Goal: Task Accomplishment & Management: Manage account settings

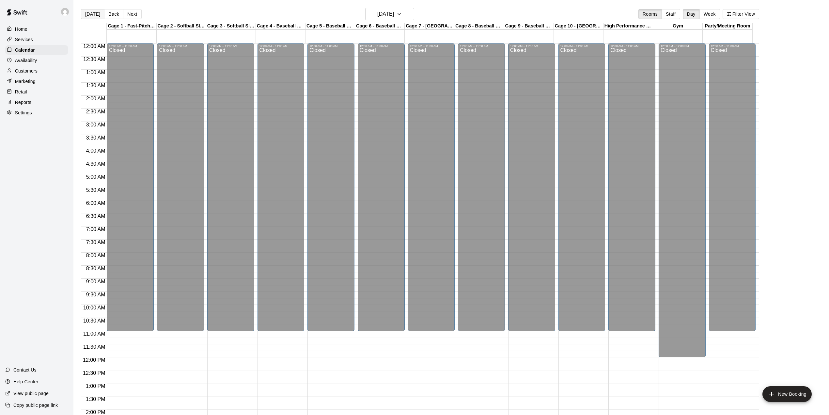
scroll to position [228, 0]
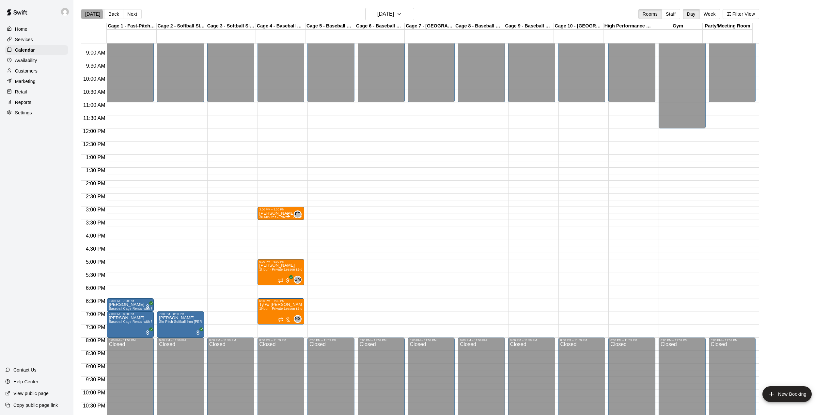
click at [87, 14] on button "[DATE]" at bounding box center [93, 14] width 24 height 10
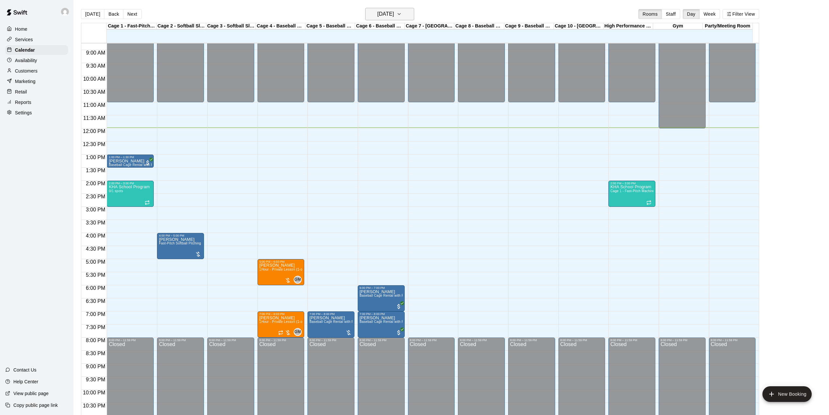
click at [409, 15] on button "[DATE]" at bounding box center [389, 14] width 49 height 12
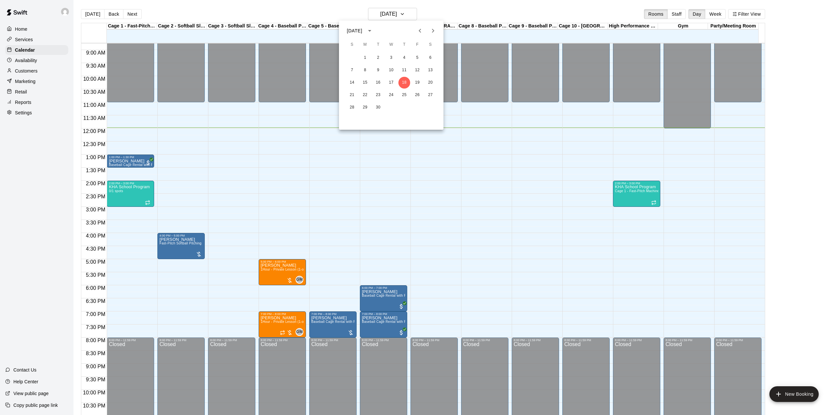
click at [432, 29] on icon "Next month" at bounding box center [433, 31] width 2 height 4
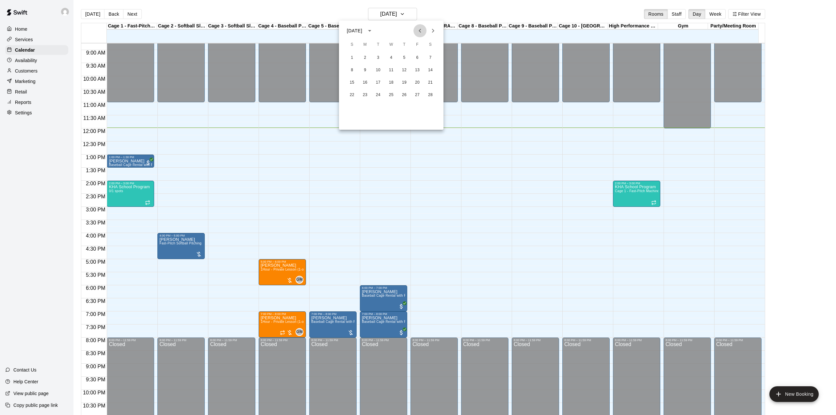
click at [422, 31] on icon "Previous month" at bounding box center [420, 31] width 8 height 8
click at [352, 70] on button "4" at bounding box center [352, 70] width 12 height 12
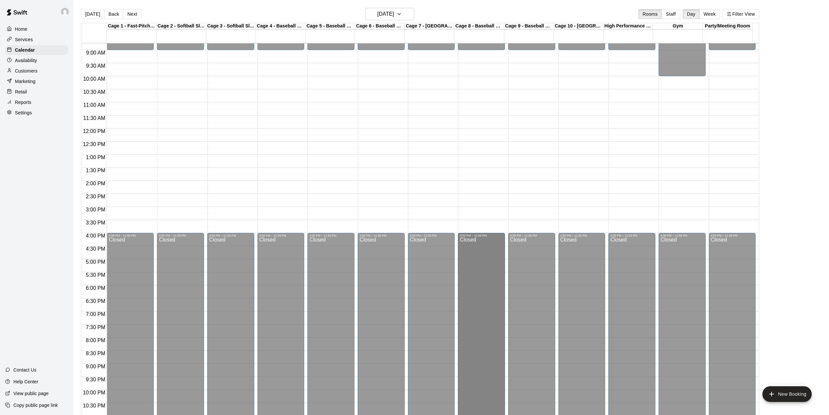
scroll to position [248, 0]
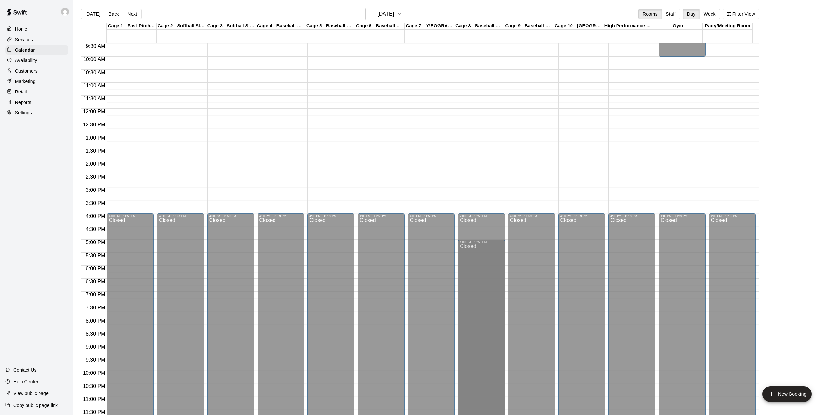
drag, startPoint x: 489, startPoint y: 234, endPoint x: 490, endPoint y: 246, distance: 11.8
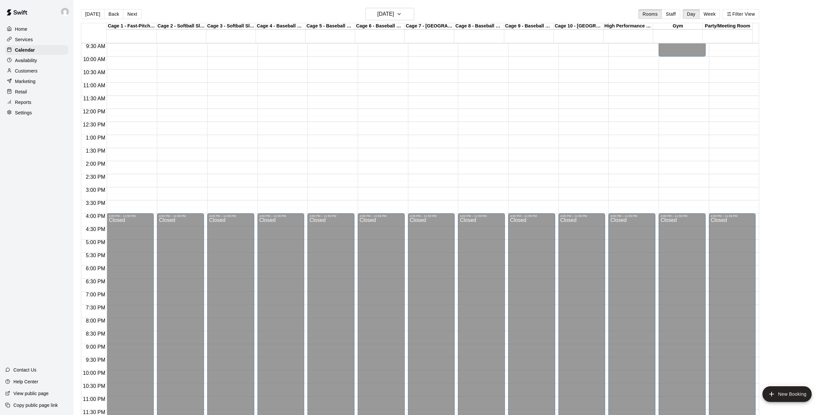
click at [485, 208] on div "12:00 AM – 9:00 AM Closed 4:00 PM – 11:59 PM Closed" at bounding box center [481, 108] width 47 height 627
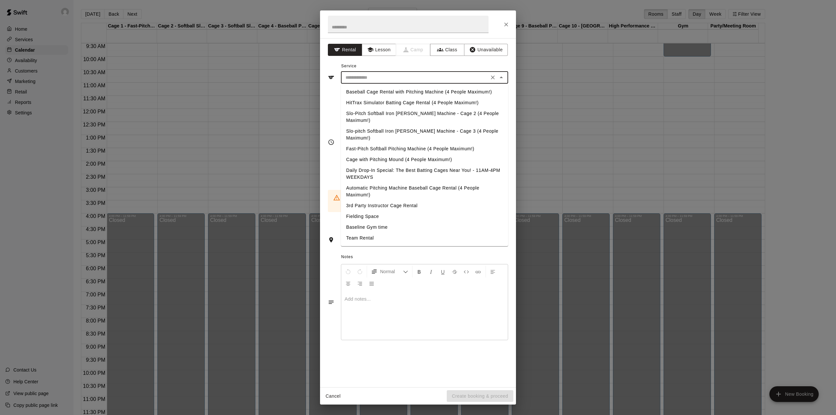
click at [381, 80] on input "text" at bounding box center [415, 77] width 144 height 8
click at [370, 232] on li "Team Rental" at bounding box center [424, 237] width 167 height 11
type input "**********"
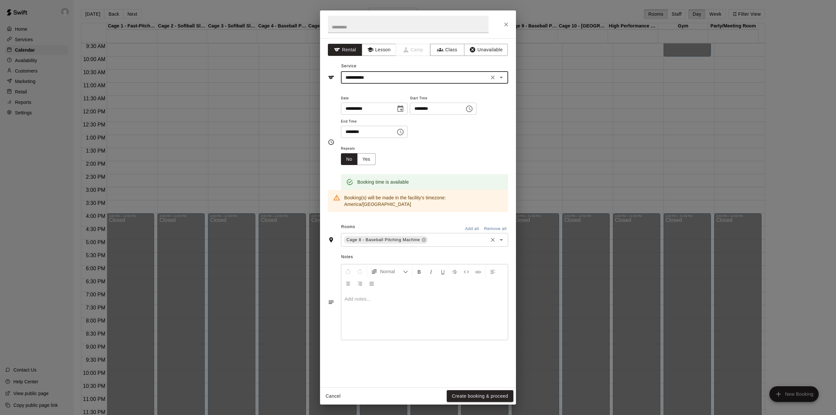
click at [449, 236] on input "text" at bounding box center [458, 240] width 58 height 8
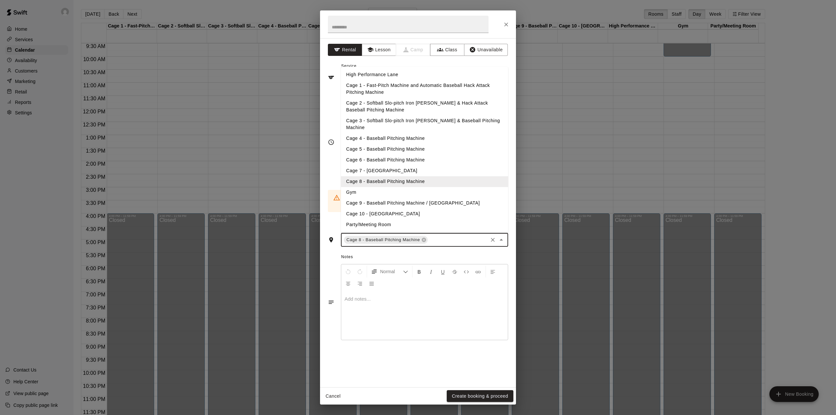
click at [407, 198] on li "Cage 9 - Baseball Pitching Machine / [GEOGRAPHIC_DATA]" at bounding box center [424, 203] width 167 height 11
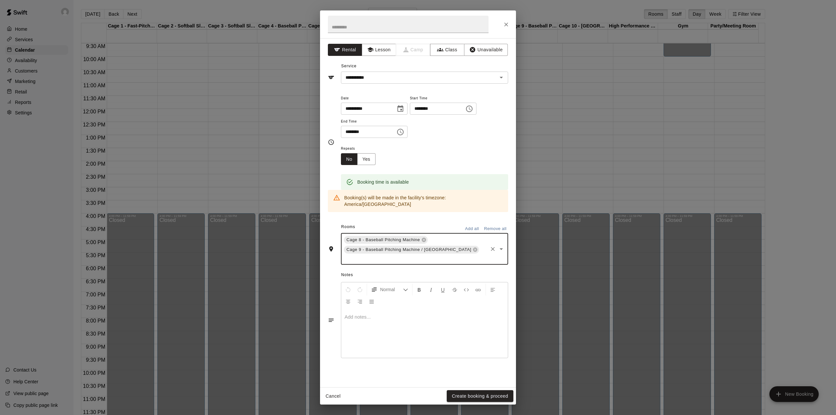
click at [472, 254] on input "text" at bounding box center [415, 258] width 144 height 8
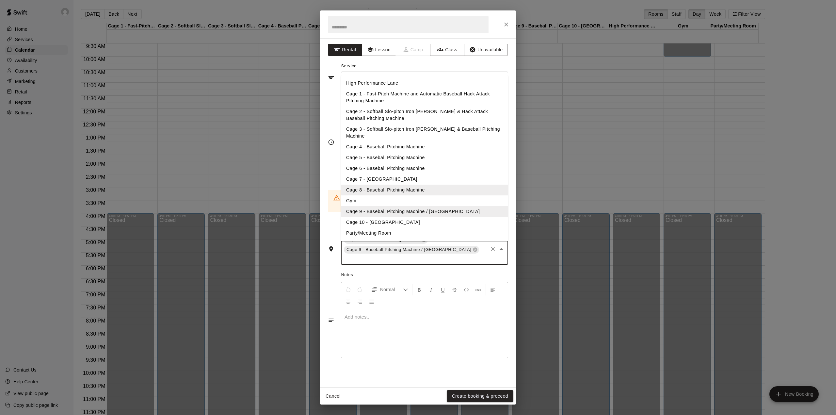
click at [393, 217] on li "Cage 10 - [GEOGRAPHIC_DATA]" at bounding box center [424, 222] width 167 height 11
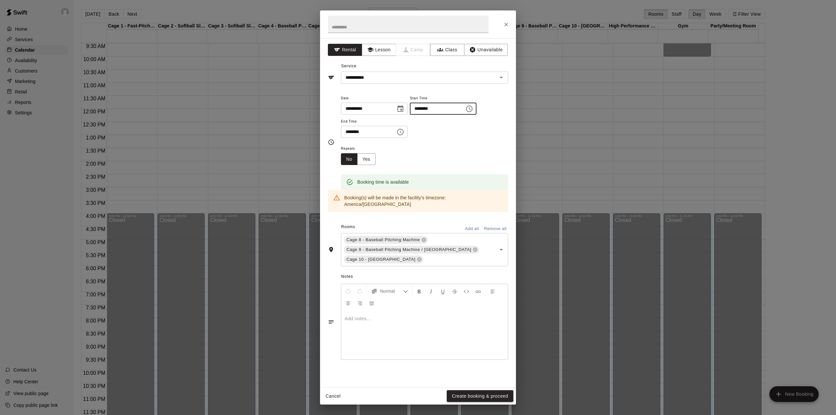
click at [427, 108] on input "********" at bounding box center [435, 108] width 50 height 12
type input "********"
click at [351, 131] on input "********" at bounding box center [366, 132] width 50 height 12
type input "********"
click at [366, 22] on input "text" at bounding box center [408, 24] width 161 height 17
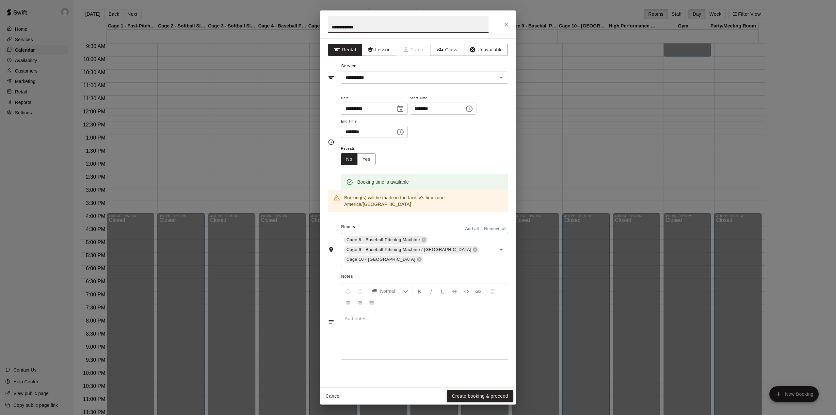
type input "**********"
click at [505, 22] on icon "Close" at bounding box center [506, 24] width 7 height 7
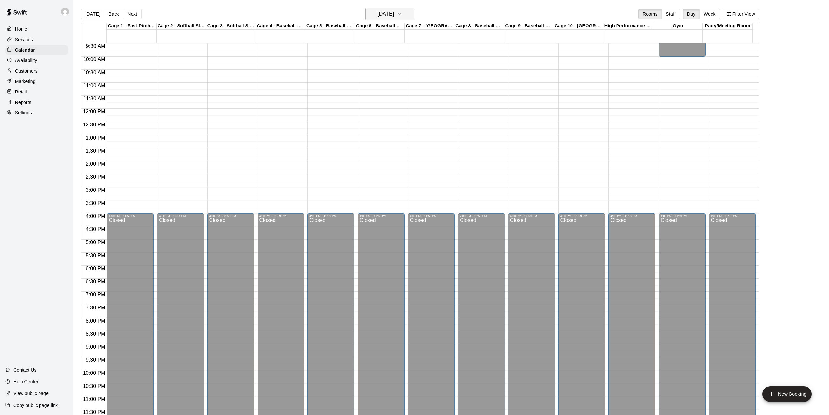
click at [390, 16] on h6 "[DATE]" at bounding box center [385, 13] width 17 height 9
click at [93, 15] on div at bounding box center [418, 207] width 836 height 415
click at [93, 15] on button "[DATE]" at bounding box center [93, 14] width 24 height 10
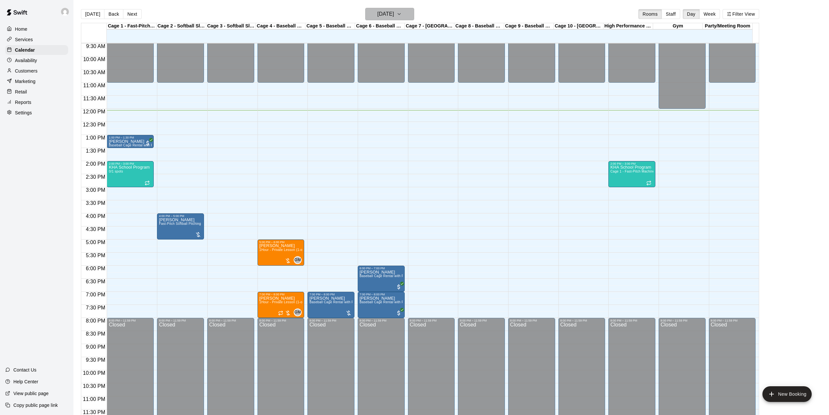
click at [388, 17] on h6 "[DATE]" at bounding box center [385, 13] width 17 height 9
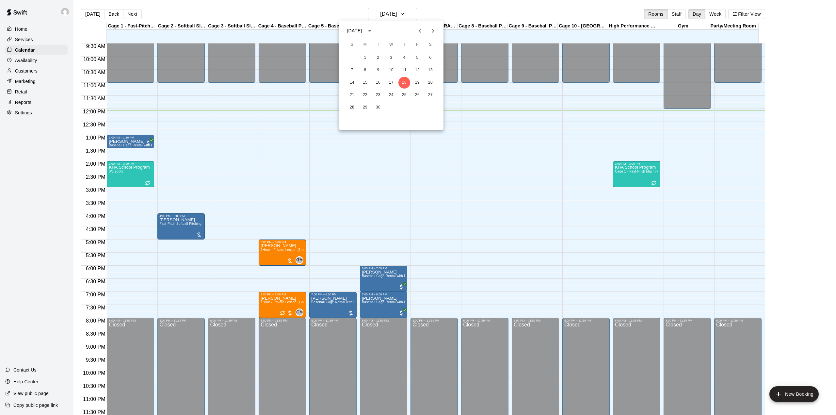
click at [432, 30] on icon "Next month" at bounding box center [433, 31] width 8 height 8
click at [432, 82] on button "18" at bounding box center [430, 83] width 12 height 12
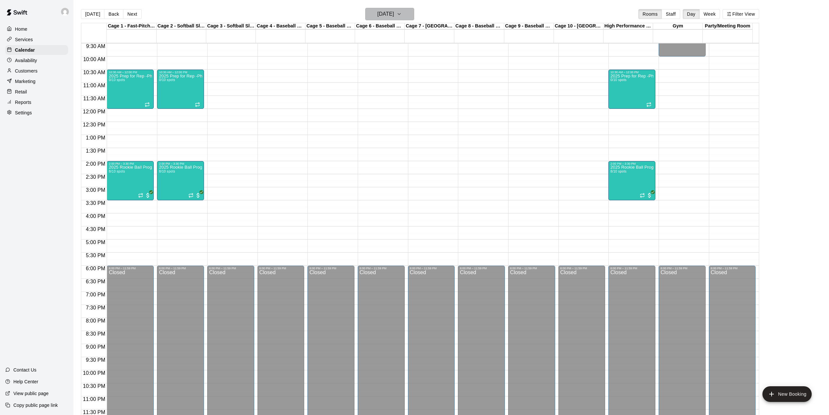
click at [408, 14] on button "[DATE]" at bounding box center [389, 14] width 49 height 12
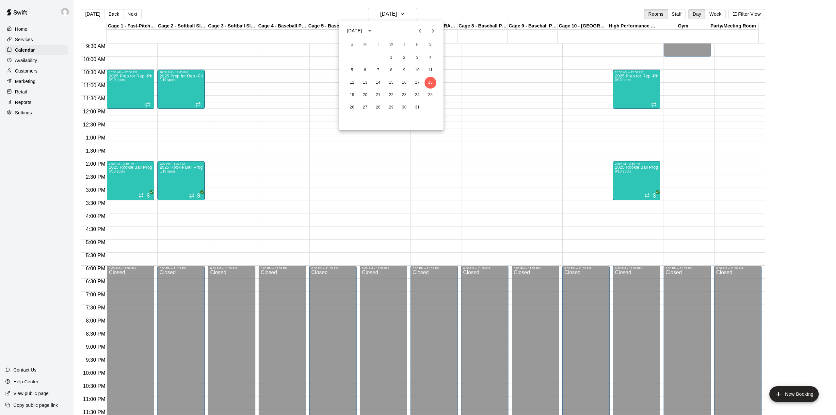
click at [433, 31] on icon "Next month" at bounding box center [433, 31] width 2 height 4
click at [353, 70] on button "4" at bounding box center [352, 70] width 12 height 12
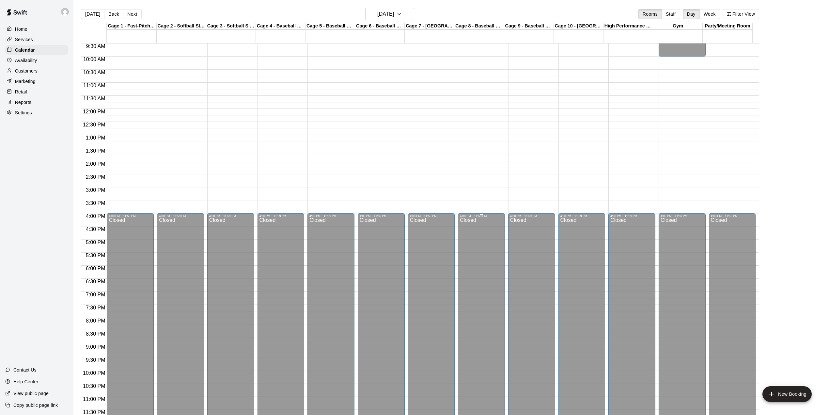
click at [482, 215] on div at bounding box center [481, 214] width 43 height 1
click at [483, 209] on div "12:00 AM – 9:00 AM Closed 4:00 PM – 11:59 PM Closed" at bounding box center [481, 108] width 47 height 627
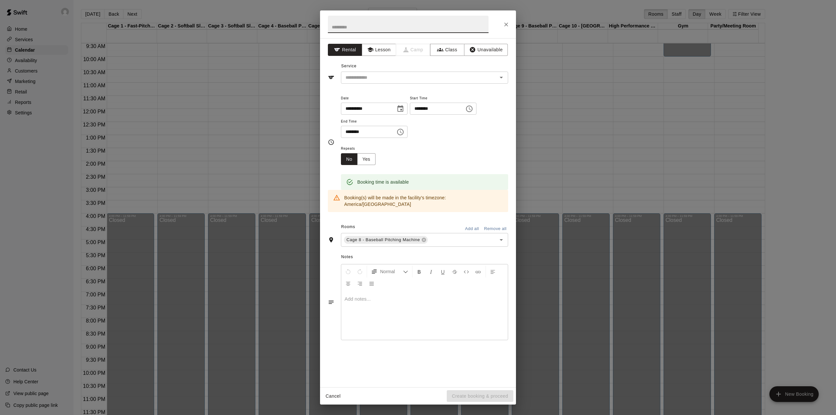
click at [362, 23] on input "text" at bounding box center [408, 24] width 161 height 17
click at [357, 27] on input "text" at bounding box center [408, 24] width 161 height 17
type input "**********"
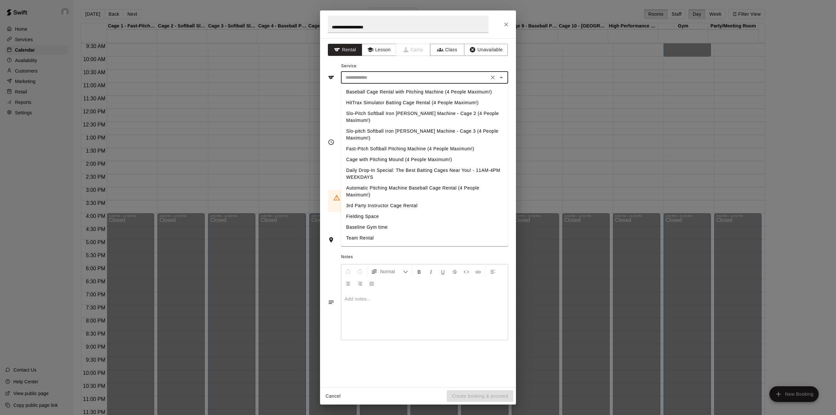
click at [407, 78] on input "text" at bounding box center [415, 77] width 144 height 8
click at [360, 232] on li "Team Rental" at bounding box center [424, 237] width 167 height 11
type input "**********"
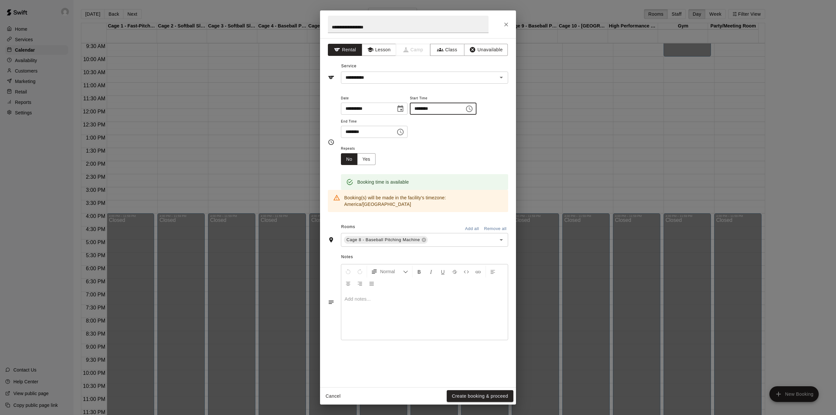
click at [432, 109] on input "********" at bounding box center [435, 108] width 50 height 12
click at [426, 109] on input "********" at bounding box center [435, 108] width 50 height 12
type input "********"
click at [350, 132] on input "********" at bounding box center [366, 132] width 50 height 12
type input "********"
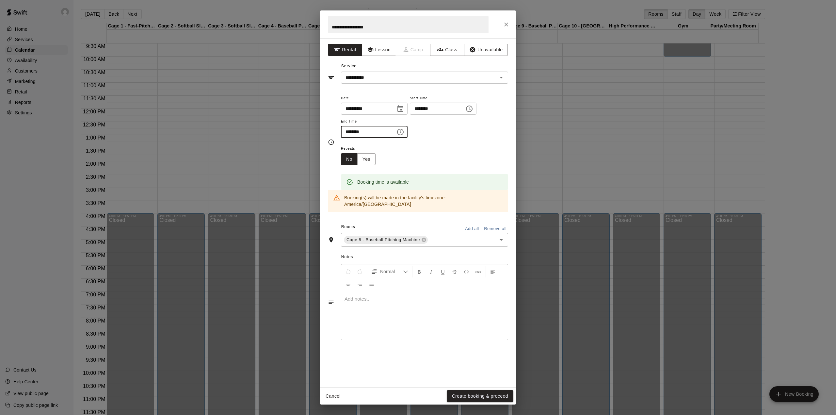
click at [452, 138] on div "**********" at bounding box center [424, 116] width 167 height 44
click at [369, 160] on button "Yes" at bounding box center [366, 159] width 18 height 12
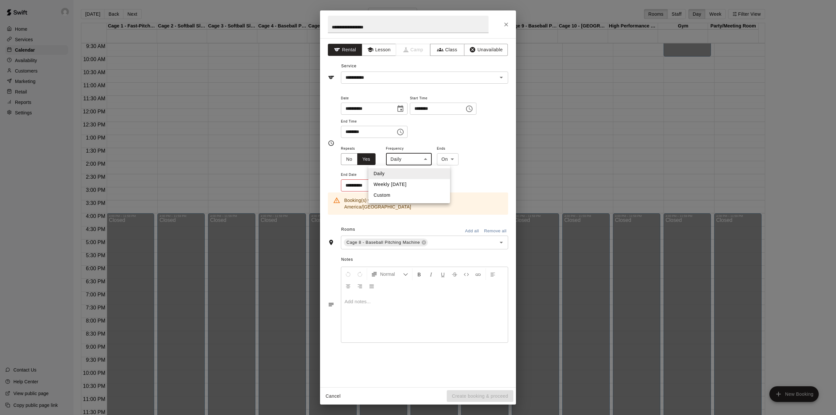
click at [408, 159] on body "Home Services Calendar Availability Customers Marketing Retail Reports Settings…" at bounding box center [418, 212] width 836 height 425
click at [393, 183] on li "Weekly [DATE]" at bounding box center [409, 184] width 82 height 11
type input "******"
click at [399, 185] on icon "Choose date" at bounding box center [399, 185] width 8 height 8
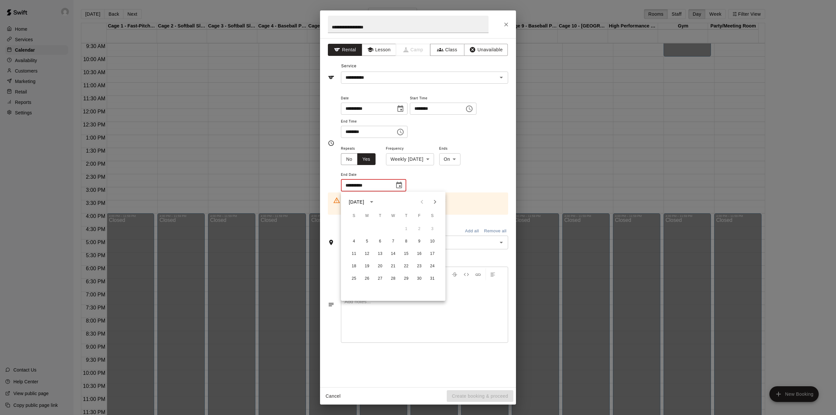
click at [434, 202] on icon "Next month" at bounding box center [435, 202] width 8 height 8
click at [396, 184] on icon "Choose date" at bounding box center [399, 185] width 8 height 8
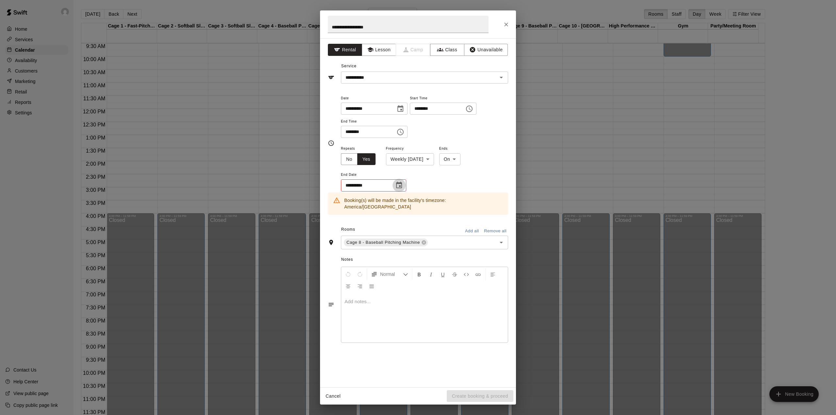
click at [396, 184] on icon "Choose date" at bounding box center [399, 185] width 8 height 8
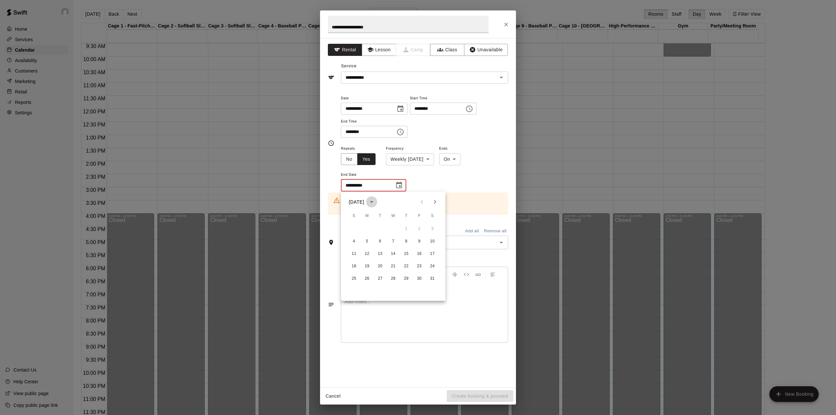
click at [377, 199] on button "calendar view is open, switch to year view" at bounding box center [371, 201] width 11 height 11
click at [377, 199] on button "year view is open, switch to calendar view" at bounding box center [371, 201] width 11 height 11
click at [433, 201] on icon "Next month" at bounding box center [435, 202] width 8 height 8
click at [354, 240] on button "8" at bounding box center [354, 241] width 12 height 12
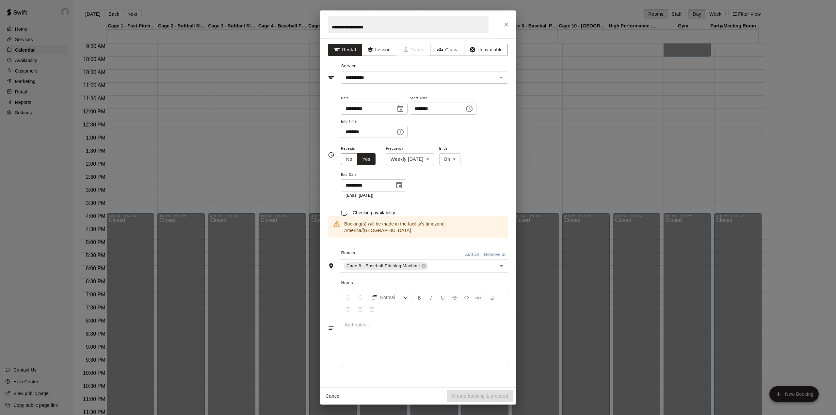
type input "**********"
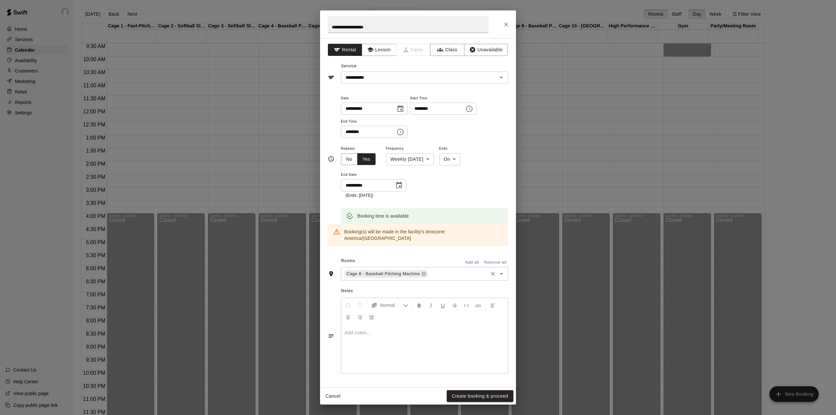
click at [434, 269] on input "text" at bounding box center [458, 273] width 58 height 8
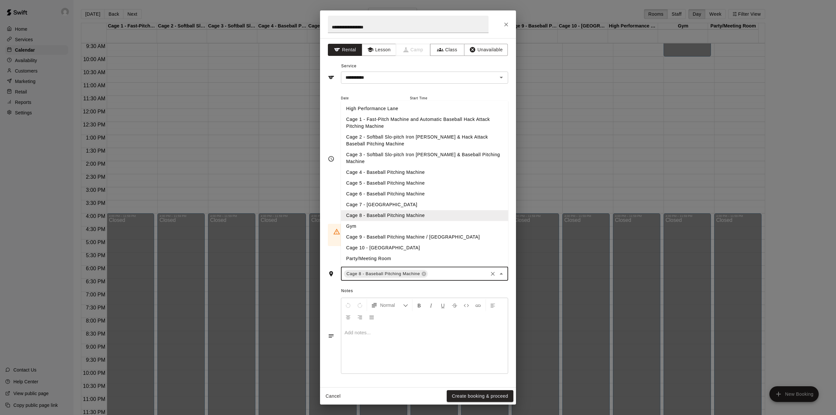
click at [380, 231] on li "Cage 9 - Baseball Pitching Machine / [GEOGRAPHIC_DATA]" at bounding box center [424, 236] width 167 height 11
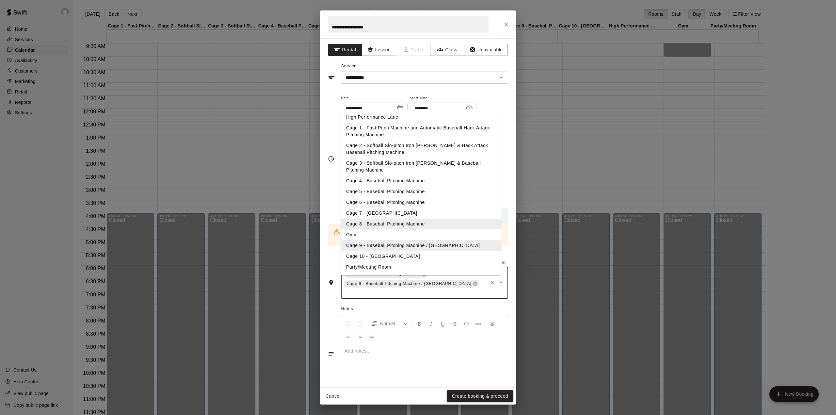
click at [469, 288] on input "text" at bounding box center [415, 292] width 144 height 8
click at [388, 251] on li "Cage 10 - [GEOGRAPHIC_DATA]" at bounding box center [421, 256] width 161 height 11
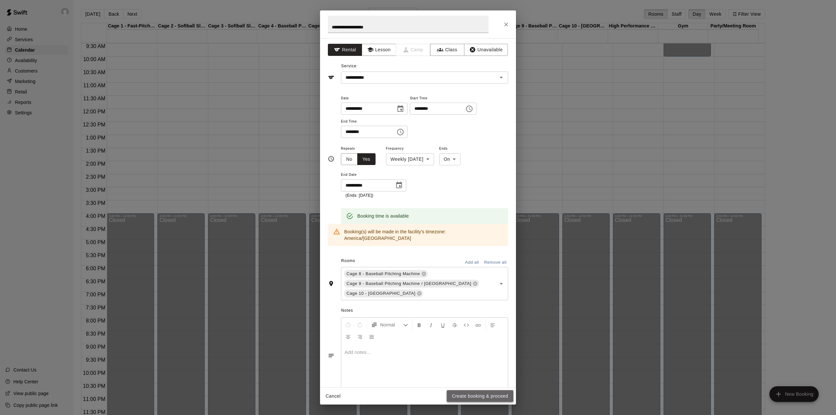
click at [479, 393] on button "Create booking & proceed" at bounding box center [480, 396] width 67 height 12
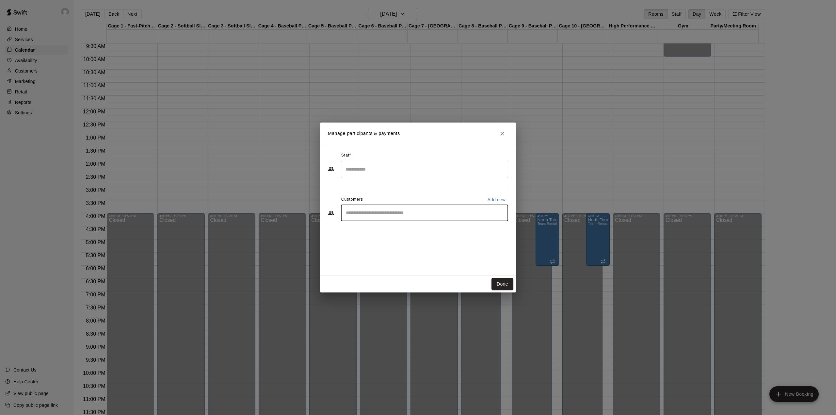
click at [413, 215] on input "Start typing to search customers..." at bounding box center [424, 213] width 161 height 7
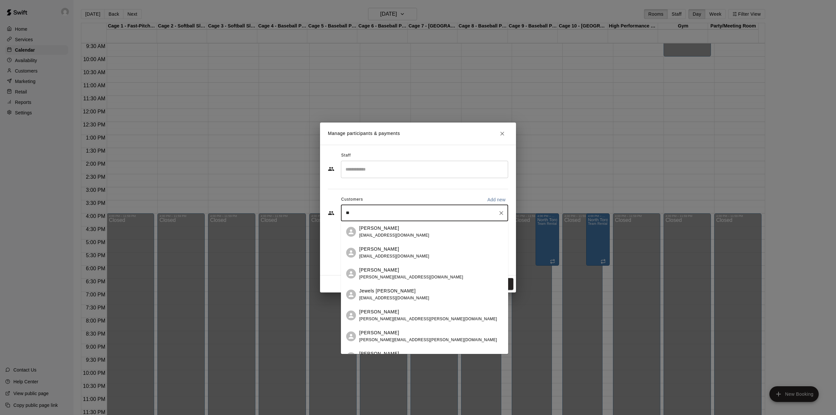
type input "***"
click at [373, 338] on span "[EMAIL_ADDRESS][DOMAIN_NAME]" at bounding box center [394, 339] width 70 height 5
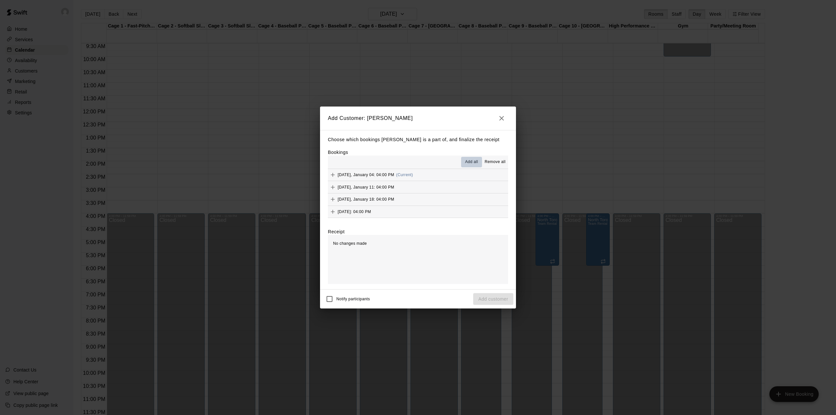
click at [469, 160] on span "Add all" at bounding box center [471, 162] width 13 height 7
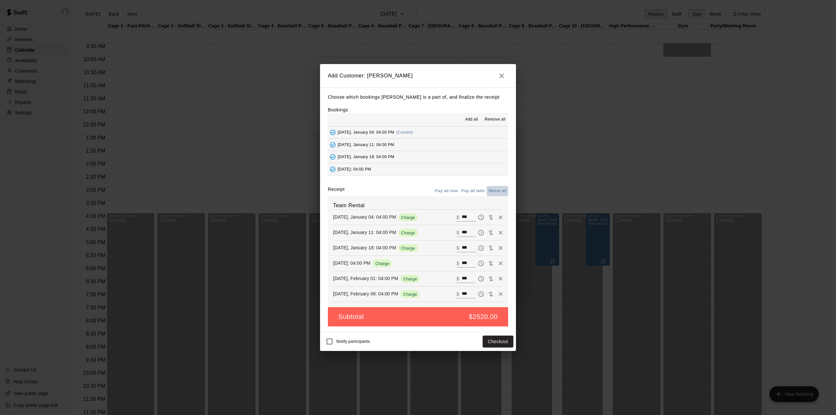
click at [496, 191] on button "Waive all" at bounding box center [497, 191] width 22 height 10
type input "*"
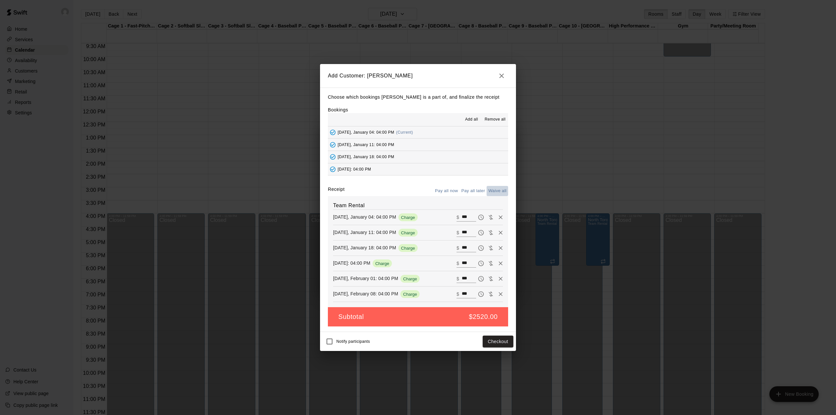
type input "*"
click at [497, 343] on button "Add customer" at bounding box center [493, 341] width 40 height 12
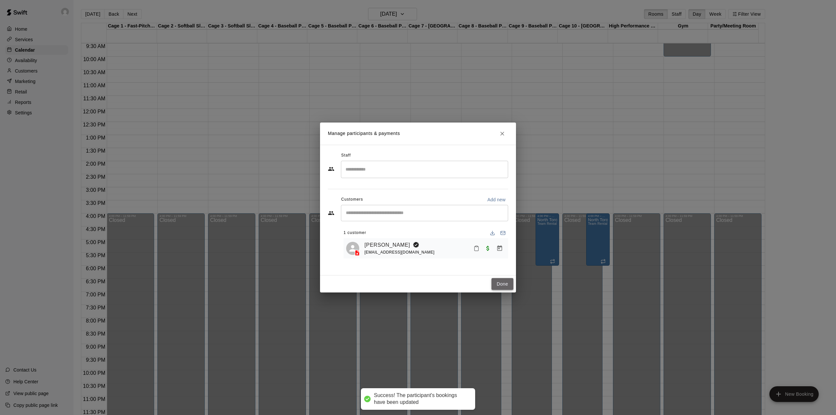
click at [499, 282] on button "Done" at bounding box center [502, 284] width 22 height 12
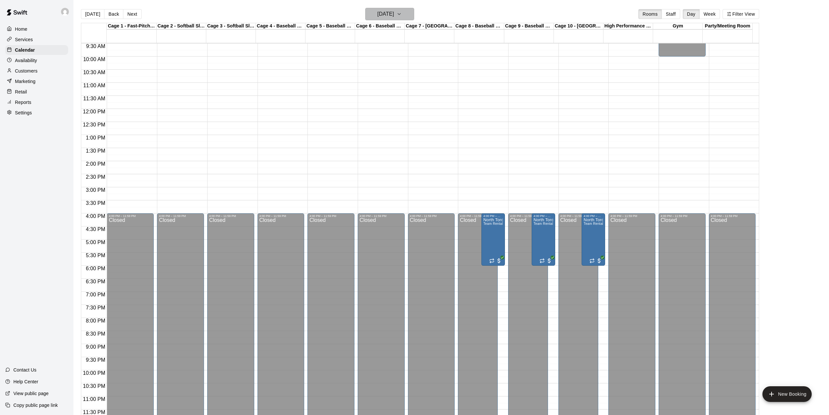
click at [402, 12] on icon "button" at bounding box center [399, 14] width 5 height 8
click at [430, 27] on icon "Next month" at bounding box center [433, 31] width 8 height 8
click at [354, 93] on button "22" at bounding box center [352, 95] width 12 height 12
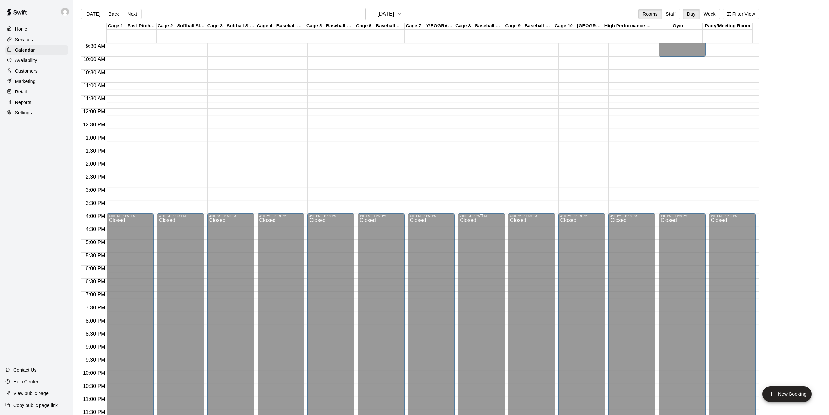
click at [483, 220] on div "Closed" at bounding box center [481, 320] width 43 height 207
click at [484, 217] on div "4:00 PM – 11:59 PM" at bounding box center [481, 215] width 43 height 3
click at [485, 205] on div "12:00 AM – 9:00 AM Closed 4:00 PM – 11:59 PM Closed" at bounding box center [481, 108] width 47 height 627
click at [485, 205] on body "Home Services Calendar Availability Customers Marketing Retail Reports Settings…" at bounding box center [414, 212] width 829 height 425
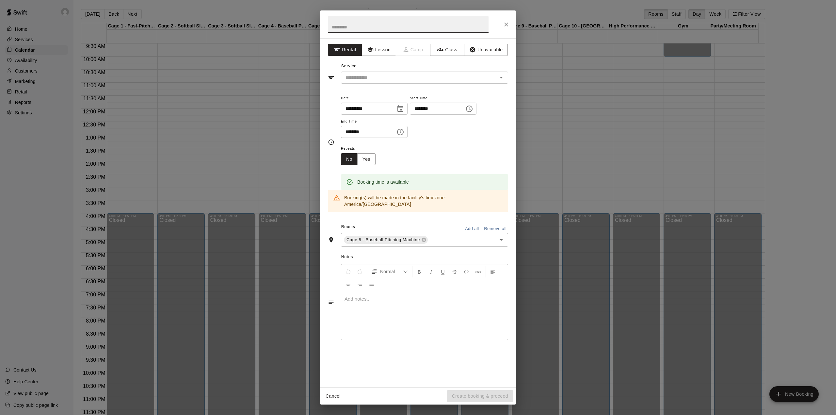
click at [374, 30] on input "text" at bounding box center [408, 24] width 161 height 17
type input "**********"
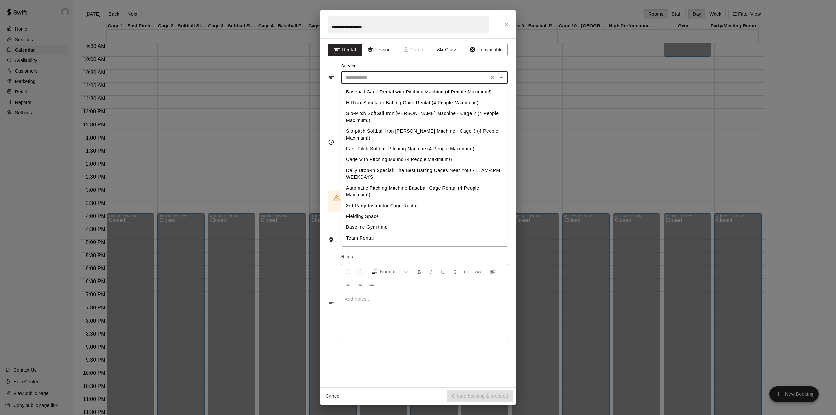
click at [370, 79] on input "text" at bounding box center [415, 77] width 144 height 8
click at [363, 232] on li "Team Rental" at bounding box center [424, 237] width 167 height 11
type input "**********"
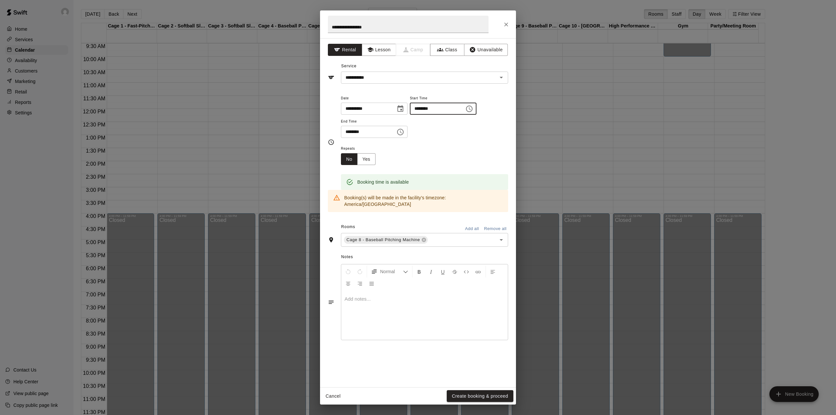
click at [427, 108] on input "********" at bounding box center [435, 108] width 50 height 12
type input "********"
click at [349, 133] on input "********" at bounding box center [366, 132] width 50 height 12
type input "********"
click at [370, 161] on button "Yes" at bounding box center [366, 159] width 18 height 12
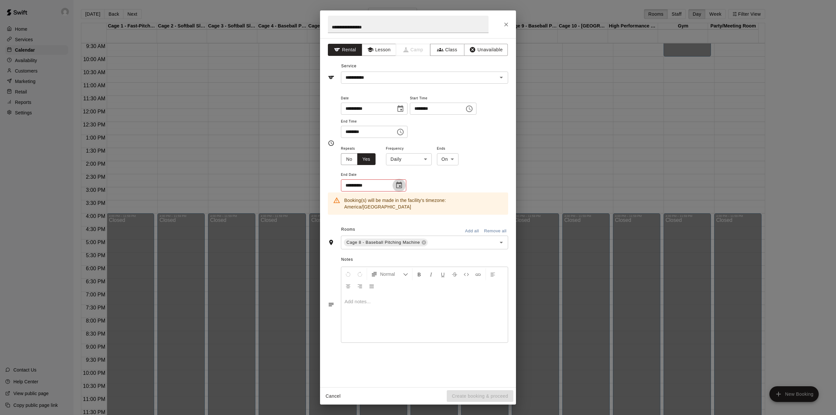
click at [400, 183] on icon "Choose date" at bounding box center [399, 184] width 6 height 7
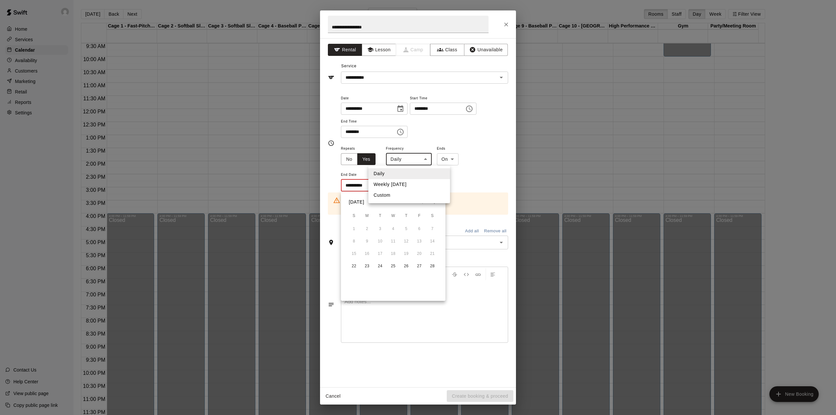
click at [399, 157] on body "Home Services Calendar Availability Customers Marketing Retail Reports Settings…" at bounding box center [418, 212] width 836 height 425
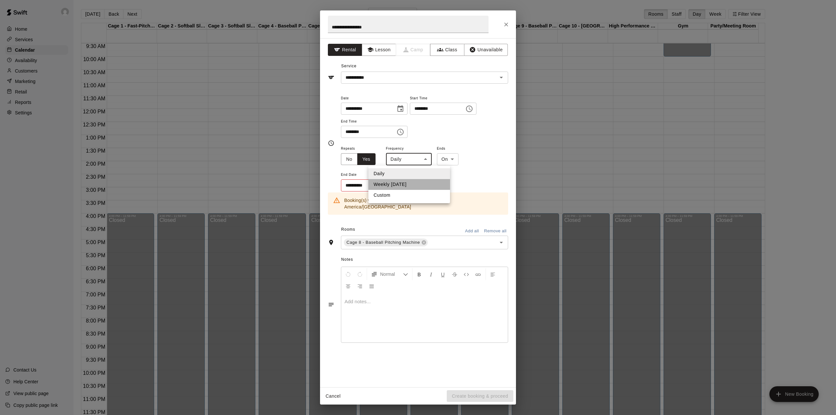
click at [397, 183] on li "Weekly [DATE]" at bounding box center [409, 184] width 82 height 11
type input "******"
click at [396, 183] on icon "Choose date" at bounding box center [399, 185] width 8 height 8
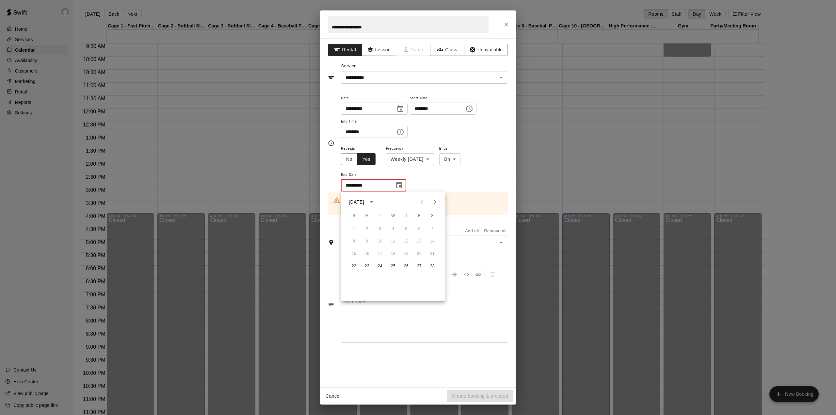
click at [435, 200] on icon "Next month" at bounding box center [435, 202] width 8 height 8
click at [433, 200] on icon "Next month" at bounding box center [435, 202] width 8 height 8
click at [420, 200] on icon "Previous month" at bounding box center [422, 202] width 8 height 8
click at [354, 277] on button "29" at bounding box center [354, 279] width 12 height 12
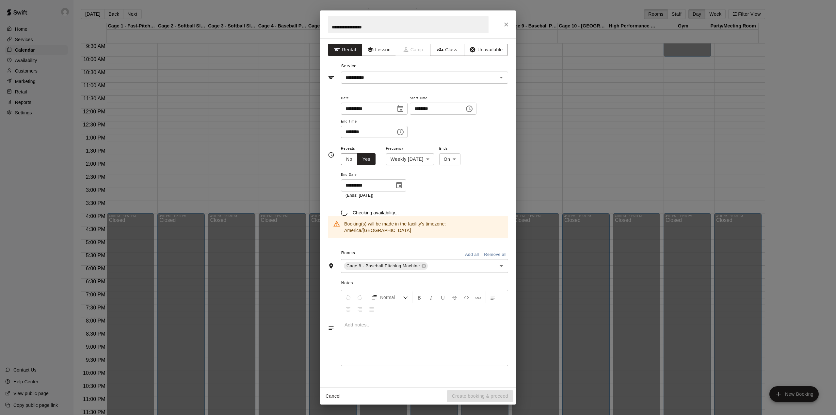
type input "**********"
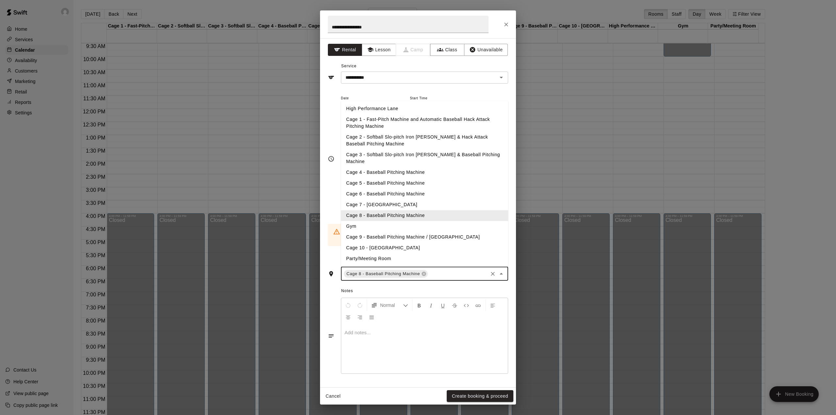
click at [438, 269] on input "text" at bounding box center [458, 273] width 58 height 8
click at [374, 231] on li "Cage 9 - Baseball Pitching Machine / [GEOGRAPHIC_DATA]" at bounding box center [424, 236] width 167 height 11
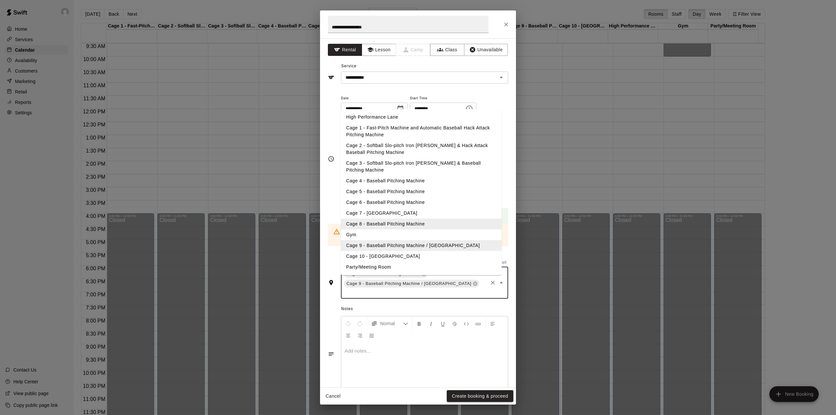
click at [468, 288] on input "text" at bounding box center [415, 292] width 144 height 8
click at [391, 251] on li "Cage 10 - [GEOGRAPHIC_DATA]" at bounding box center [421, 256] width 161 height 11
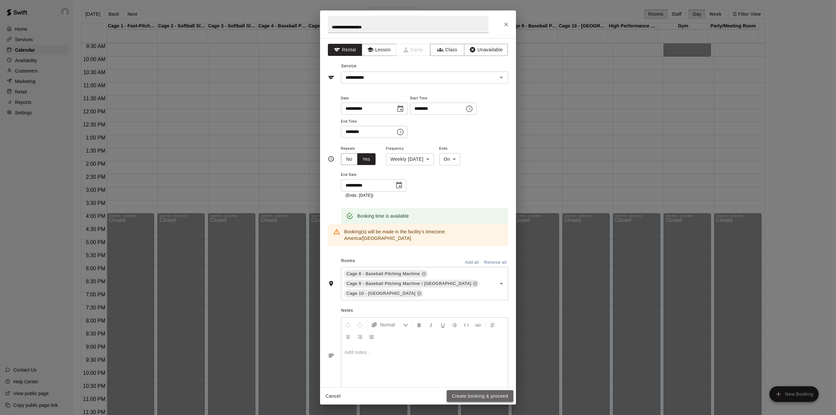
click at [486, 397] on button "Create booking & proceed" at bounding box center [480, 396] width 67 height 12
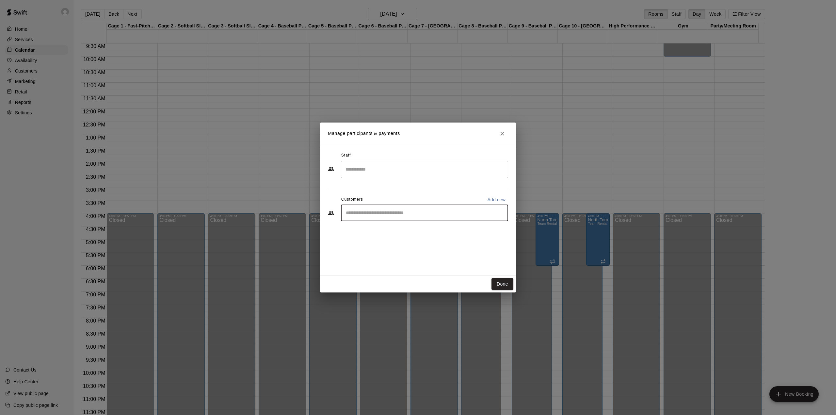
click at [385, 215] on input "Start typing to search customers..." at bounding box center [424, 213] width 161 height 7
type input "***"
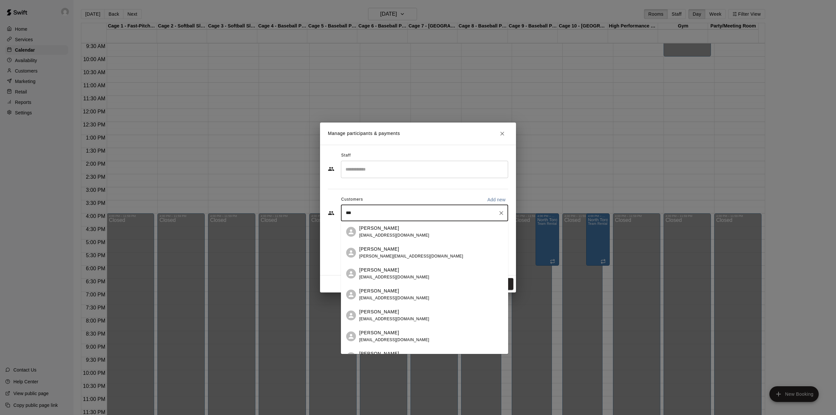
click at [384, 339] on span "[EMAIL_ADDRESS][DOMAIN_NAME]" at bounding box center [394, 339] width 70 height 5
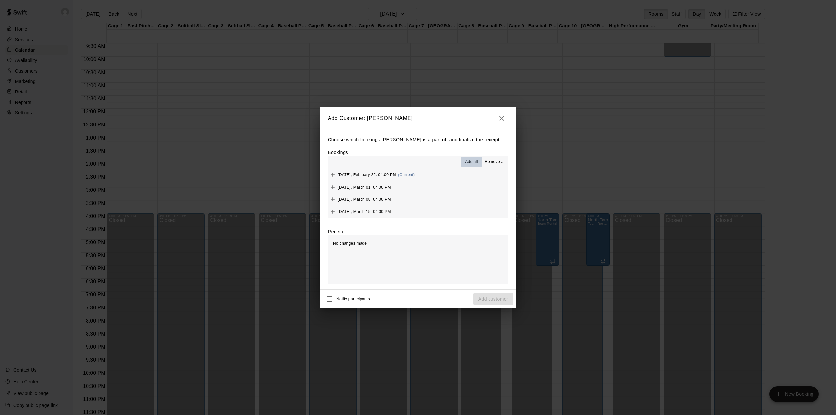
click at [473, 164] on span "Add all" at bounding box center [471, 162] width 13 height 7
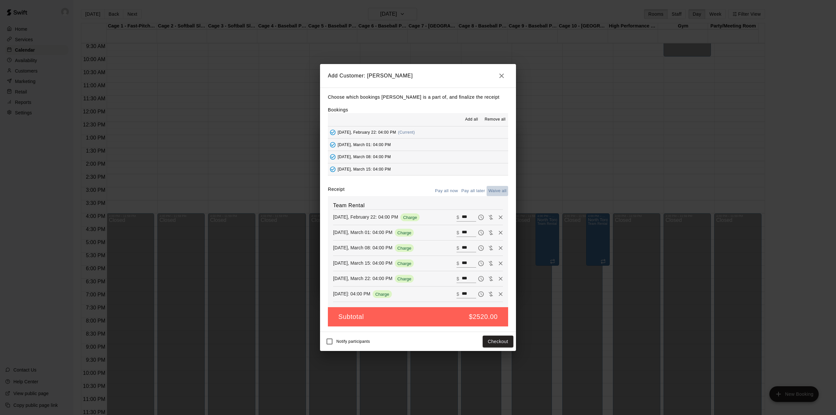
click at [494, 191] on button "Waive all" at bounding box center [497, 191] width 22 height 10
type input "*"
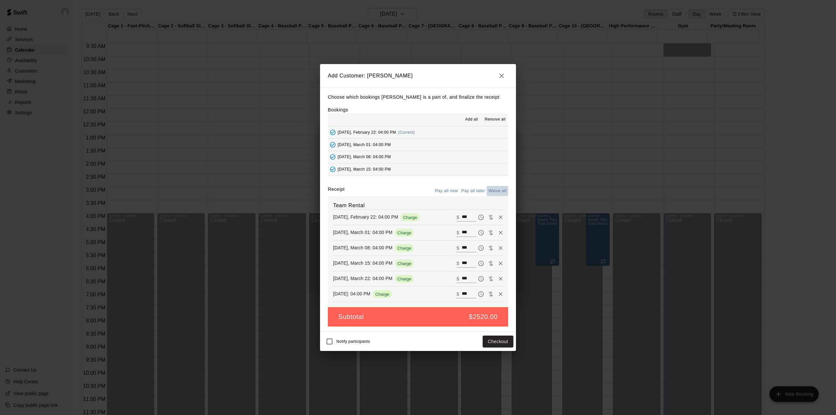
type input "*"
click at [495, 342] on button "Add customer" at bounding box center [493, 341] width 40 height 12
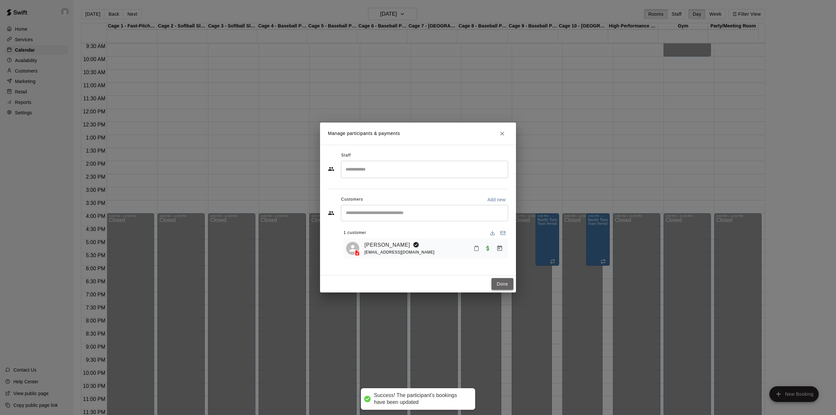
click at [502, 283] on button "Done" at bounding box center [502, 284] width 22 height 12
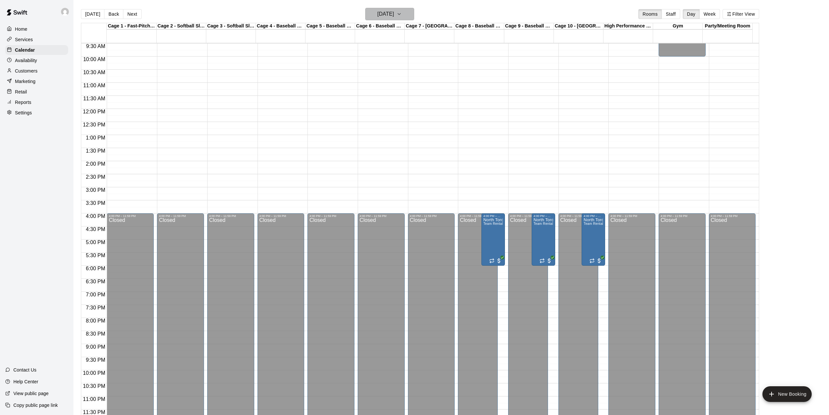
click at [407, 12] on button "[DATE]" at bounding box center [389, 14] width 49 height 12
click at [430, 31] on icon "Next month" at bounding box center [433, 31] width 8 height 8
click at [353, 83] on button "15" at bounding box center [352, 83] width 12 height 12
click at [460, 152] on div at bounding box center [418, 207] width 836 height 415
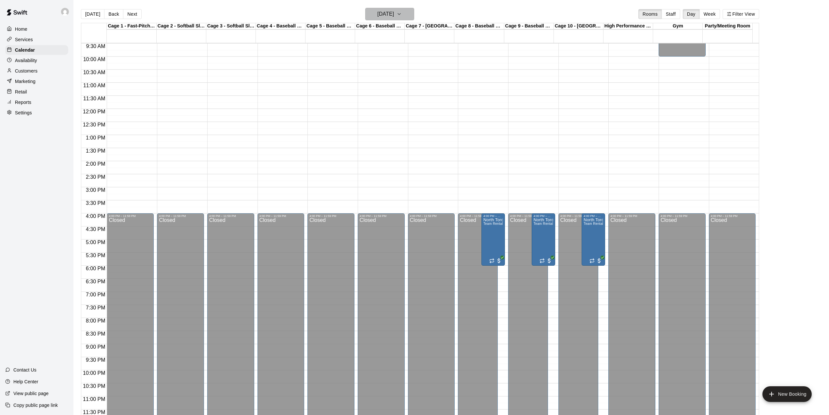
click at [402, 10] on icon "button" at bounding box center [399, 14] width 5 height 8
click at [435, 31] on icon "Next month" at bounding box center [433, 31] width 8 height 8
click at [351, 69] on button "5" at bounding box center [352, 70] width 12 height 12
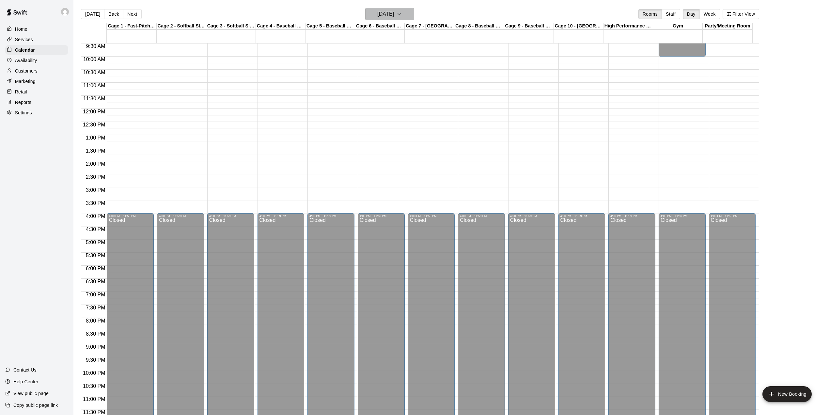
click at [381, 16] on h6 "[DATE]" at bounding box center [385, 13] width 17 height 9
click at [353, 81] on button "12" at bounding box center [352, 83] width 12 height 12
click at [401, 14] on icon "button" at bounding box center [399, 13] width 3 height 1
click at [353, 93] on button "19" at bounding box center [352, 95] width 12 height 12
click at [406, 13] on button "[DATE]" at bounding box center [389, 14] width 49 height 12
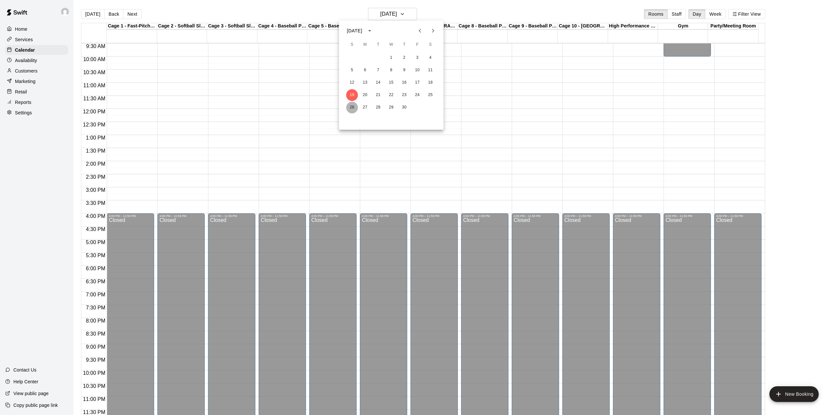
click at [352, 106] on button "26" at bounding box center [352, 108] width 12 height 12
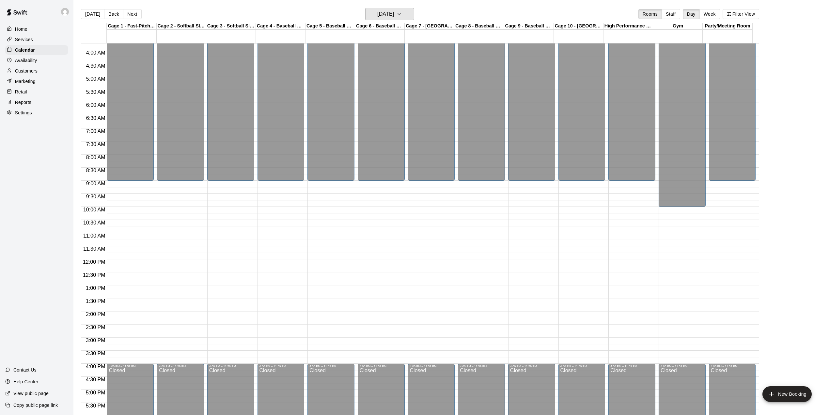
scroll to position [118, 0]
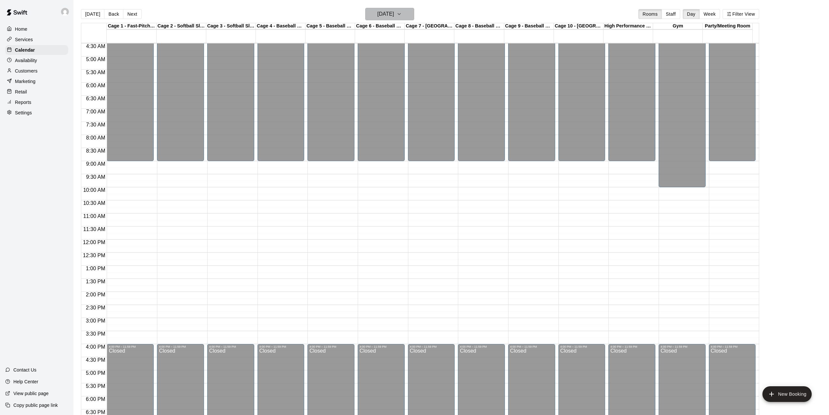
click at [402, 14] on icon "button" at bounding box center [399, 14] width 5 height 8
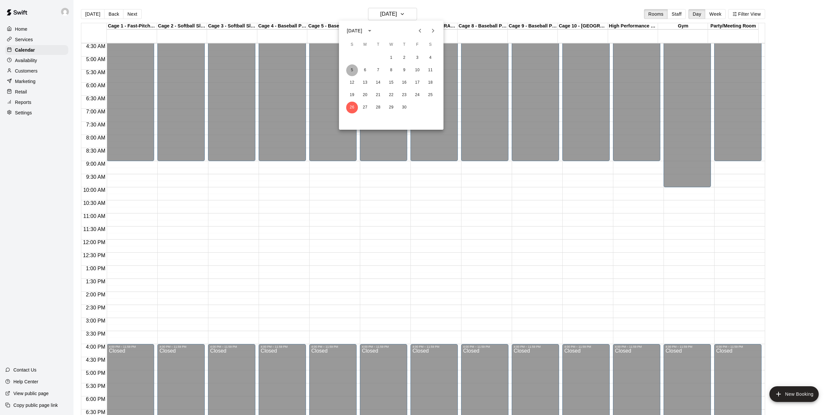
click at [352, 71] on button "5" at bounding box center [352, 70] width 12 height 12
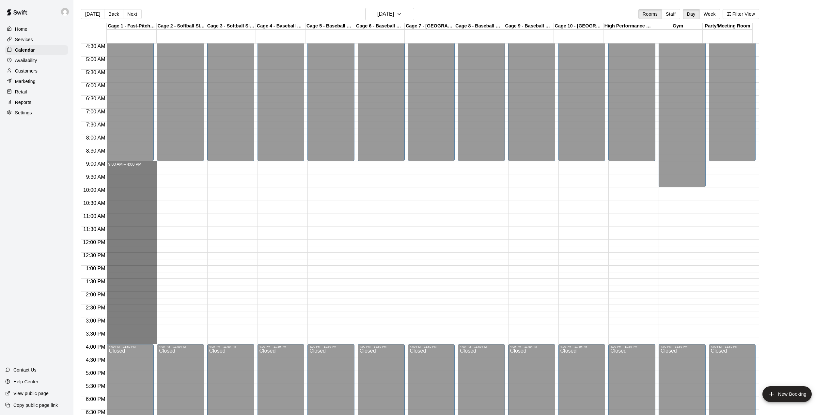
drag, startPoint x: 127, startPoint y: 165, endPoint x: 129, endPoint y: 343, distance: 177.9
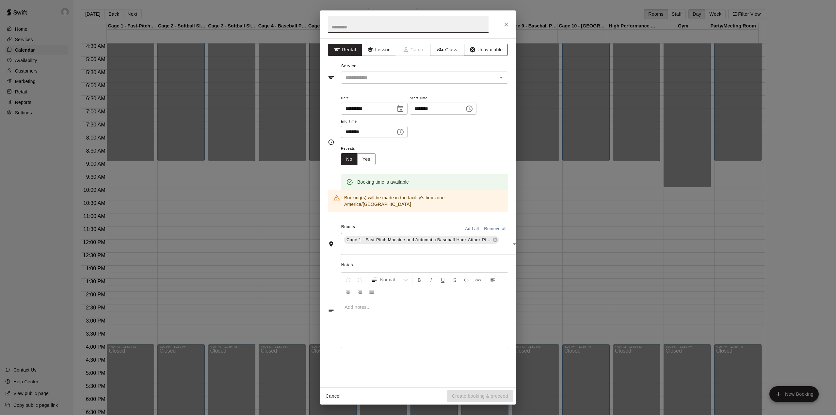
click at [486, 50] on button "Unavailable" at bounding box center [486, 50] width 44 height 12
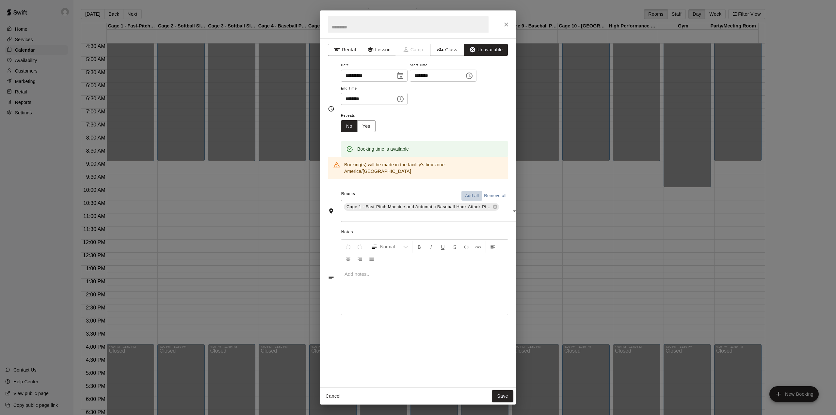
click at [465, 191] on button "Add all" at bounding box center [471, 196] width 21 height 10
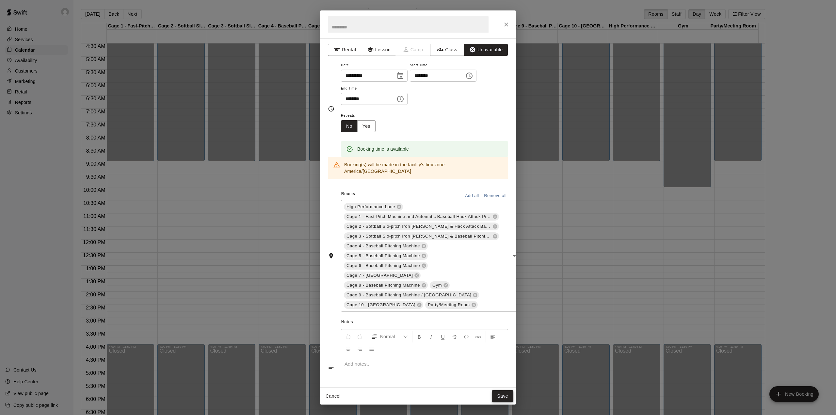
click at [503, 397] on button "Save" at bounding box center [503, 396] width 22 height 12
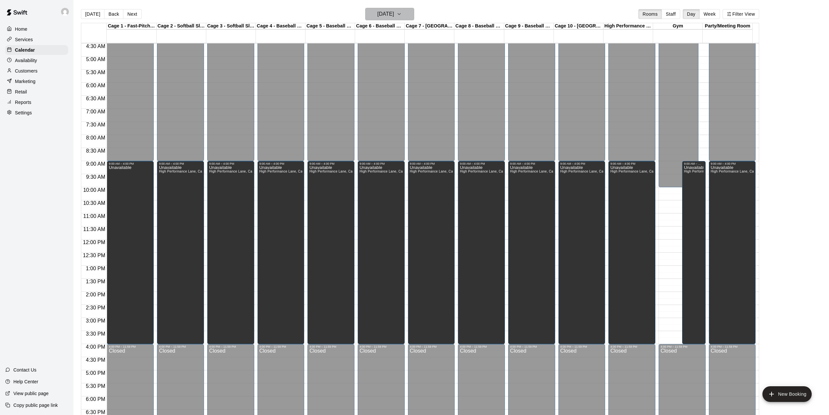
click at [386, 13] on h6 "[DATE]" at bounding box center [385, 13] width 17 height 9
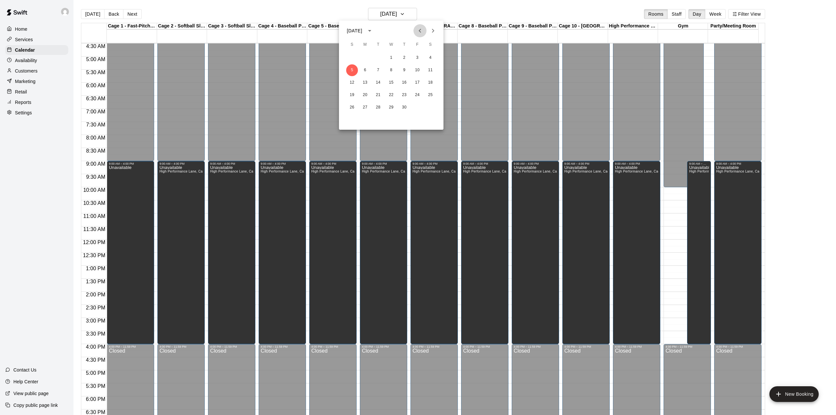
click at [421, 32] on icon "Previous month" at bounding box center [420, 31] width 8 height 8
click at [349, 106] on button "29" at bounding box center [352, 108] width 12 height 12
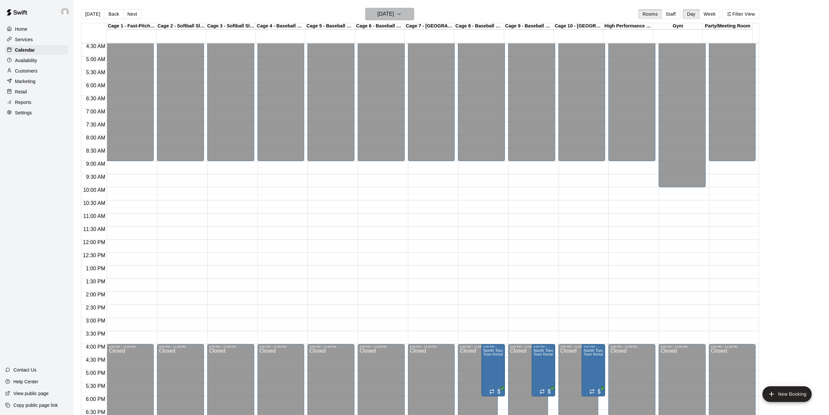
click at [401, 13] on icon "button" at bounding box center [399, 13] width 3 height 1
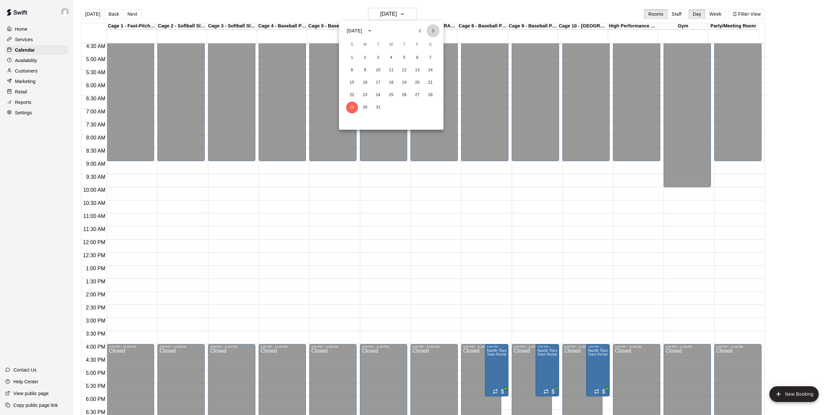
click at [433, 31] on icon "Next month" at bounding box center [433, 31] width 2 height 4
click at [353, 81] on button "12" at bounding box center [352, 83] width 12 height 12
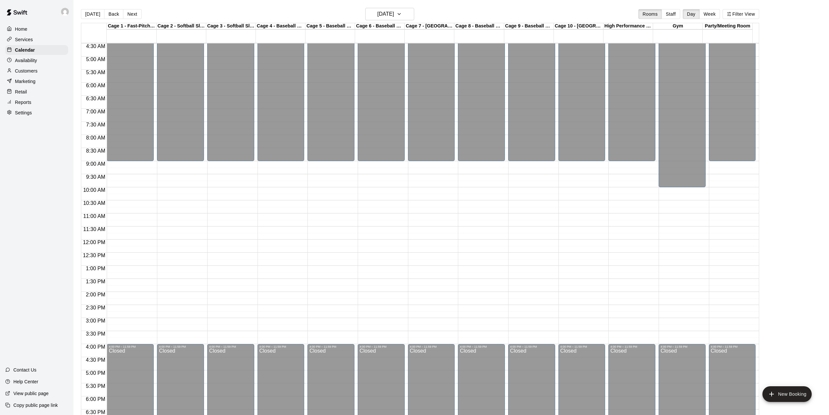
click at [522, 335] on div "12:00 AM – 9:00 AM Closed 4:00 PM – 11:59 PM Closed" at bounding box center [531, 239] width 47 height 627
click at [522, 335] on body "Home Services Calendar Availability Customers Marketing Retail Reports Settings…" at bounding box center [414, 212] width 829 height 425
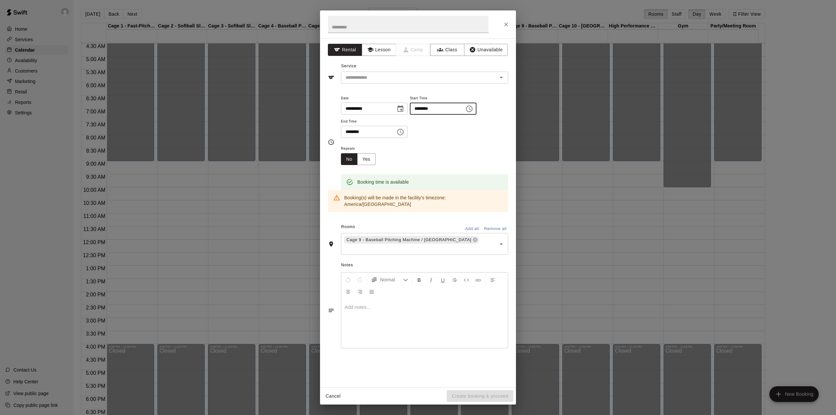
click at [430, 107] on input "********" at bounding box center [435, 108] width 50 height 12
type input "********"
click at [350, 130] on input "********" at bounding box center [366, 132] width 50 height 12
type input "********"
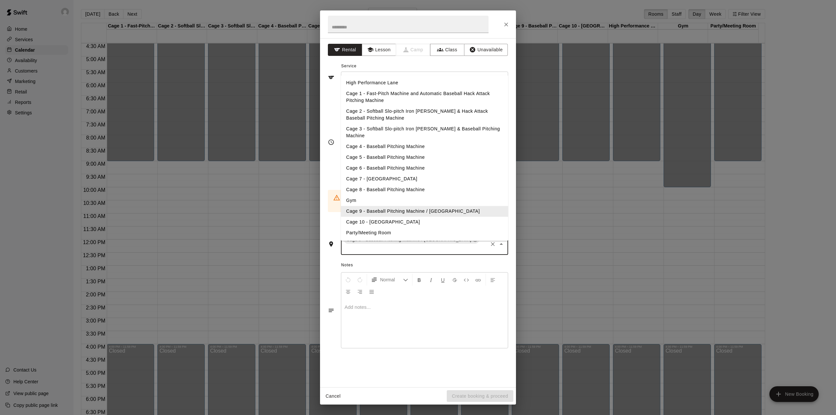
click at [472, 244] on input "text" at bounding box center [415, 248] width 144 height 8
click at [386, 184] on li "Cage 8 - Baseball Pitching Machine" at bounding box center [424, 189] width 167 height 11
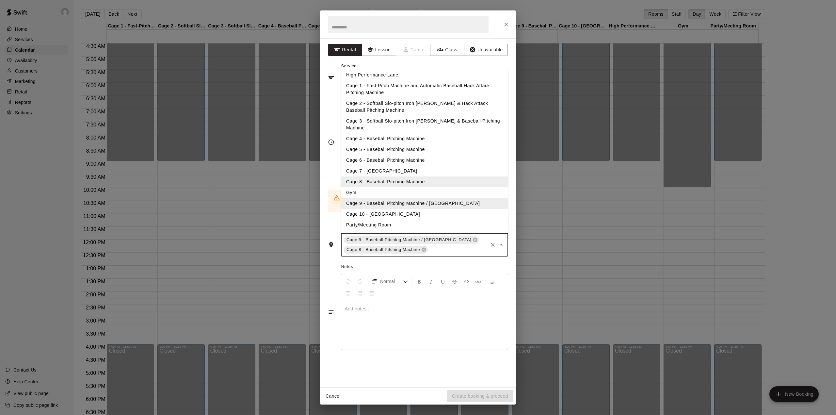
click at [444, 245] on input "text" at bounding box center [458, 249] width 58 height 8
click at [393, 209] on li "Cage 10 - [GEOGRAPHIC_DATA]" at bounding box center [424, 214] width 167 height 11
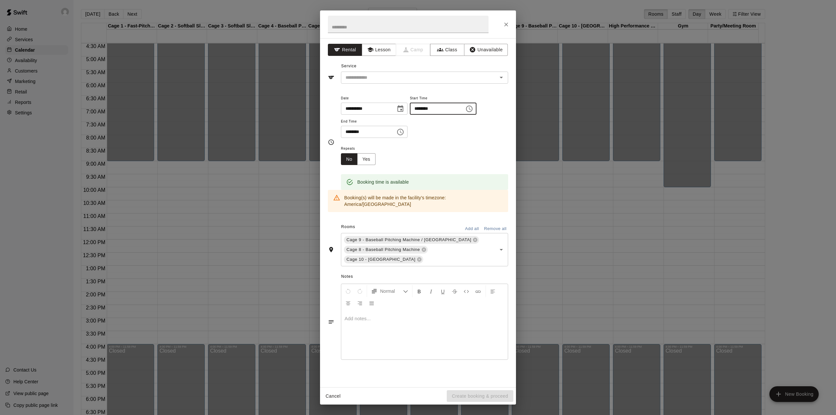
click at [433, 109] on input "********" at bounding box center [435, 108] width 50 height 12
type input "********"
click at [470, 160] on div "Repeats No Yes" at bounding box center [424, 154] width 167 height 21
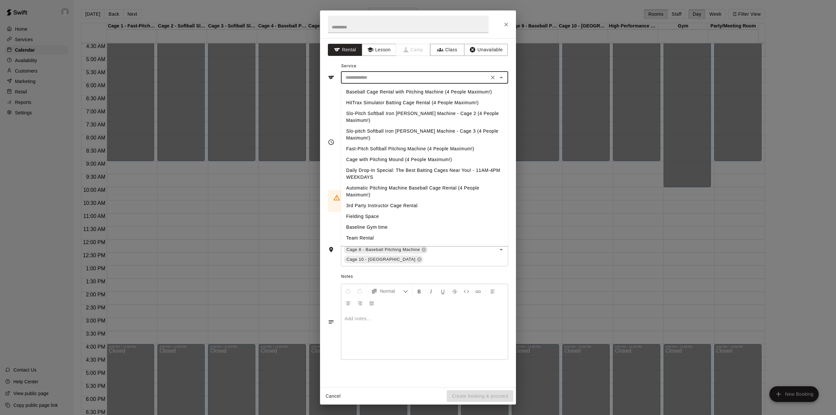
click at [419, 78] on input "text" at bounding box center [415, 77] width 144 height 8
click at [368, 232] on li "Team Rental" at bounding box center [424, 237] width 167 height 11
type input "**********"
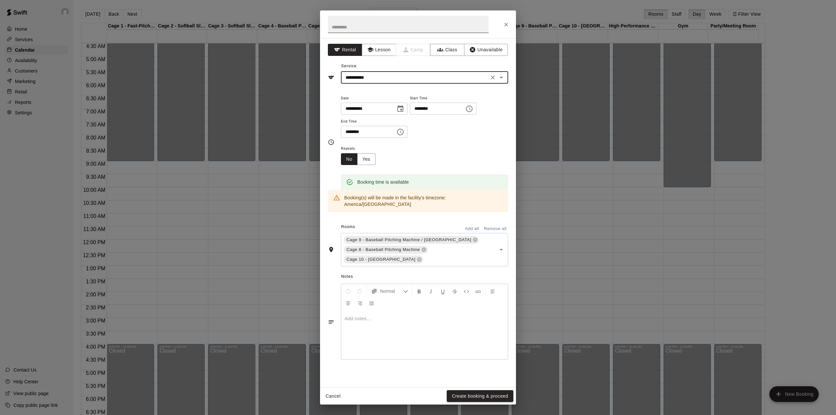
click at [358, 24] on input "text" at bounding box center [408, 24] width 161 height 17
type input "**********"
click at [367, 161] on button "Yes" at bounding box center [366, 159] width 18 height 12
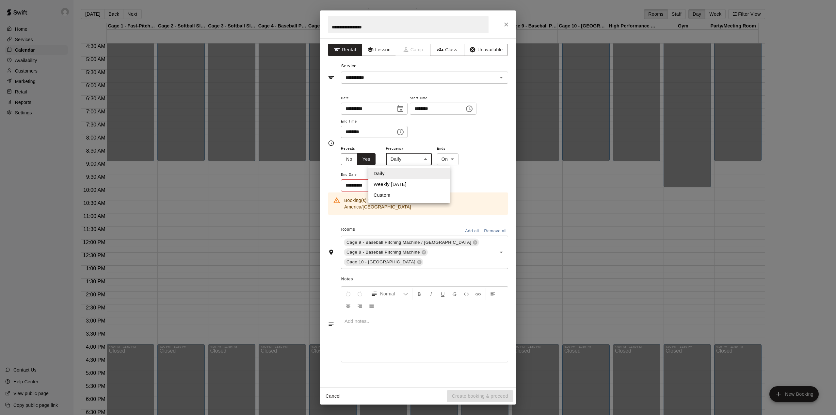
click at [421, 155] on body "Home Services Calendar Availability Customers Marketing Retail Reports Settings…" at bounding box center [418, 212] width 836 height 425
click at [405, 182] on li "Weekly [DATE]" at bounding box center [409, 184] width 82 height 11
type input "******"
click at [393, 185] on button "Choose date" at bounding box center [398, 185] width 13 height 13
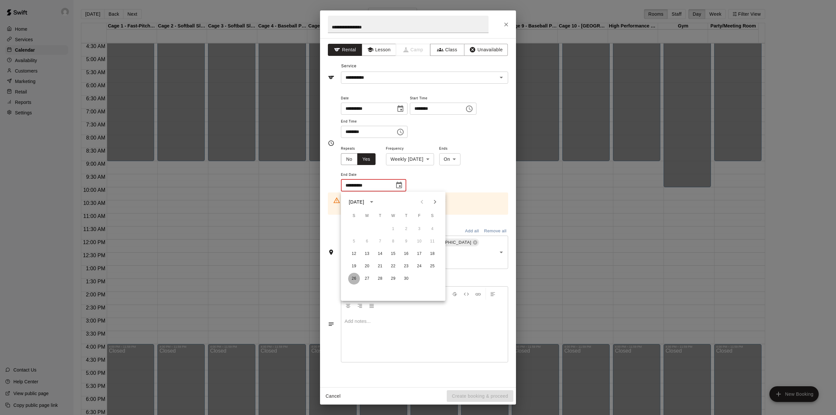
click at [355, 276] on button "26" at bounding box center [354, 279] width 12 height 12
type input "**********"
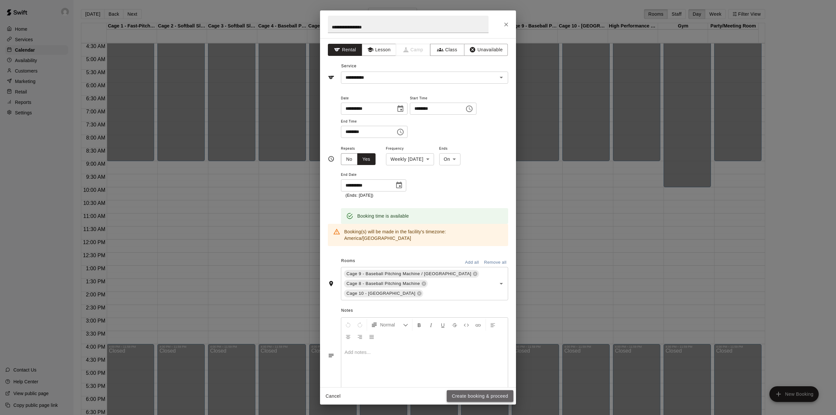
click at [484, 395] on button "Create booking & proceed" at bounding box center [480, 396] width 67 height 12
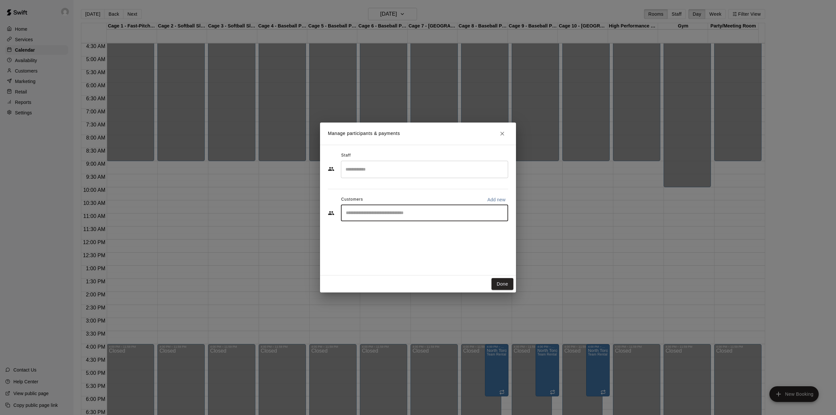
click at [405, 212] on input "Start typing to search customers..." at bounding box center [424, 213] width 161 height 7
type input "***"
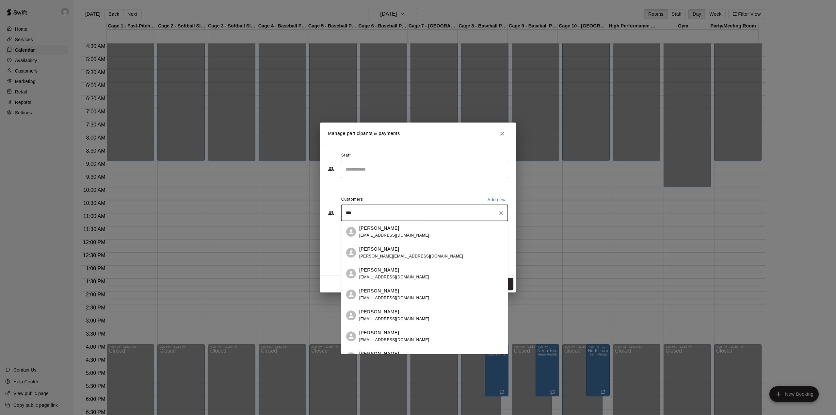
click at [401, 335] on div "[PERSON_NAME]" at bounding box center [394, 332] width 70 height 7
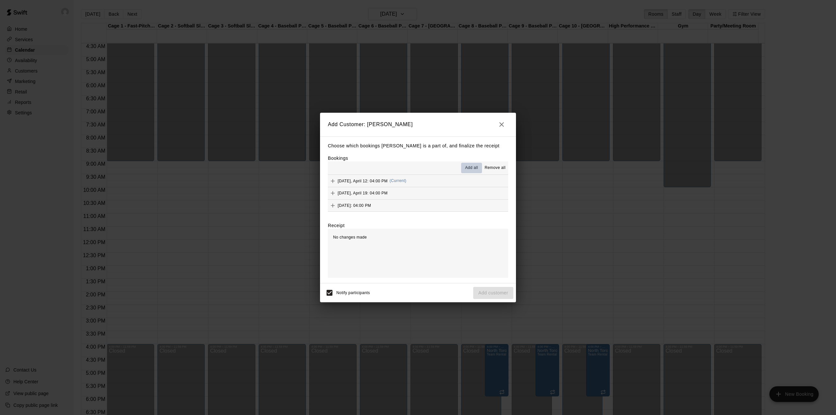
click at [473, 166] on span "Add all" at bounding box center [471, 168] width 13 height 7
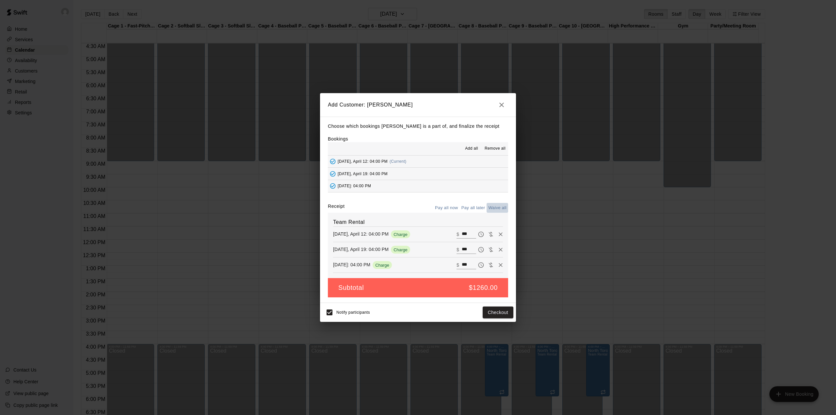
click at [499, 206] on button "Waive all" at bounding box center [497, 208] width 22 height 10
type input "*"
click at [493, 313] on button "Add customer" at bounding box center [493, 312] width 40 height 12
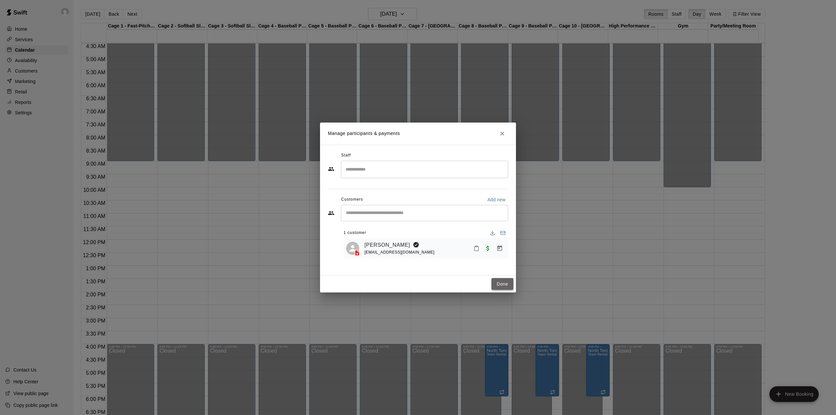
click at [503, 282] on button "Done" at bounding box center [502, 284] width 22 height 12
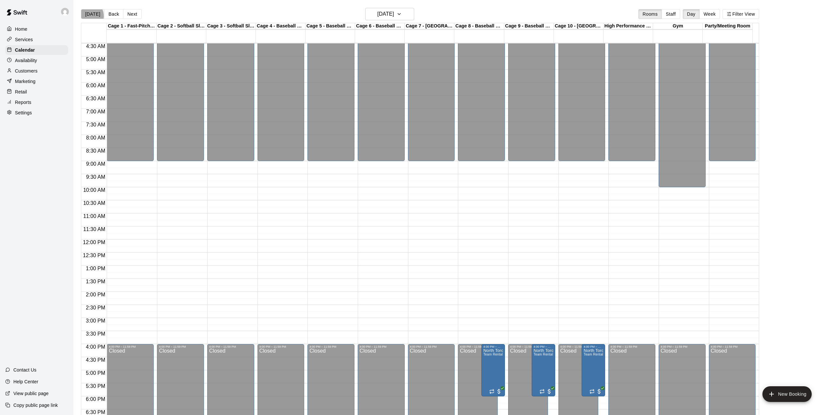
click at [88, 16] on button "[DATE]" at bounding box center [93, 14] width 24 height 10
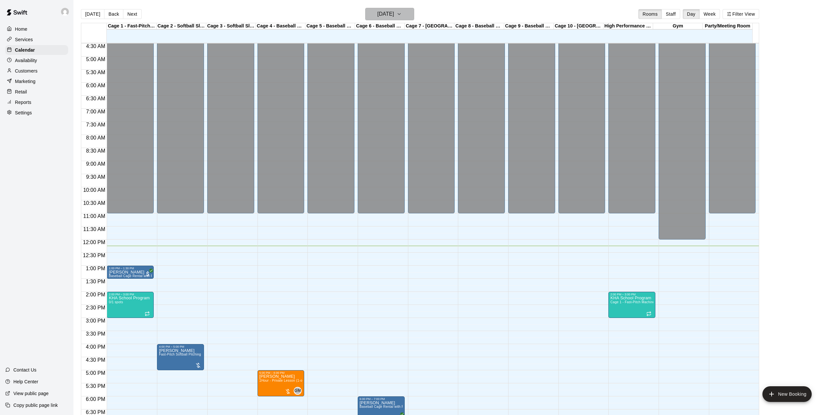
click at [402, 15] on icon "button" at bounding box center [399, 14] width 5 height 8
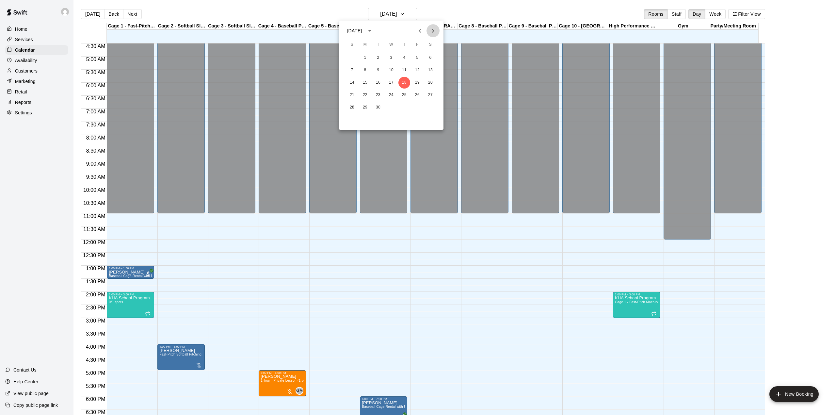
click at [435, 29] on icon "Next month" at bounding box center [433, 31] width 8 height 8
click at [353, 69] on button "4" at bounding box center [352, 70] width 12 height 12
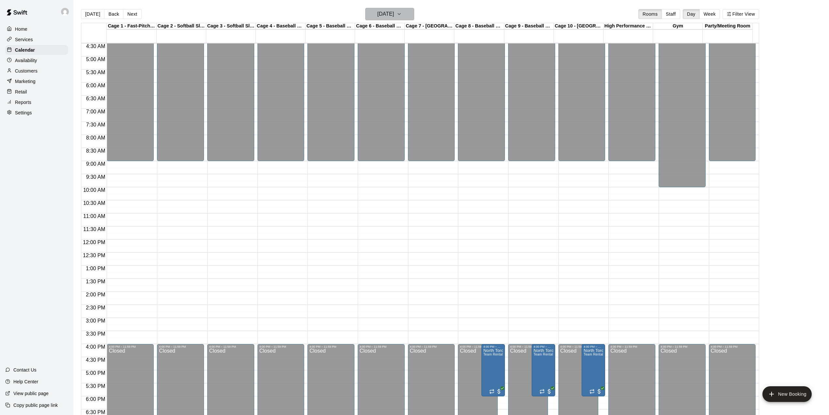
click at [394, 16] on h6 "[DATE]" at bounding box center [385, 13] width 17 height 9
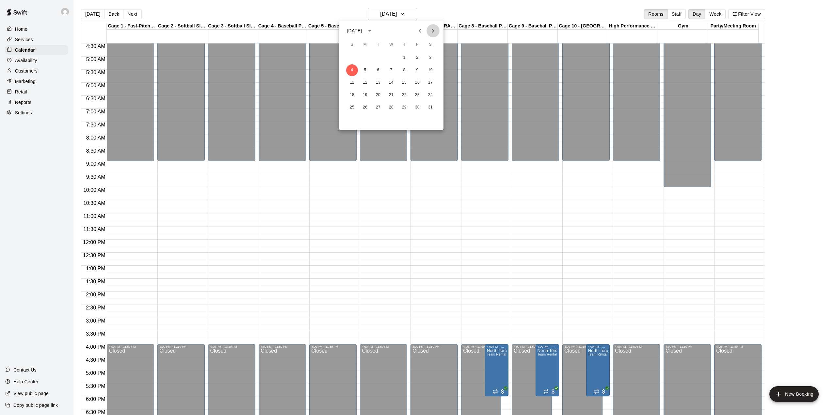
click at [433, 29] on icon "Next month" at bounding box center [433, 31] width 8 height 8
click at [353, 55] on button "1" at bounding box center [352, 58] width 12 height 12
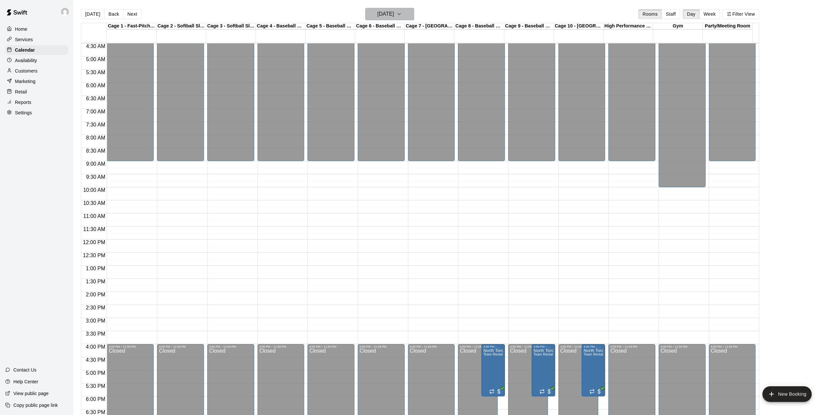
click at [394, 12] on h6 "[DATE]" at bounding box center [385, 13] width 17 height 9
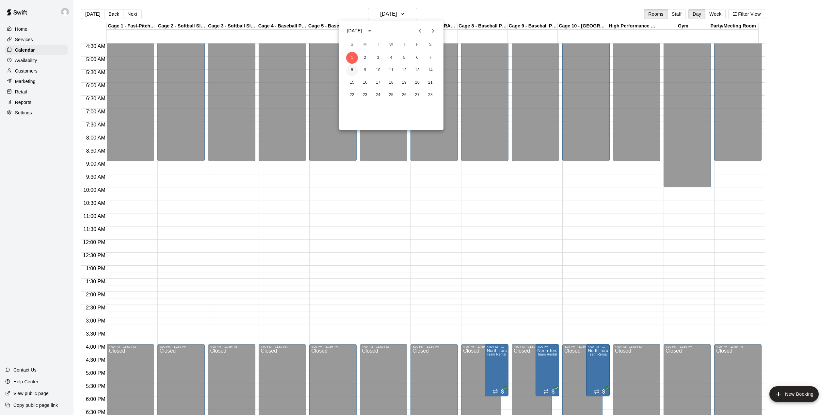
click at [351, 69] on button "8" at bounding box center [352, 70] width 12 height 12
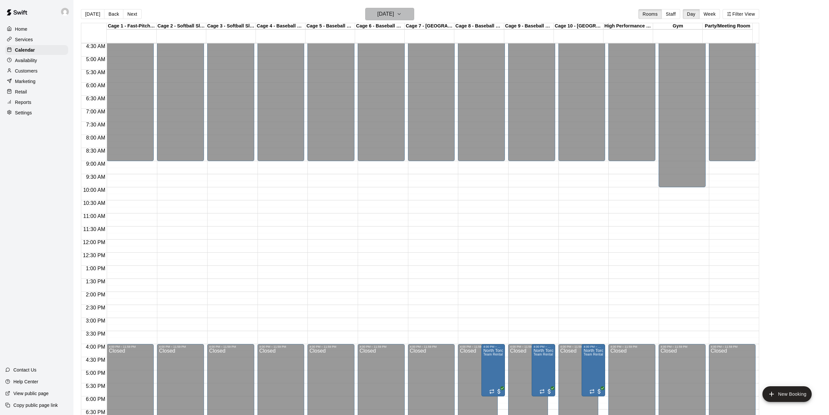
click at [402, 13] on icon "button" at bounding box center [399, 14] width 5 height 8
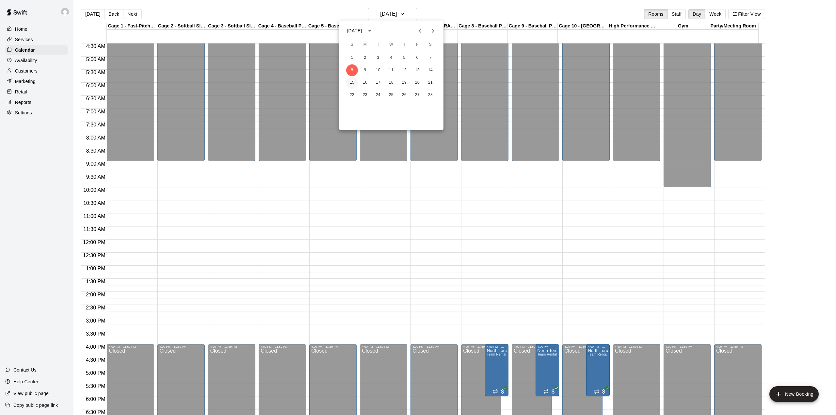
click at [354, 82] on button "15" at bounding box center [352, 83] width 12 height 12
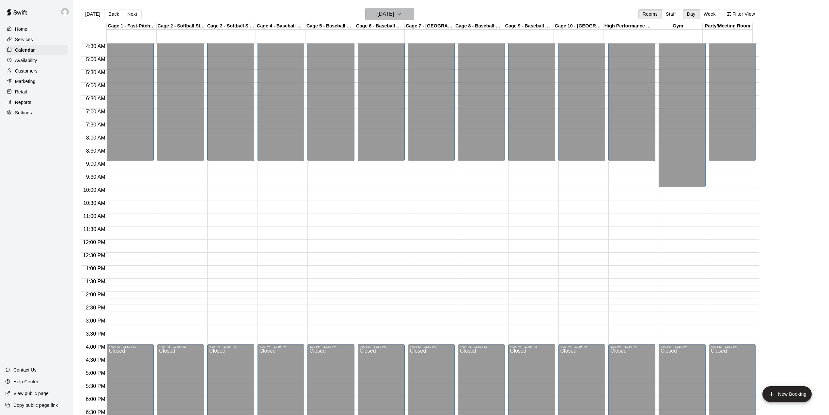
click at [402, 15] on icon "button" at bounding box center [399, 14] width 5 height 8
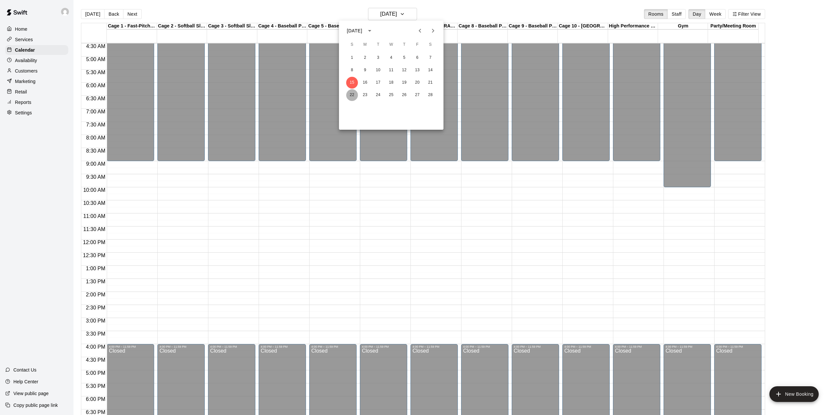
click at [351, 92] on button "22" at bounding box center [352, 95] width 12 height 12
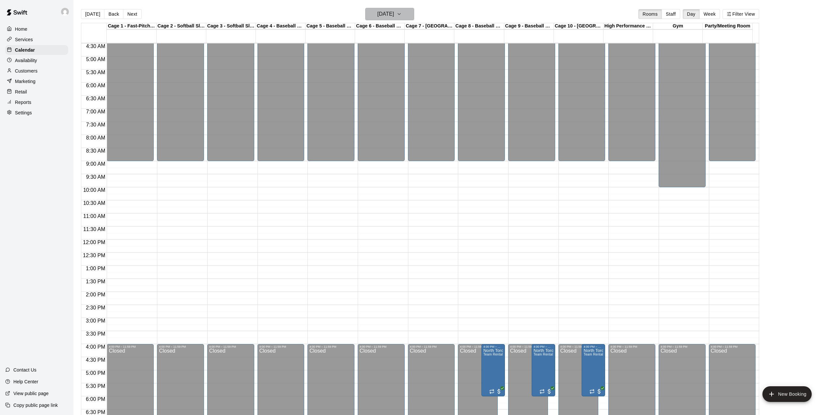
click at [402, 13] on icon "button" at bounding box center [399, 14] width 5 height 8
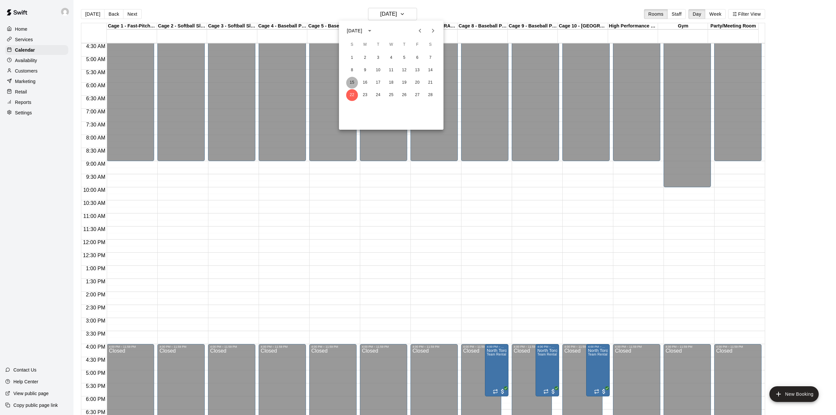
click at [350, 78] on button "15" at bounding box center [352, 83] width 12 height 12
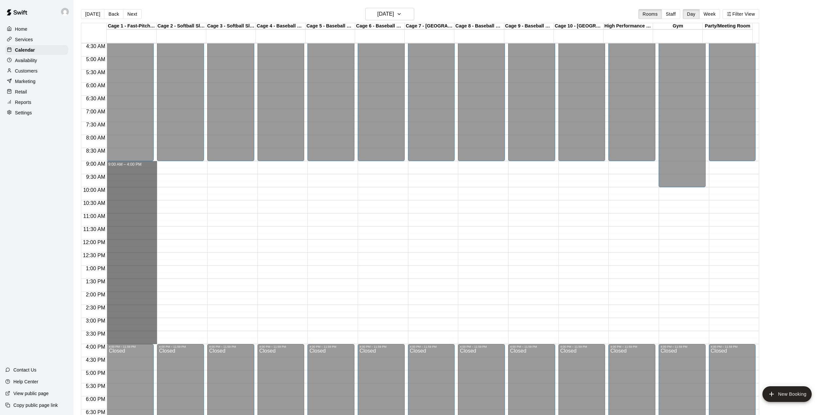
drag, startPoint x: 139, startPoint y: 166, endPoint x: 137, endPoint y: 339, distance: 173.0
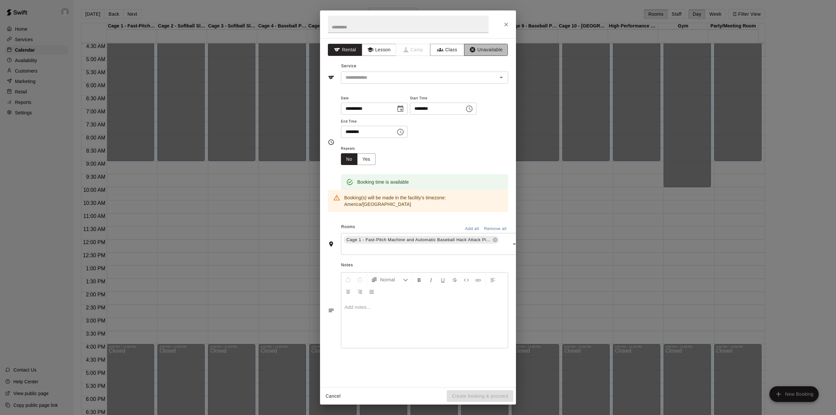
click at [490, 50] on button "Unavailable" at bounding box center [486, 50] width 44 height 12
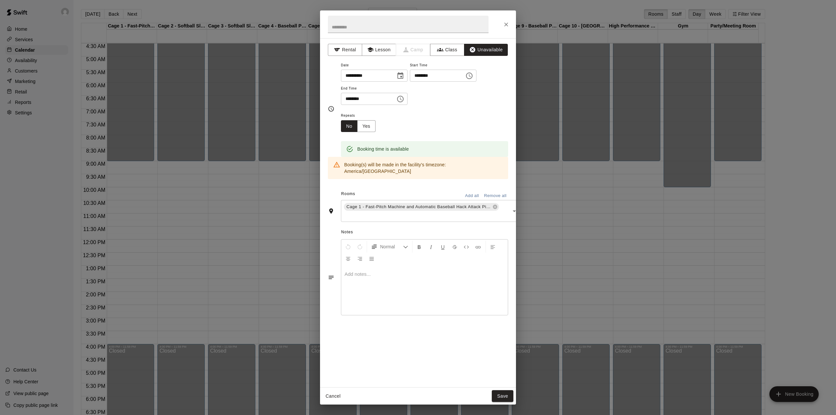
click at [474, 191] on button "Add all" at bounding box center [471, 196] width 21 height 10
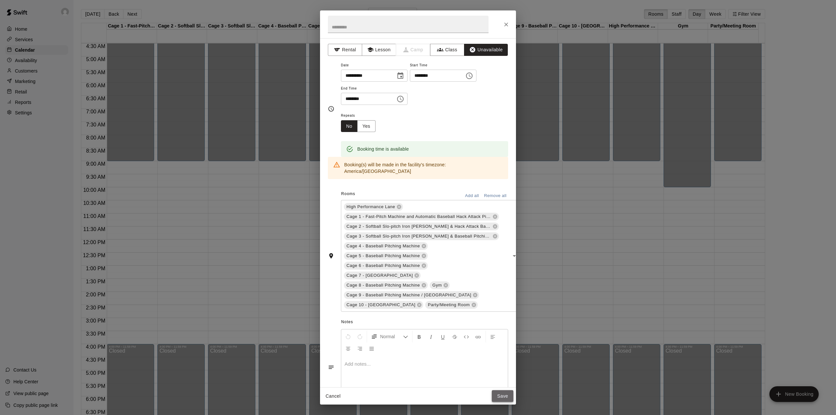
click at [499, 392] on button "Save" at bounding box center [503, 396] width 22 height 12
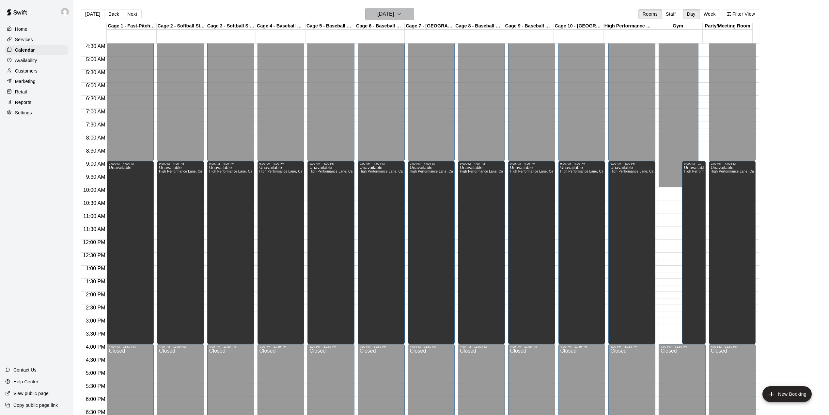
click at [402, 15] on icon "button" at bounding box center [399, 14] width 5 height 8
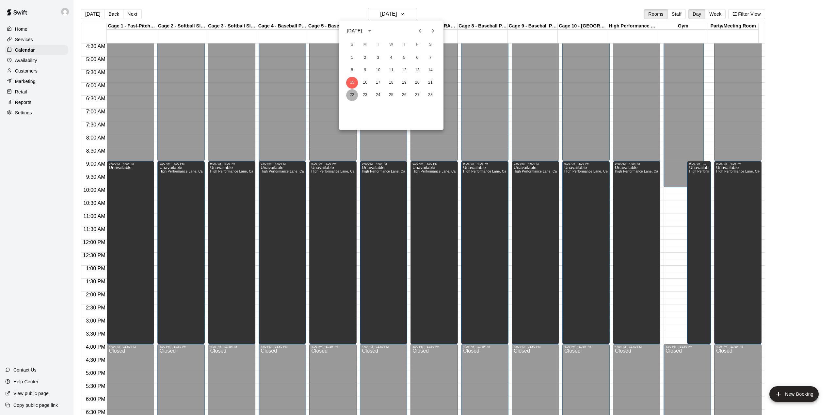
click at [354, 93] on button "22" at bounding box center [352, 95] width 12 height 12
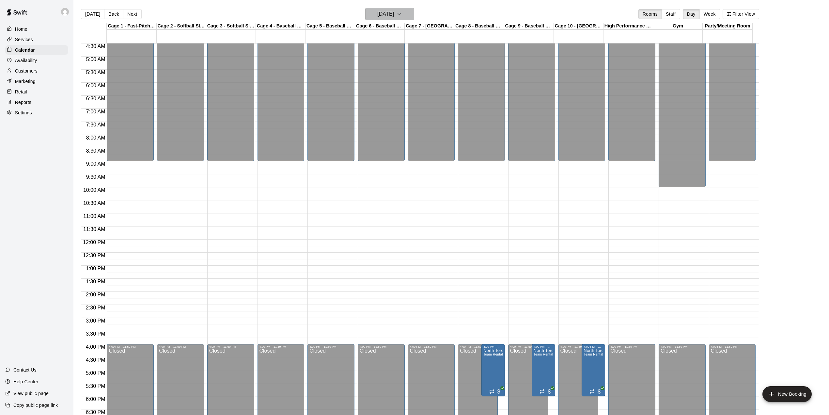
click at [394, 12] on h6 "[DATE]" at bounding box center [385, 13] width 17 height 9
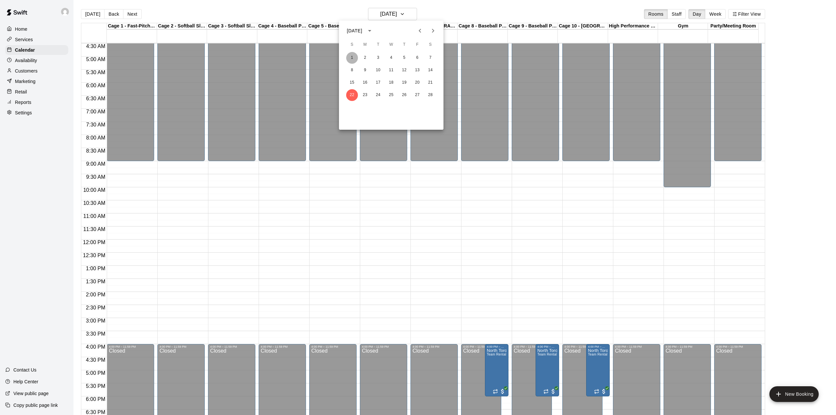
click at [353, 57] on button "1" at bounding box center [352, 58] width 12 height 12
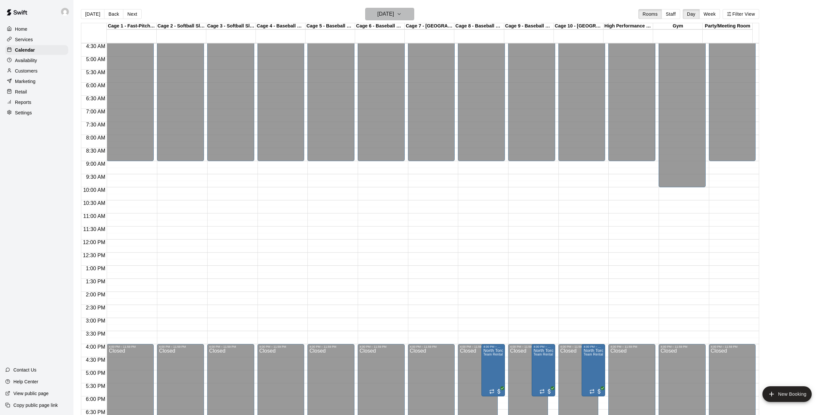
click at [402, 12] on icon "button" at bounding box center [399, 14] width 5 height 8
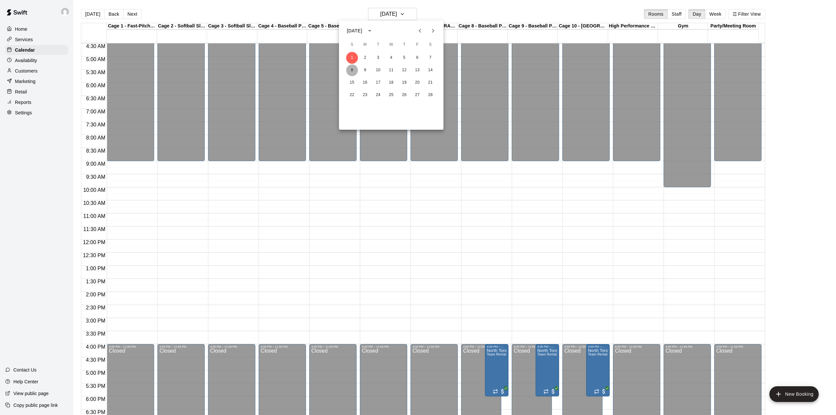
click at [352, 69] on button "8" at bounding box center [352, 70] width 12 height 12
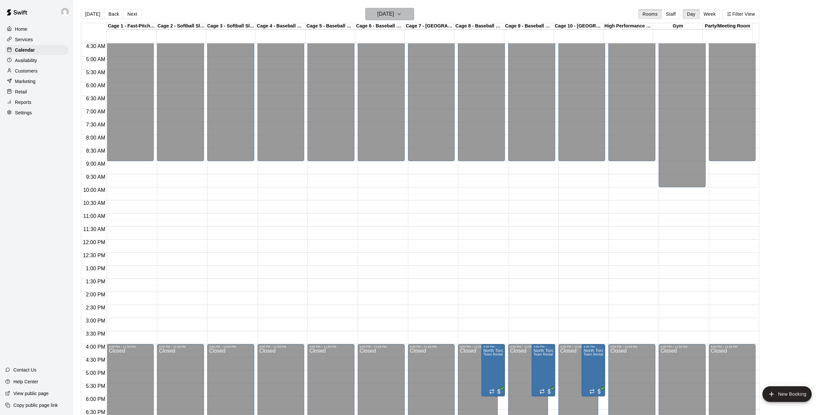
click at [402, 14] on icon "button" at bounding box center [399, 14] width 5 height 8
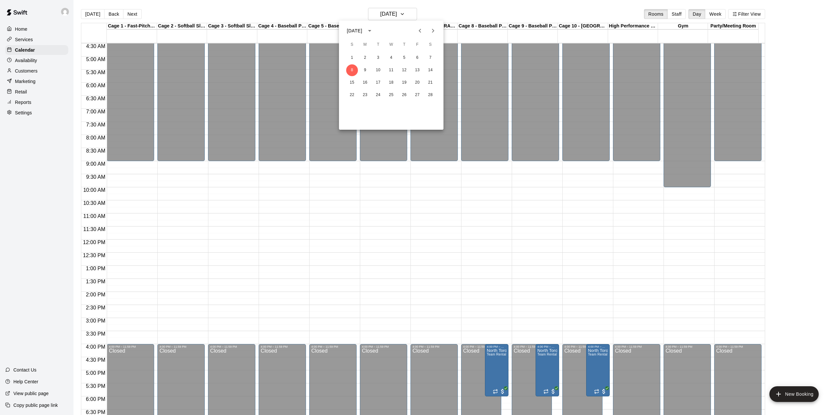
click at [433, 30] on icon "Next month" at bounding box center [433, 31] width 8 height 8
click at [431, 29] on icon "Next month" at bounding box center [433, 31] width 8 height 8
click at [93, 15] on div at bounding box center [418, 207] width 836 height 415
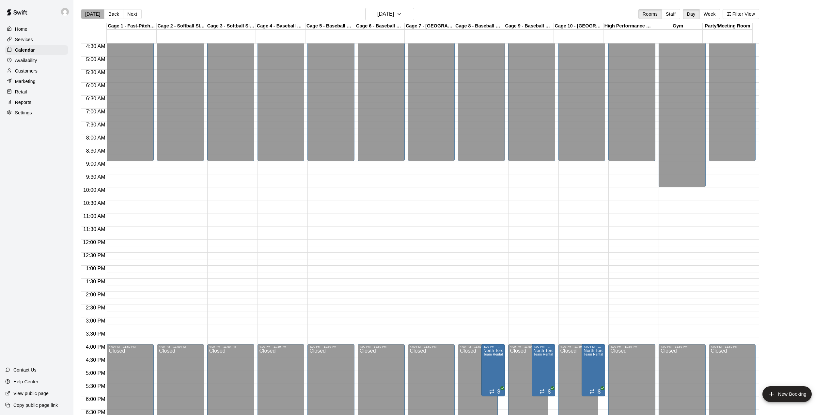
click at [93, 15] on button "[DATE]" at bounding box center [93, 14] width 24 height 10
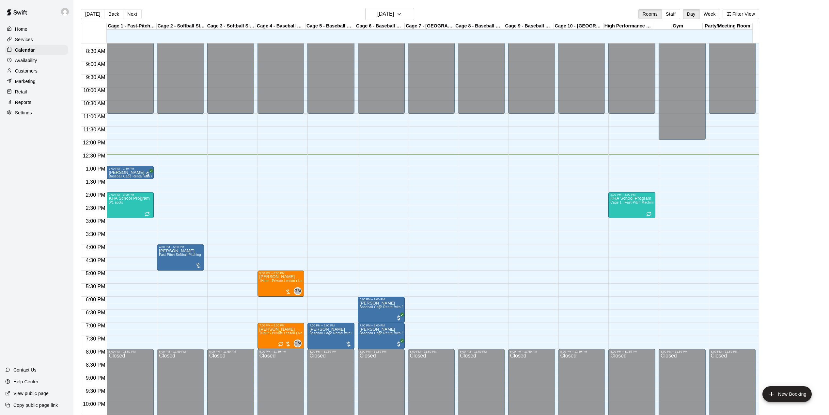
scroll to position [248, 0]
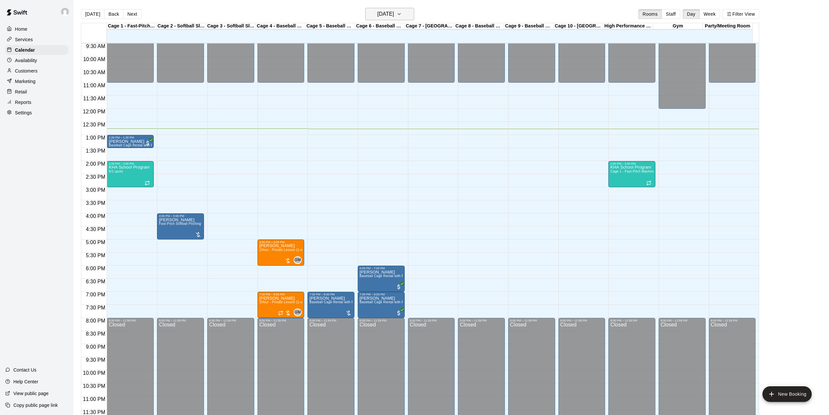
click at [402, 17] on icon "button" at bounding box center [399, 14] width 5 height 8
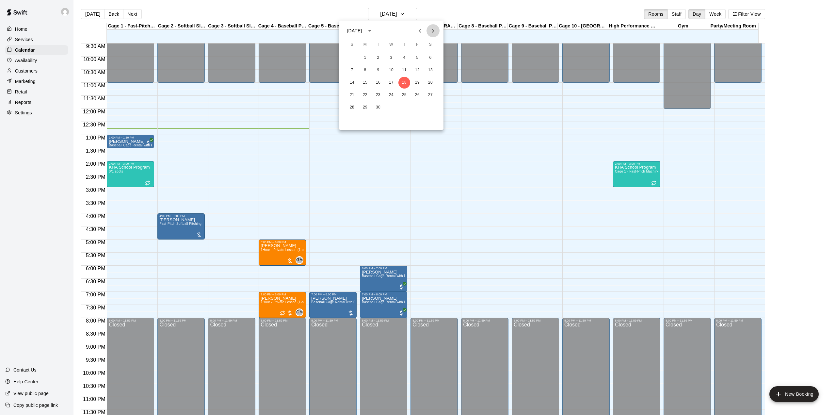
click at [434, 31] on icon "Next month" at bounding box center [433, 31] width 8 height 8
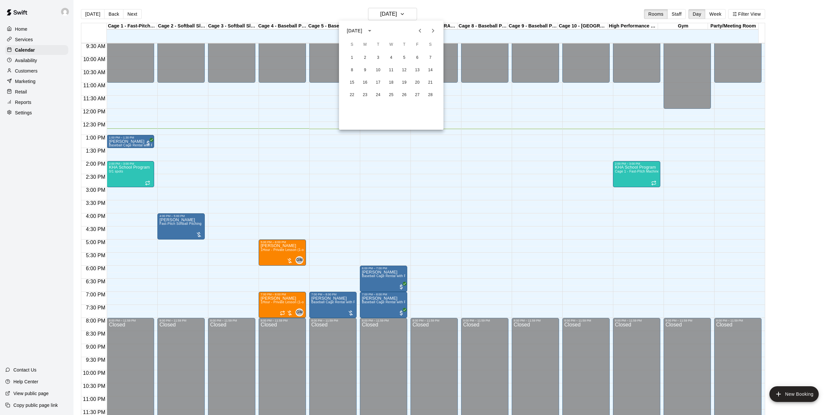
click at [418, 29] on icon "Previous month" at bounding box center [420, 31] width 8 height 8
click at [378, 68] on button "6" at bounding box center [378, 70] width 12 height 12
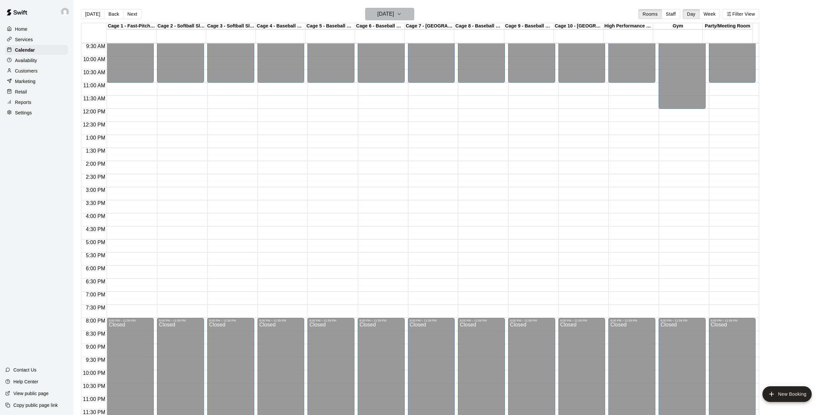
click at [402, 12] on icon "button" at bounding box center [399, 14] width 5 height 8
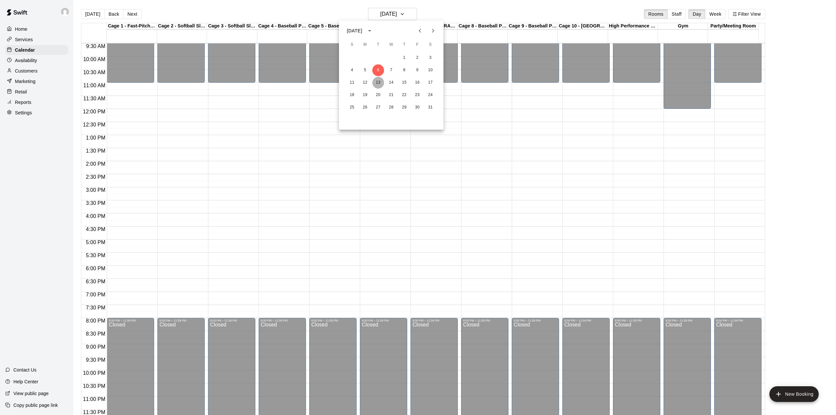
click at [379, 80] on button "13" at bounding box center [378, 83] width 12 height 12
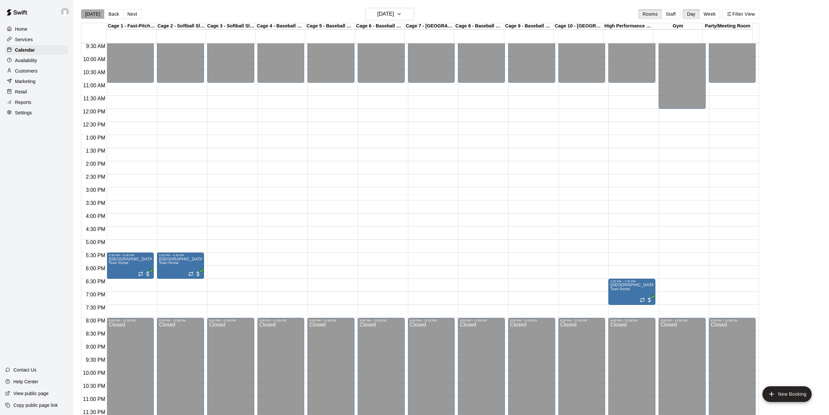
click at [95, 12] on button "[DATE]" at bounding box center [93, 14] width 24 height 10
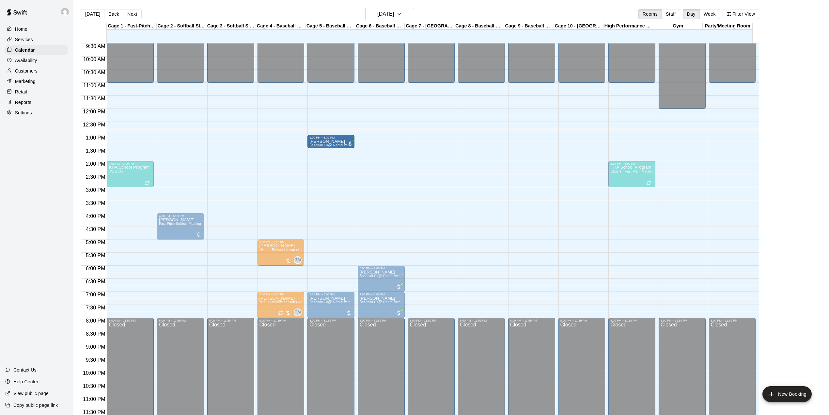
drag, startPoint x: 130, startPoint y: 142, endPoint x: 328, endPoint y: 144, distance: 198.1
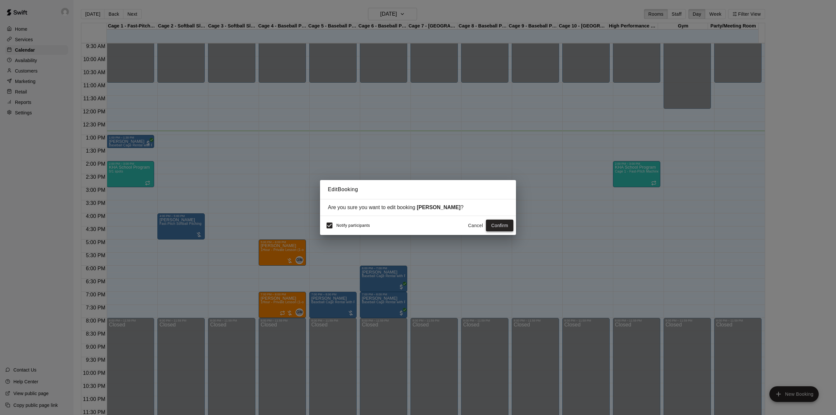
click at [500, 222] on button "Confirm" at bounding box center [499, 225] width 27 height 12
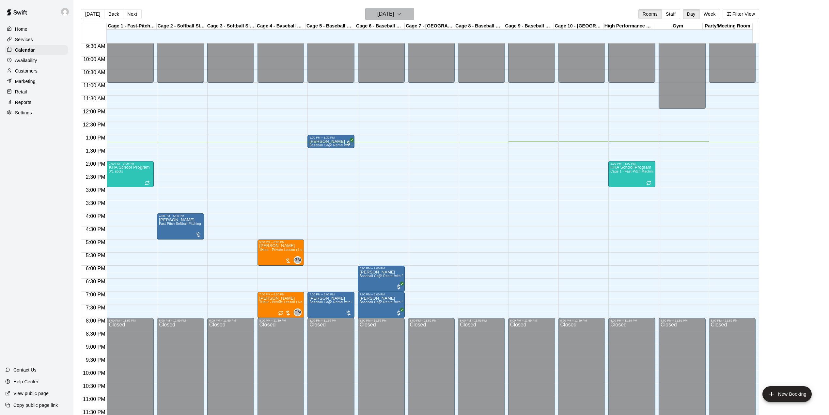
click at [394, 14] on h6 "[DATE]" at bounding box center [385, 13] width 17 height 9
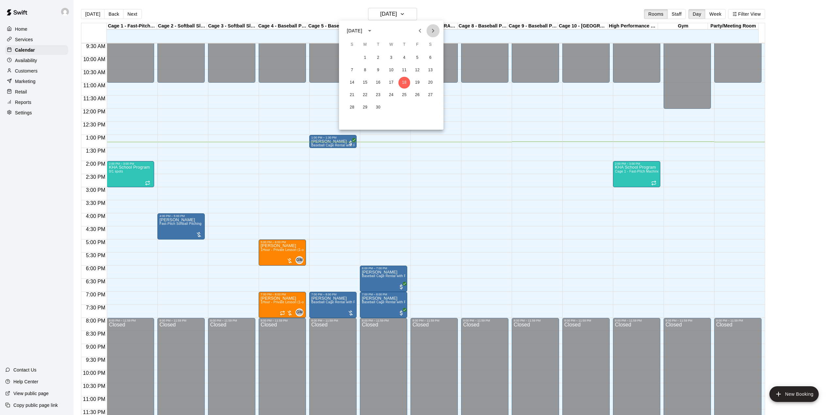
click at [431, 30] on icon "Next month" at bounding box center [433, 31] width 8 height 8
click at [366, 70] on button "5" at bounding box center [365, 70] width 12 height 12
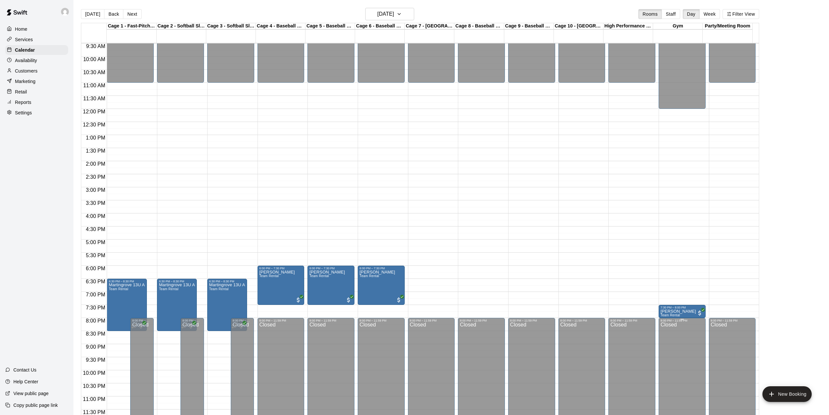
click at [674, 328] on div "Closed" at bounding box center [682, 373] width 43 height 102
click at [674, 324] on div "Closed" at bounding box center [682, 373] width 43 height 102
click at [605, 298] on div at bounding box center [584, 301] width 50 height 7
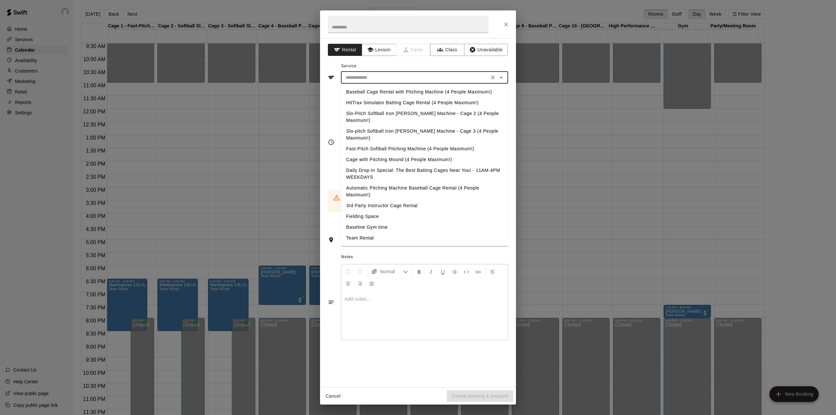
click at [384, 80] on input "text" at bounding box center [415, 77] width 144 height 8
click at [370, 211] on li "Fielding Space" at bounding box center [424, 216] width 167 height 11
type input "**********"
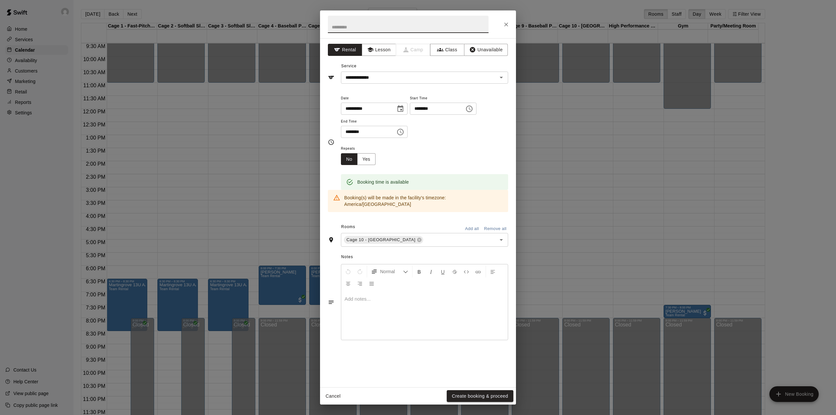
click at [365, 28] on input "text" at bounding box center [408, 24] width 161 height 17
type input "**********"
click at [432, 108] on input "********" at bounding box center [435, 108] width 50 height 12
click at [428, 107] on input "********" at bounding box center [435, 108] width 50 height 12
type input "********"
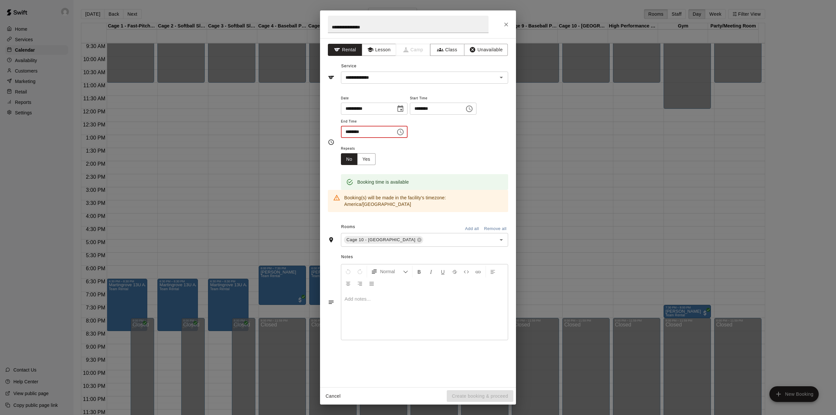
click at [351, 131] on input "********" at bounding box center [366, 132] width 50 height 12
type input "********"
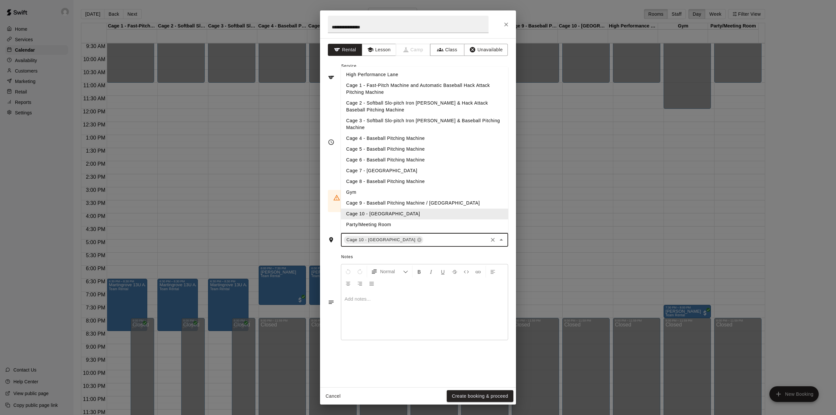
click at [430, 236] on input "text" at bounding box center [455, 240] width 63 height 8
click at [388, 74] on li "High Performance Lane" at bounding box center [424, 75] width 167 height 11
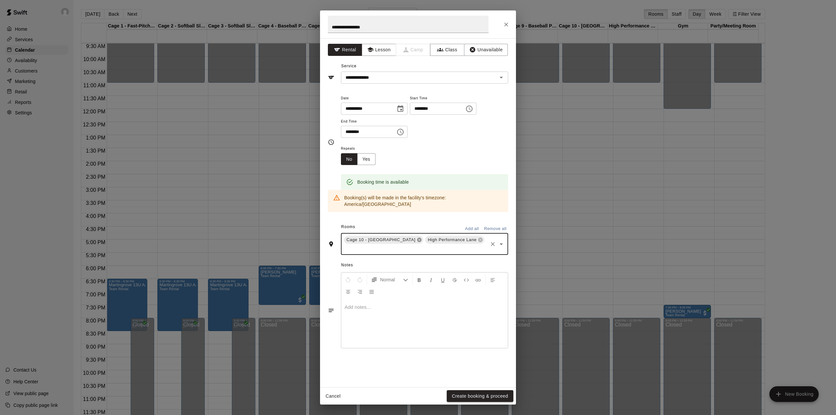
click at [417, 238] on icon at bounding box center [419, 240] width 4 height 4
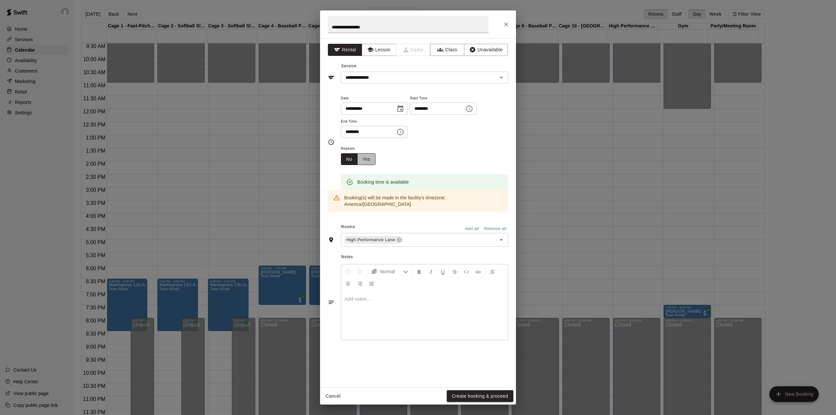
click at [370, 160] on button "Yes" at bounding box center [366, 159] width 18 height 12
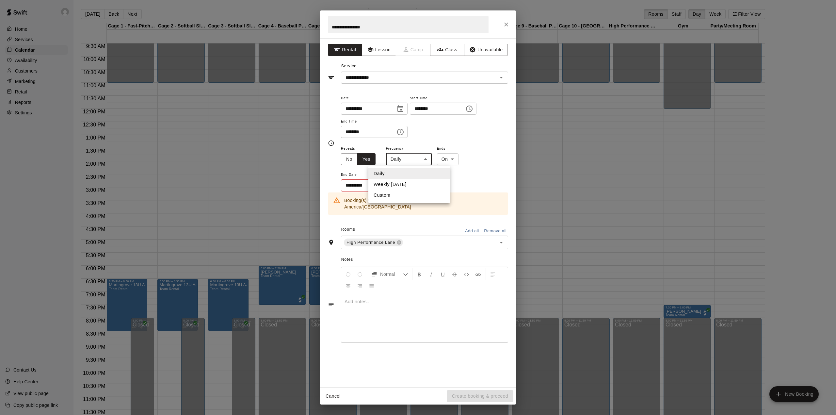
click at [409, 162] on body "Home Services Calendar Availability Customers Marketing Retail Reports Settings…" at bounding box center [418, 212] width 836 height 425
click at [402, 183] on li "Weekly [DATE]" at bounding box center [409, 184] width 82 height 11
type input "******"
click at [399, 185] on icon "Choose date" at bounding box center [399, 185] width 8 height 8
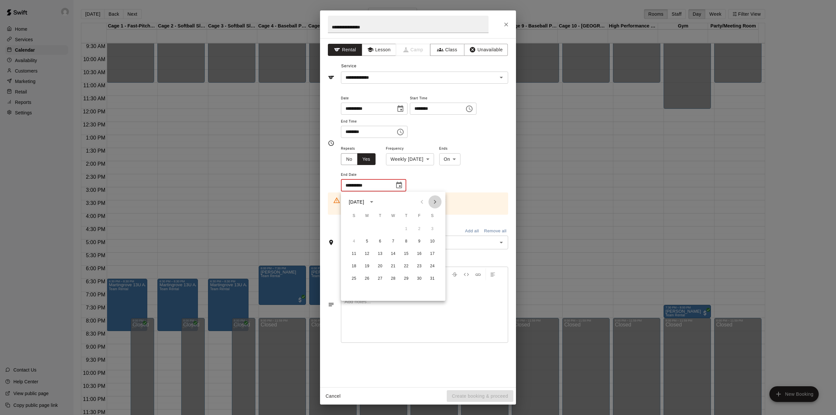
click at [435, 201] on icon "Next month" at bounding box center [435, 202] width 8 height 8
click at [367, 239] on button "9" at bounding box center [367, 241] width 12 height 12
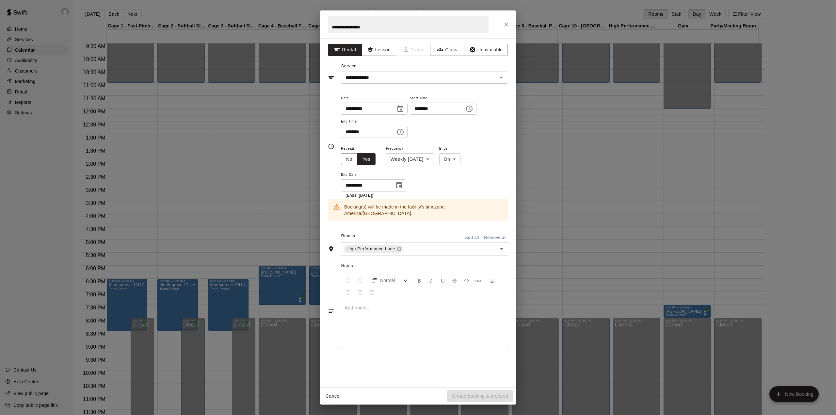
type input "**********"
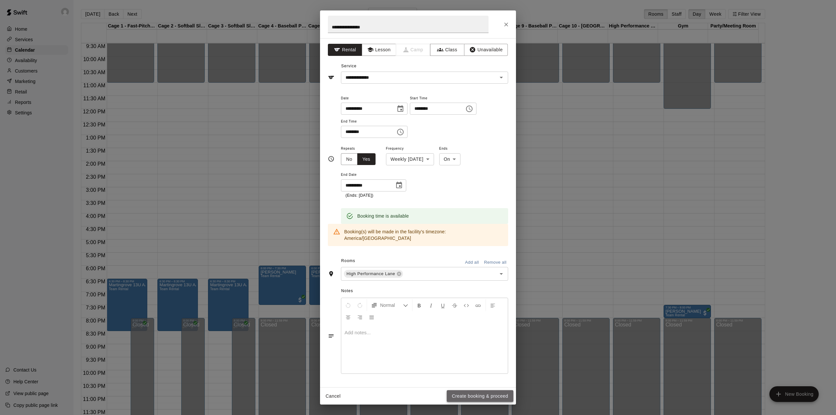
click at [482, 396] on button "Create booking & proceed" at bounding box center [480, 396] width 67 height 12
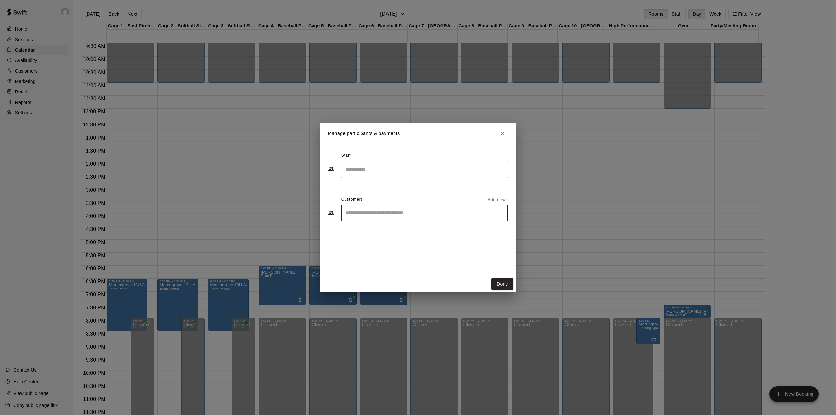
click at [374, 214] on input "Start typing to search customers..." at bounding box center [424, 213] width 161 height 7
type input "*"
click at [497, 197] on p "Add new" at bounding box center [496, 199] width 18 height 7
select select "**"
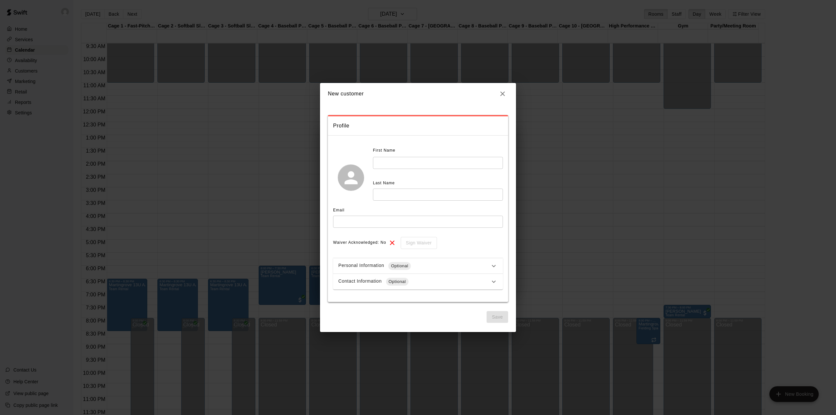
click at [413, 165] on input "text" at bounding box center [438, 163] width 130 height 12
type input "****"
click at [386, 191] on input "text" at bounding box center [438, 194] width 130 height 12
type input "*****"
click at [353, 223] on input "text" at bounding box center [418, 221] width 170 height 12
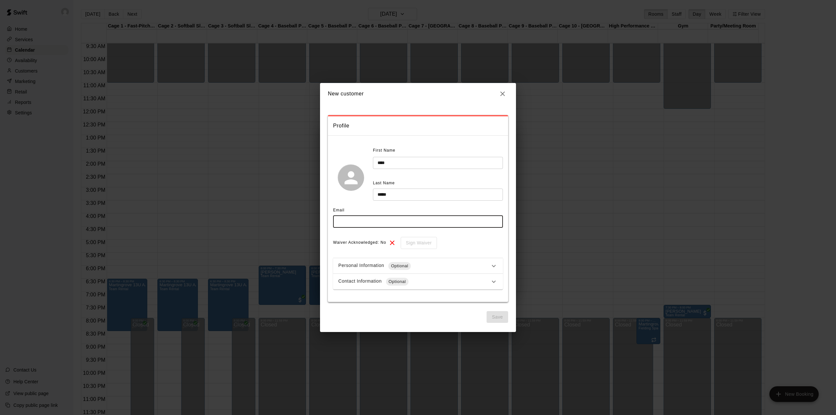
paste input "**********"
type input "**********"
click at [492, 316] on button "Save" at bounding box center [497, 317] width 22 height 12
select select "**"
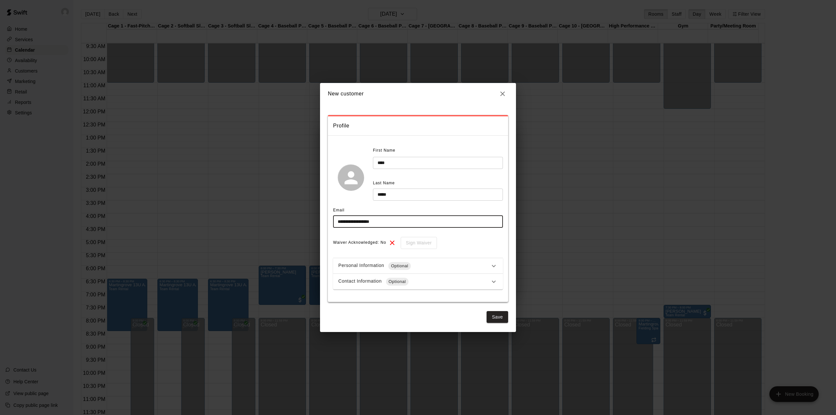
drag, startPoint x: 394, startPoint y: 221, endPoint x: 310, endPoint y: 222, distance: 84.2
click at [310, 222] on div "**********" at bounding box center [418, 207] width 836 height 415
click at [503, 93] on icon "button" at bounding box center [502, 94] width 8 height 8
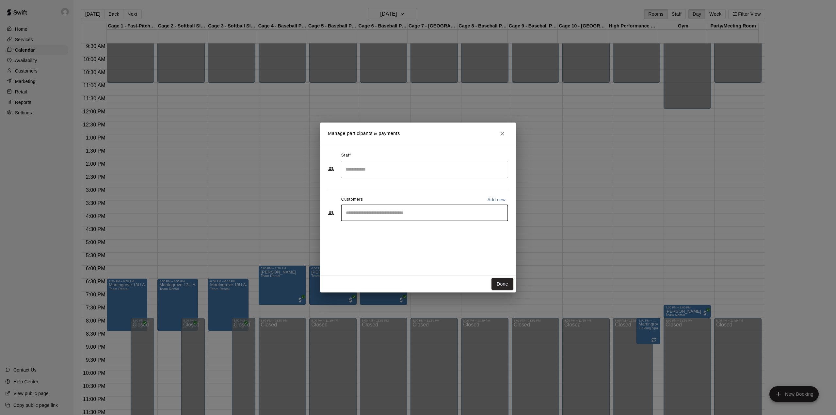
click at [358, 210] on input "Start typing to search customers..." at bounding box center [424, 213] width 161 height 7
paste input "**********"
type input "**********"
click at [501, 285] on button "Done" at bounding box center [502, 284] width 22 height 12
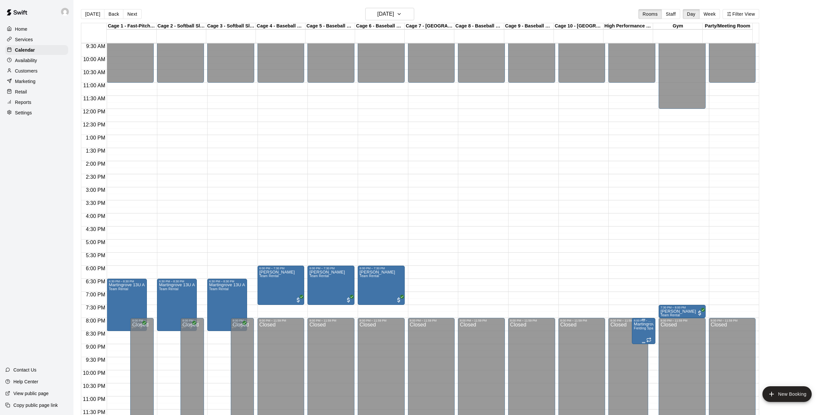
click at [644, 328] on span "Fielding Space" at bounding box center [645, 328] width 23 height 4
click at [636, 334] on icon "edit" at bounding box center [640, 334] width 8 height 8
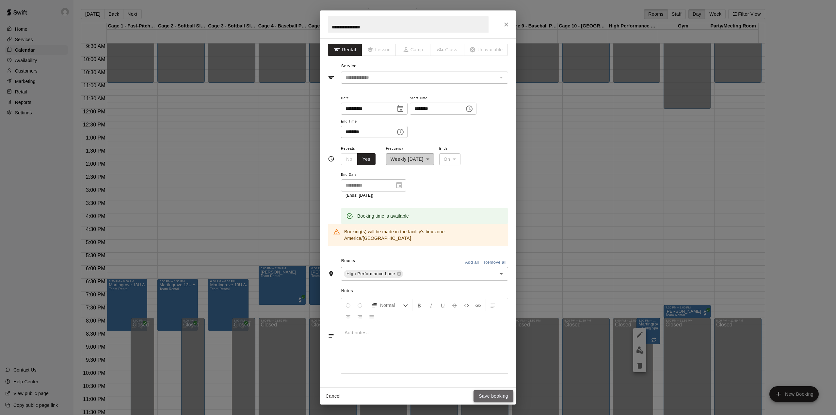
click at [494, 398] on button "Save booking" at bounding box center [493, 396] width 40 height 12
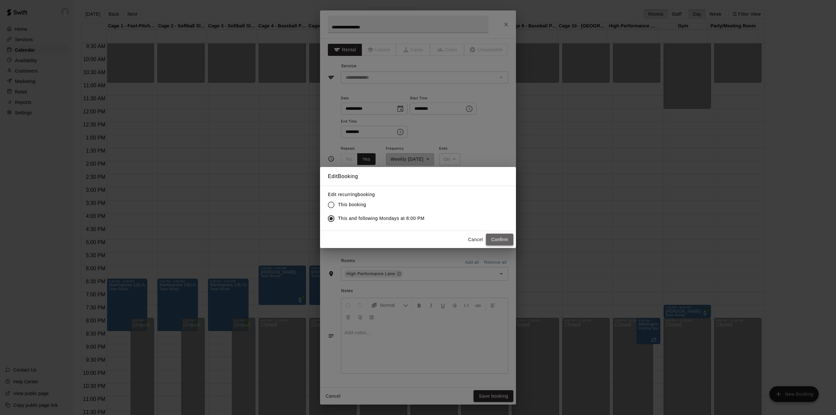
click at [498, 241] on button "Confirm" at bounding box center [499, 239] width 27 height 12
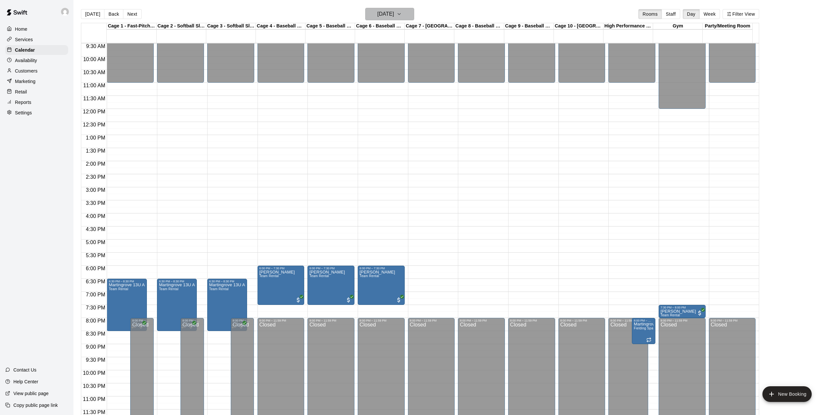
click at [402, 12] on icon "button" at bounding box center [399, 14] width 5 height 8
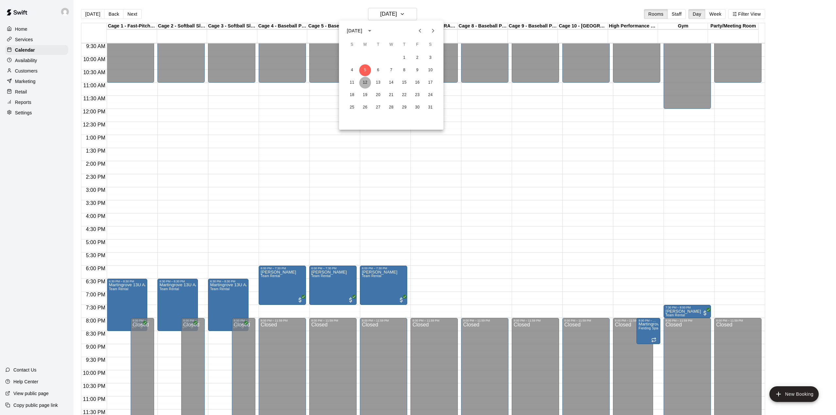
click at [366, 78] on button "12" at bounding box center [365, 83] width 12 height 12
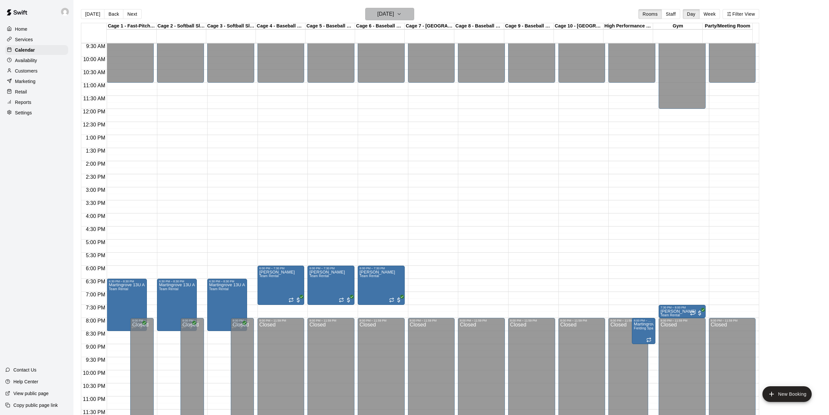
click at [394, 12] on h6 "[DATE]" at bounding box center [385, 13] width 17 height 9
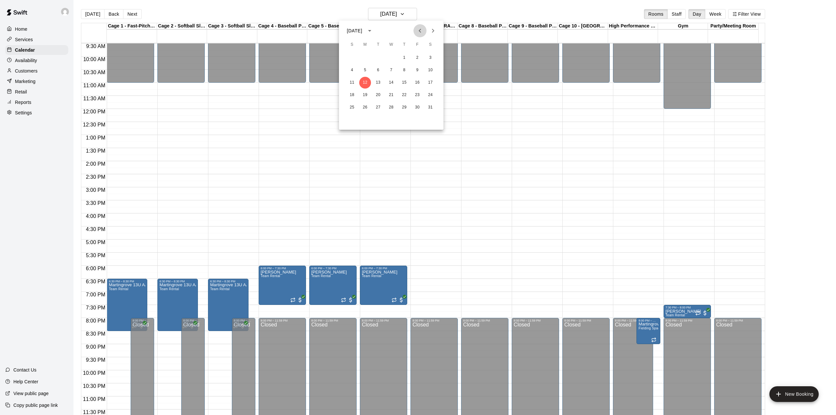
click at [419, 31] on icon "Previous month" at bounding box center [419, 31] width 2 height 4
click at [435, 31] on icon "Next month" at bounding box center [433, 31] width 8 height 8
click at [366, 68] on button "5" at bounding box center [365, 70] width 12 height 12
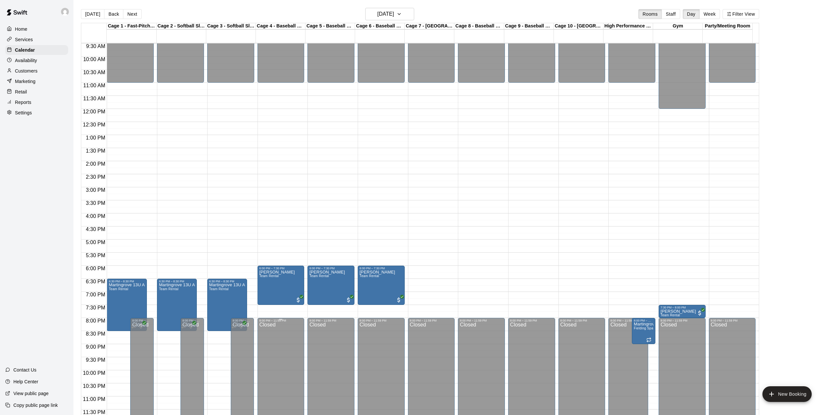
click at [289, 343] on div "Closed" at bounding box center [281, 373] width 43 height 102
click at [288, 338] on div "Closed" at bounding box center [281, 373] width 43 height 102
click at [291, 312] on div "12:00 AM – 11:00 AM Closed 6:00 PM – 7:30 PM [PERSON_NAME] Team Rental 8:00 PM …" at bounding box center [281, 108] width 47 height 627
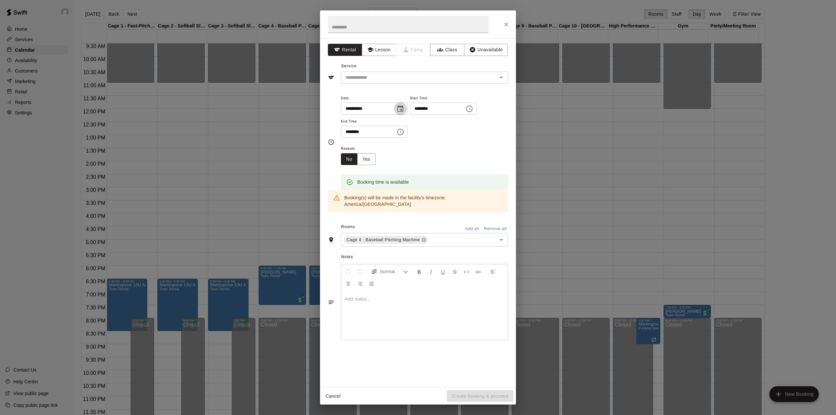
click at [403, 110] on icon "Choose date, selected date is Jan 5, 2026" at bounding box center [400, 108] width 6 height 7
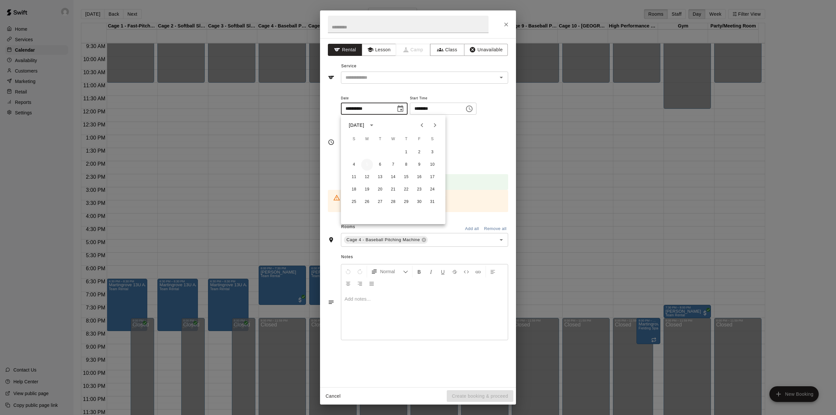
click at [366, 161] on button "5" at bounding box center [367, 165] width 12 height 12
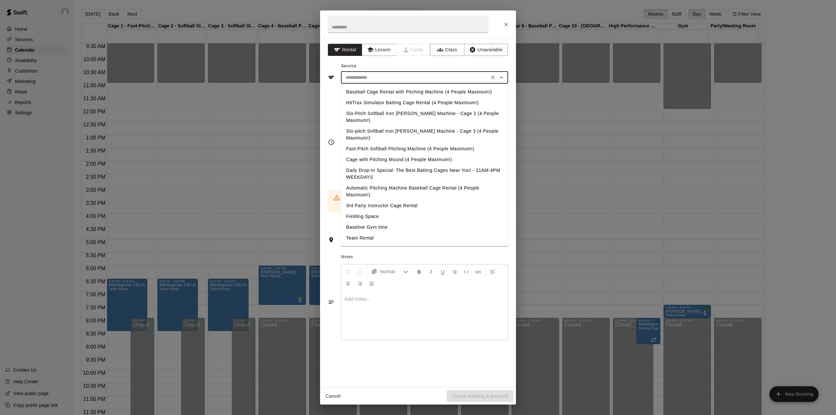
click at [391, 80] on input "text" at bounding box center [415, 77] width 144 height 8
click at [365, 232] on li "Team Rental" at bounding box center [424, 237] width 167 height 11
type input "**********"
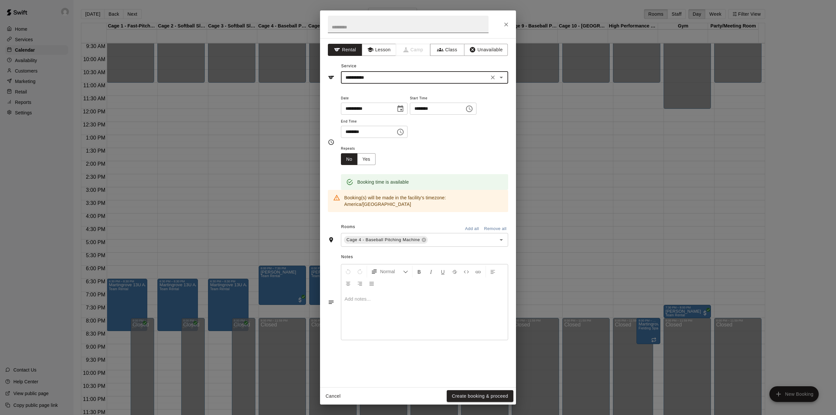
click at [358, 27] on input "text" at bounding box center [408, 24] width 161 height 17
type input "**********"
click at [430, 108] on input "********" at bounding box center [435, 108] width 50 height 12
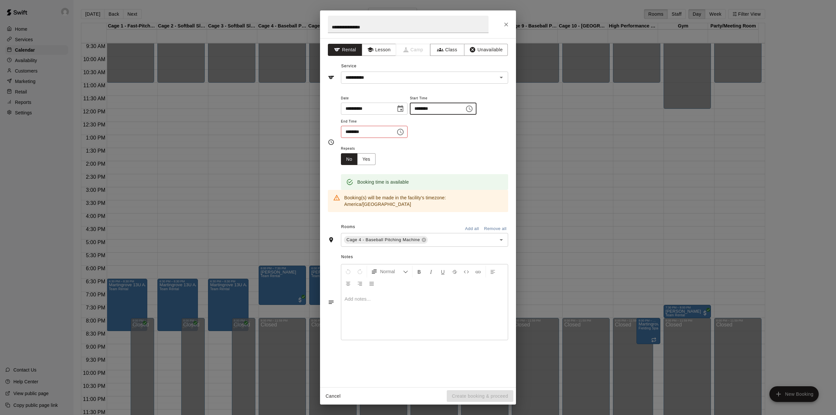
type input "********"
click at [350, 131] on input "********" at bounding box center [366, 132] width 50 height 12
type input "********"
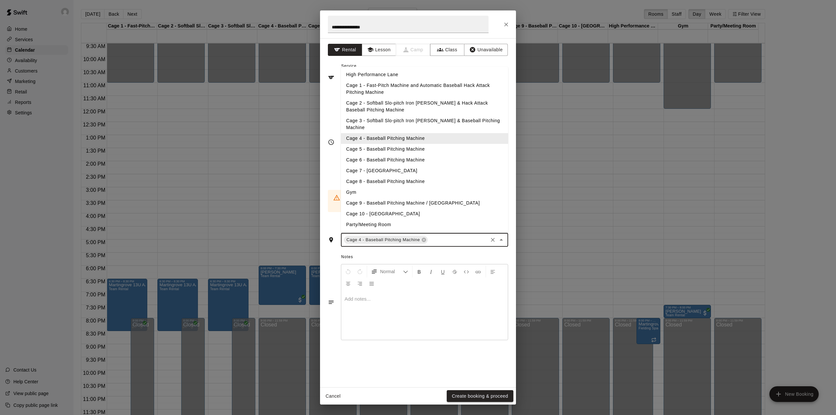
click at [433, 236] on input "text" at bounding box center [458, 240] width 58 height 8
click at [402, 144] on li "Cage 5 - Baseball Pitching Machine" at bounding box center [424, 149] width 167 height 11
click at [442, 245] on input "text" at bounding box center [458, 249] width 58 height 8
click at [387, 155] on li "Cage 6 - Baseball Pitching Machine" at bounding box center [424, 160] width 167 height 11
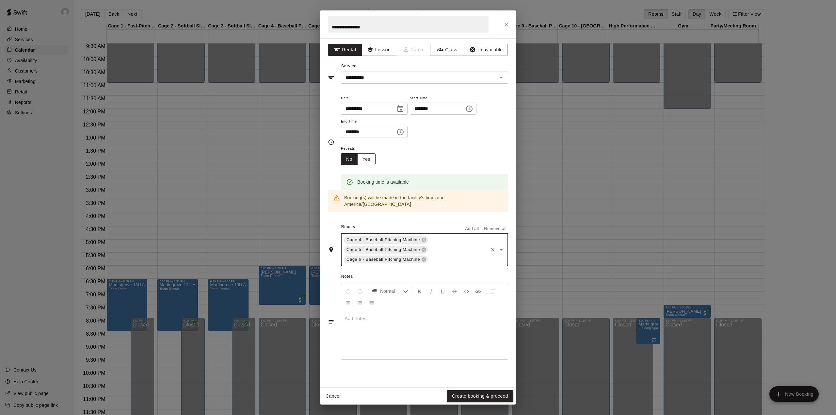
click at [369, 156] on button "Yes" at bounding box center [366, 159] width 18 height 12
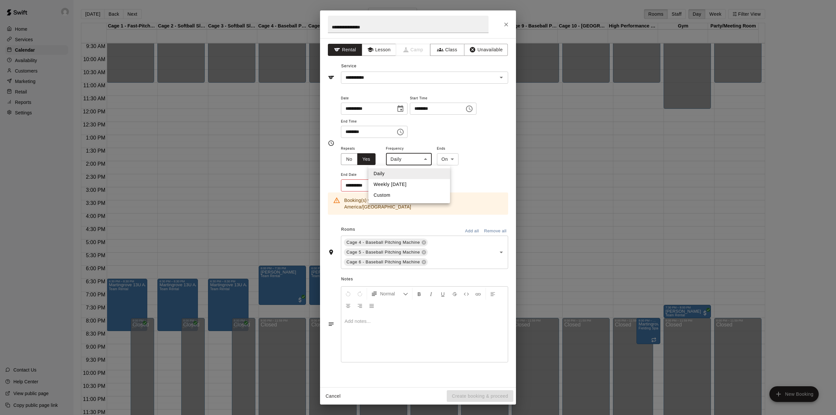
click at [409, 158] on body "Home Services Calendar Availability Customers Marketing Retail Reports Settings…" at bounding box center [418, 212] width 836 height 425
click at [403, 181] on li "Weekly [DATE]" at bounding box center [409, 184] width 82 height 11
type input "******"
click at [399, 184] on icon "Choose date" at bounding box center [399, 184] width 6 height 7
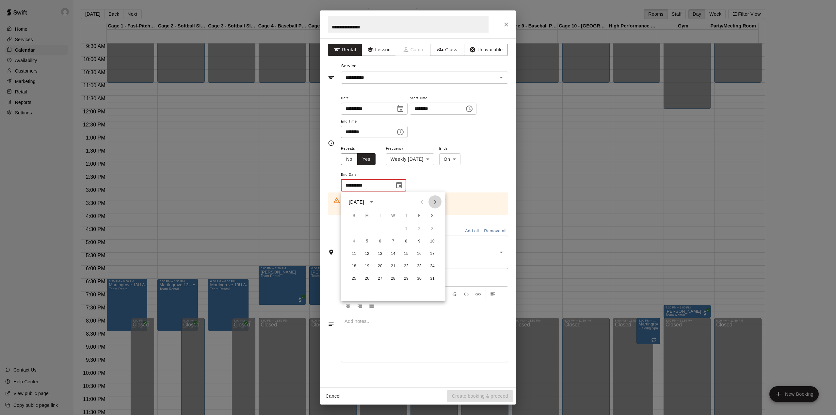
click at [436, 202] on icon "Next month" at bounding box center [435, 202] width 8 height 8
click at [367, 241] on button "9" at bounding box center [367, 241] width 12 height 12
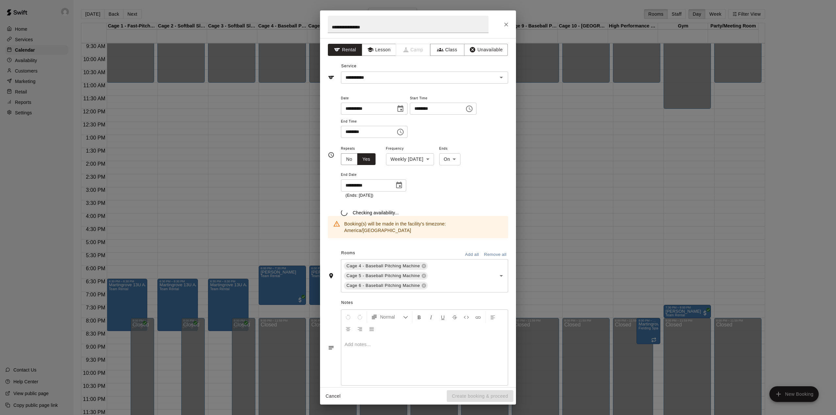
type input "**********"
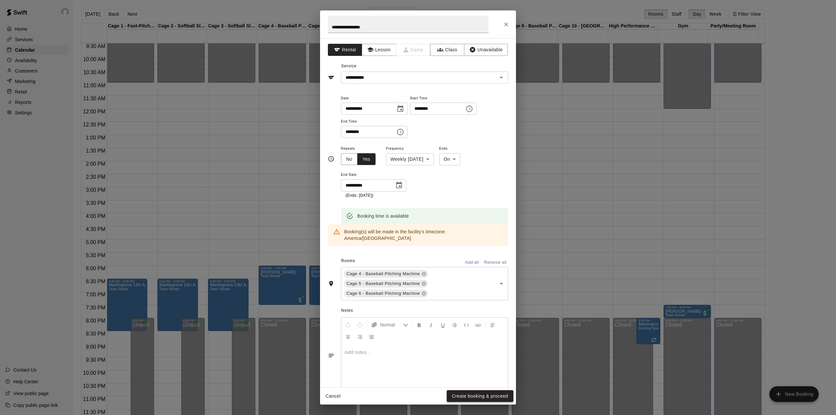
click at [486, 398] on button "Create booking & proceed" at bounding box center [480, 396] width 67 height 12
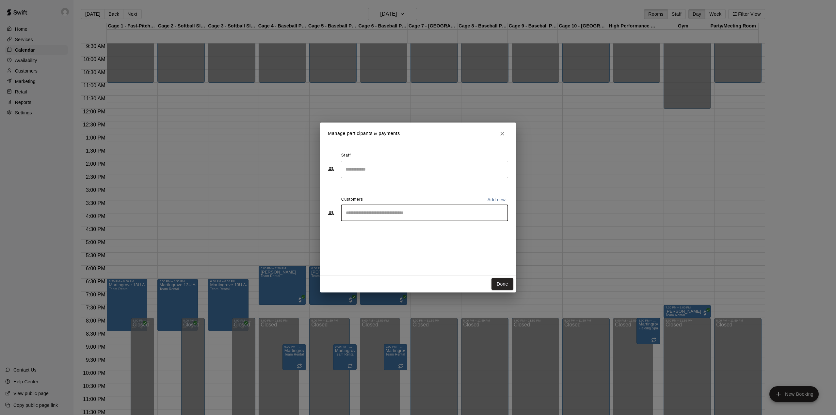
click at [383, 210] on input "Start typing to search customers..." at bounding box center [424, 213] width 161 height 7
type input "**"
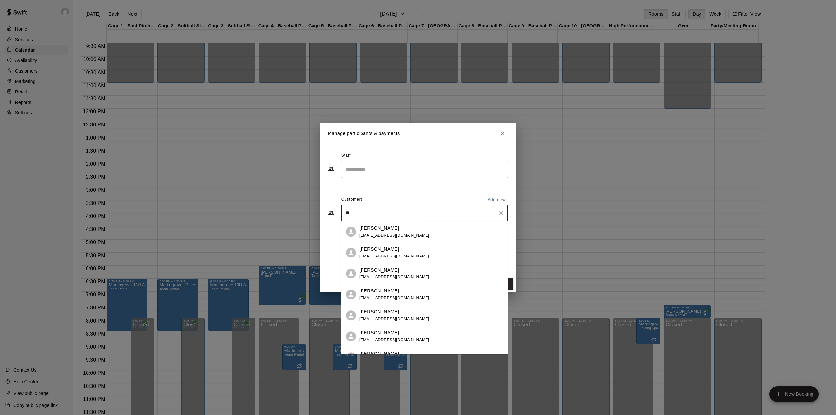
click at [366, 291] on p "[PERSON_NAME]" at bounding box center [379, 290] width 40 height 7
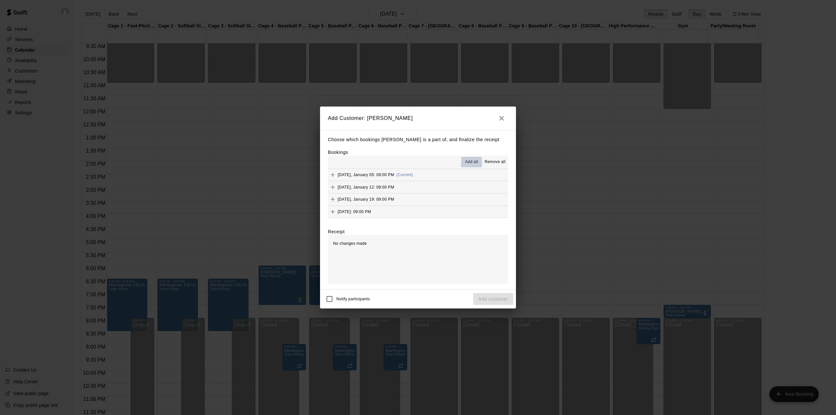
click at [465, 161] on span "Add all" at bounding box center [471, 162] width 13 height 7
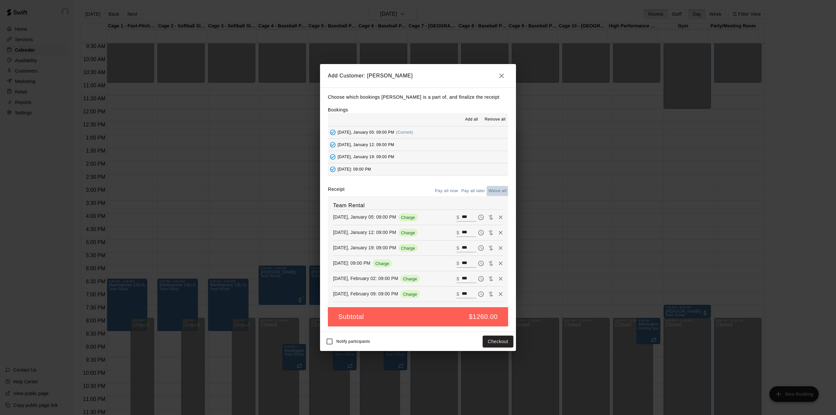
click at [494, 191] on button "Waive all" at bounding box center [497, 191] width 22 height 10
type input "*"
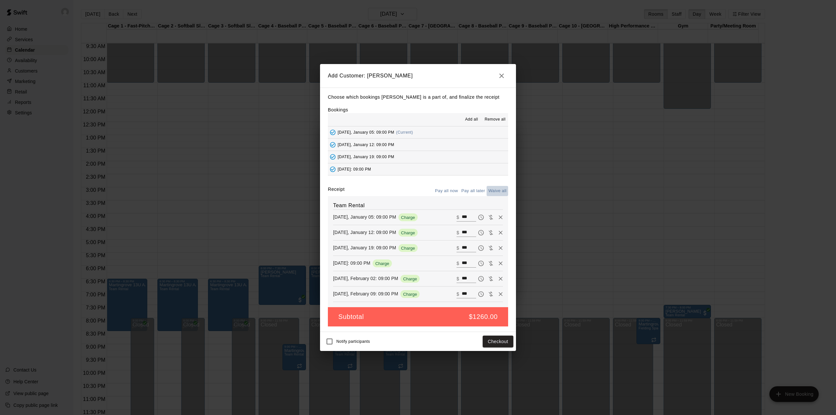
type input "*"
click at [495, 340] on button "Add customer" at bounding box center [493, 341] width 40 height 12
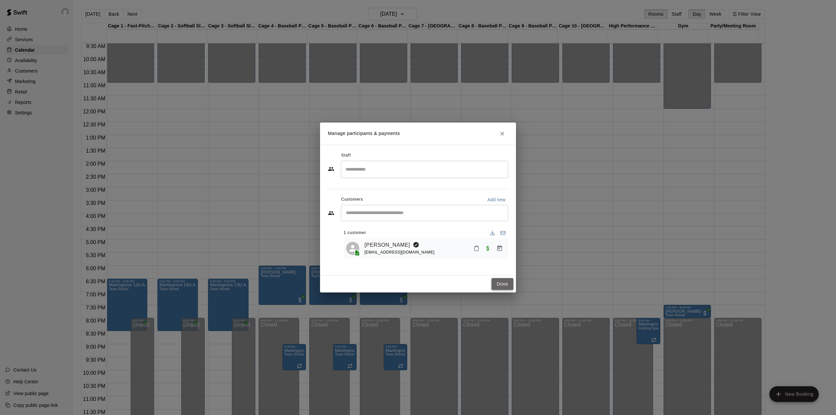
click at [503, 278] on button "Done" at bounding box center [502, 284] width 22 height 12
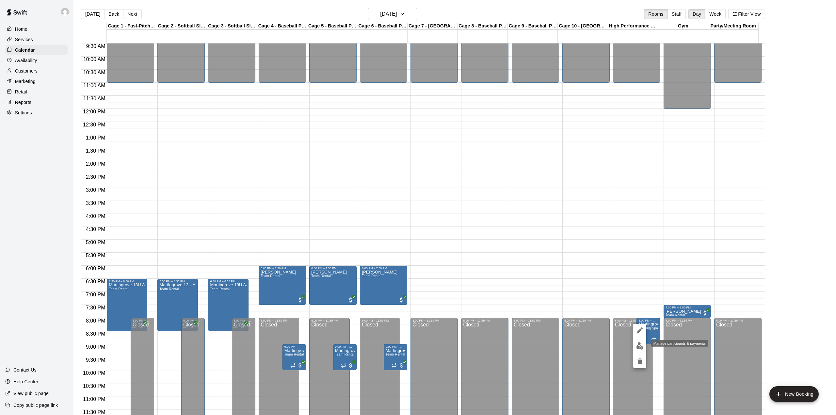
click at [639, 346] on img "edit" at bounding box center [640, 346] width 8 height 8
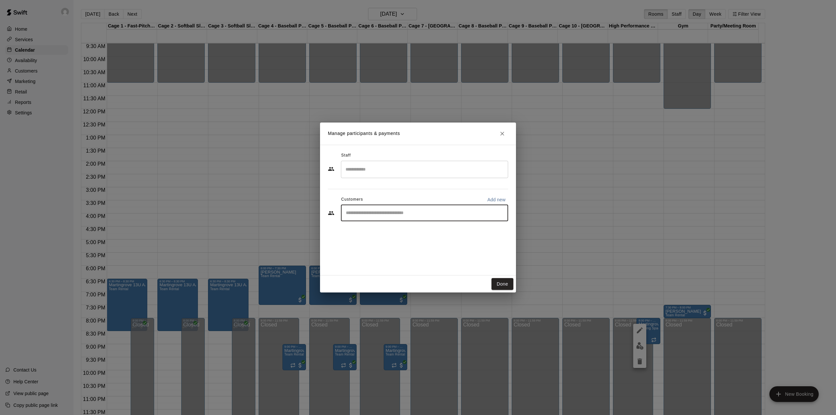
paste input "**********"
type input "**********"
click at [378, 232] on div "[PERSON_NAME] [EMAIL_ADDRESS][DOMAIN_NAME]" at bounding box center [394, 232] width 70 height 14
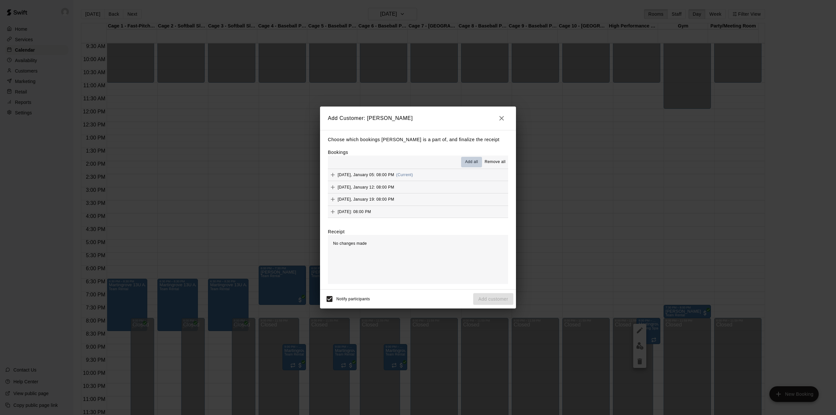
click at [470, 161] on span "Add all" at bounding box center [471, 162] width 13 height 7
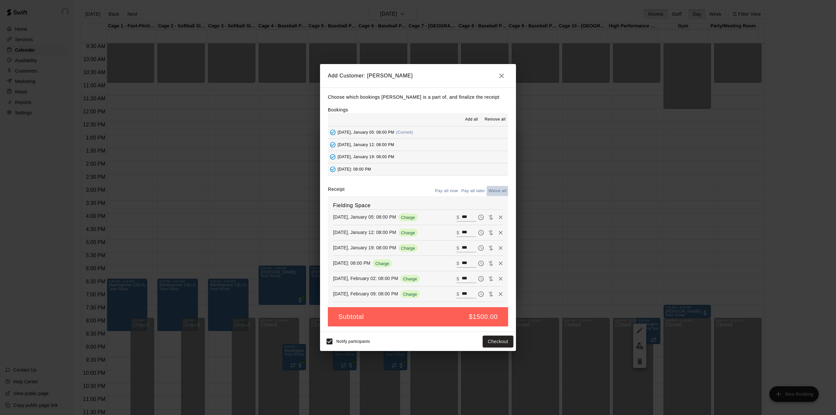
click at [491, 189] on button "Waive all" at bounding box center [497, 191] width 22 height 10
type input "*"
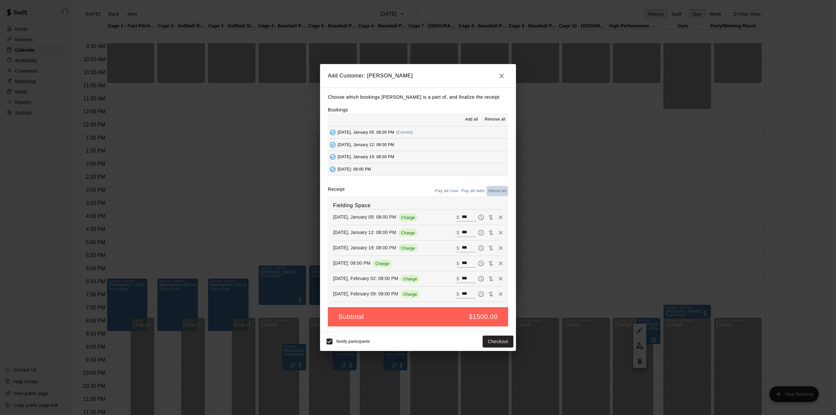
type input "*"
click at [489, 341] on button "Add customer" at bounding box center [493, 341] width 40 height 12
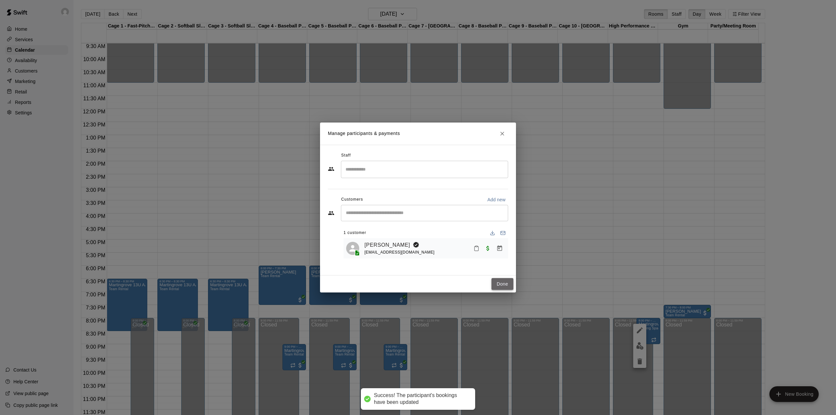
click at [498, 284] on button "Done" at bounding box center [502, 284] width 22 height 12
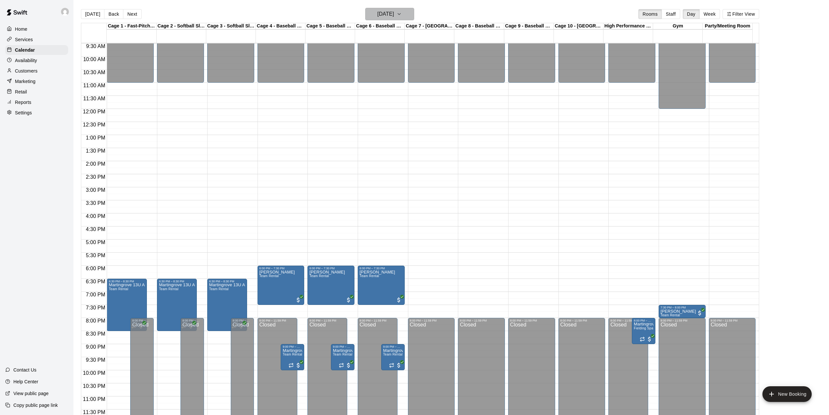
click at [402, 12] on icon "button" at bounding box center [399, 14] width 5 height 8
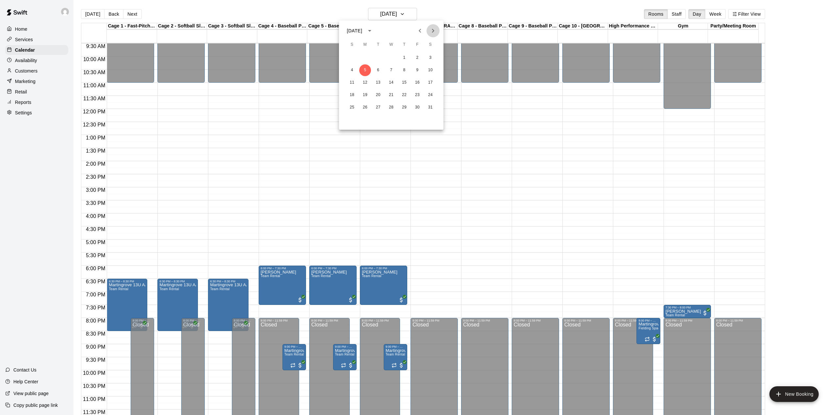
click at [432, 33] on icon "Next month" at bounding box center [433, 31] width 8 height 8
click at [365, 93] on button "23" at bounding box center [365, 95] width 12 height 12
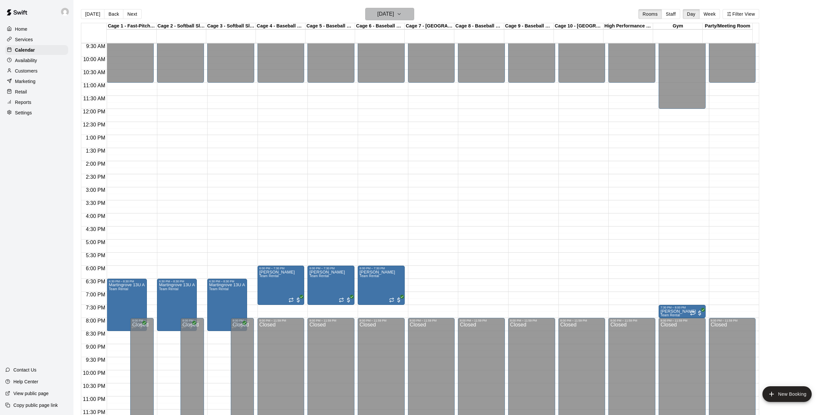
click at [402, 13] on icon "button" at bounding box center [399, 14] width 5 height 8
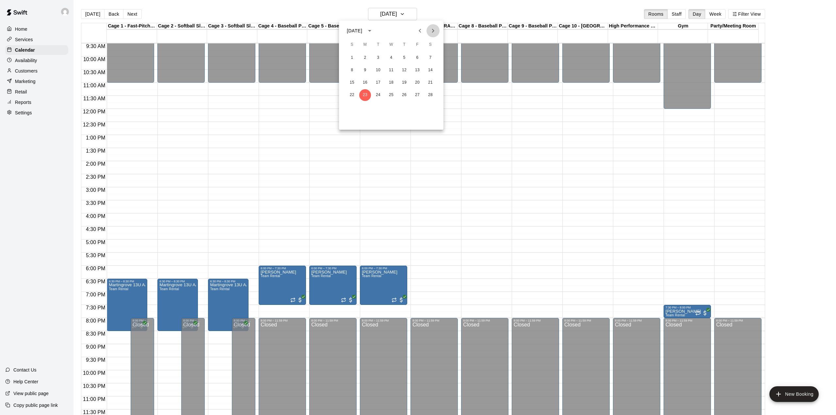
click at [432, 29] on icon "Next month" at bounding box center [433, 31] width 8 height 8
click at [363, 58] on button "2" at bounding box center [365, 58] width 12 height 12
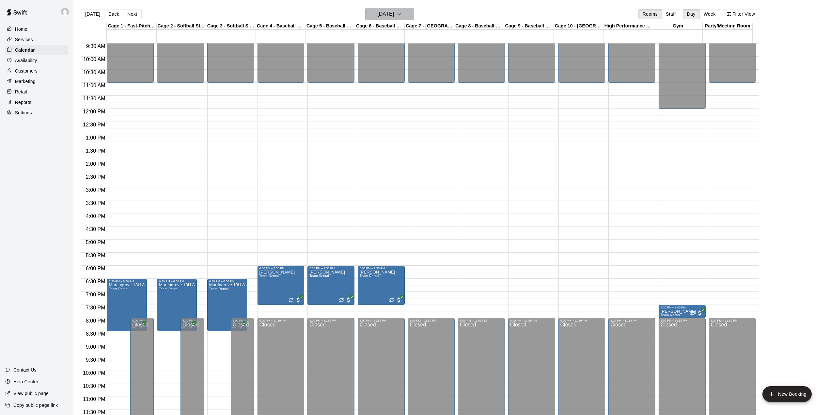
click at [402, 15] on icon "button" at bounding box center [399, 14] width 5 height 8
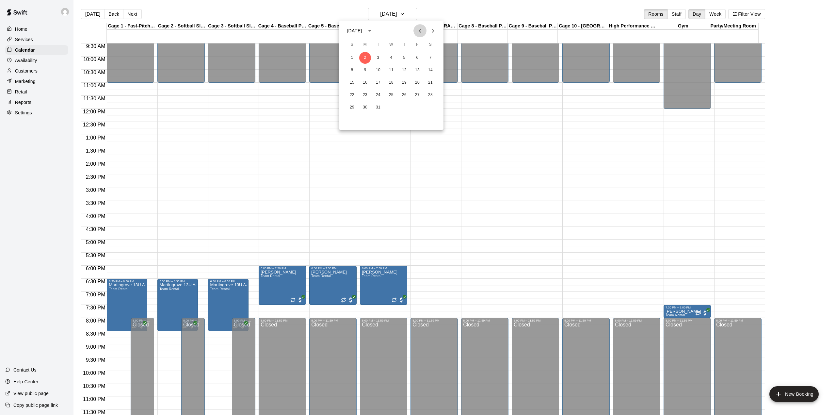
click at [422, 29] on icon "Previous month" at bounding box center [420, 31] width 8 height 8
click at [363, 94] on button "23" at bounding box center [365, 95] width 12 height 12
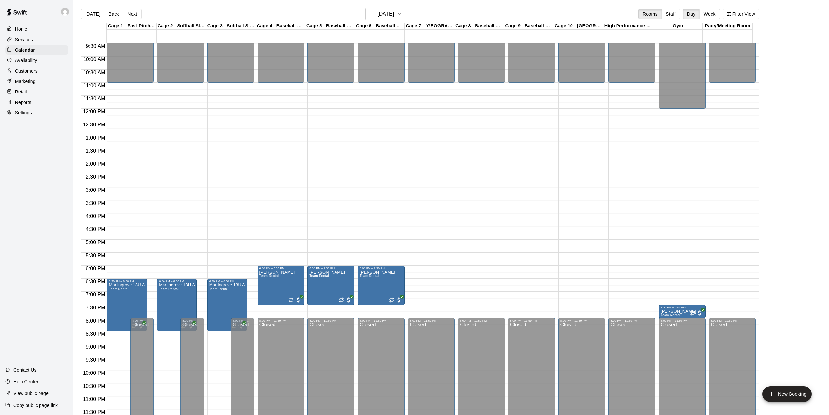
click at [685, 331] on div "Closed" at bounding box center [682, 373] width 43 height 102
click at [402, 18] on icon "button" at bounding box center [399, 14] width 5 height 8
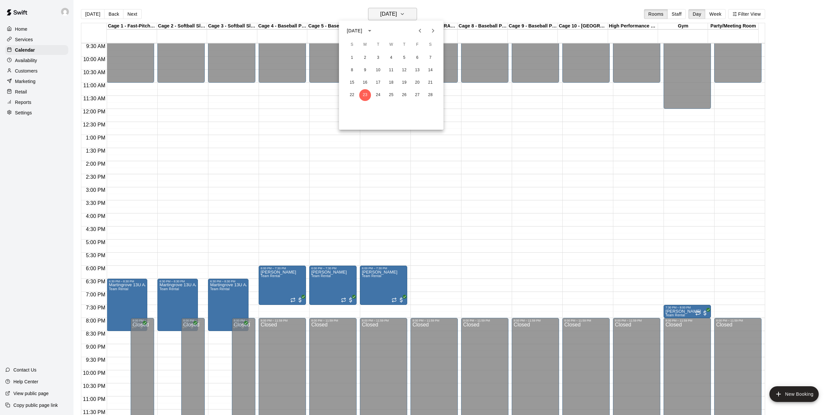
click at [408, 18] on div at bounding box center [418, 207] width 836 height 415
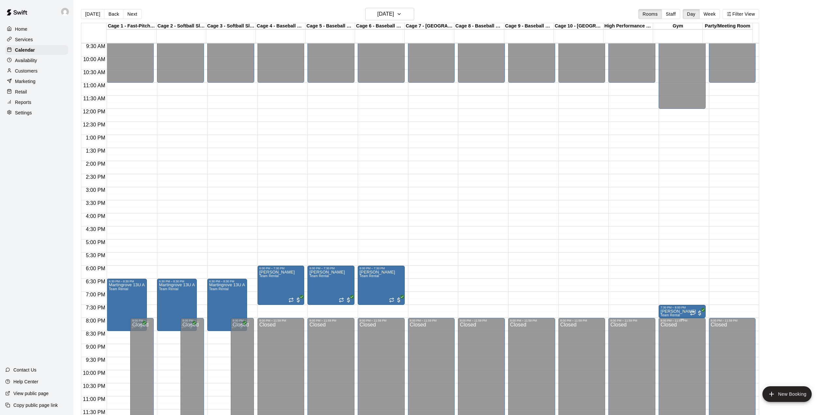
click at [669, 325] on div "Closed" at bounding box center [682, 373] width 43 height 102
click at [634, 311] on div "12:00 AM – 11:00 AM Closed 8:00 PM – 11:59 PM Closed" at bounding box center [631, 108] width 47 height 627
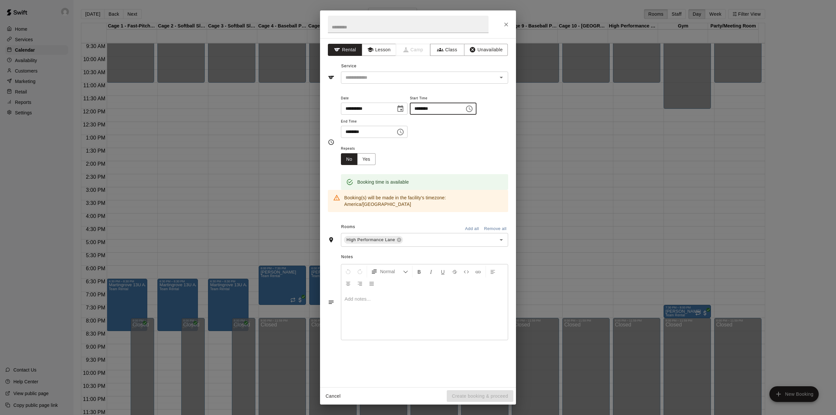
click at [429, 110] on input "********" at bounding box center [435, 108] width 50 height 12
click at [428, 109] on input "********" at bounding box center [435, 108] width 50 height 12
click at [431, 108] on input "********" at bounding box center [435, 108] width 50 height 12
click at [427, 109] on input "********" at bounding box center [435, 108] width 50 height 12
type input "********"
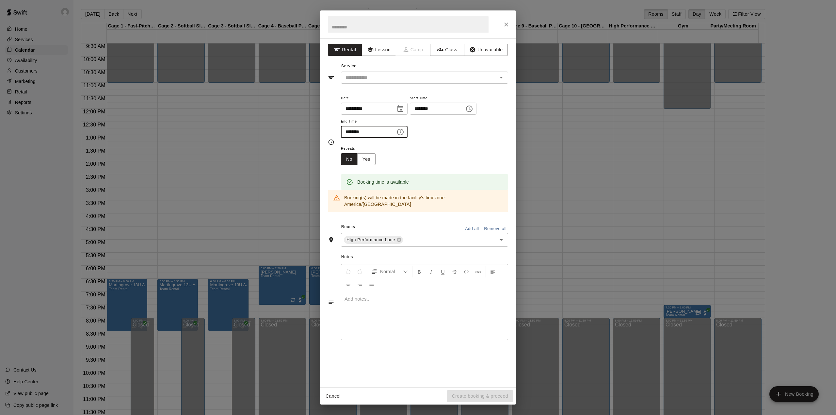
click at [352, 132] on input "********" at bounding box center [366, 132] width 50 height 12
click at [350, 131] on input "********" at bounding box center [366, 132] width 50 height 12
type input "********"
click at [371, 28] on input "text" at bounding box center [408, 24] width 161 height 17
type input "**********"
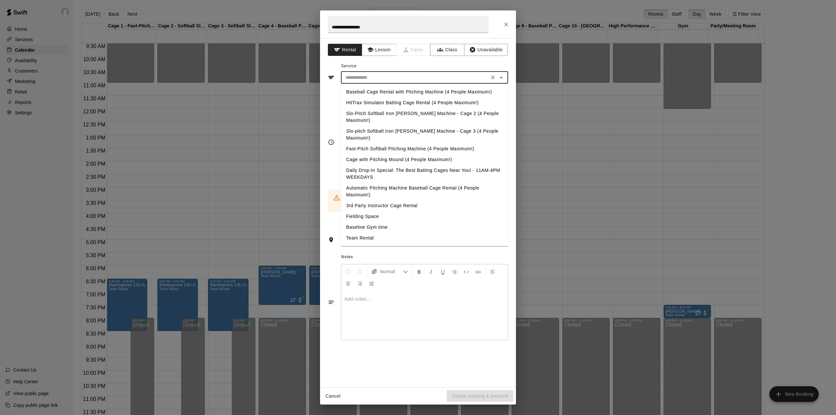
click at [389, 80] on input "text" at bounding box center [415, 77] width 144 height 8
click at [359, 232] on li "Team Rental" at bounding box center [424, 237] width 167 height 11
type input "**********"
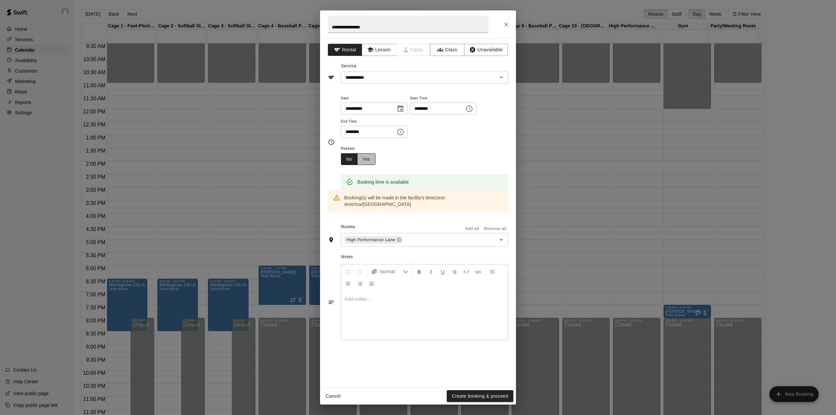
click at [366, 161] on button "Yes" at bounding box center [366, 159] width 18 height 12
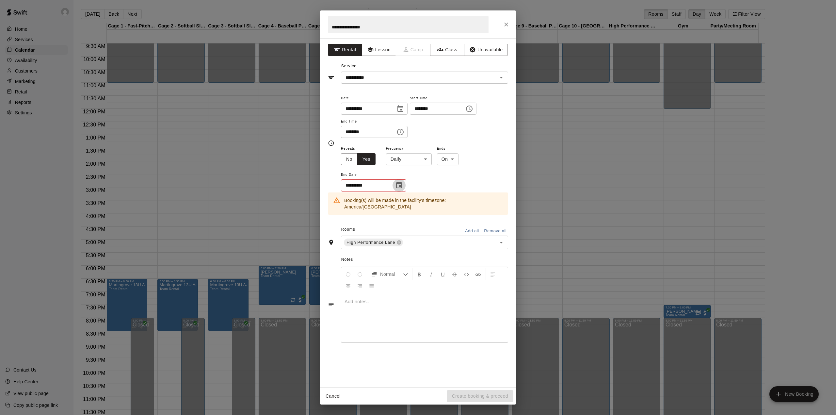
click at [399, 183] on icon "Choose date" at bounding box center [399, 184] width 6 height 7
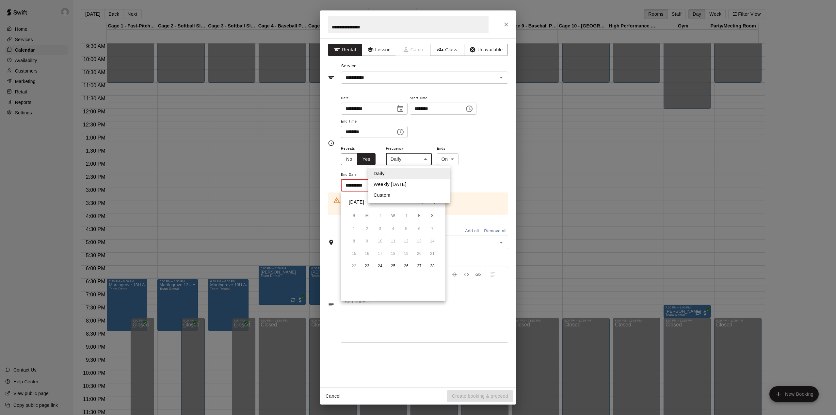
click at [409, 160] on body "Home Services Calendar Availability Customers Marketing Retail Reports Settings…" at bounding box center [418, 212] width 836 height 425
click at [402, 182] on li "Weekly [DATE]" at bounding box center [409, 184] width 82 height 11
type input "******"
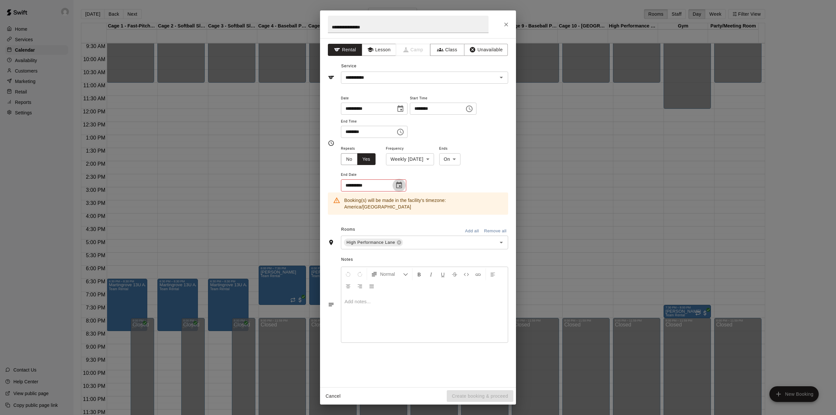
click at [398, 182] on icon "Choose date" at bounding box center [399, 185] width 8 height 8
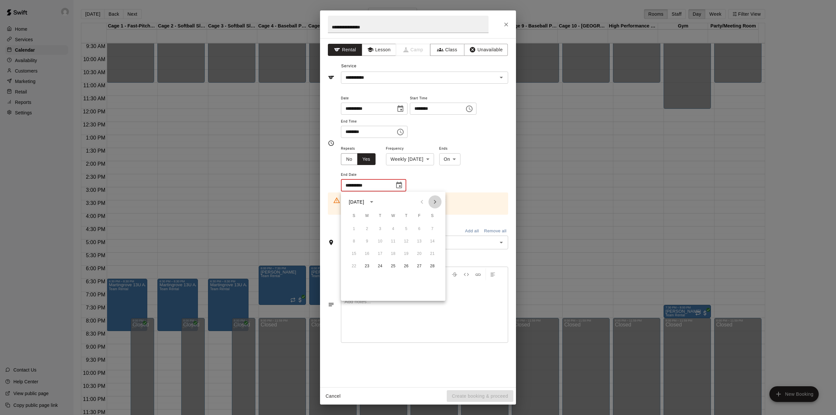
click at [435, 201] on icon "Next month" at bounding box center [435, 202] width 2 height 4
click at [368, 278] on button "27" at bounding box center [367, 279] width 12 height 12
type input "**********"
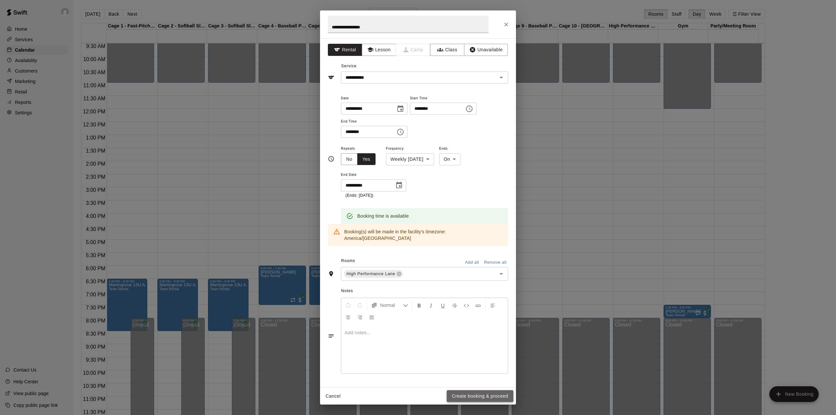
click at [487, 395] on button "Create booking & proceed" at bounding box center [480, 396] width 67 height 12
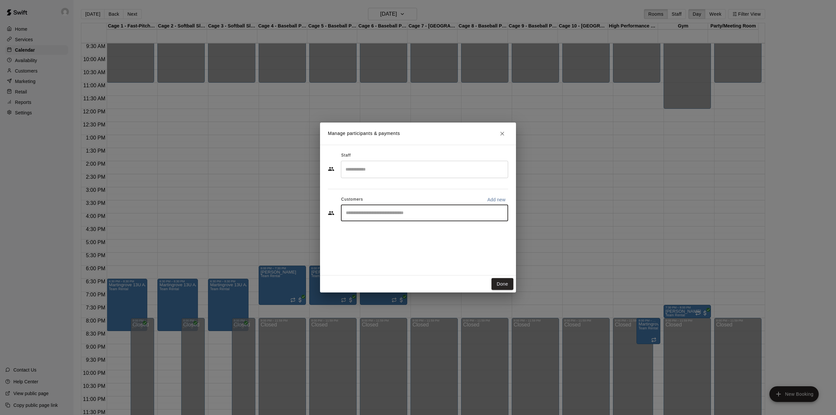
click at [364, 210] on input "Start typing to search customers..." at bounding box center [424, 213] width 161 height 7
type input "**"
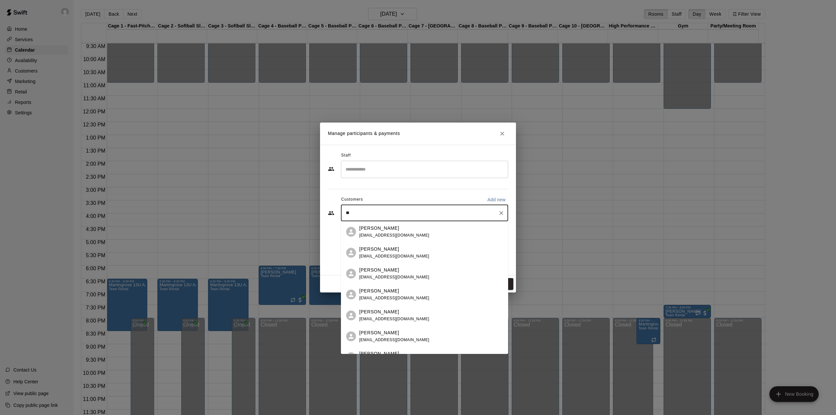
click at [367, 293] on p "[PERSON_NAME]" at bounding box center [379, 290] width 40 height 7
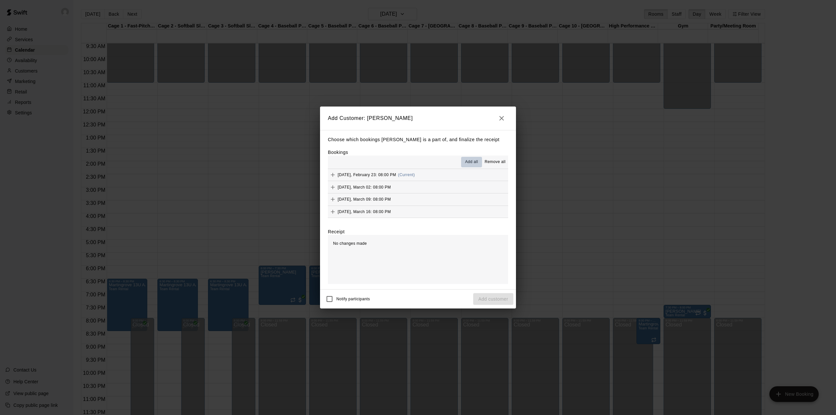
click at [475, 159] on span "Add all" at bounding box center [471, 162] width 13 height 7
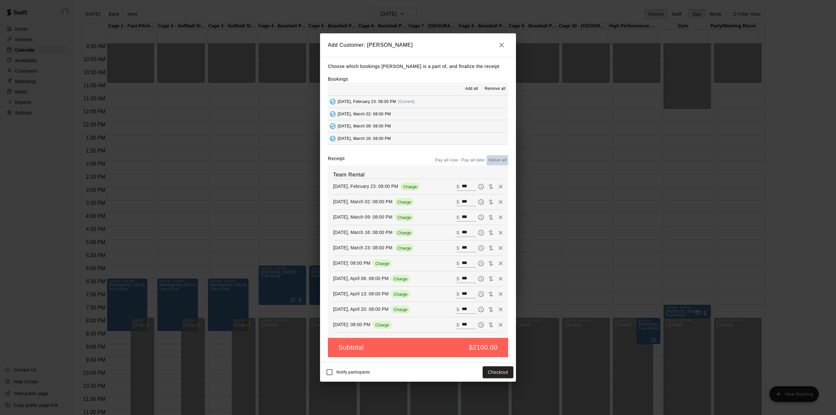
click at [497, 158] on button "Waive all" at bounding box center [497, 160] width 22 height 10
type input "*"
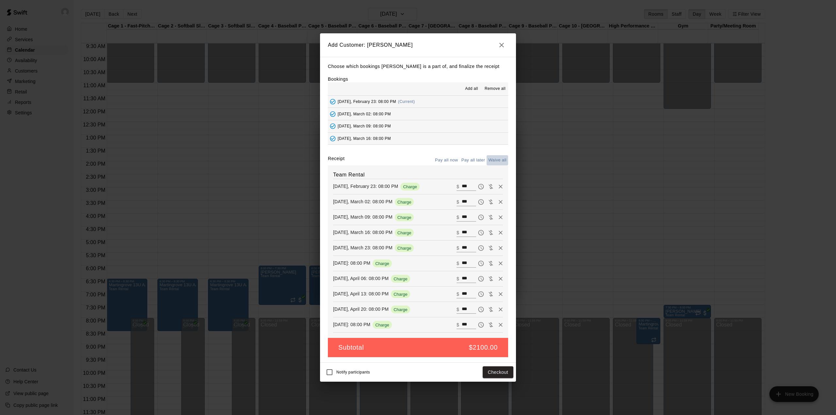
type input "*"
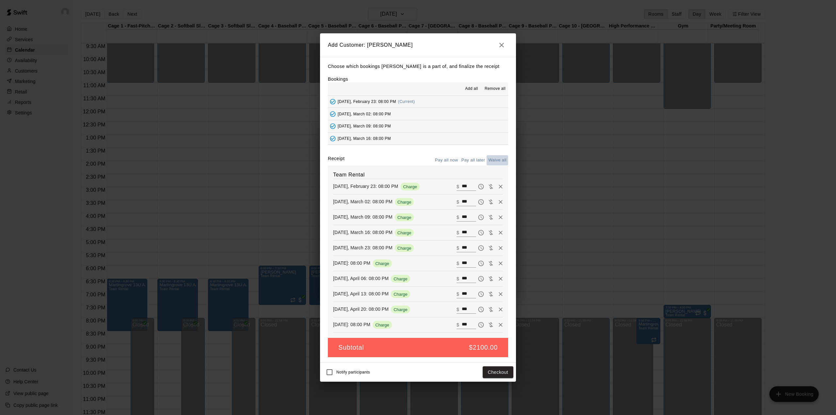
type input "*"
click at [502, 374] on button "Add customer" at bounding box center [493, 372] width 40 height 12
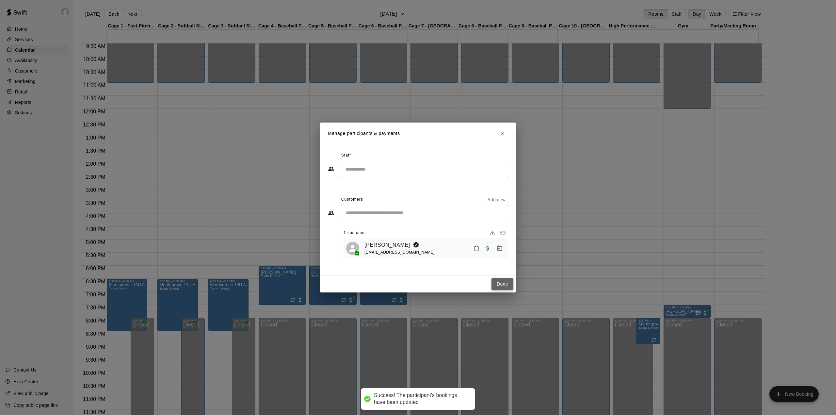
click at [503, 288] on button "Done" at bounding box center [502, 284] width 22 height 12
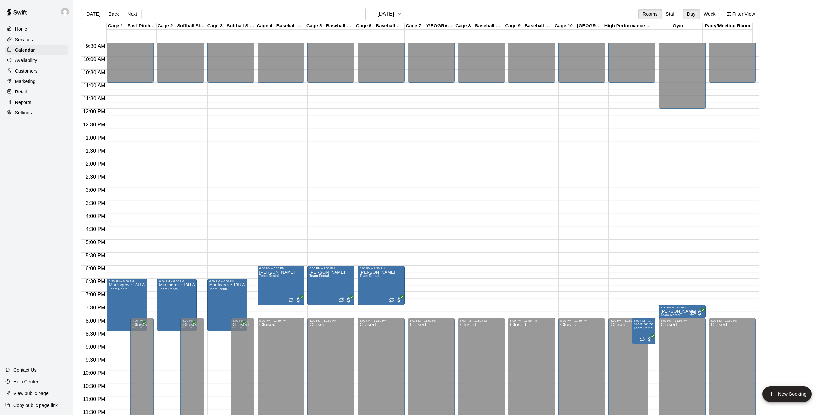
click at [278, 337] on div "Closed" at bounding box center [281, 373] width 43 height 102
click at [283, 308] on div "12:00 AM – 11:00 AM Closed 6:00 PM – 7:30 PM [PERSON_NAME] Team Rental 8:00 PM …" at bounding box center [281, 108] width 47 height 627
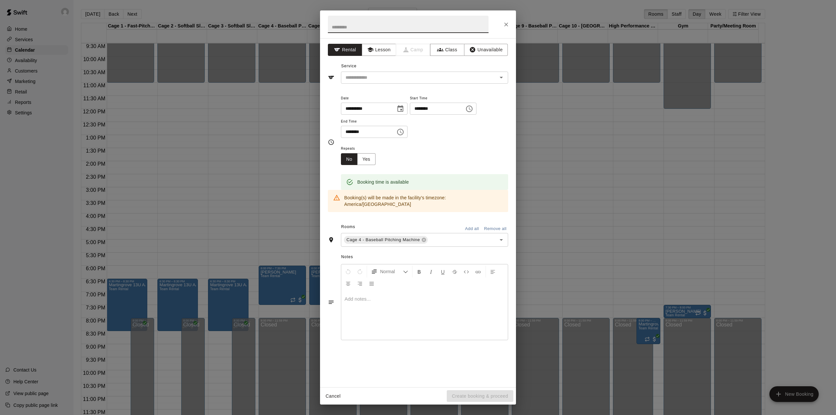
click at [388, 25] on input "text" at bounding box center [408, 24] width 161 height 17
type input "**********"
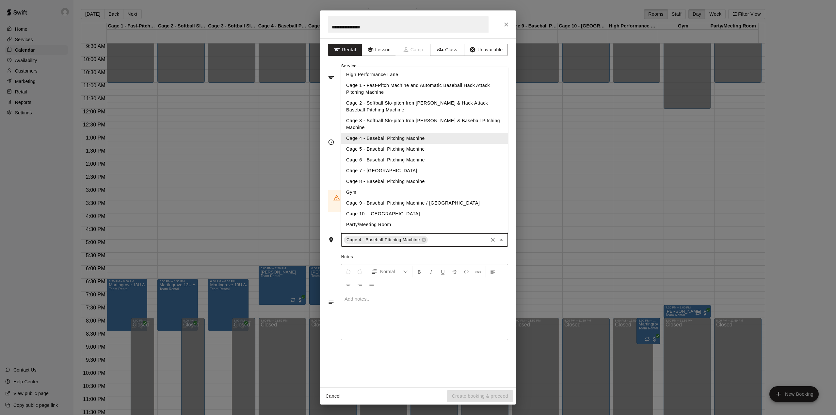
click at [439, 236] on input "text" at bounding box center [458, 240] width 58 height 8
click at [390, 144] on li "Cage 5 - Baseball Pitching Machine" at bounding box center [424, 149] width 167 height 11
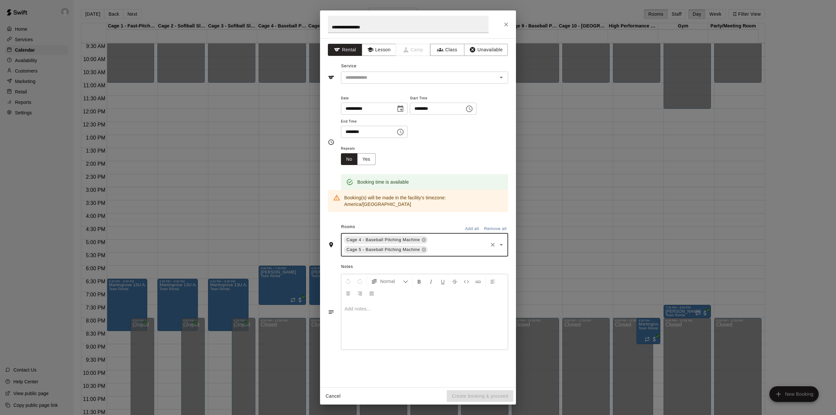
click at [440, 245] on input "text" at bounding box center [458, 249] width 58 height 8
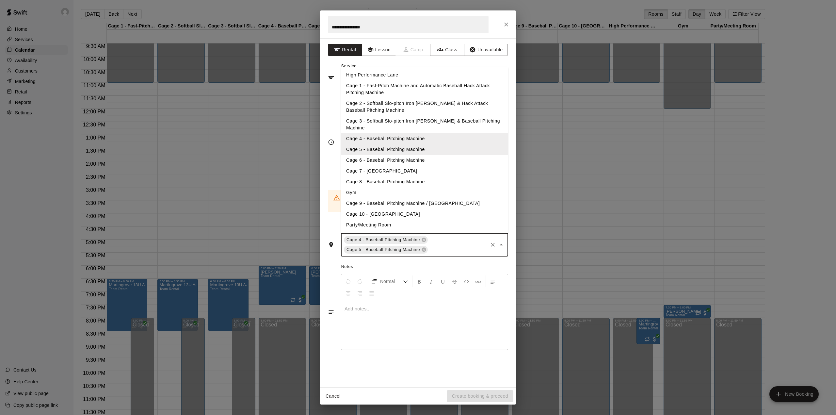
click at [388, 155] on li "Cage 6 - Baseball Pitching Machine" at bounding box center [424, 160] width 167 height 11
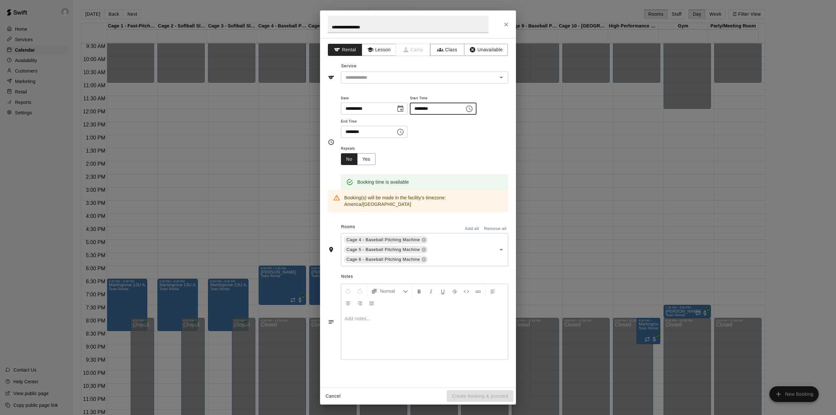
click at [428, 108] on input "********" at bounding box center [435, 108] width 50 height 12
type input "********"
click at [348, 130] on input "********" at bounding box center [366, 132] width 50 height 12
type input "********"
click at [437, 165] on div "Booking time is available" at bounding box center [424, 177] width 167 height 25
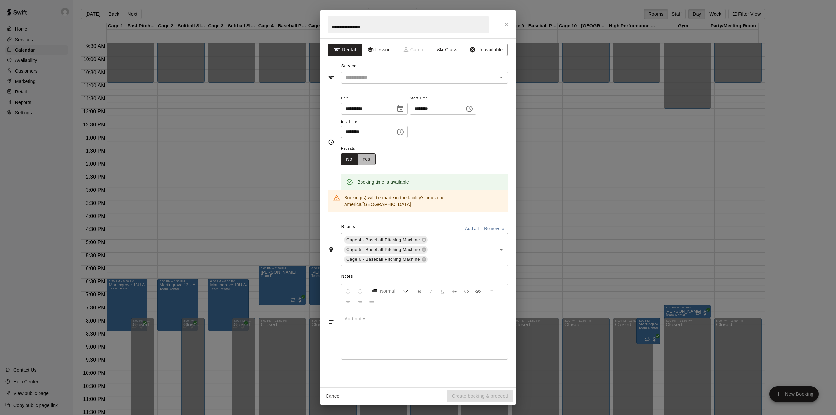
click at [370, 157] on button "Yes" at bounding box center [366, 159] width 18 height 12
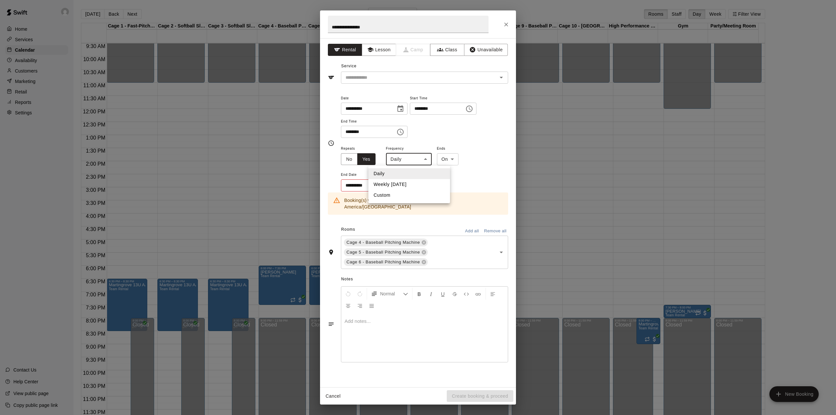
click at [404, 164] on body "Home Services Calendar Availability Customers Marketing Retail Reports Settings…" at bounding box center [418, 212] width 836 height 425
click at [400, 182] on li "Weekly [DATE]" at bounding box center [409, 184] width 82 height 11
type input "******"
click at [397, 186] on icon "Choose date" at bounding box center [399, 185] width 8 height 8
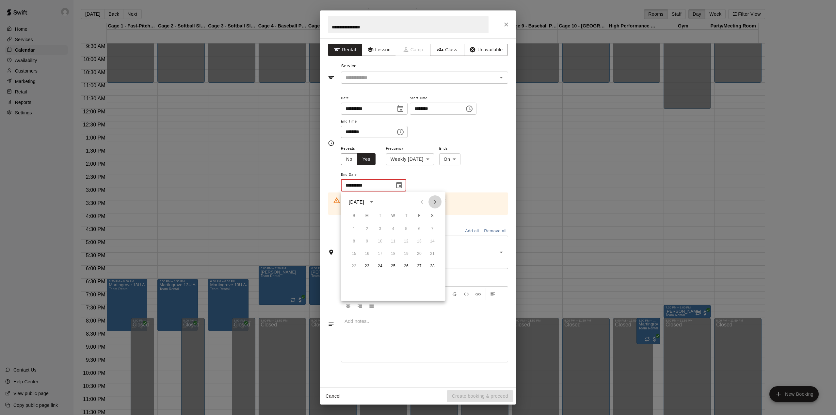
click at [430, 201] on button "Next month" at bounding box center [434, 201] width 13 height 13
click at [365, 275] on button "27" at bounding box center [367, 279] width 12 height 12
type input "**********"
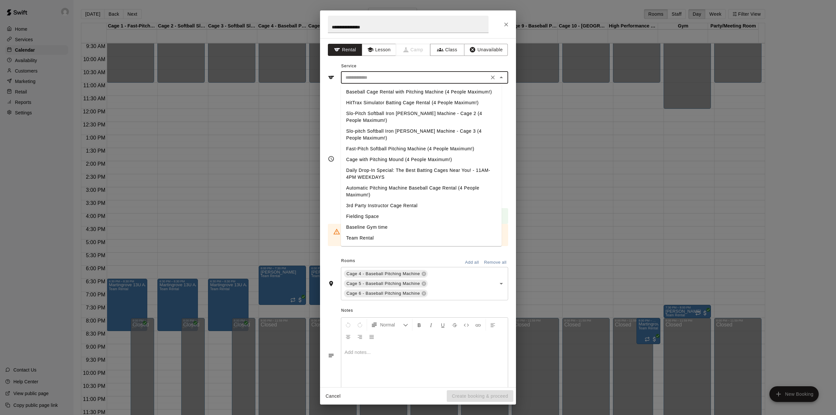
click at [376, 76] on input "text" at bounding box center [415, 77] width 144 height 8
click at [359, 232] on li "Team Rental" at bounding box center [421, 237] width 161 height 11
type input "**********"
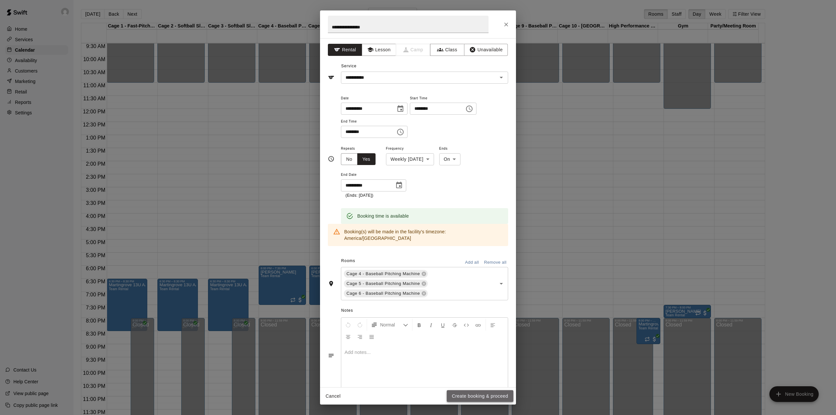
click at [480, 396] on button "Create booking & proceed" at bounding box center [480, 396] width 67 height 12
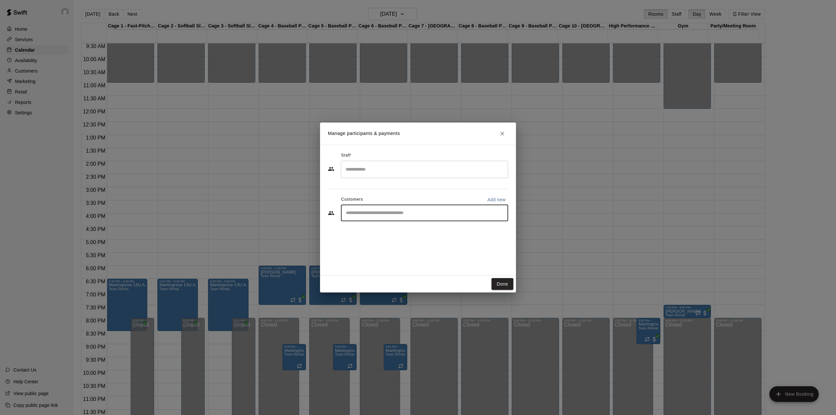
click at [370, 216] on input "Start typing to search customers..." at bounding box center [424, 213] width 161 height 7
type input "**"
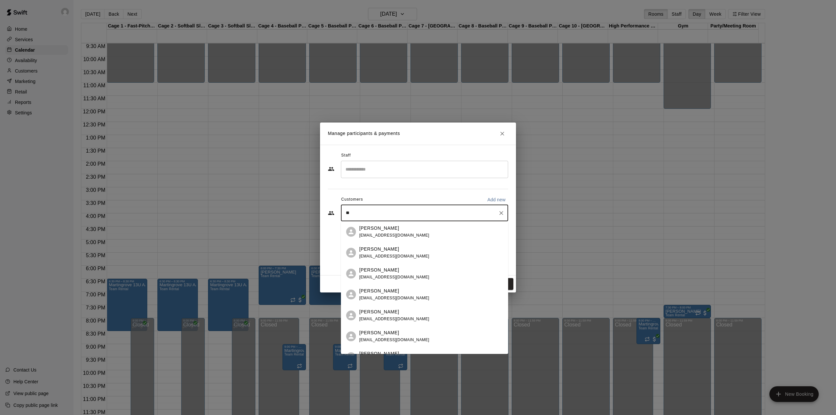
click at [368, 290] on p "[PERSON_NAME]" at bounding box center [379, 290] width 40 height 7
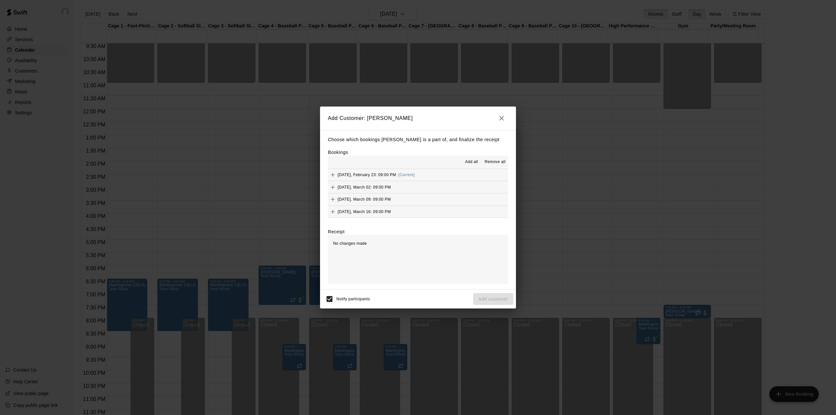
click at [473, 163] on span "Add all" at bounding box center [471, 162] width 13 height 7
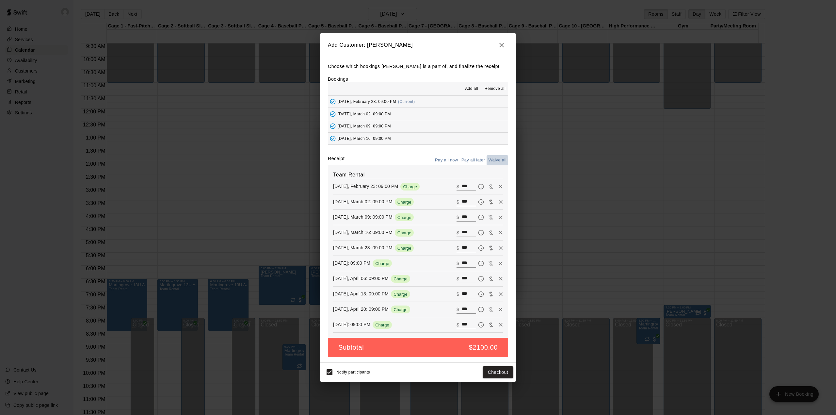
click at [492, 160] on button "Waive all" at bounding box center [497, 160] width 22 height 10
type input "*"
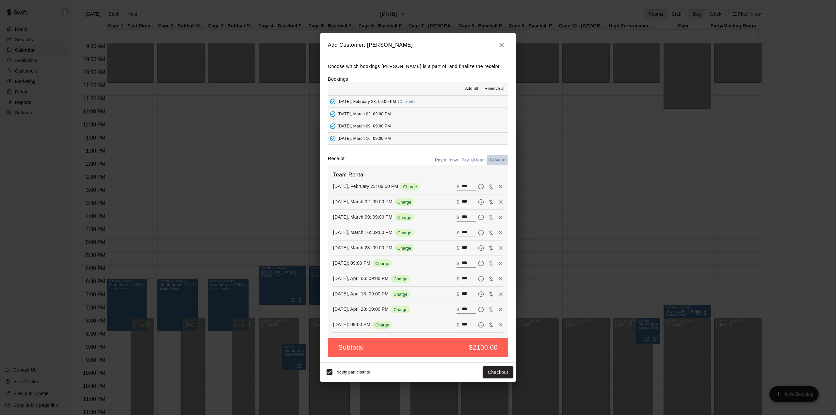
type input "*"
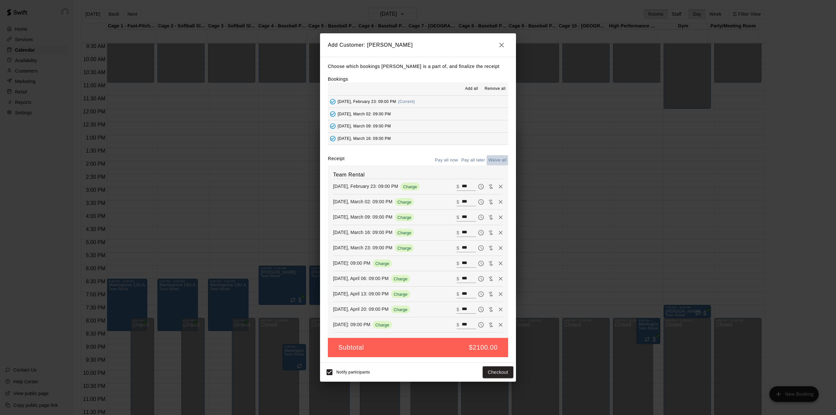
type input "*"
click at [492, 373] on button "Add customer" at bounding box center [493, 372] width 40 height 12
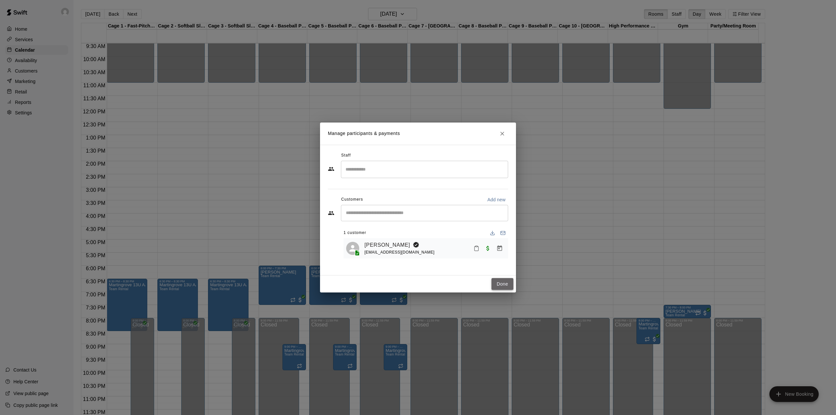
click at [499, 281] on button "Done" at bounding box center [502, 284] width 22 height 12
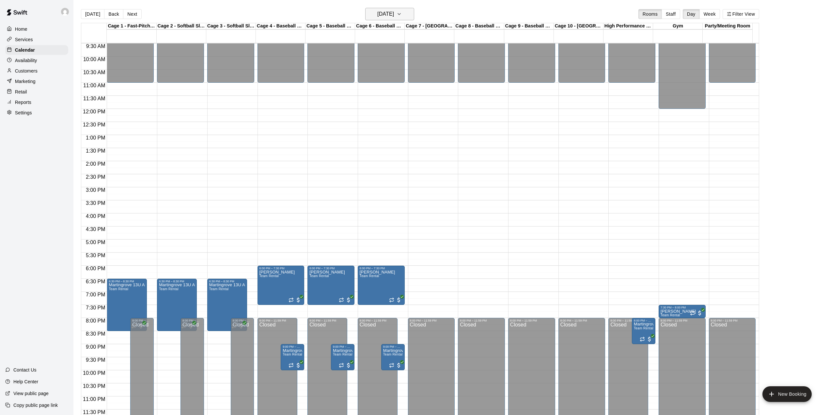
click at [405, 16] on button "[DATE]" at bounding box center [389, 14] width 49 height 12
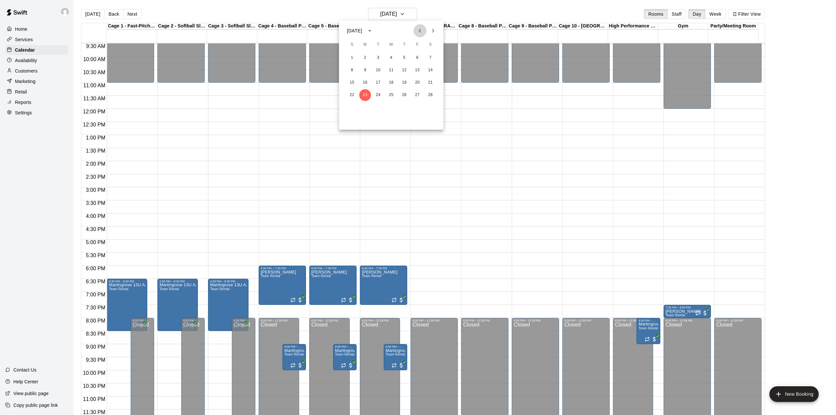
click at [422, 30] on icon "Previous month" at bounding box center [420, 31] width 8 height 8
click at [364, 69] on button "5" at bounding box center [365, 70] width 12 height 12
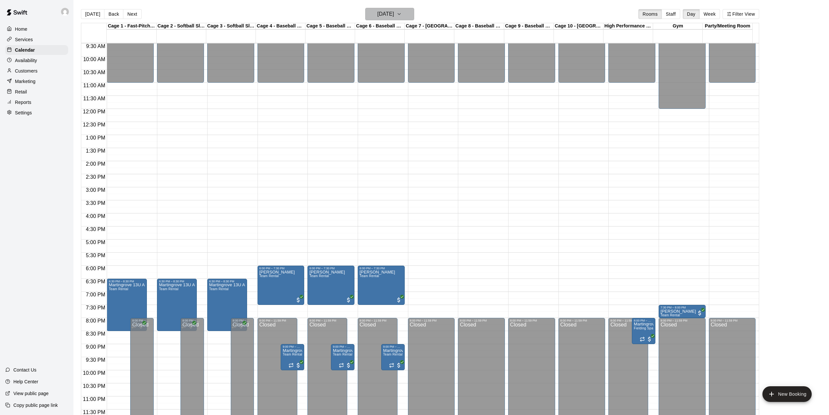
click at [377, 14] on h6 "[DATE]" at bounding box center [385, 13] width 17 height 9
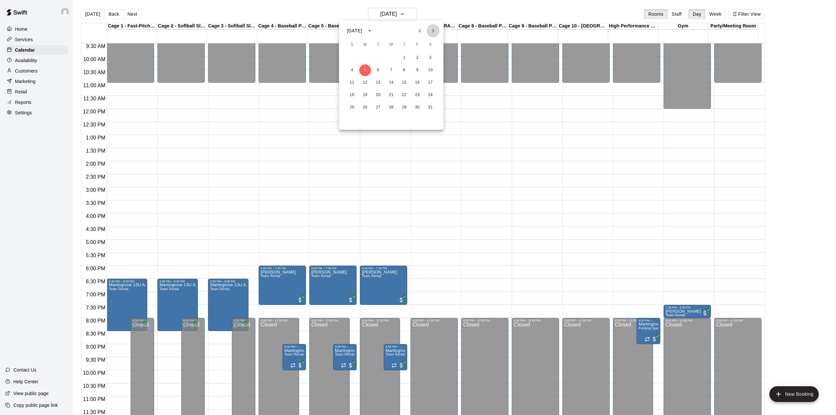
click at [430, 29] on icon "Next month" at bounding box center [433, 31] width 8 height 8
click at [432, 30] on icon "Next month" at bounding box center [433, 31] width 8 height 8
click at [366, 68] on button "9" at bounding box center [365, 70] width 12 height 12
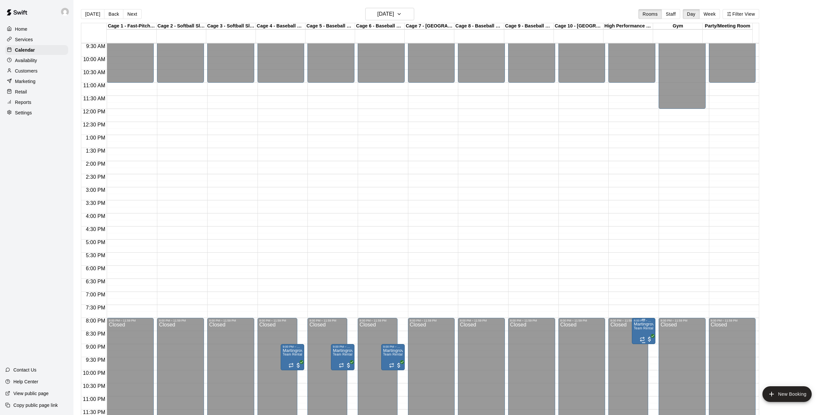
click at [646, 330] on span "Team Rental" at bounding box center [644, 328] width 20 height 4
click at [637, 366] on icon "delete" at bounding box center [639, 365] width 5 height 6
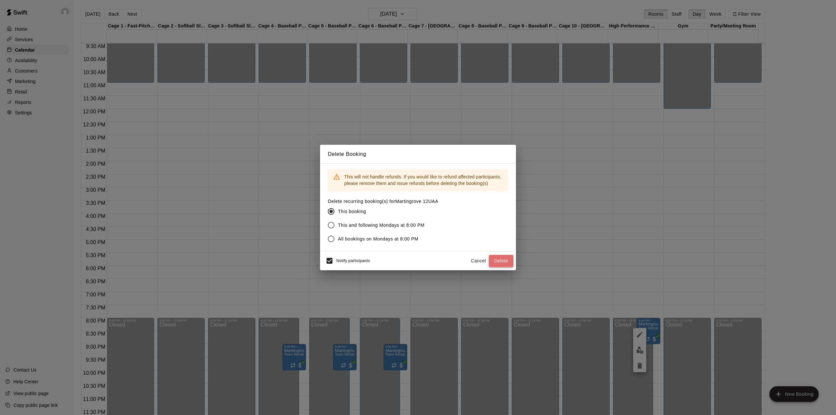
click at [511, 263] on button "Delete" at bounding box center [501, 261] width 24 height 12
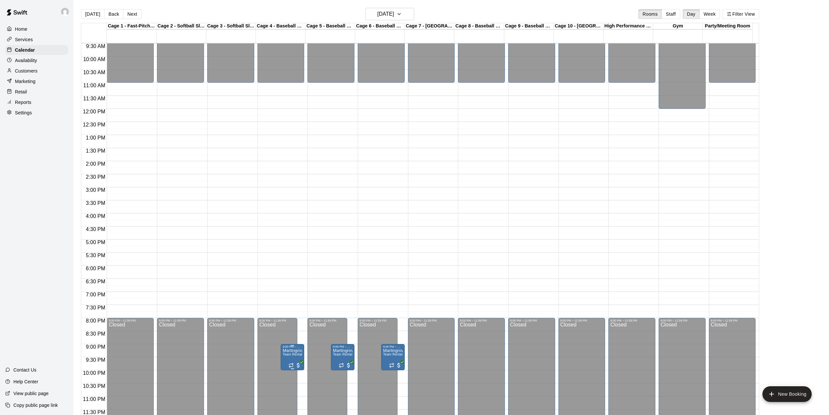
click at [289, 385] on icon "delete" at bounding box center [289, 387] width 5 height 6
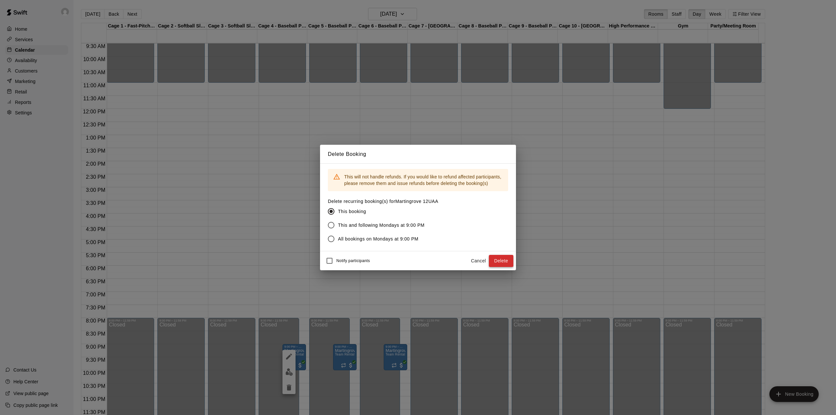
click at [498, 261] on button "Delete" at bounding box center [501, 261] width 24 height 12
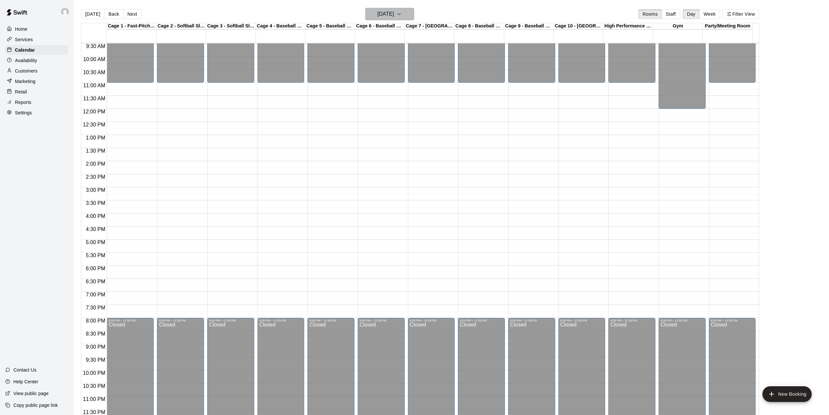
click at [394, 13] on h6 "[DATE]" at bounding box center [385, 13] width 17 height 9
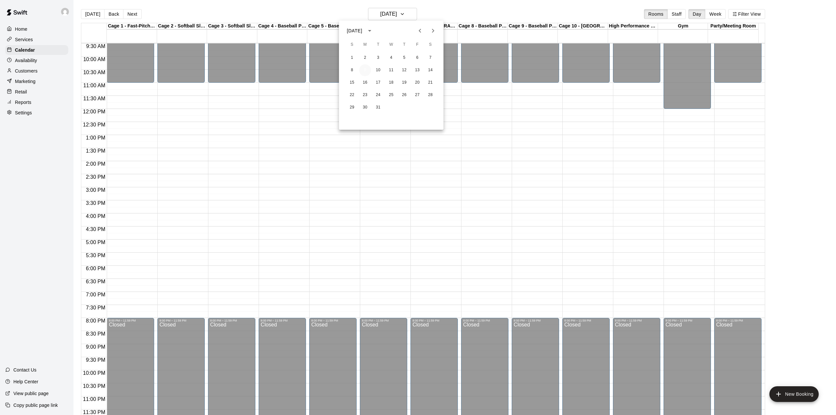
click at [366, 71] on button "9" at bounding box center [365, 70] width 12 height 12
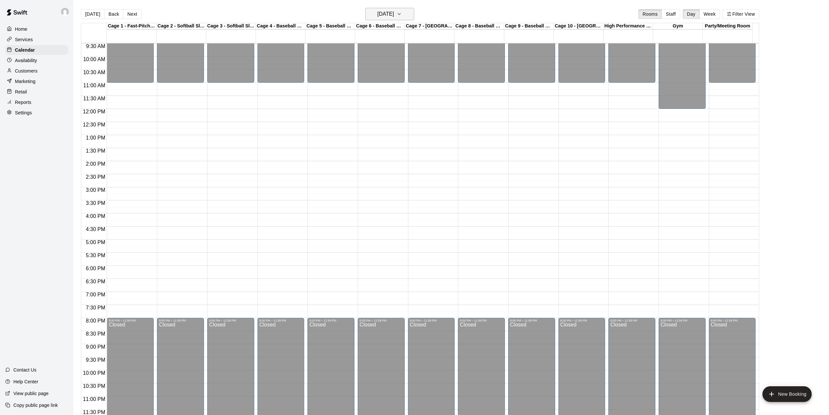
click at [394, 12] on h6 "[DATE]" at bounding box center [385, 13] width 17 height 9
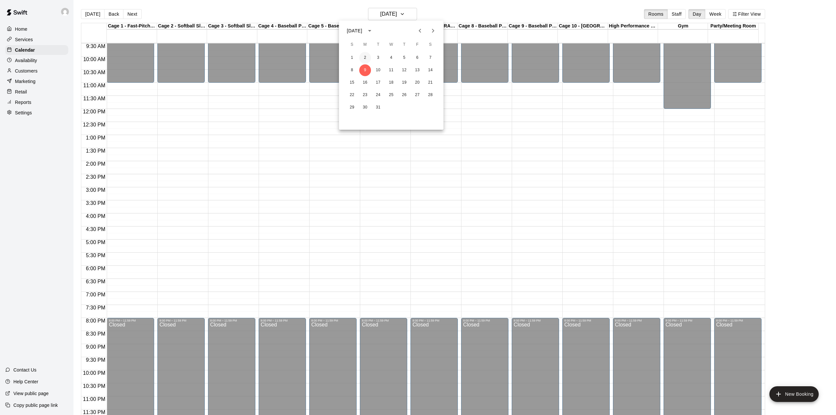
click at [365, 57] on button "2" at bounding box center [365, 58] width 12 height 12
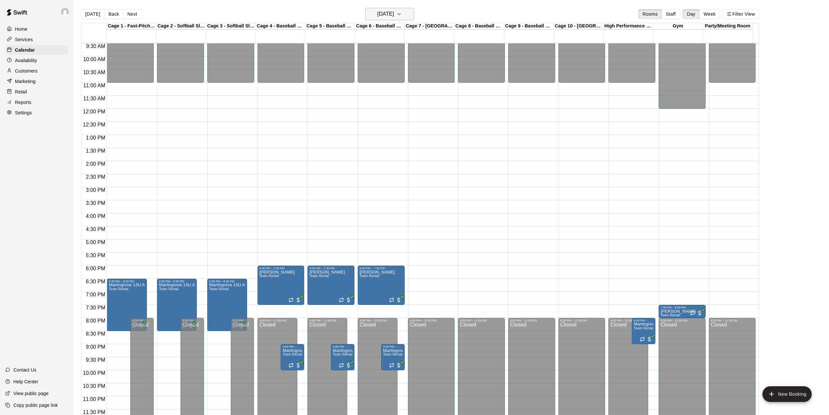
click at [394, 14] on h6 "[DATE]" at bounding box center [385, 13] width 17 height 9
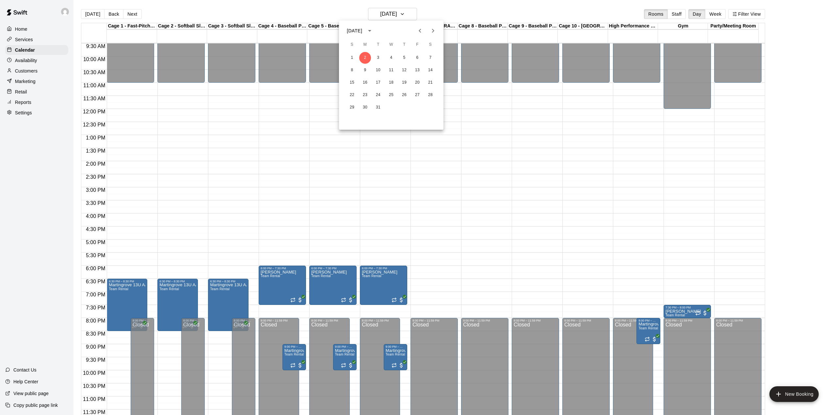
click at [430, 30] on icon "Next month" at bounding box center [433, 31] width 8 height 8
click at [398, 13] on div at bounding box center [418, 207] width 836 height 415
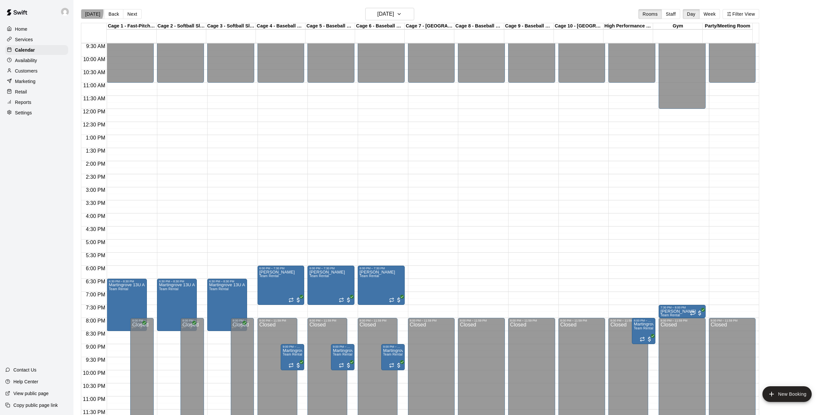
click at [84, 12] on button "[DATE]" at bounding box center [93, 14] width 24 height 10
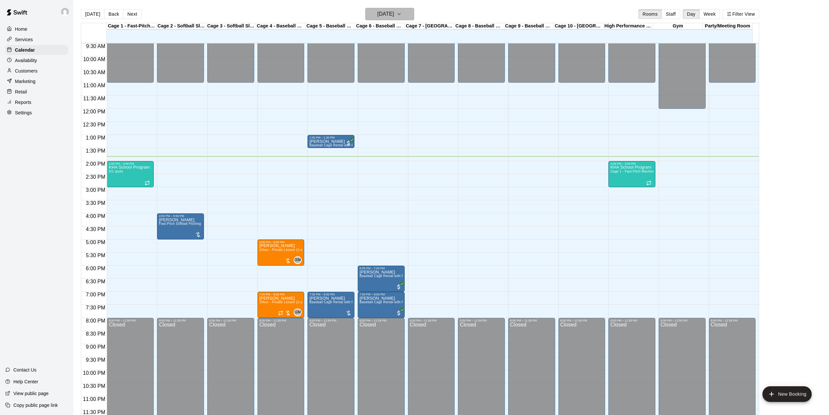
click at [386, 11] on h6 "[DATE]" at bounding box center [385, 13] width 17 height 9
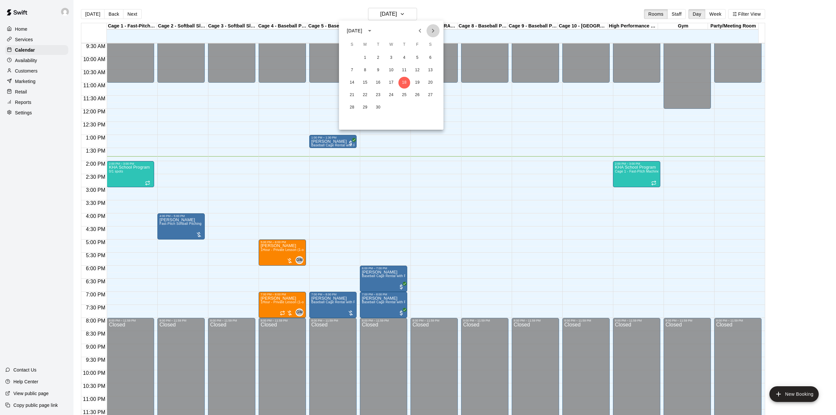
click at [432, 28] on icon "Next month" at bounding box center [433, 31] width 8 height 8
click at [432, 31] on icon "Next month" at bounding box center [433, 31] width 8 height 8
click at [366, 67] on button "3" at bounding box center [365, 70] width 12 height 12
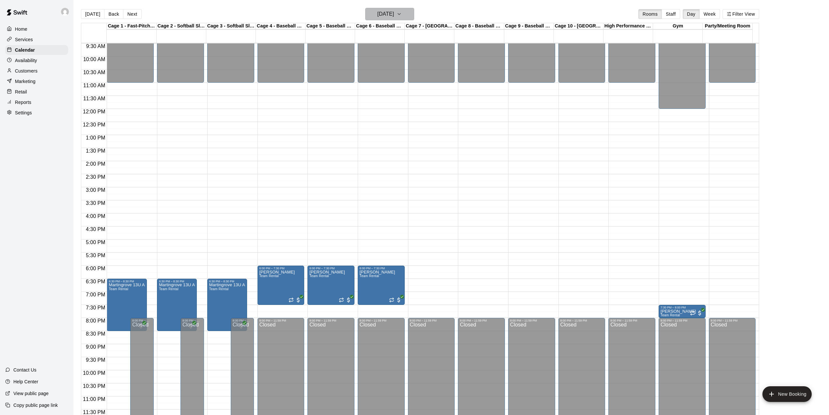
click at [406, 12] on button "[DATE]" at bounding box center [389, 14] width 49 height 12
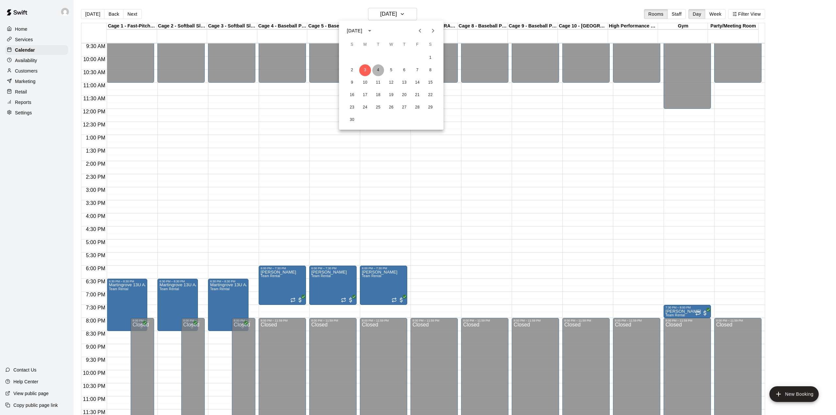
click at [377, 70] on button "4" at bounding box center [378, 70] width 12 height 12
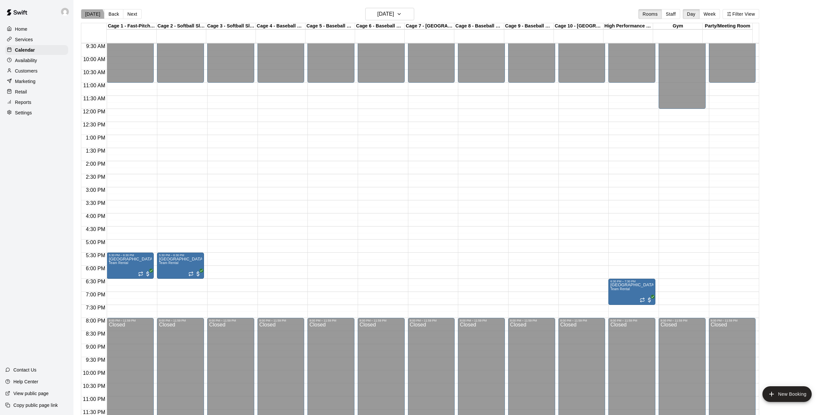
click at [90, 17] on button "[DATE]" at bounding box center [93, 14] width 24 height 10
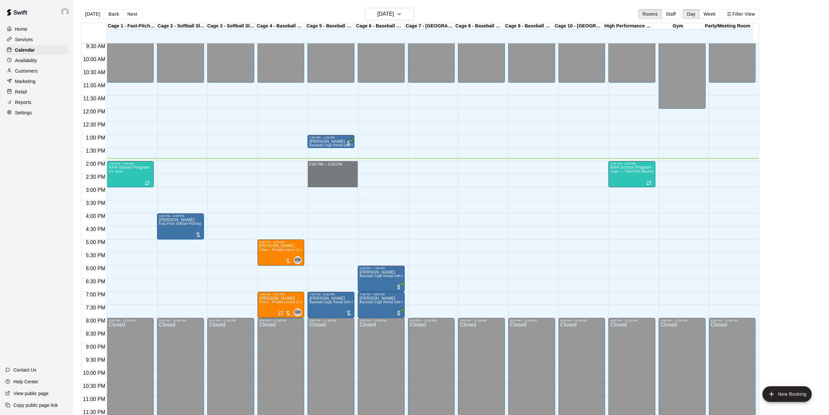
drag, startPoint x: 336, startPoint y: 165, endPoint x: 337, endPoint y: 183, distance: 18.3
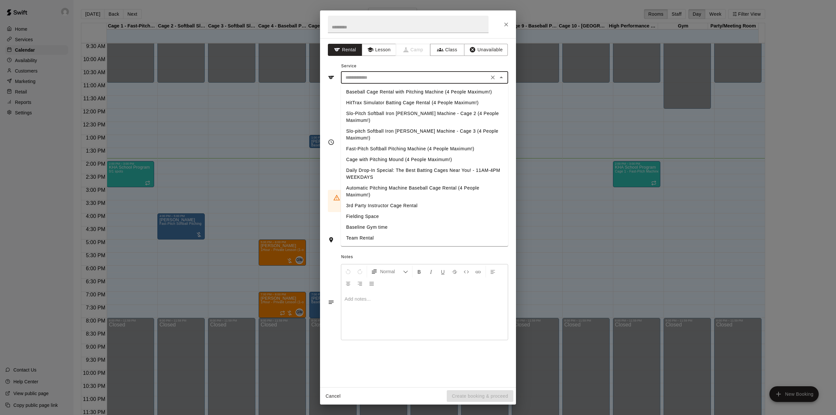
click at [390, 74] on input "text" at bounding box center [415, 77] width 144 height 8
click at [383, 79] on input "text" at bounding box center [415, 77] width 144 height 8
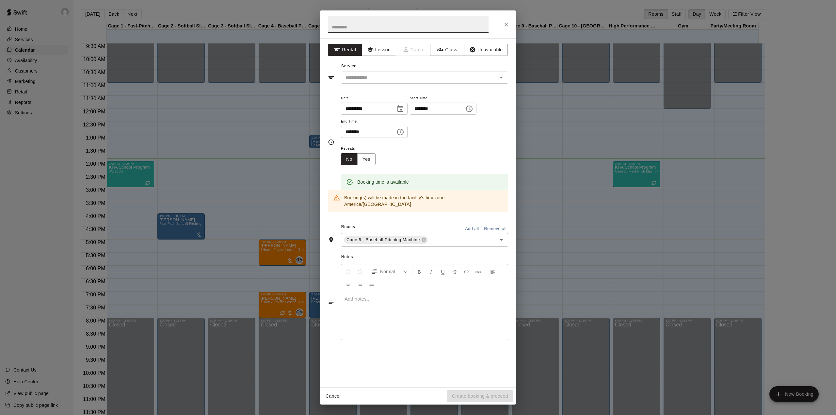
click at [375, 26] on input "text" at bounding box center [408, 24] width 161 height 17
click at [375, 78] on input "text" at bounding box center [415, 77] width 144 height 8
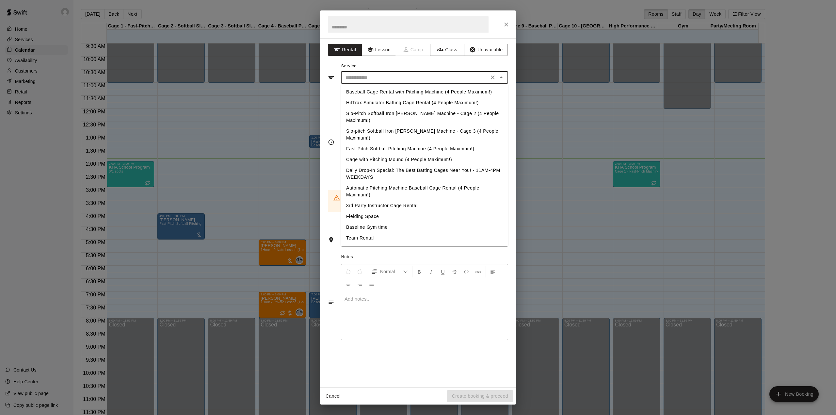
click at [374, 165] on li "Daily Drop-In Special: The Best Batting Cages Near You! - 11AM-4PM WEEKDAYS" at bounding box center [424, 174] width 167 height 18
type input "**********"
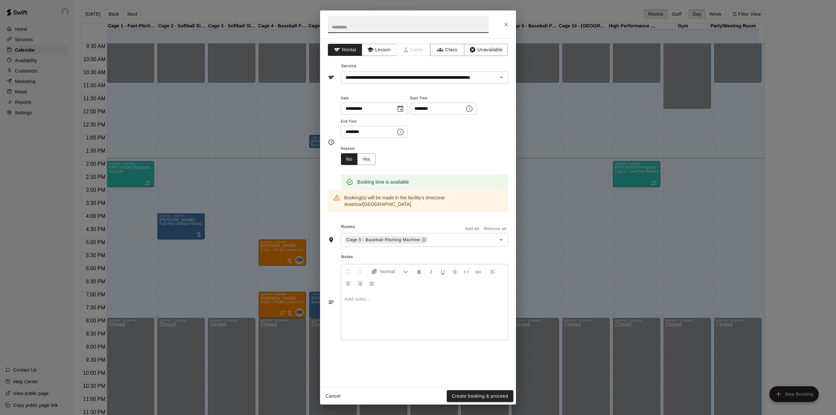
click at [366, 26] on input "text" at bounding box center [408, 24] width 161 height 17
click at [477, 394] on button "Create booking & proceed" at bounding box center [480, 396] width 67 height 12
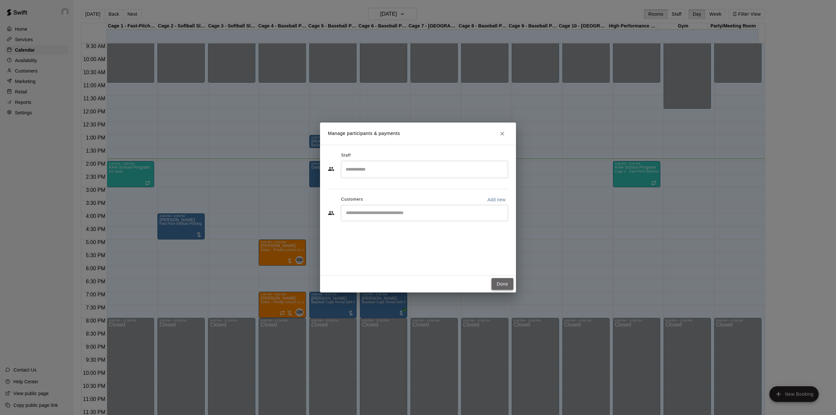
click at [503, 283] on button "Done" at bounding box center [502, 284] width 22 height 12
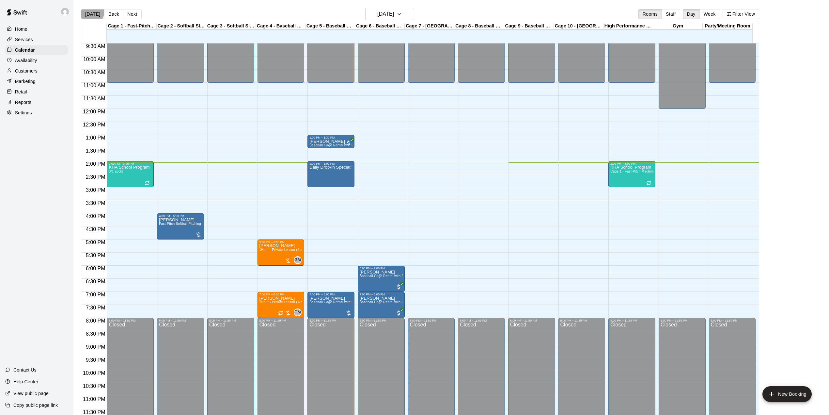
click at [89, 11] on button "[DATE]" at bounding box center [93, 14] width 24 height 10
click at [391, 13] on h6 "[DATE]" at bounding box center [385, 13] width 17 height 9
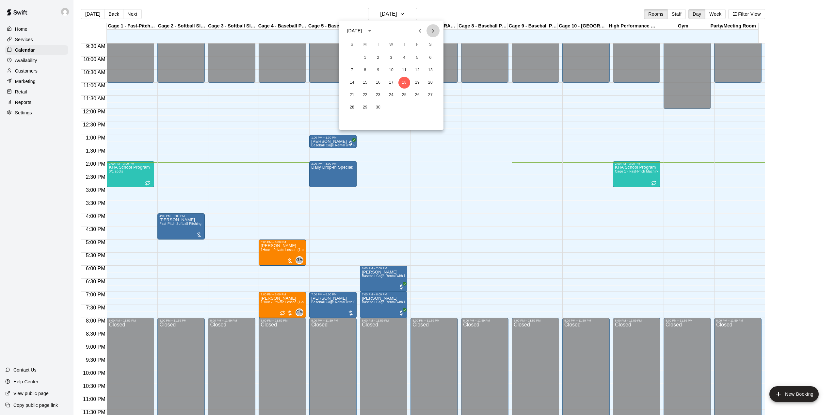
click at [433, 28] on icon "Next month" at bounding box center [433, 31] width 8 height 8
click at [377, 71] on button "4" at bounding box center [378, 70] width 12 height 12
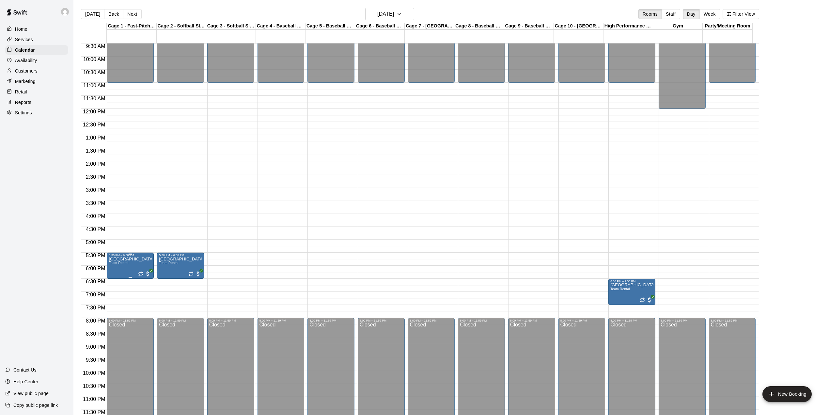
click at [113, 281] on img "edit" at bounding box center [116, 280] width 8 height 8
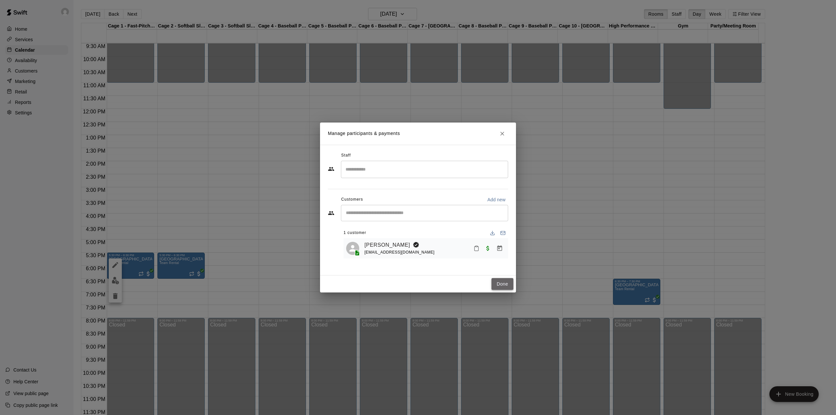
click at [503, 282] on button "Done" at bounding box center [502, 284] width 22 height 12
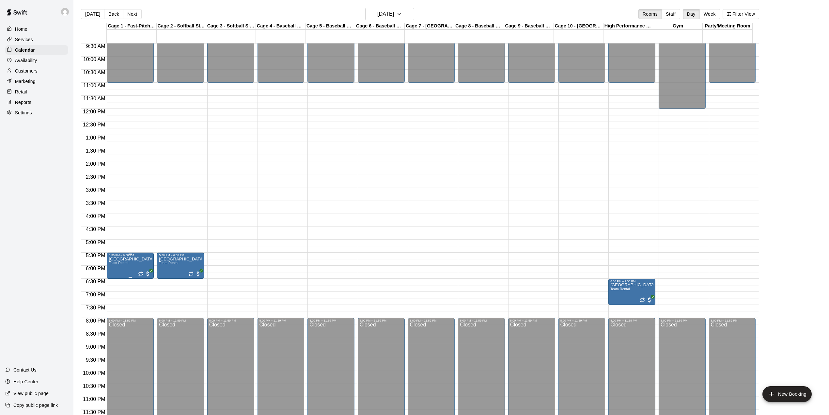
click at [114, 263] on icon "edit" at bounding box center [115, 265] width 8 height 8
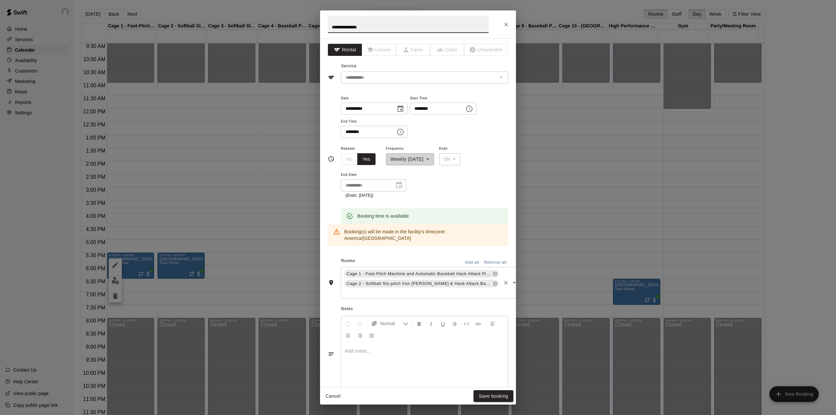
click at [492, 280] on div "Cage 1 - Fast-Pitch Machine and Automatic Baseball Hack Attack Pitching Machine…" at bounding box center [431, 283] width 180 height 32
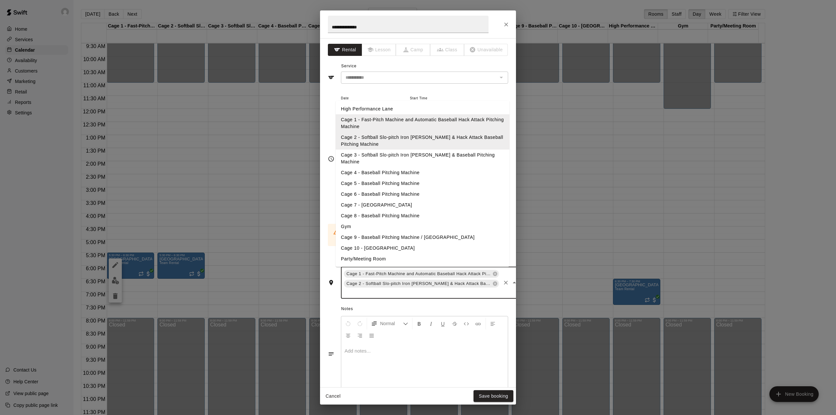
click at [395, 153] on li "Cage 3 - Softball Slo-pitch Iron [PERSON_NAME] & Baseball Pitching Machine" at bounding box center [423, 158] width 174 height 18
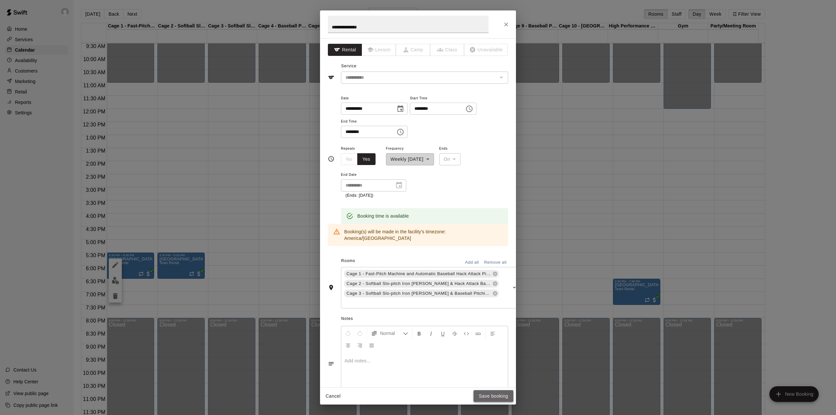
click at [496, 395] on button "Save booking" at bounding box center [493, 396] width 40 height 12
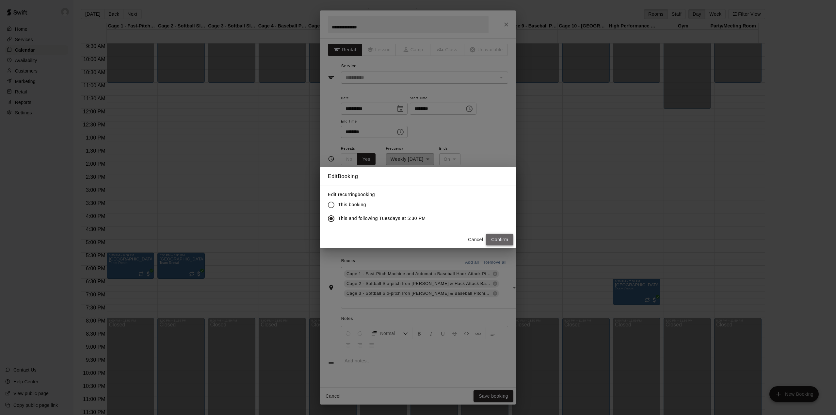
click at [503, 241] on button "Confirm" at bounding box center [499, 239] width 27 height 12
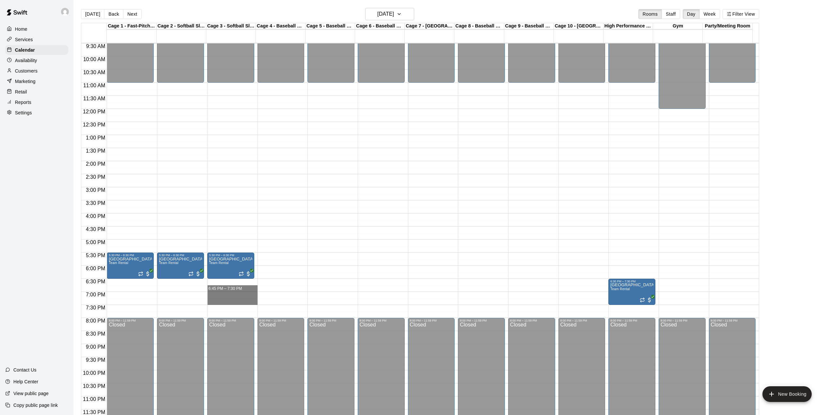
drag, startPoint x: 243, startPoint y: 287, endPoint x: 243, endPoint y: 301, distance: 14.4
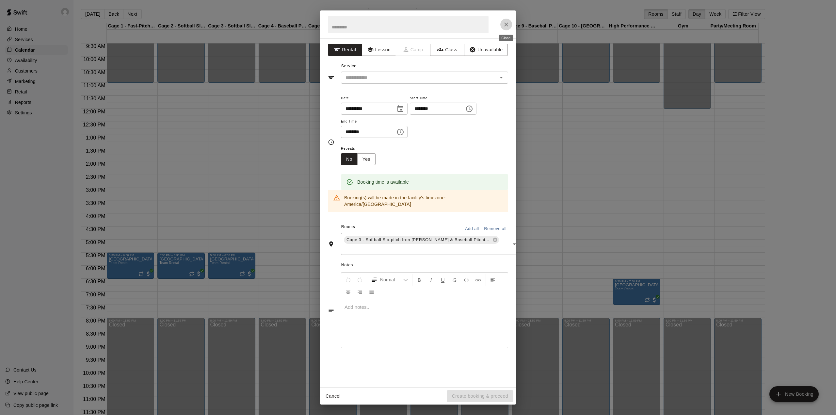
click at [505, 25] on icon "Close" at bounding box center [506, 24] width 7 height 7
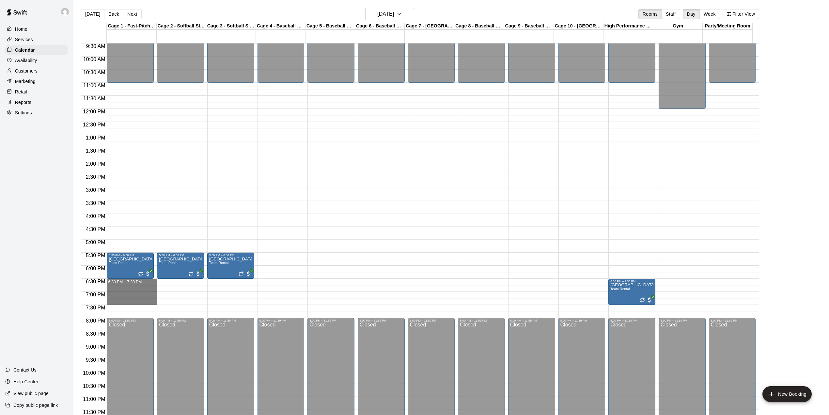
drag, startPoint x: 136, startPoint y: 283, endPoint x: 136, endPoint y: 301, distance: 18.0
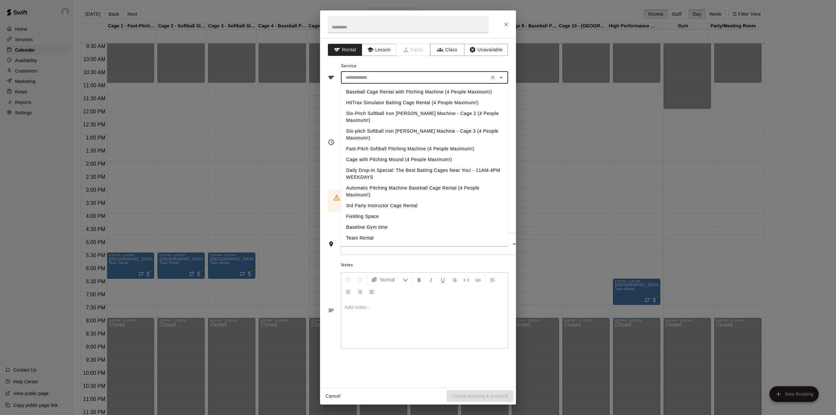
click at [391, 75] on input "text" at bounding box center [415, 77] width 144 height 8
click at [507, 20] on button "Close" at bounding box center [506, 25] width 12 height 12
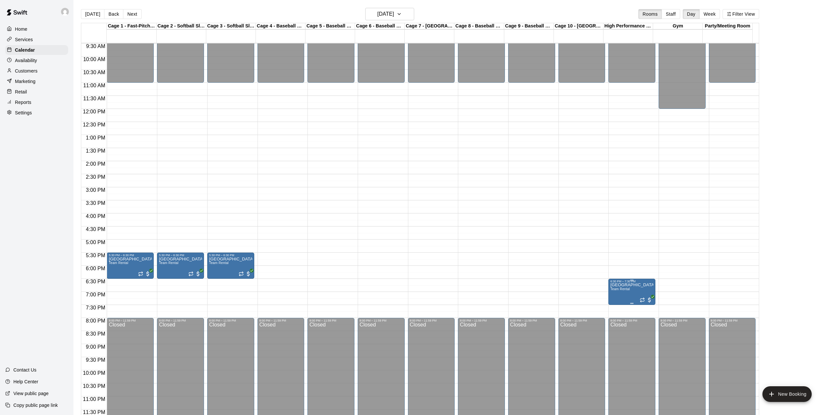
click at [614, 289] on icon "edit" at bounding box center [616, 291] width 8 height 8
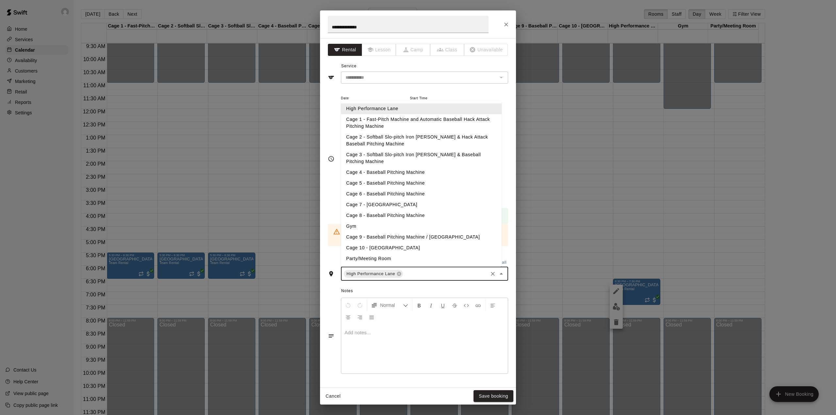
click at [417, 269] on input "text" at bounding box center [445, 273] width 83 height 8
click at [391, 118] on li "Cage 1 - Fast-Pitch Machine and Automatic Baseball Hack Attack Pitching Machine" at bounding box center [421, 123] width 161 height 18
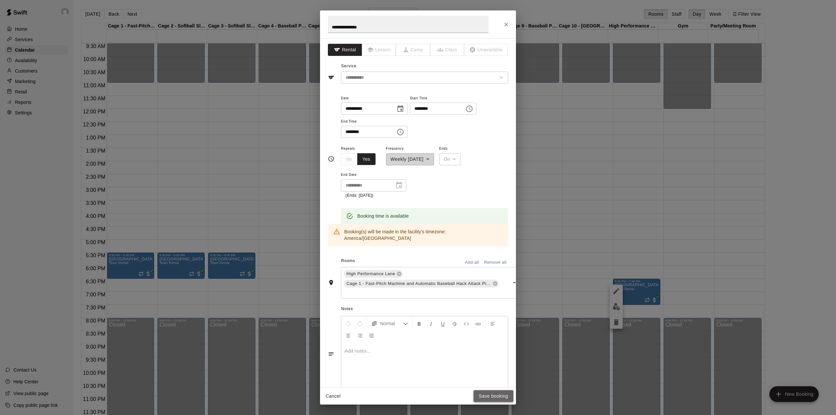
click at [496, 395] on button "Save booking" at bounding box center [493, 396] width 40 height 12
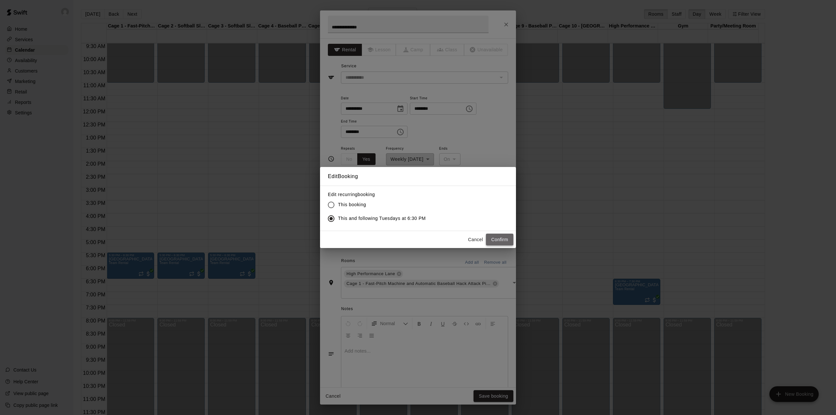
click at [500, 234] on button "Confirm" at bounding box center [499, 239] width 27 height 12
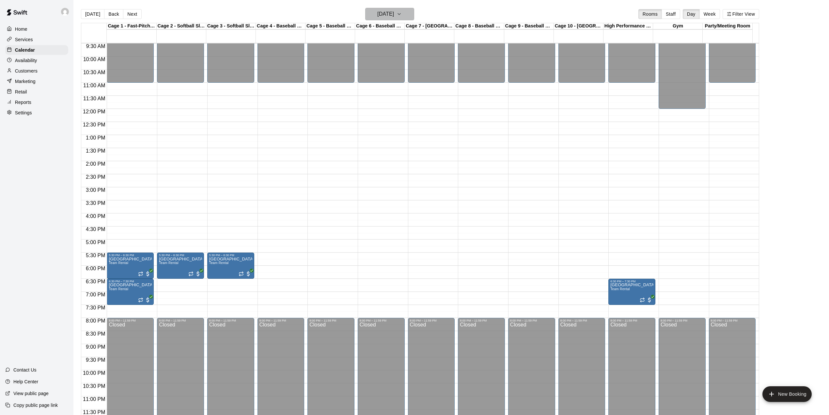
click at [402, 14] on icon "button" at bounding box center [399, 14] width 5 height 8
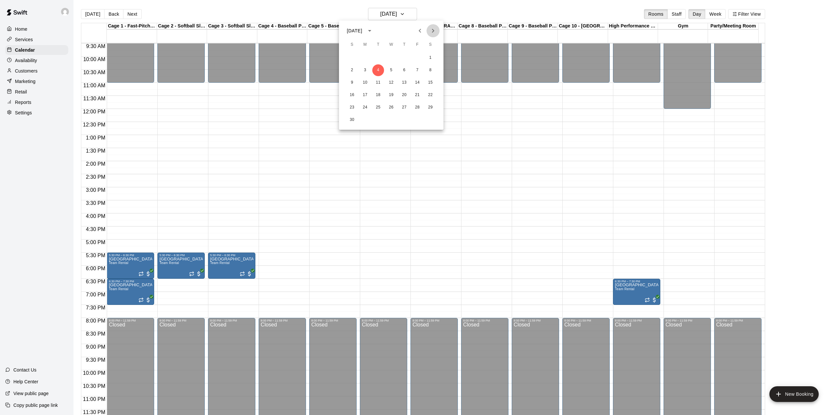
click at [433, 32] on icon "Next month" at bounding box center [433, 31] width 2 height 4
click at [413, 14] on div at bounding box center [418, 207] width 836 height 415
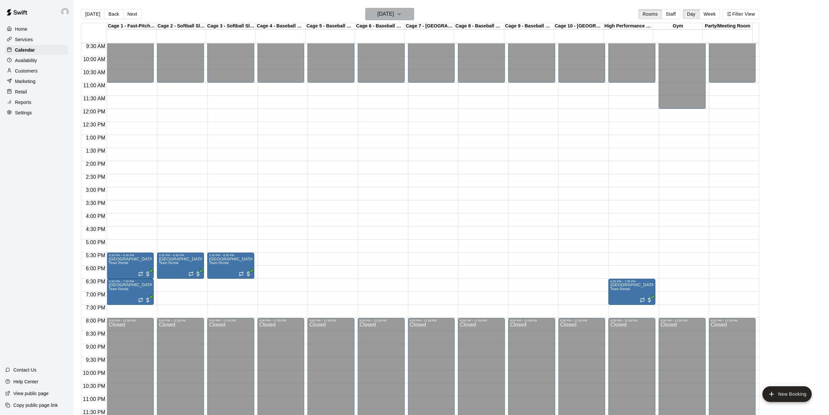
click at [402, 14] on icon "button" at bounding box center [399, 14] width 5 height 8
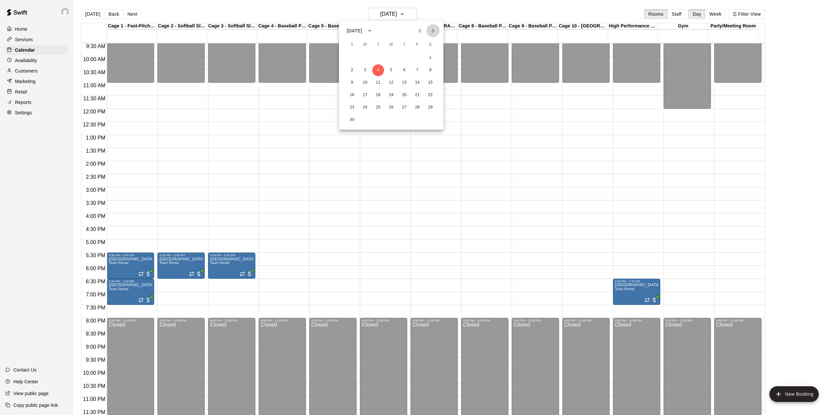
click at [430, 29] on icon "Next month" at bounding box center [433, 31] width 8 height 8
click at [378, 81] on button "13" at bounding box center [378, 83] width 12 height 12
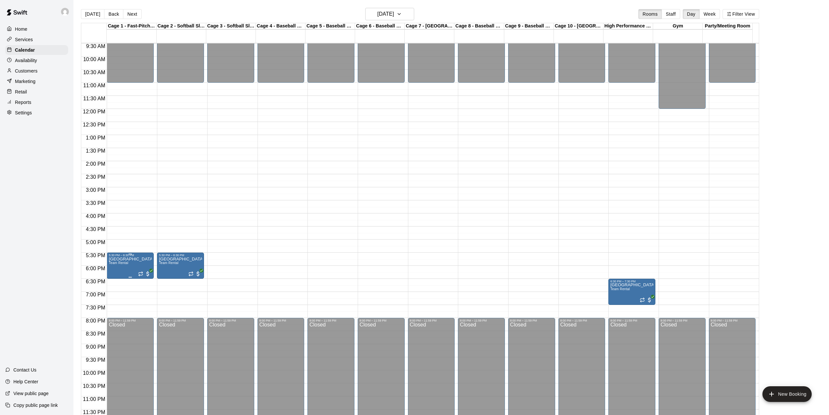
click at [114, 266] on icon "edit" at bounding box center [115, 265] width 6 height 6
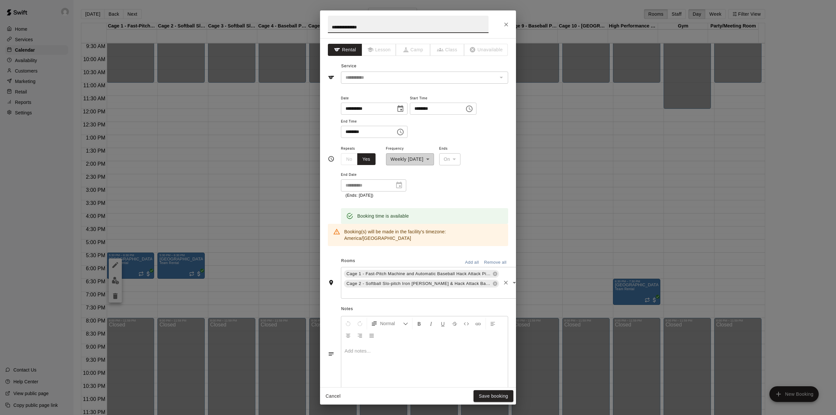
click at [488, 288] on input "text" at bounding box center [421, 292] width 157 height 8
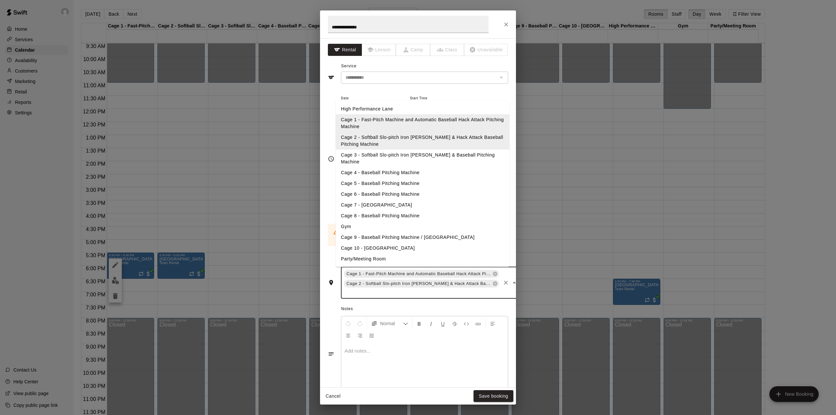
click at [404, 153] on li "Cage 3 - Softball Slo-pitch Iron [PERSON_NAME] & Baseball Pitching Machine" at bounding box center [423, 158] width 174 height 18
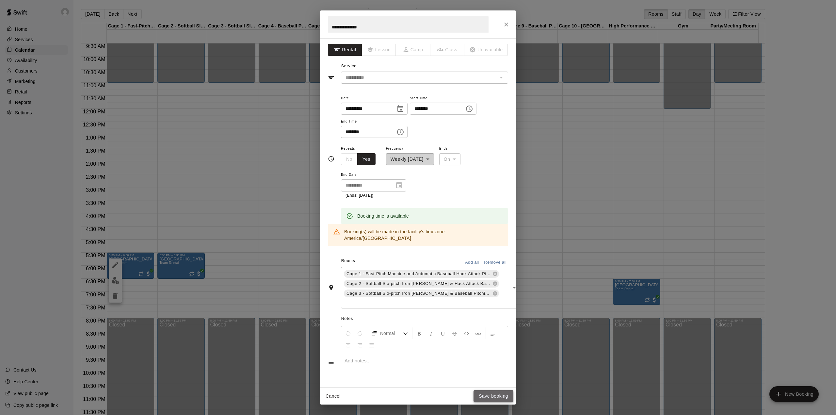
click at [501, 400] on button "Save booking" at bounding box center [493, 396] width 40 height 12
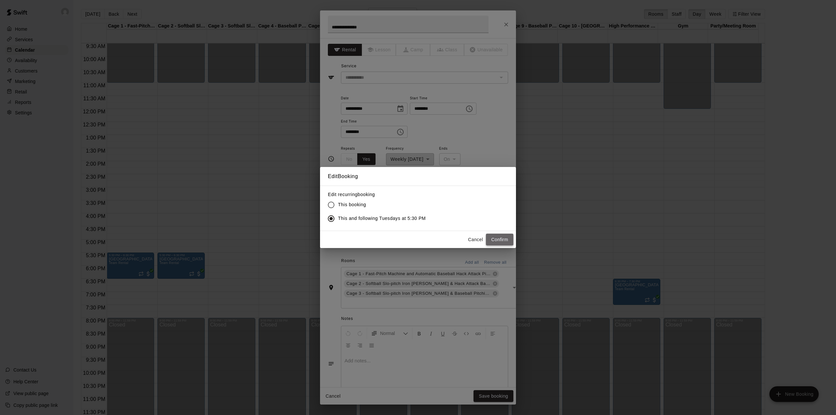
click at [498, 238] on button "Confirm" at bounding box center [499, 239] width 27 height 12
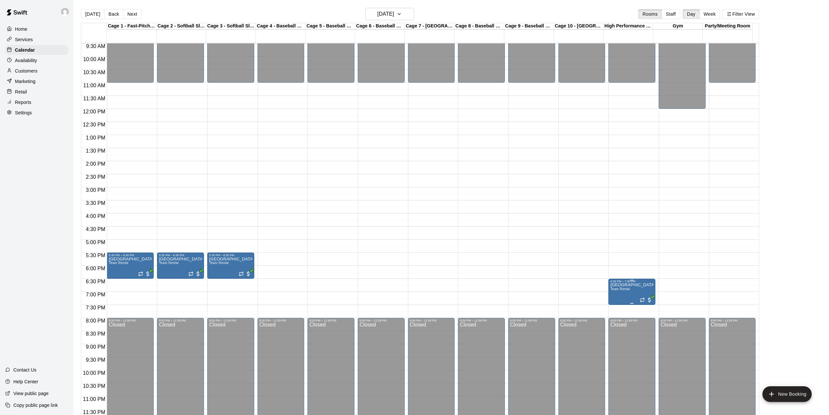
click at [617, 290] on icon "edit" at bounding box center [616, 291] width 6 height 6
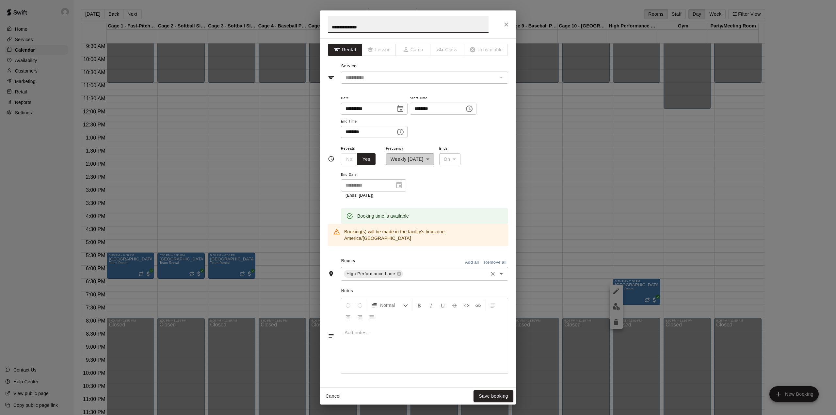
click at [419, 269] on input "text" at bounding box center [445, 273] width 83 height 8
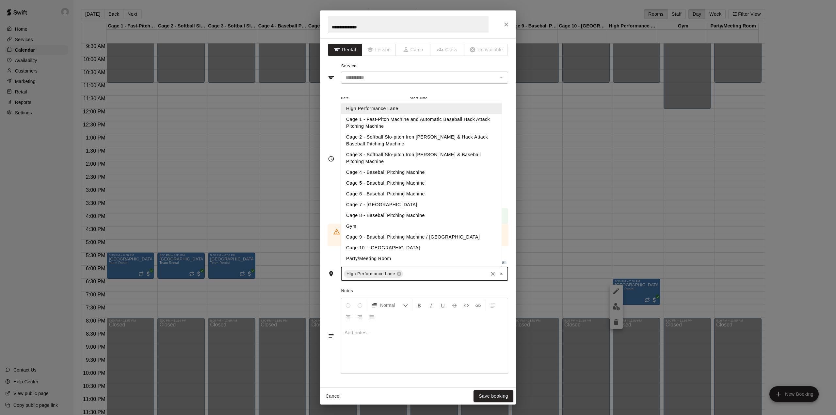
click at [383, 118] on li "Cage 1 - Fast-Pitch Machine and Automatic Baseball Hack Attack Pitching Machine" at bounding box center [421, 123] width 161 height 18
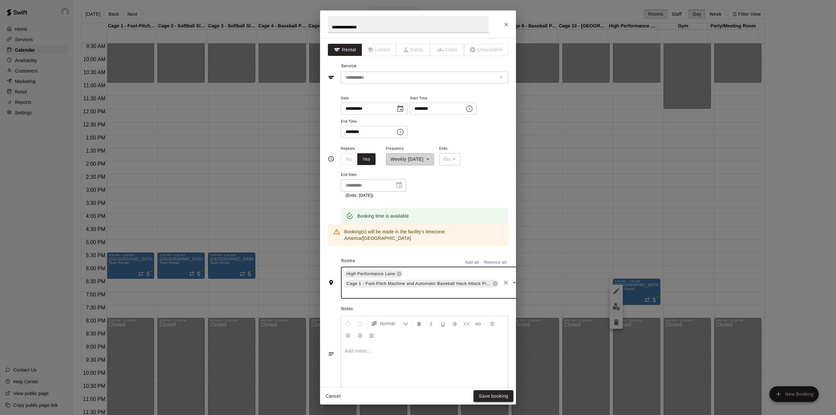
click at [500, 391] on button "Save booking" at bounding box center [493, 396] width 40 height 12
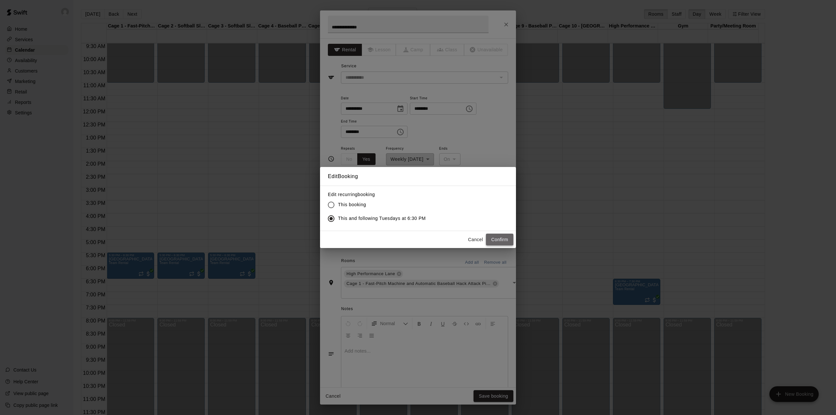
click at [497, 238] on button "Confirm" at bounding box center [499, 239] width 27 height 12
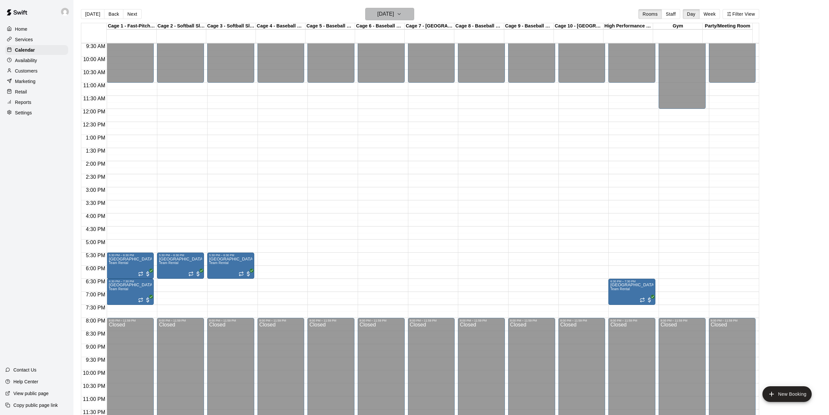
click at [407, 14] on button "[DATE]" at bounding box center [389, 14] width 49 height 12
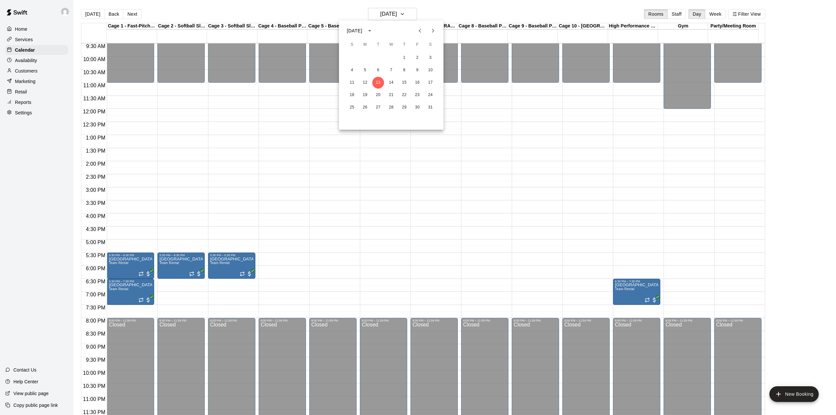
click at [430, 28] on icon "Next month" at bounding box center [433, 31] width 8 height 8
click at [379, 60] on button "3" at bounding box center [378, 58] width 12 height 12
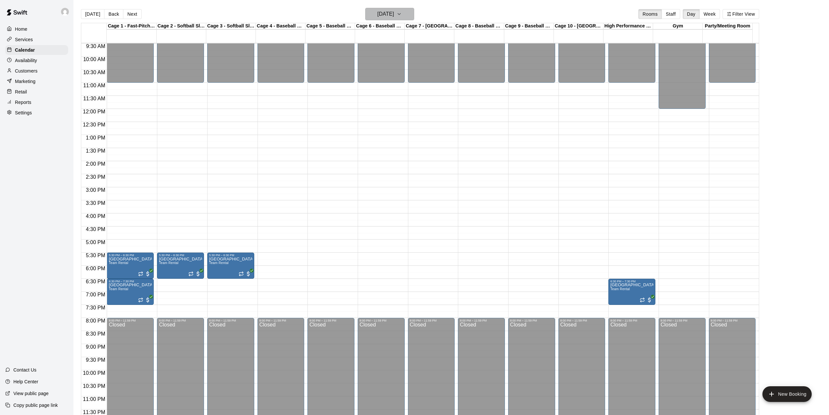
click at [410, 8] on button "[DATE]" at bounding box center [389, 14] width 49 height 12
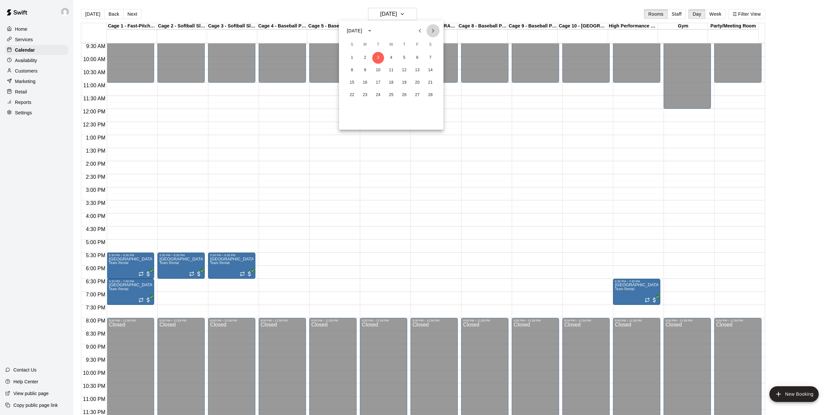
click at [433, 30] on icon "Next month" at bounding box center [433, 31] width 2 height 4
click at [375, 58] on button "3" at bounding box center [378, 58] width 12 height 12
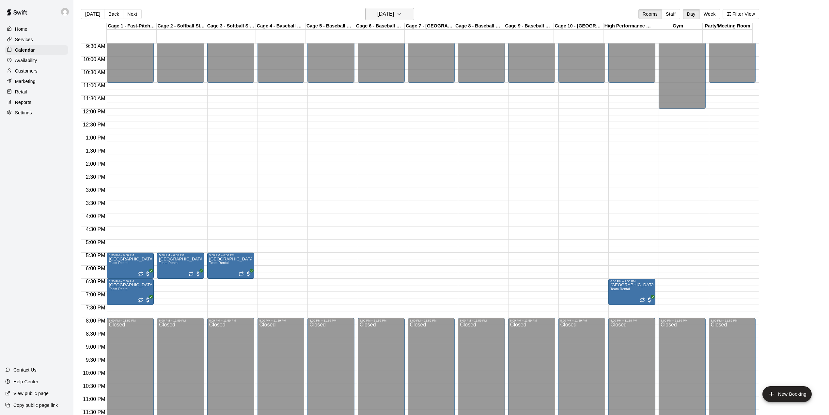
click at [402, 13] on icon "button" at bounding box center [399, 14] width 5 height 8
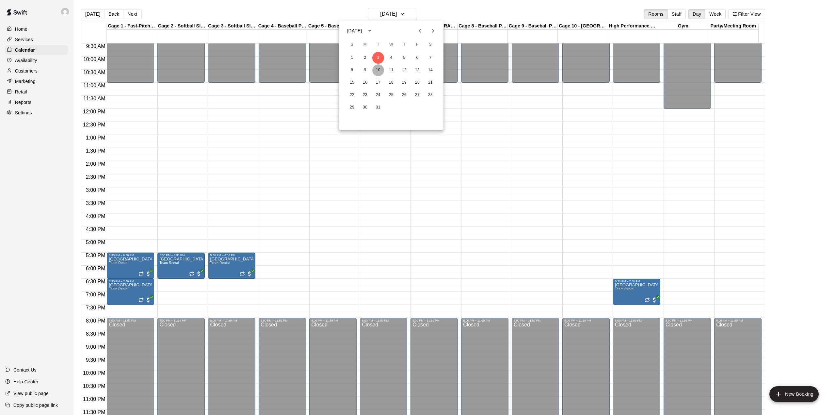
click at [376, 68] on button "10" at bounding box center [378, 70] width 12 height 12
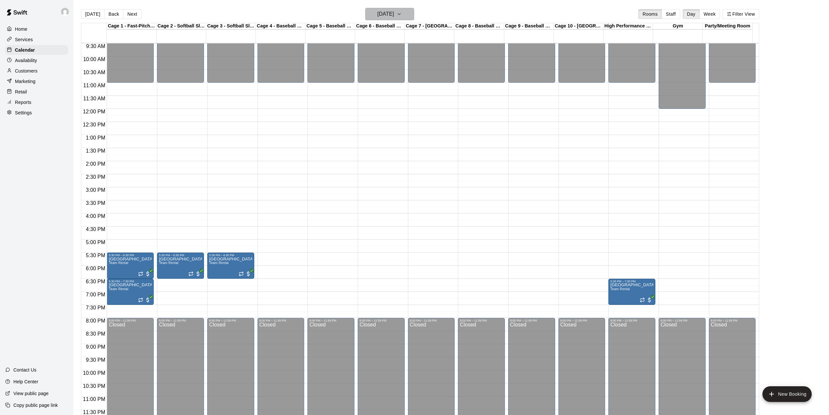
click at [407, 12] on button "[DATE]" at bounding box center [389, 14] width 49 height 12
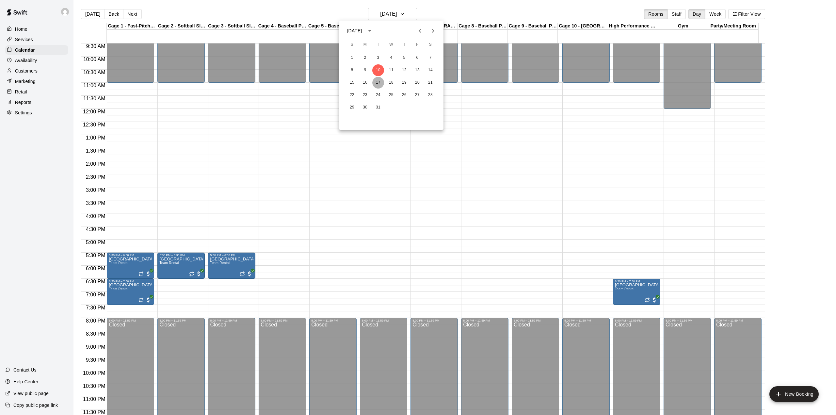
click at [378, 83] on button "17" at bounding box center [378, 83] width 12 height 12
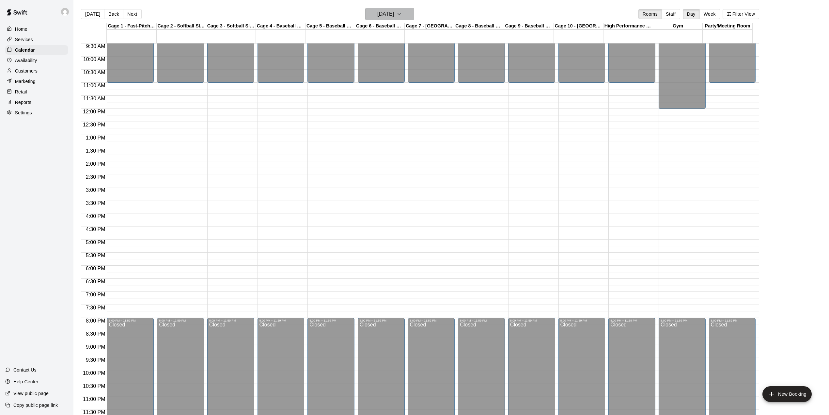
click at [394, 15] on h6 "[DATE]" at bounding box center [385, 13] width 17 height 9
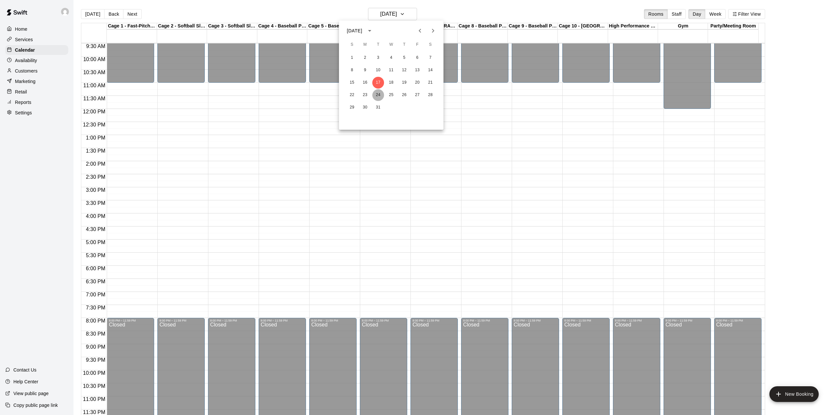
click at [379, 92] on button "24" at bounding box center [378, 95] width 12 height 12
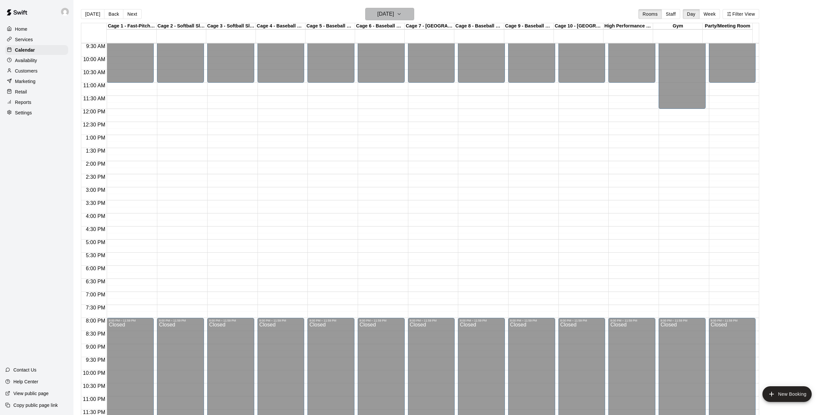
click at [407, 13] on button "[DATE]" at bounding box center [389, 14] width 49 height 12
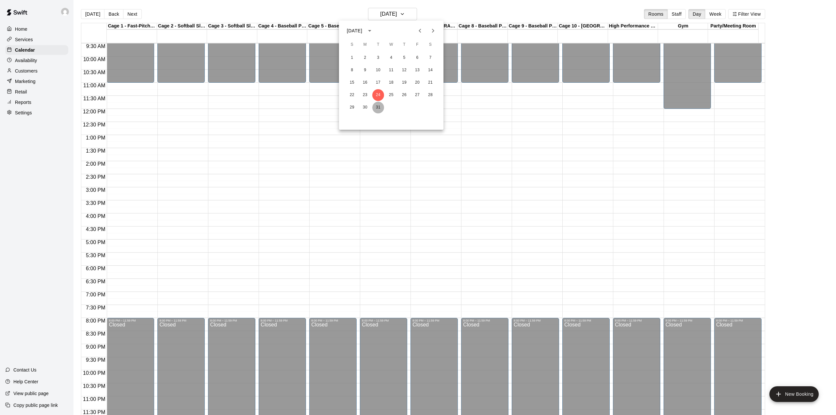
click at [378, 107] on button "31" at bounding box center [378, 108] width 12 height 12
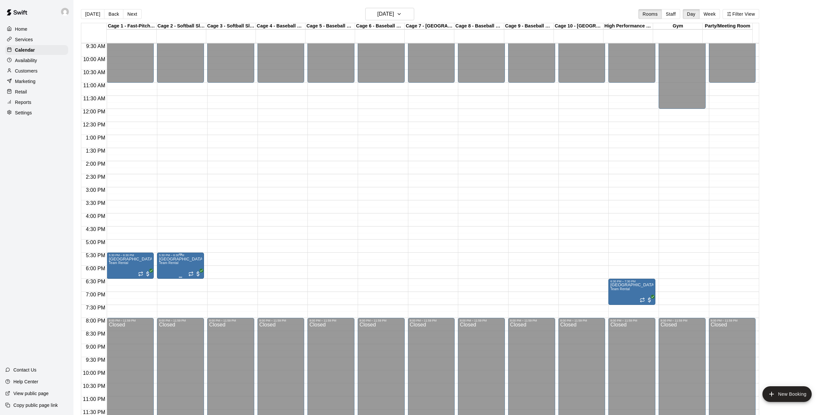
click at [165, 262] on icon "edit" at bounding box center [165, 265] width 8 height 8
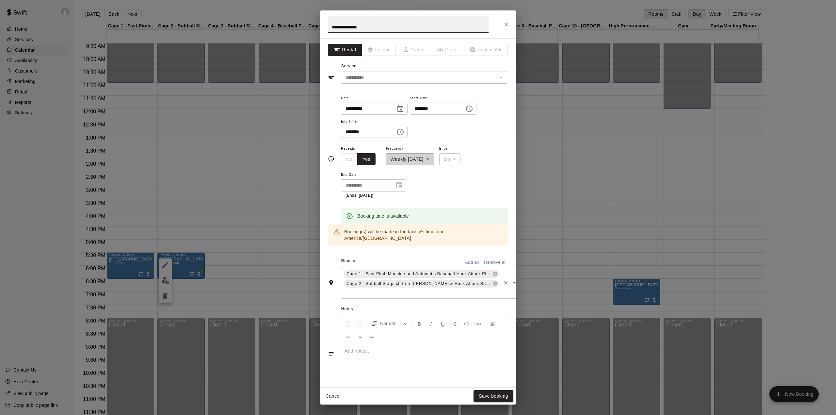
click at [492, 277] on div "Cage 1 - Fast-Pitch Machine and Automatic Baseball Hack Attack Pitching Machine…" at bounding box center [431, 283] width 180 height 32
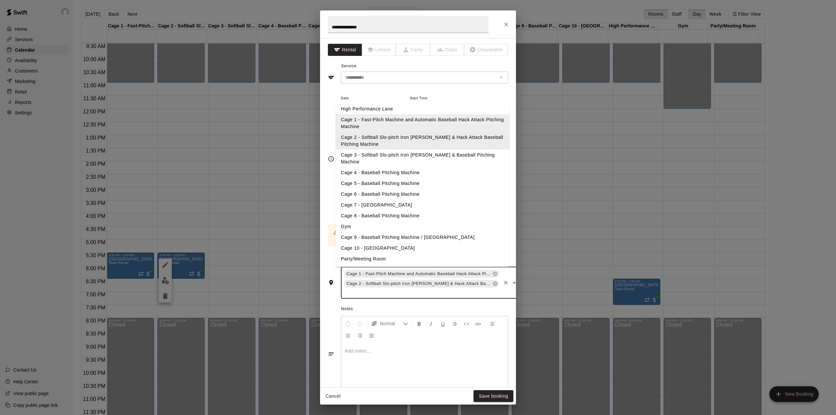
click at [418, 149] on li "Cage 2 - Softball Slo-pitch Iron [PERSON_NAME] & Hack Attack Baseball Pitching …" at bounding box center [423, 141] width 174 height 18
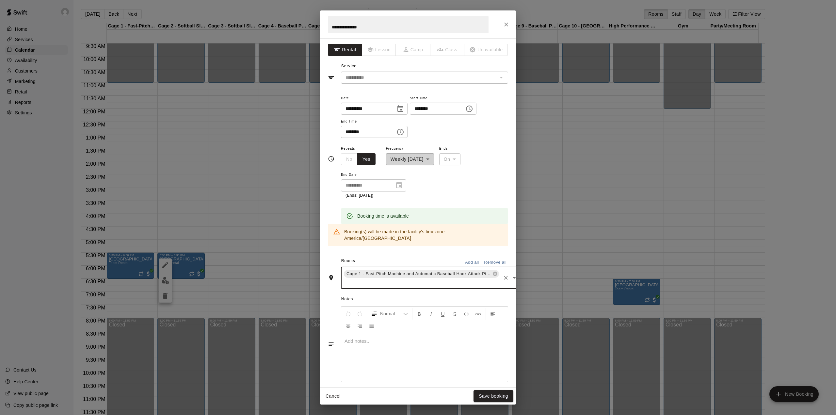
click at [480, 270] on span "Cage 1 - Fast-Pitch Machine and Automatic Baseball Hack Attack Pitching Machine" at bounding box center [419, 273] width 150 height 7
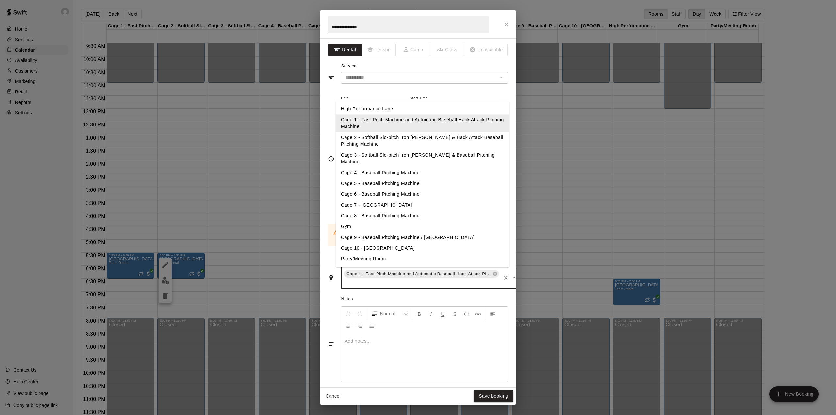
click at [487, 278] on input "text" at bounding box center [421, 282] width 157 height 8
click at [393, 136] on li "Cage 2 - Softball Slo-pitch Iron [PERSON_NAME] & Hack Attack Baseball Pitching …" at bounding box center [423, 141] width 174 height 18
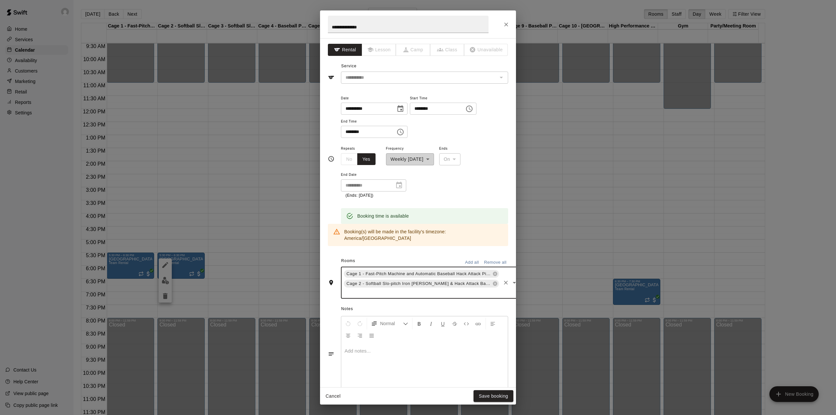
click at [486, 288] on input "text" at bounding box center [421, 292] width 157 height 8
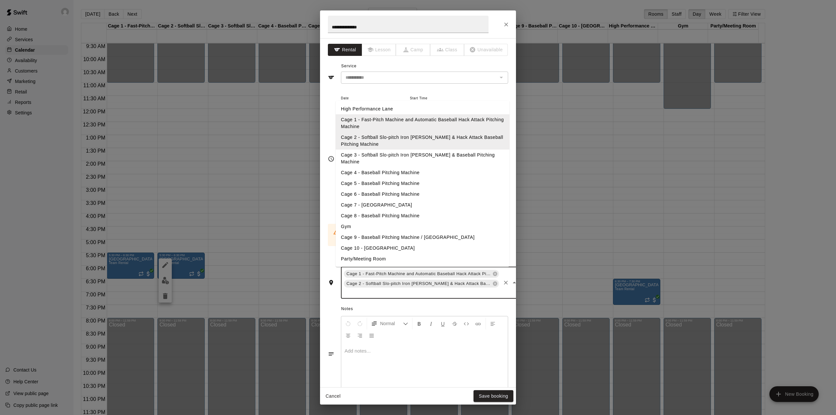
click at [394, 156] on li "Cage 3 - Softball Slo-pitch Iron [PERSON_NAME] & Baseball Pitching Machine" at bounding box center [423, 158] width 174 height 18
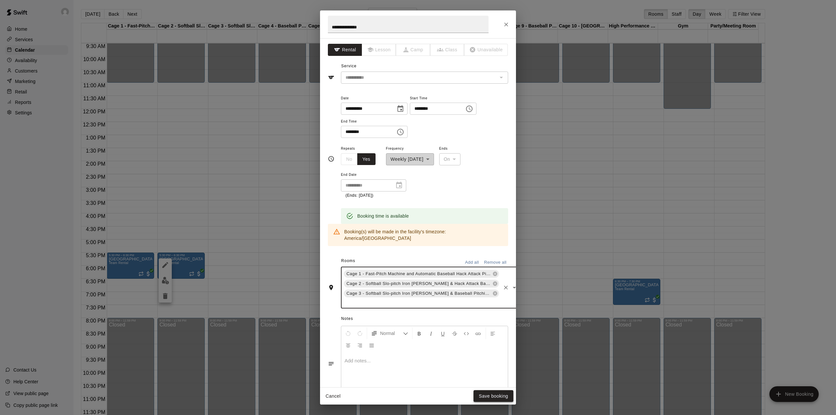
click at [494, 398] on button "Save booking" at bounding box center [493, 396] width 40 height 12
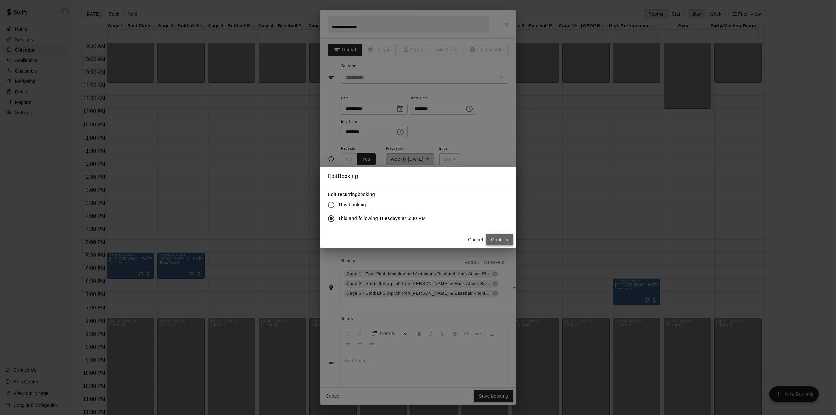
click at [494, 239] on button "Confirm" at bounding box center [499, 239] width 27 height 12
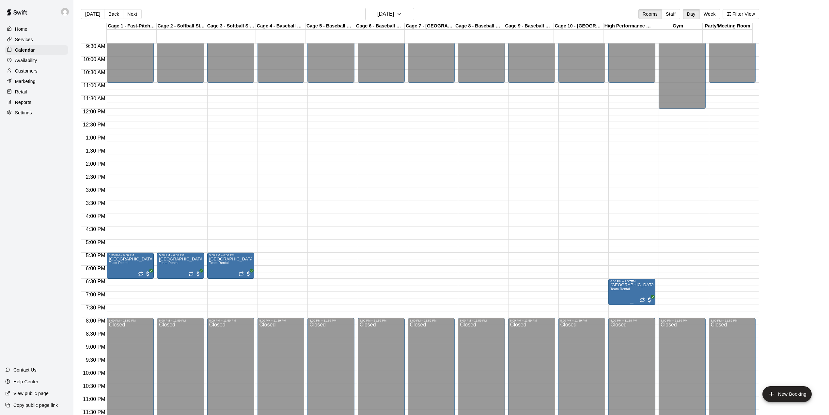
click at [625, 283] on div "6:30 PM – 7:30 PM" at bounding box center [631, 280] width 43 height 3
click at [617, 286] on icon "edit" at bounding box center [616, 287] width 6 height 6
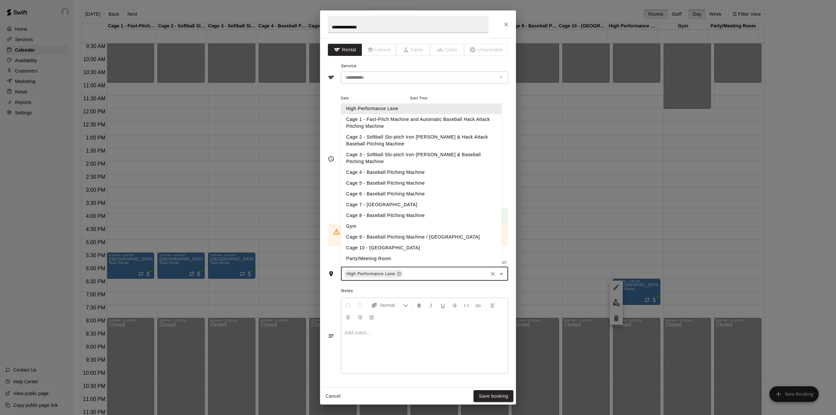
click at [416, 269] on input "text" at bounding box center [445, 273] width 83 height 8
click at [385, 119] on li "Cage 1 - Fast-Pitch Machine and Automatic Baseball Hack Attack Pitching Machine" at bounding box center [421, 123] width 161 height 18
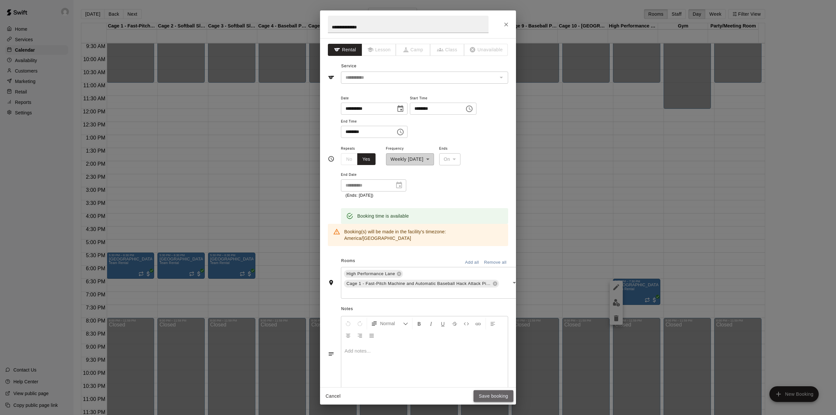
click at [496, 396] on button "Save booking" at bounding box center [493, 396] width 40 height 12
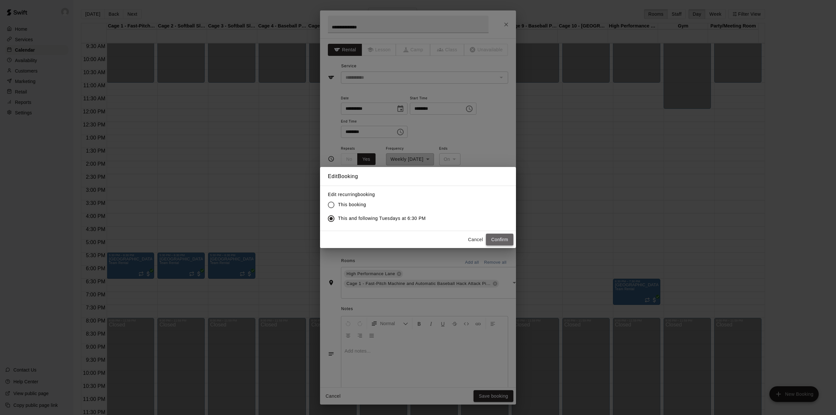
click at [504, 240] on button "Confirm" at bounding box center [499, 239] width 27 height 12
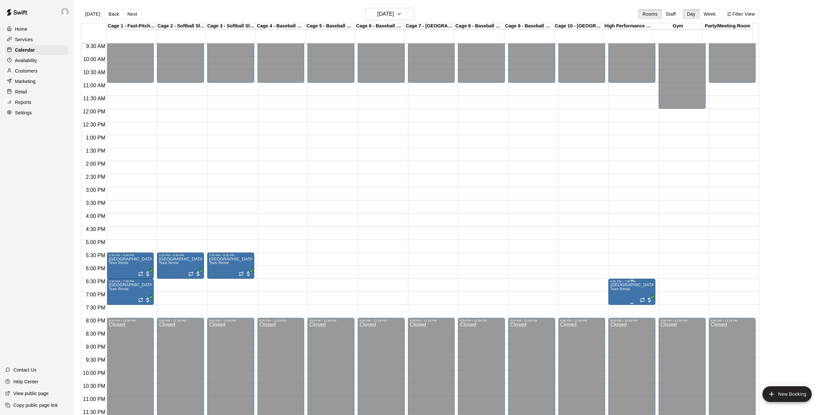
click at [612, 308] on button "edit" at bounding box center [615, 306] width 13 height 13
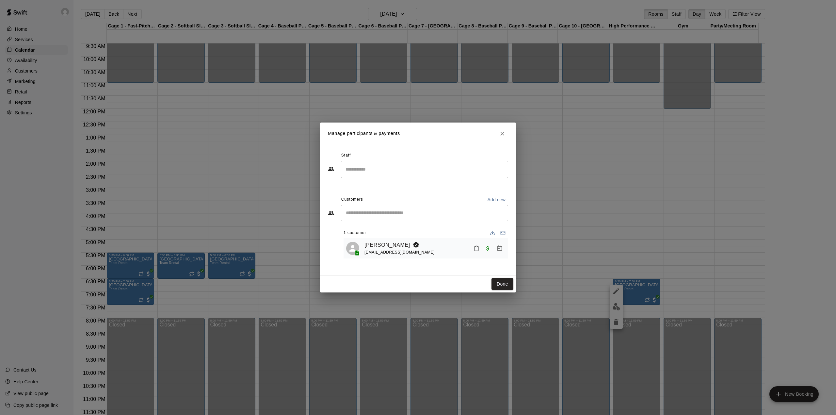
click at [617, 217] on div "Manage participants & payments Staff ​ Customers Add new ​ 1 customer [PERSON_N…" at bounding box center [418, 207] width 836 height 415
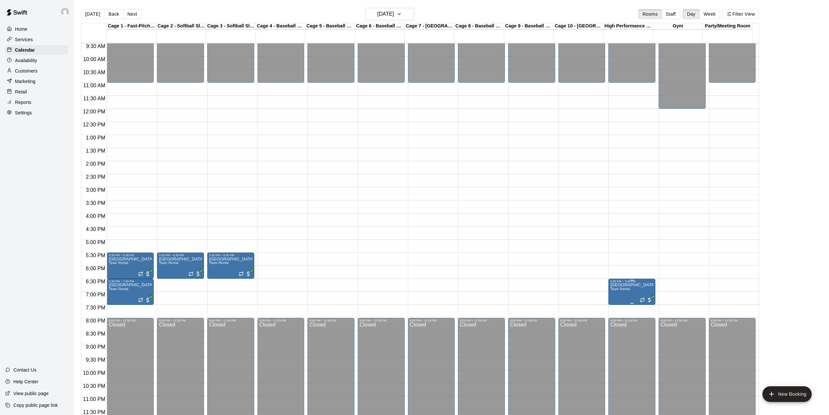
click at [612, 290] on icon "edit" at bounding box center [616, 291] width 8 height 8
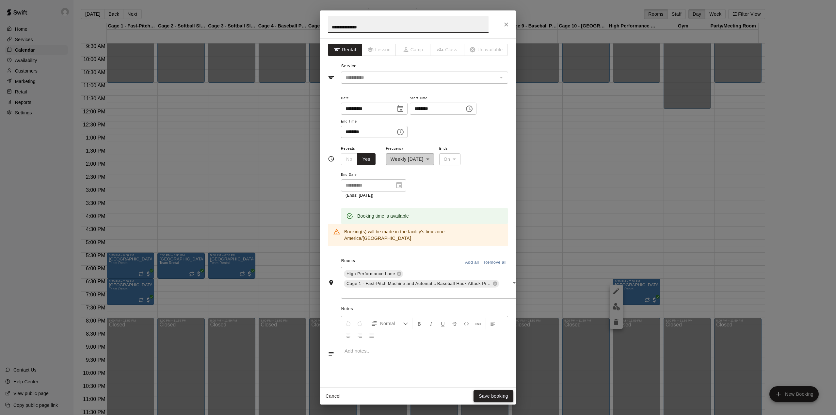
click at [499, 397] on button "Save booking" at bounding box center [493, 396] width 40 height 12
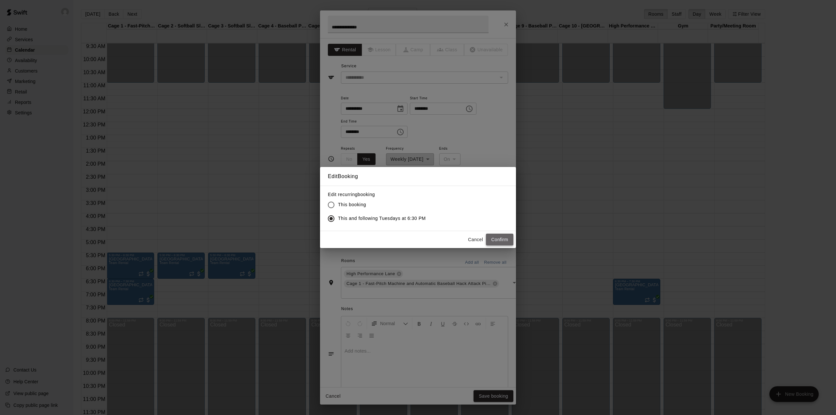
click at [502, 240] on button "Confirm" at bounding box center [499, 239] width 27 height 12
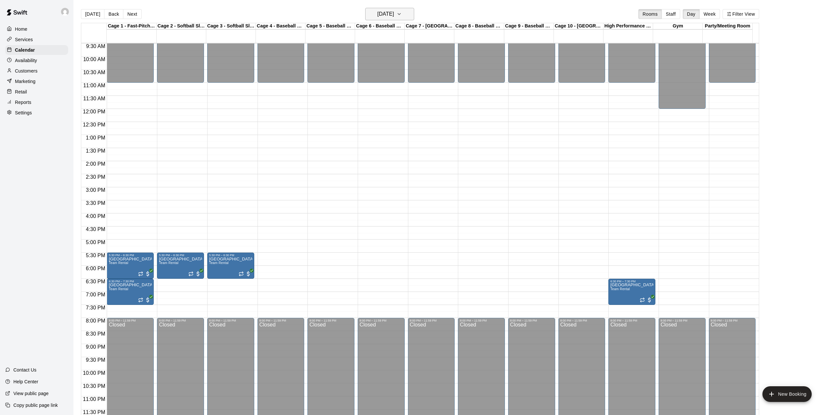
click at [407, 13] on button "[DATE]" at bounding box center [389, 14] width 49 height 12
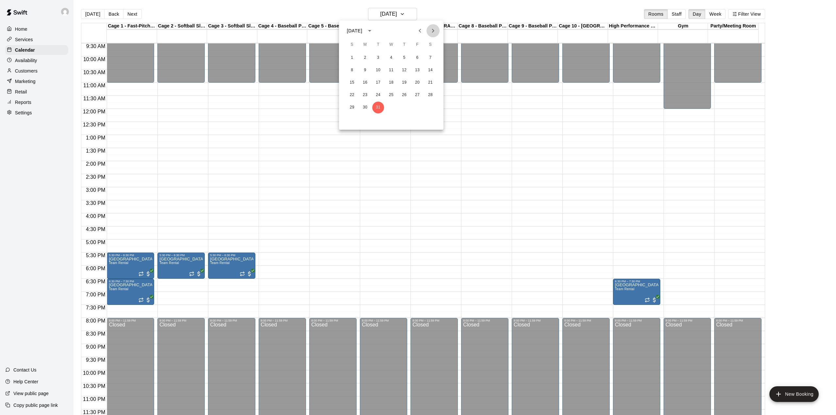
click at [435, 33] on icon "Next month" at bounding box center [433, 31] width 8 height 8
click at [366, 72] on button "6" at bounding box center [365, 70] width 12 height 12
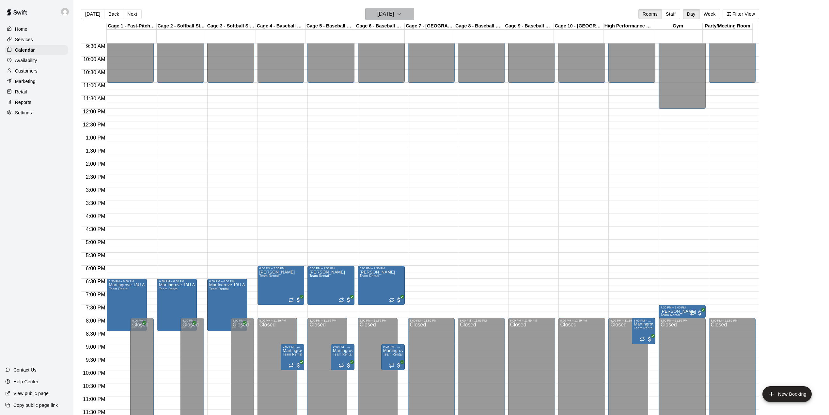
click at [405, 13] on button "[DATE]" at bounding box center [389, 14] width 49 height 12
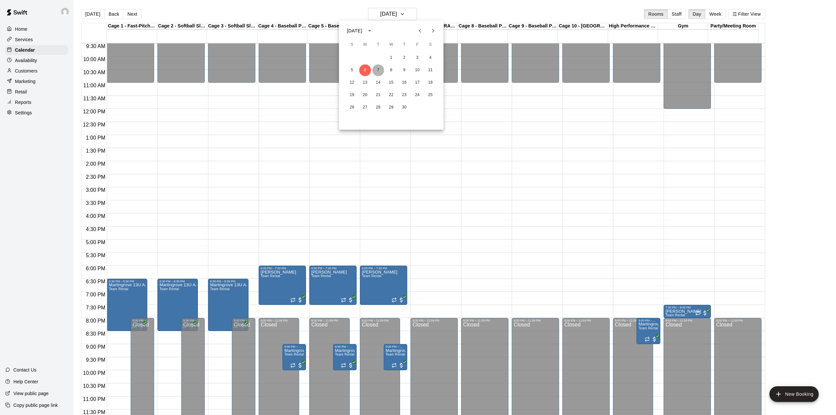
click at [377, 71] on button "7" at bounding box center [378, 70] width 12 height 12
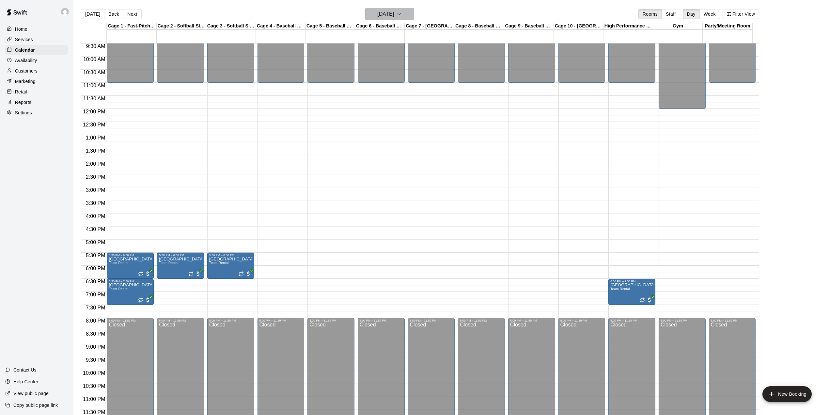
click at [402, 11] on icon "button" at bounding box center [399, 14] width 5 height 8
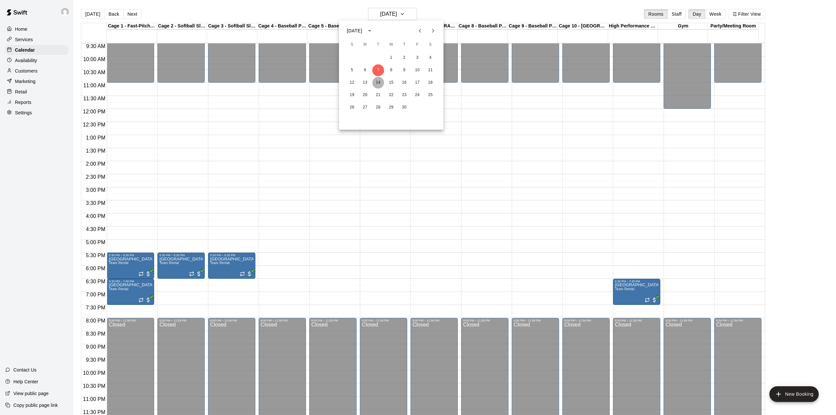
click at [379, 79] on button "14" at bounding box center [378, 83] width 12 height 12
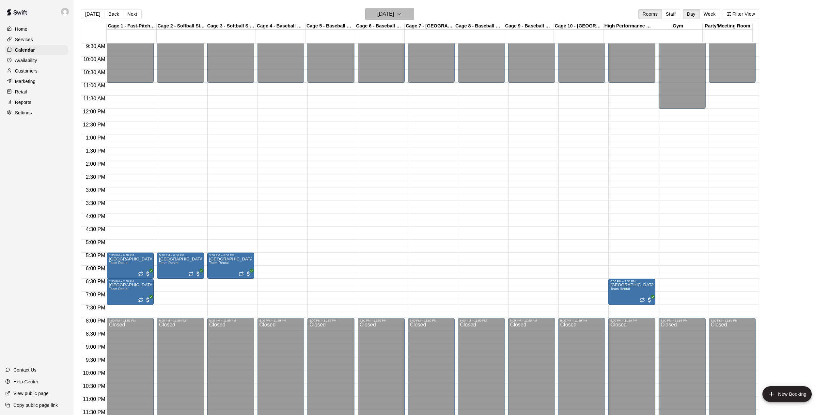
click at [402, 14] on icon "button" at bounding box center [399, 14] width 5 height 8
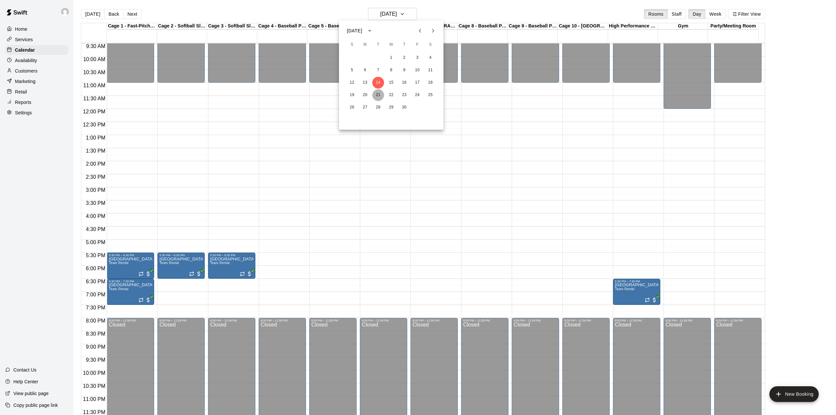
click at [375, 90] on button "21" at bounding box center [378, 95] width 12 height 12
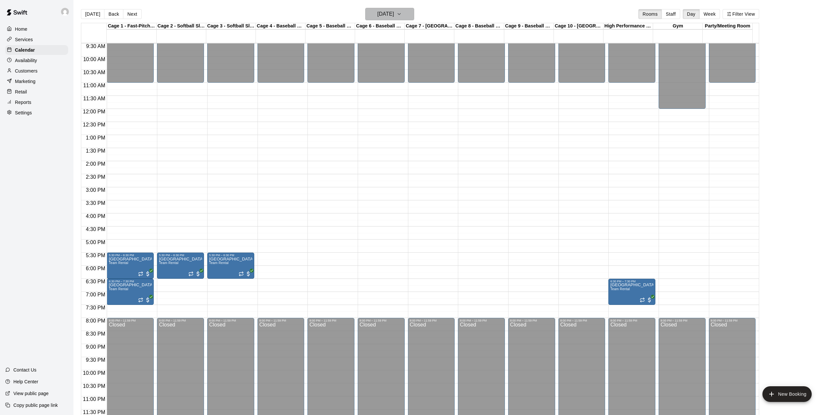
click at [402, 13] on icon "button" at bounding box center [399, 14] width 5 height 8
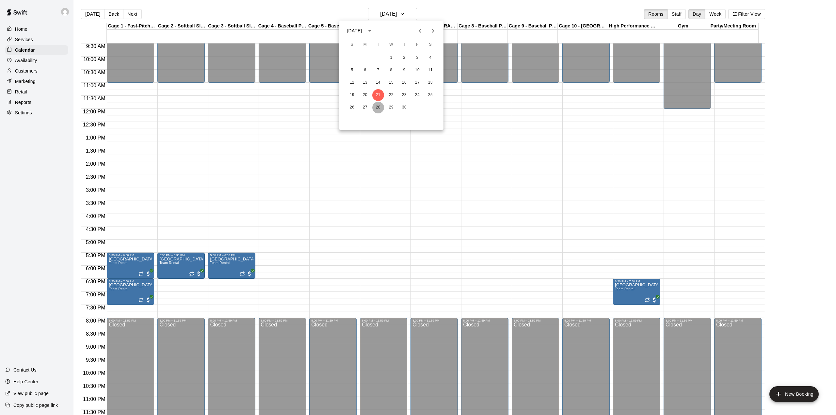
click at [376, 107] on button "28" at bounding box center [378, 108] width 12 height 12
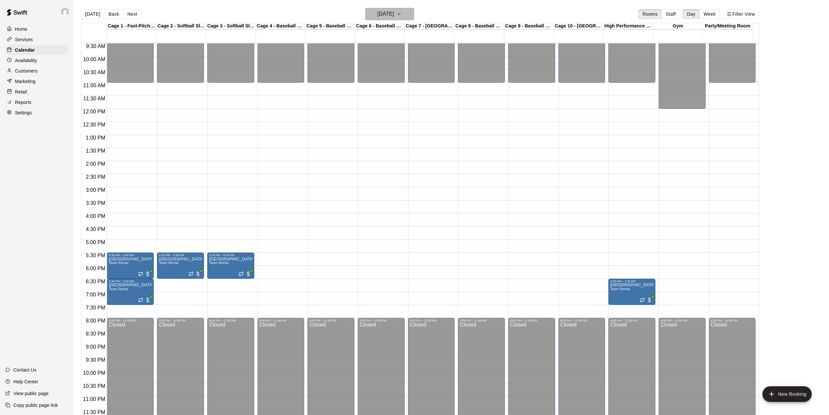
click at [394, 16] on h6 "[DATE]" at bounding box center [385, 13] width 17 height 9
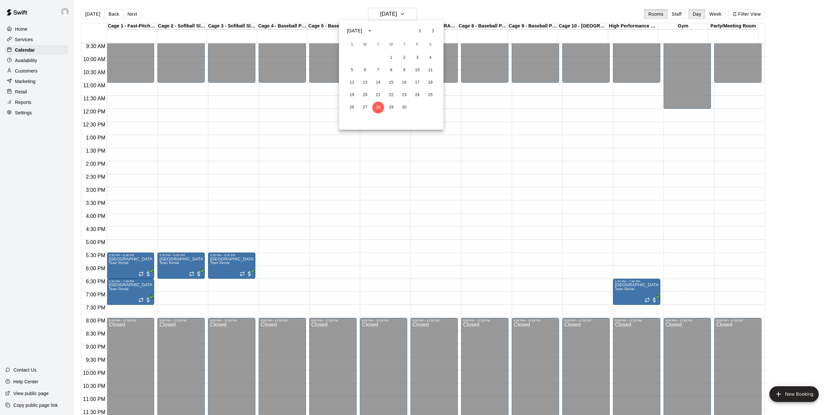
click at [423, 29] on icon "Previous month" at bounding box center [420, 31] width 8 height 8
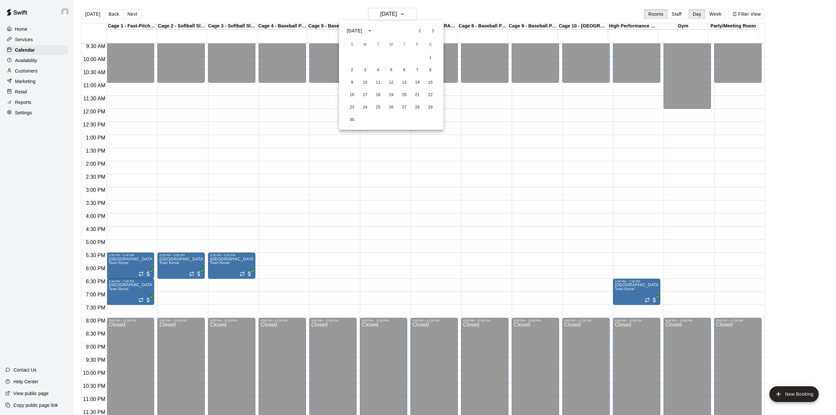
click at [423, 29] on icon "Previous month" at bounding box center [420, 31] width 8 height 8
click at [377, 106] on button "28" at bounding box center [378, 108] width 12 height 12
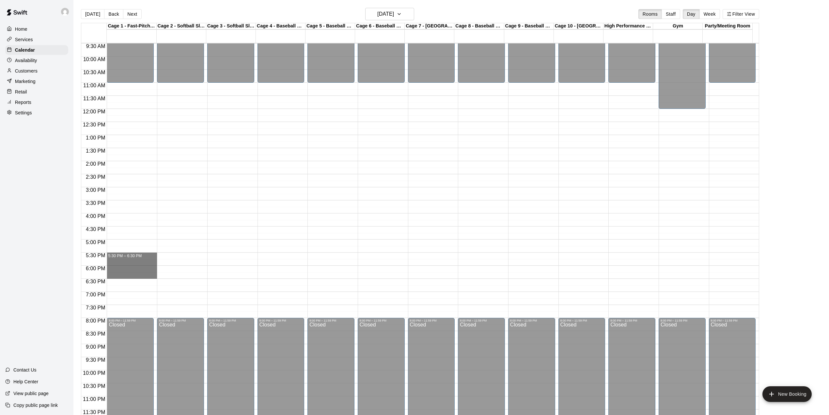
drag, startPoint x: 132, startPoint y: 256, endPoint x: 137, endPoint y: 278, distance: 22.5
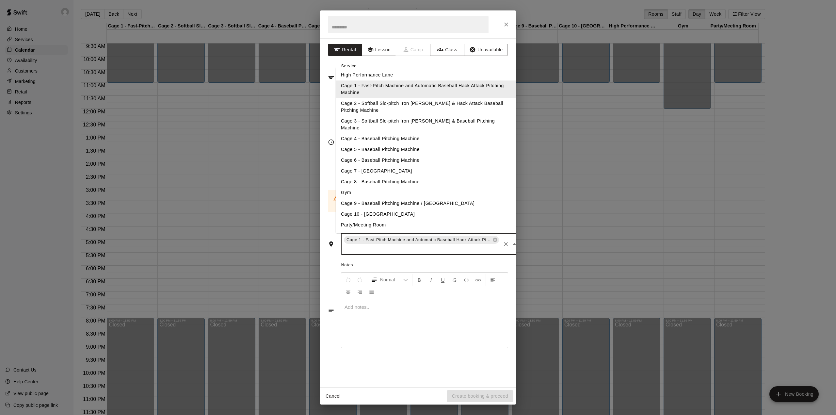
click at [451, 244] on input "text" at bounding box center [421, 248] width 157 height 8
click at [387, 112] on li "Cage 2 - Softball Slo-pitch Iron [PERSON_NAME] & Hack Attack Baseball Pitching …" at bounding box center [426, 107] width 180 height 18
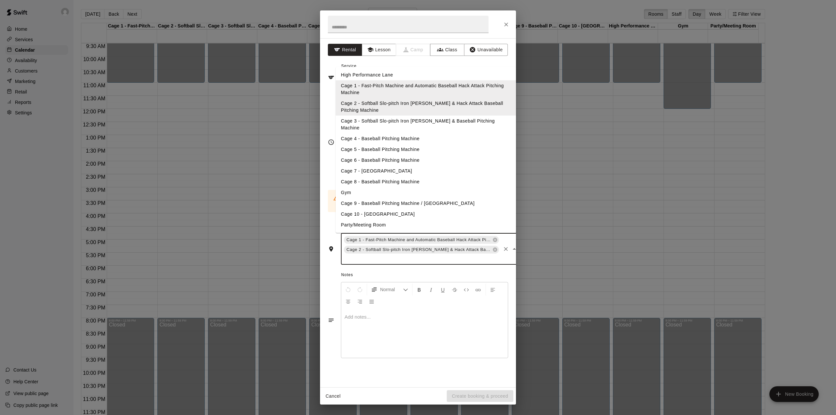
click at [400, 254] on input "text" at bounding box center [421, 258] width 157 height 8
click at [385, 120] on li "Cage 3 - Softball Slo-pitch Iron [PERSON_NAME] & Baseball Pitching Machine" at bounding box center [426, 125] width 180 height 18
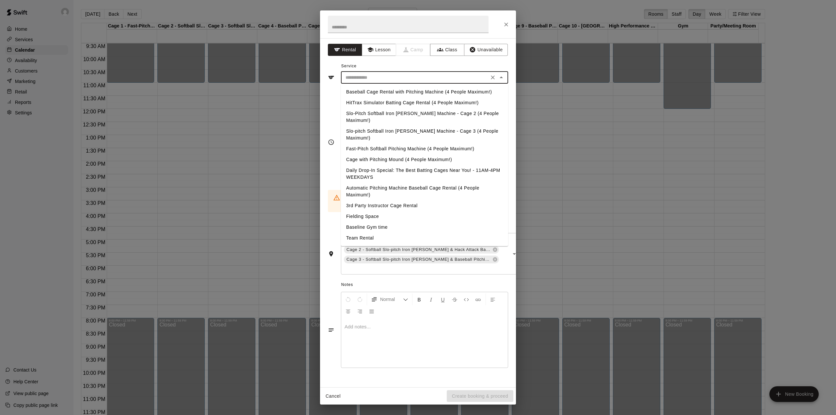
click at [383, 76] on input "text" at bounding box center [415, 77] width 144 height 8
click at [359, 232] on li "Team Rental" at bounding box center [424, 237] width 167 height 11
type input "**********"
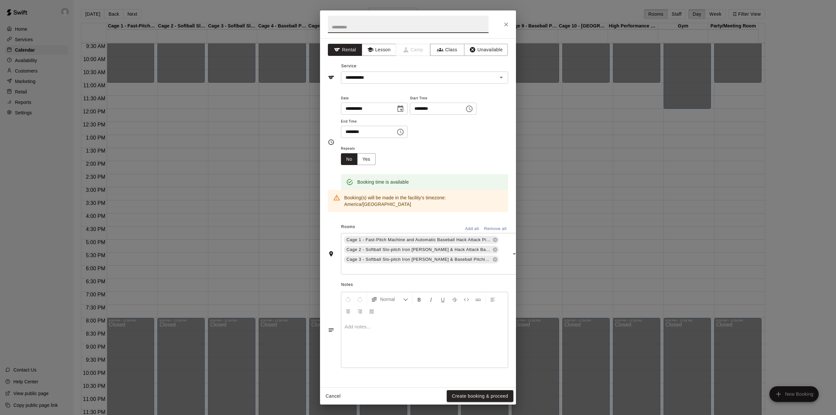
click at [353, 29] on input "text" at bounding box center [408, 24] width 161 height 17
click at [477, 392] on button "Create booking & proceed" at bounding box center [480, 396] width 67 height 12
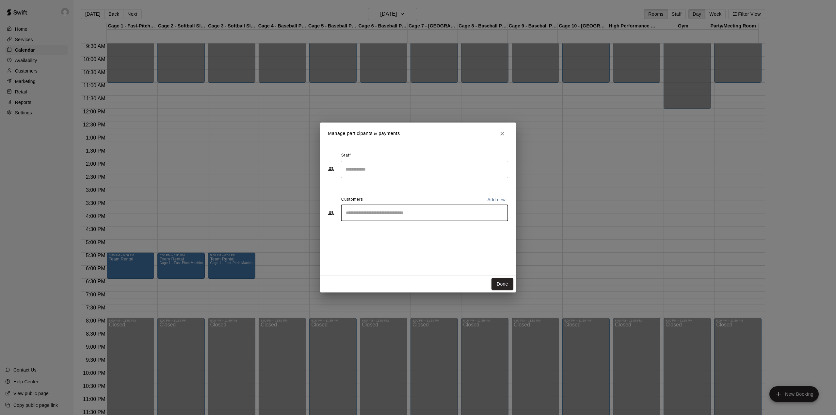
click at [390, 212] on input "Start typing to search customers..." at bounding box center [424, 213] width 161 height 7
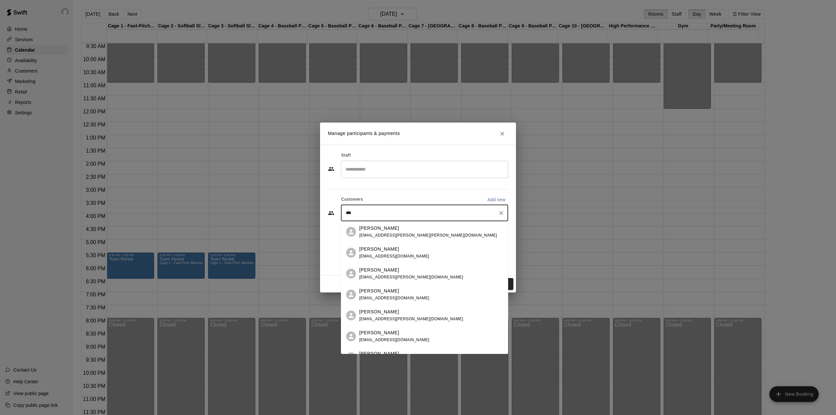
type input "****"
click at [359, 247] on p "[PERSON_NAME]" at bounding box center [379, 248] width 40 height 7
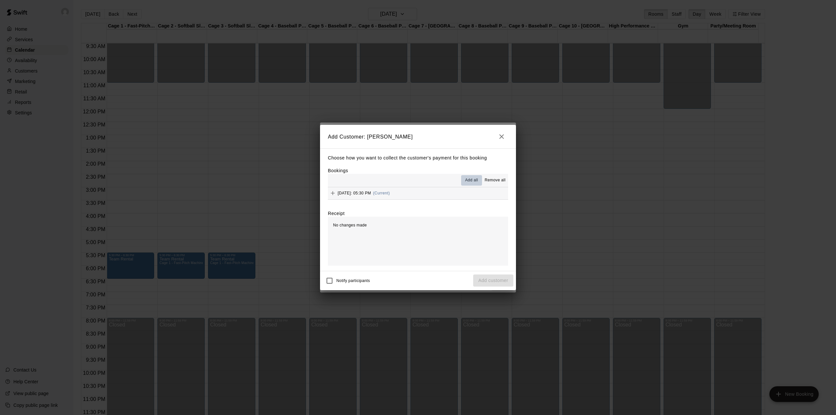
click at [471, 178] on span "Add all" at bounding box center [471, 180] width 13 height 7
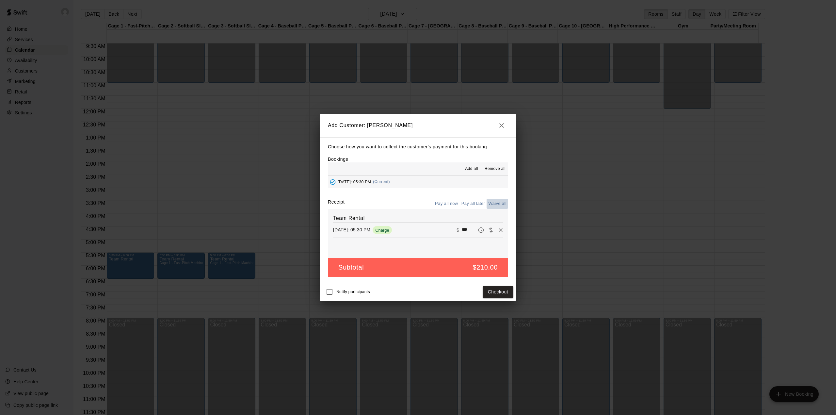
click at [494, 203] on button "Waive all" at bounding box center [497, 203] width 22 height 10
type input "*"
click at [486, 291] on button "Add customer" at bounding box center [493, 292] width 40 height 12
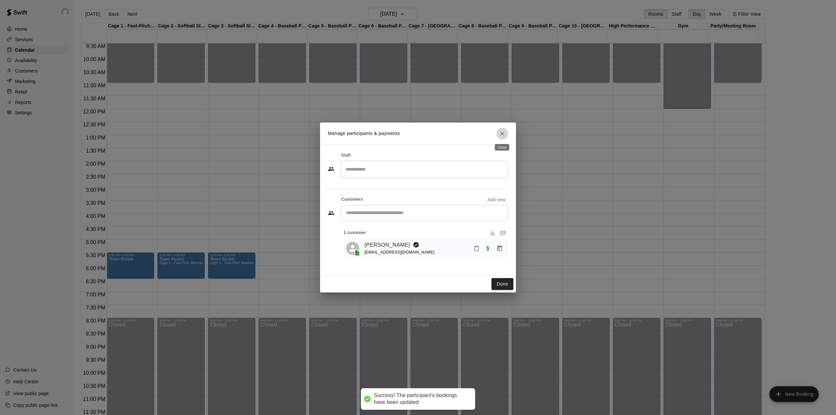
click at [502, 132] on icon "Close" at bounding box center [502, 133] width 7 height 7
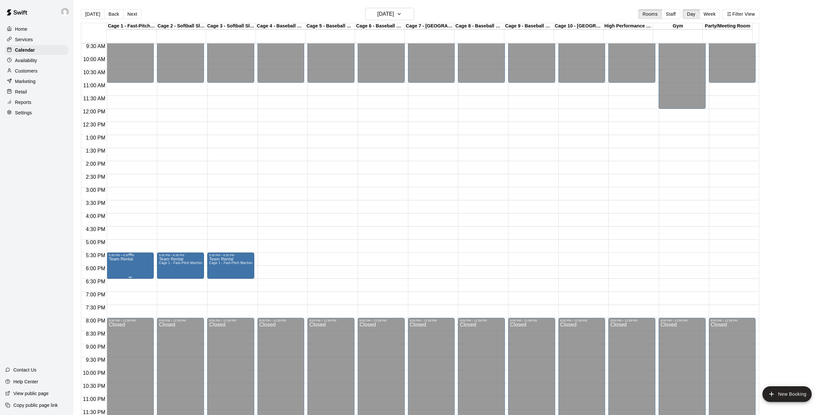
click at [112, 261] on icon "edit" at bounding box center [115, 265] width 8 height 8
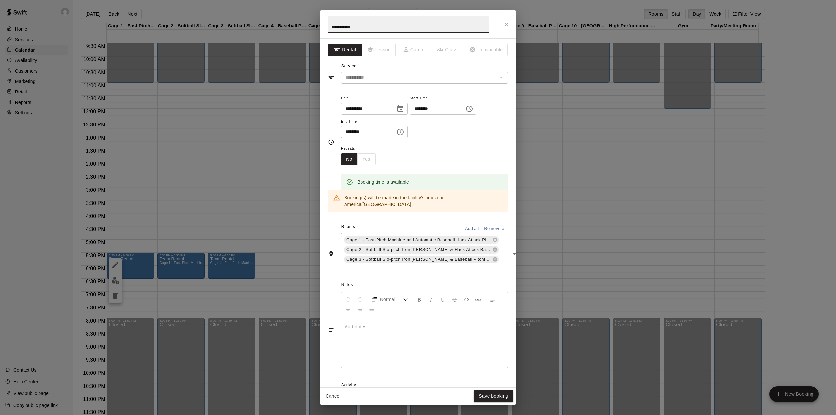
drag, startPoint x: 383, startPoint y: 25, endPoint x: 320, endPoint y: 24, distance: 63.0
click at [320, 24] on h2 "**********" at bounding box center [408, 24] width 176 height 28
type input "**********"
click at [490, 397] on button "Save booking" at bounding box center [493, 396] width 40 height 12
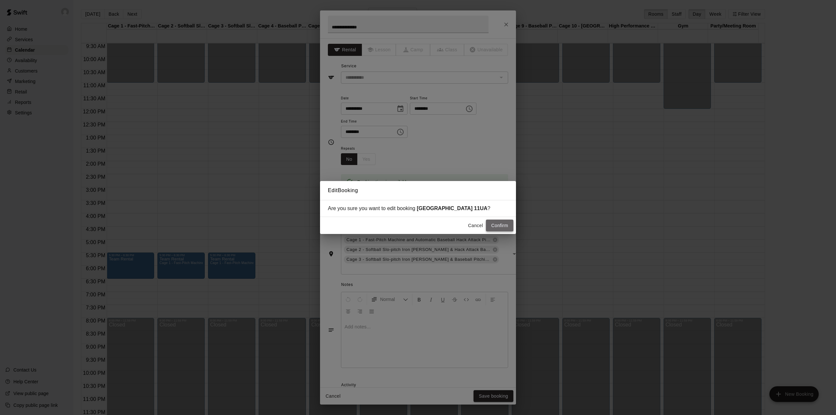
click at [501, 223] on button "Confirm" at bounding box center [499, 225] width 27 height 12
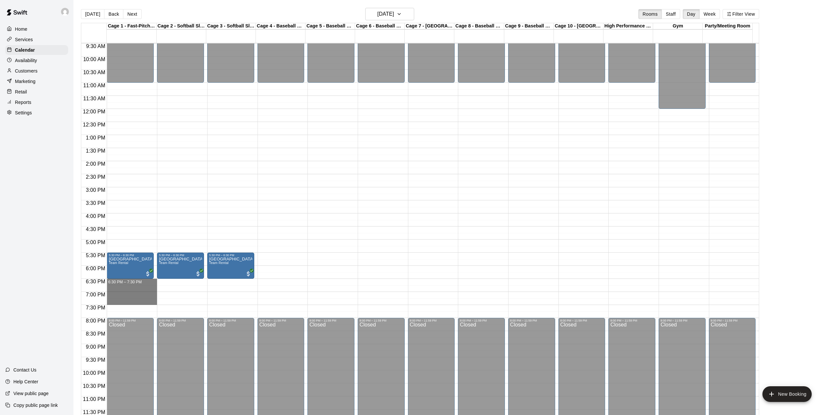
drag, startPoint x: 134, startPoint y: 285, endPoint x: 134, endPoint y: 304, distance: 18.9
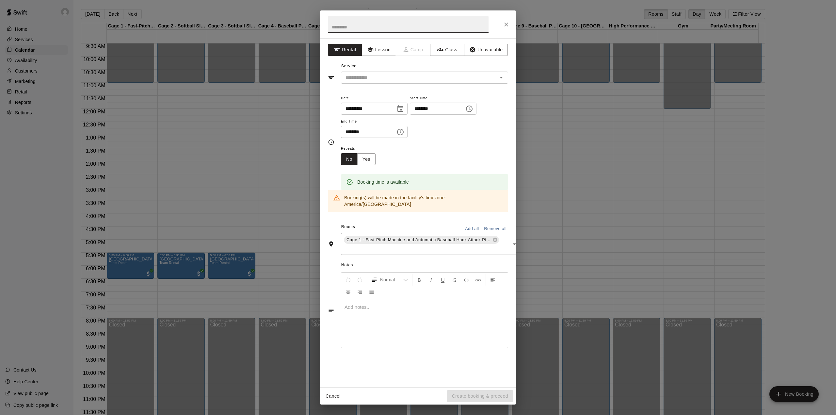
click at [379, 25] on input "text" at bounding box center [408, 24] width 161 height 17
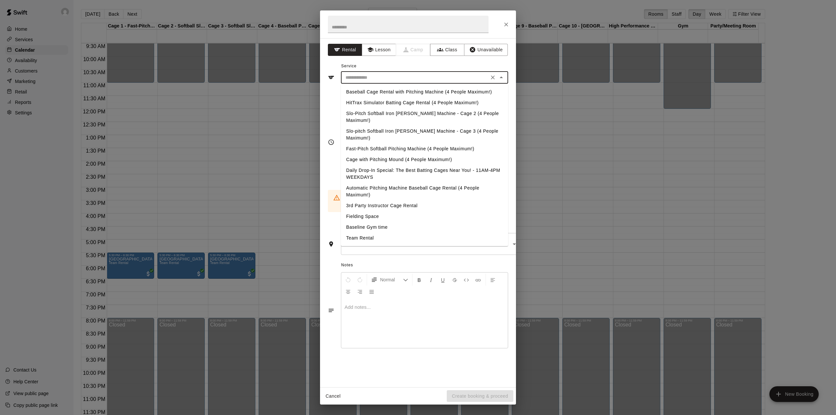
click at [391, 80] on input "text" at bounding box center [415, 77] width 144 height 8
click at [370, 232] on li "Team Rental" at bounding box center [424, 237] width 167 height 11
type input "**********"
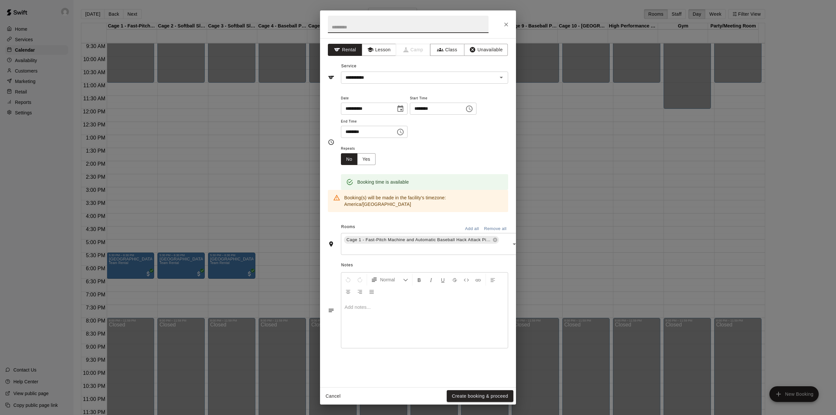
click at [357, 26] on input "text" at bounding box center [408, 24] width 161 height 17
type input "**********"
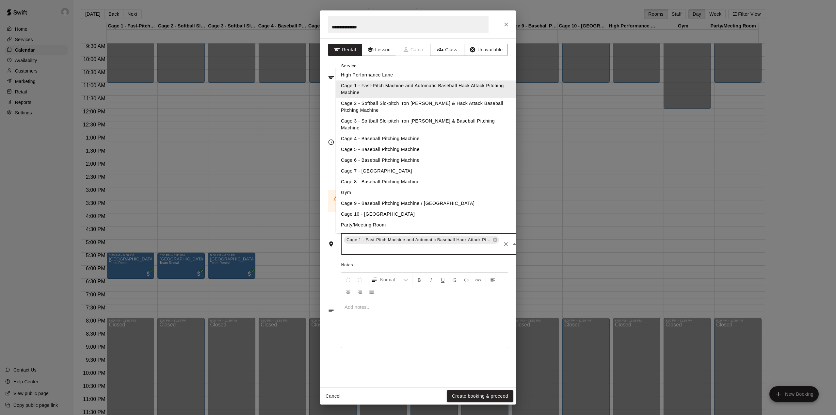
click at [482, 244] on input "text" at bounding box center [421, 248] width 157 height 8
click at [371, 77] on li "High Performance Lane" at bounding box center [426, 75] width 180 height 11
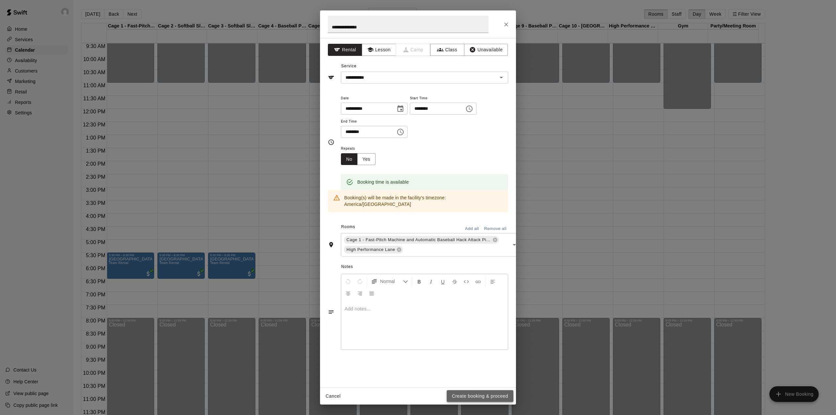
click at [480, 396] on button "Create booking & proceed" at bounding box center [480, 396] width 67 height 12
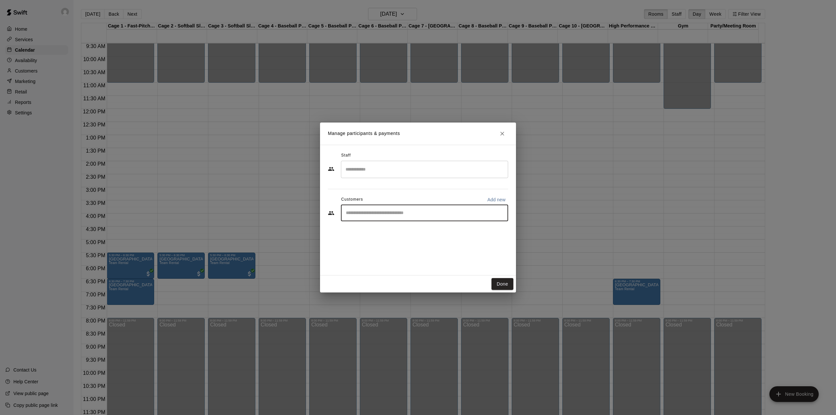
click at [401, 214] on input "Start typing to search customers..." at bounding box center [424, 213] width 161 height 7
type input "****"
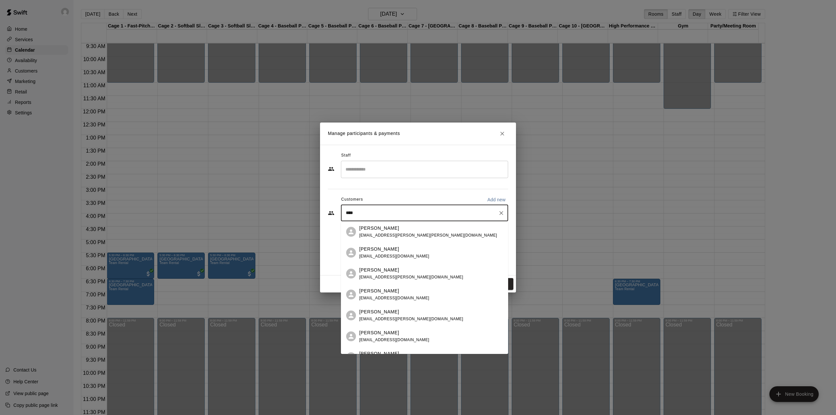
click at [393, 257] on span "[EMAIL_ADDRESS][DOMAIN_NAME]" at bounding box center [394, 256] width 70 height 5
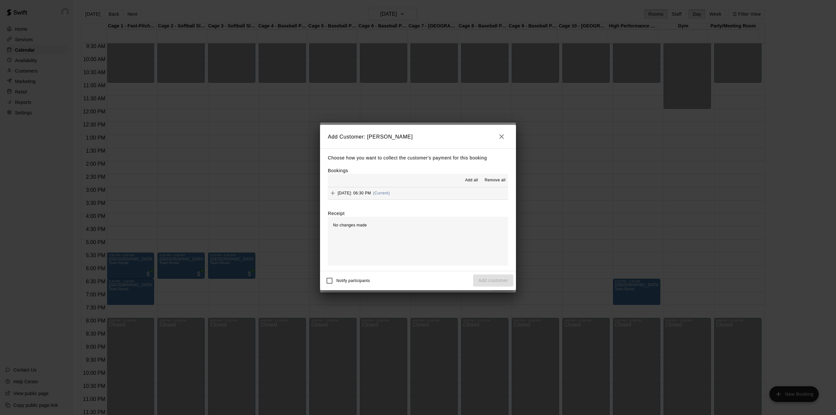
click at [473, 180] on span "Add all" at bounding box center [471, 180] width 13 height 7
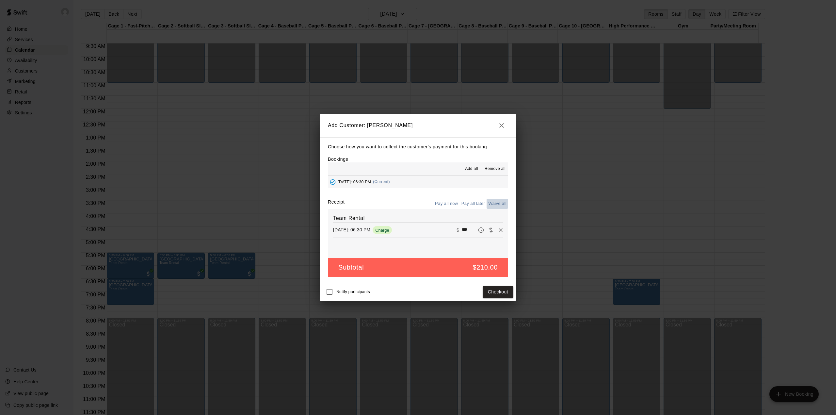
click at [496, 204] on button "Waive all" at bounding box center [497, 203] width 22 height 10
type input "*"
click at [492, 290] on button "Add customer" at bounding box center [493, 292] width 40 height 12
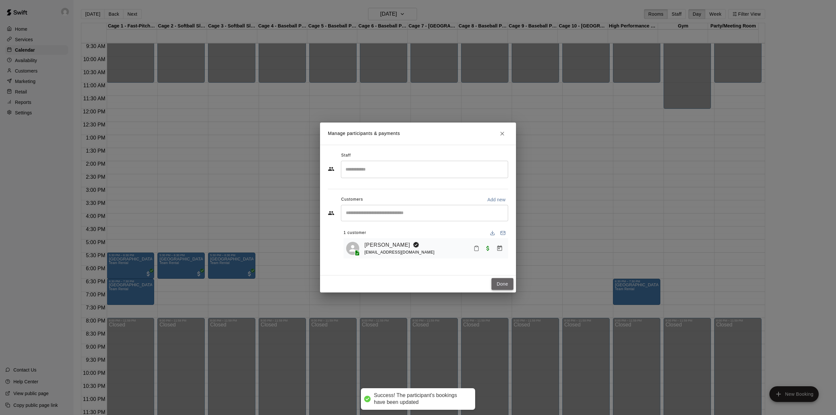
click at [499, 281] on button "Done" at bounding box center [502, 284] width 22 height 12
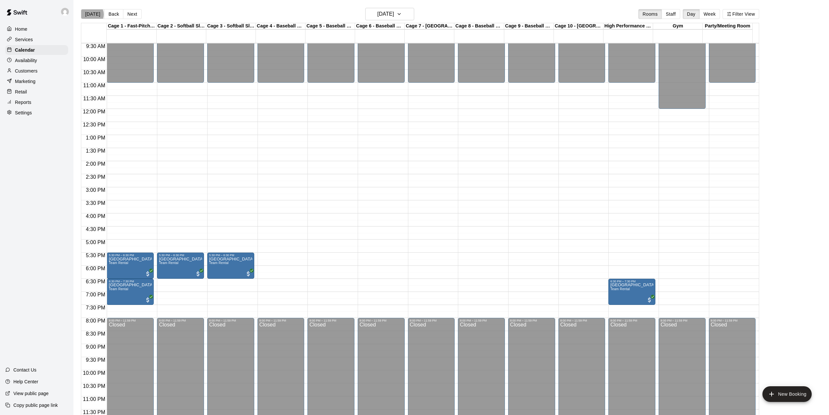
click at [92, 14] on button "[DATE]" at bounding box center [93, 14] width 24 height 10
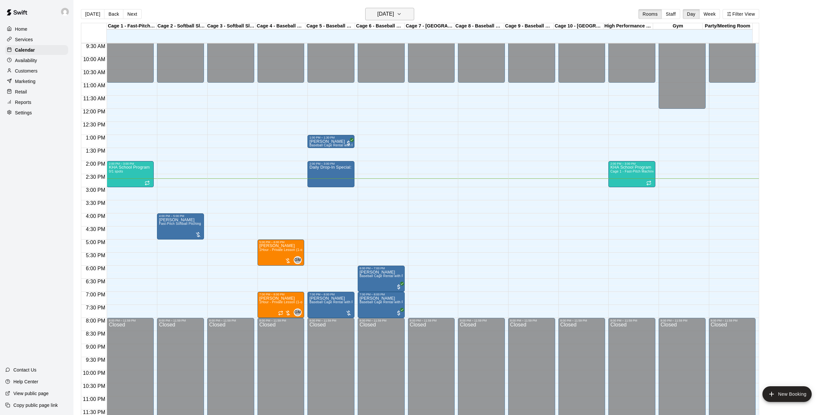
click at [394, 15] on h6 "[DATE]" at bounding box center [385, 13] width 17 height 9
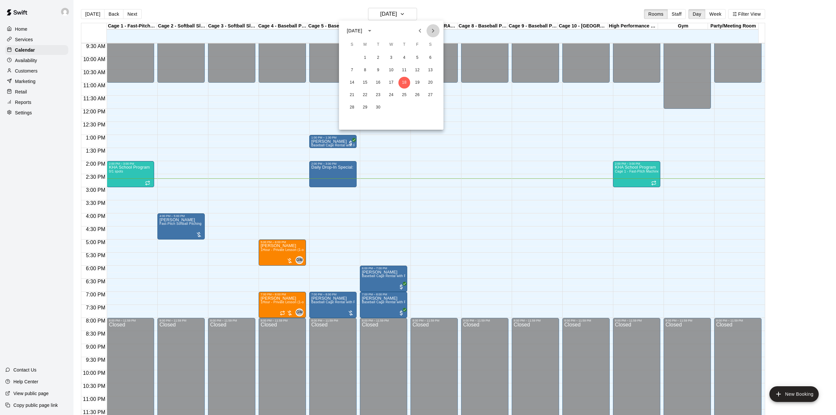
click at [431, 30] on icon "Next month" at bounding box center [433, 31] width 8 height 8
click at [366, 72] on button "3" at bounding box center [365, 70] width 12 height 12
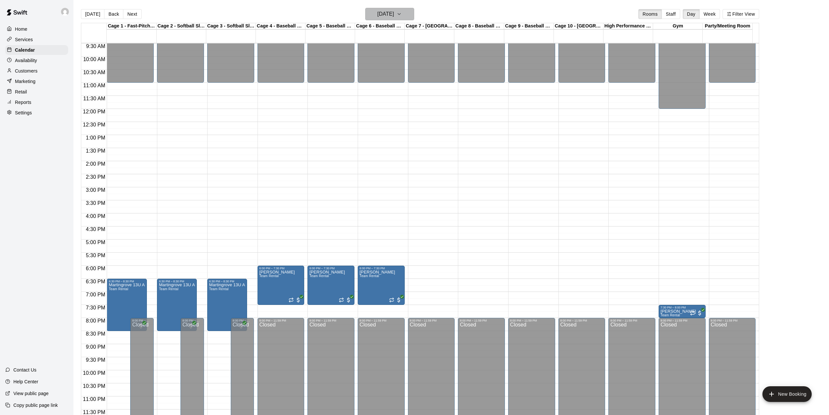
click at [402, 16] on icon "button" at bounding box center [399, 14] width 5 height 8
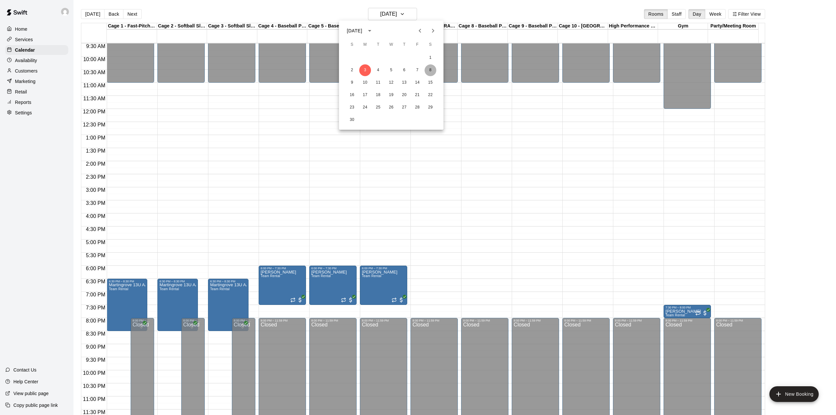
click at [430, 67] on button "8" at bounding box center [430, 70] width 12 height 12
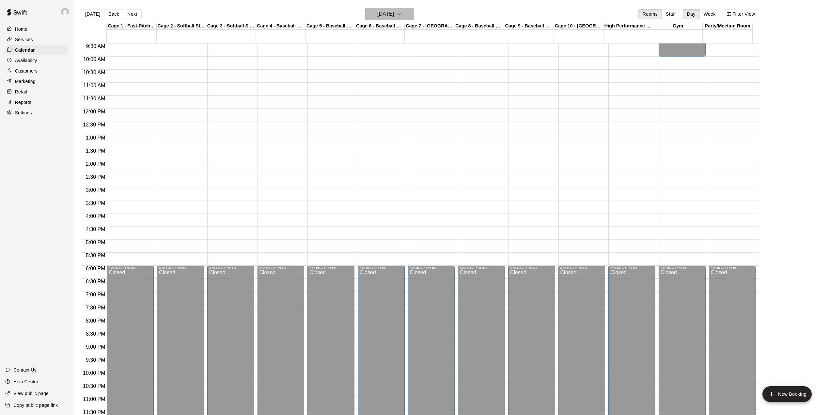
click at [402, 14] on icon "button" at bounding box center [399, 14] width 5 height 8
click at [430, 29] on icon "Next month" at bounding box center [433, 31] width 8 height 8
click at [431, 65] on button "10" at bounding box center [430, 70] width 12 height 12
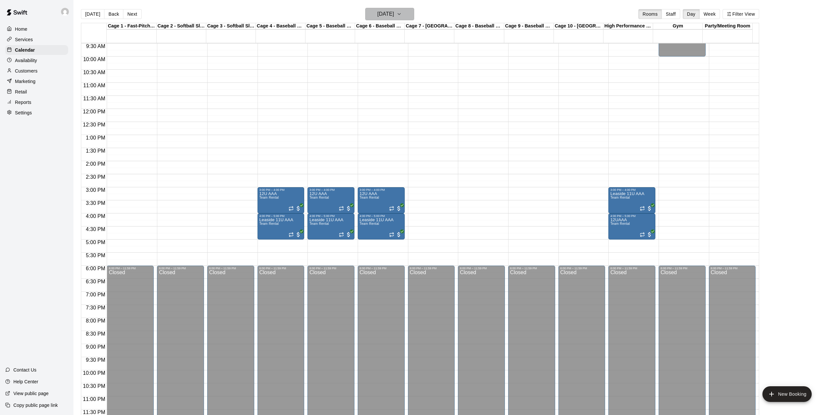
click at [402, 11] on icon "button" at bounding box center [399, 14] width 5 height 8
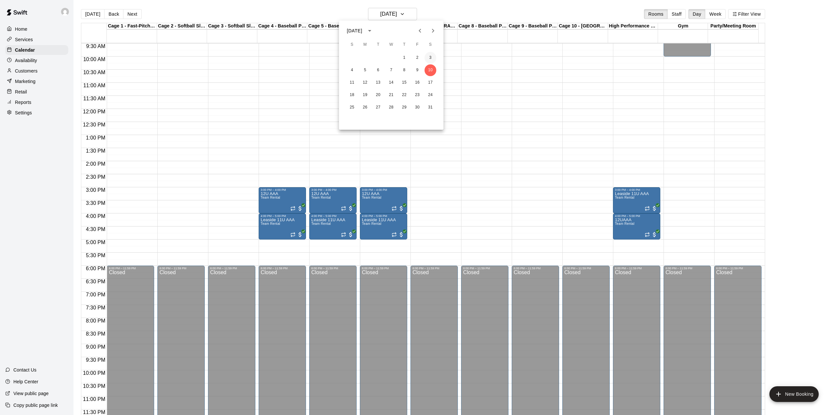
click at [433, 55] on button "3" at bounding box center [430, 58] width 12 height 12
click at [278, 199] on span "Team Rental" at bounding box center [270, 198] width 20 height 4
click at [266, 203] on icon "edit" at bounding box center [265, 204] width 6 height 6
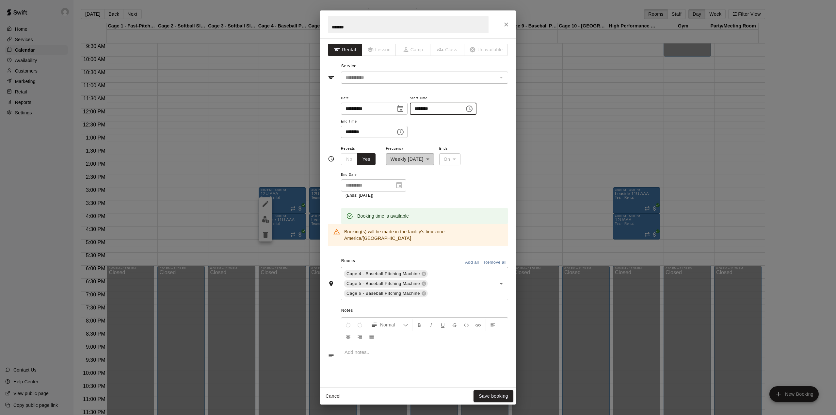
click at [433, 106] on input "********" at bounding box center [435, 108] width 50 height 12
click at [426, 106] on input "********" at bounding box center [435, 108] width 50 height 12
click at [449, 108] on input "********" at bounding box center [435, 108] width 50 height 12
click at [449, 107] on input "********" at bounding box center [435, 108] width 50 height 12
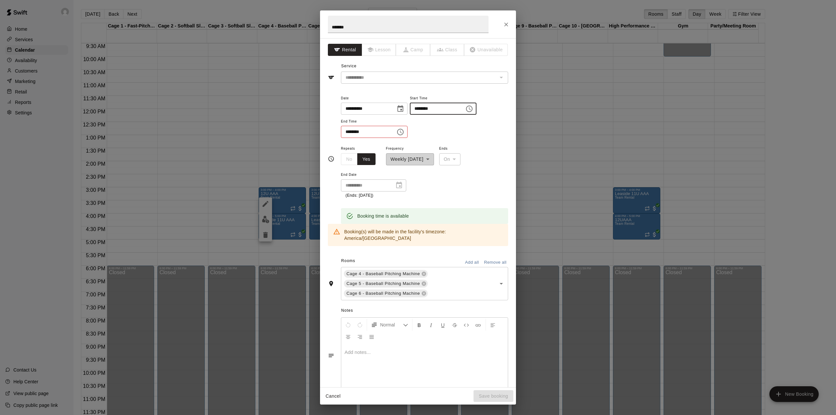
drag, startPoint x: 438, startPoint y: 109, endPoint x: 445, endPoint y: 108, distance: 7.5
click at [445, 108] on input "********" at bounding box center [435, 108] width 50 height 12
type input "********"
click at [353, 131] on input "********" at bounding box center [366, 132] width 50 height 12
click at [349, 132] on input "********" at bounding box center [366, 132] width 50 height 12
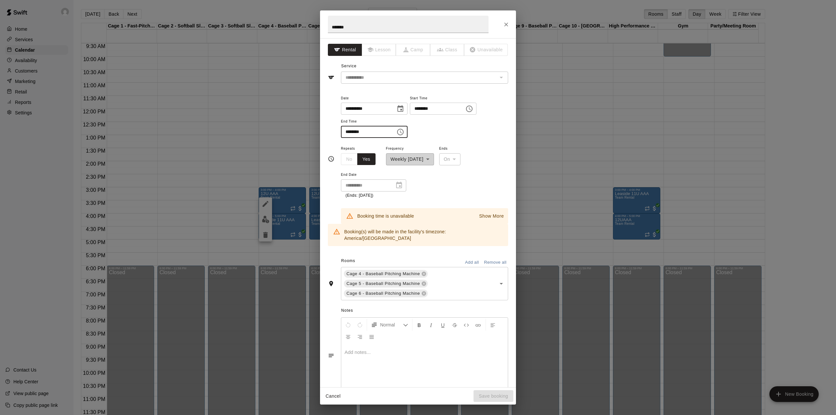
click at [365, 132] on input "********" at bounding box center [366, 132] width 50 height 12
click at [367, 131] on input "********" at bounding box center [366, 132] width 50 height 12
click at [368, 129] on input "********" at bounding box center [366, 132] width 50 height 12
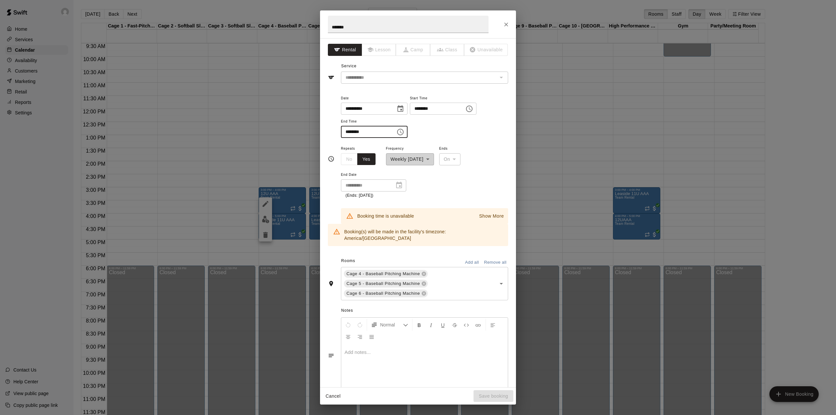
click at [368, 129] on input "********" at bounding box center [366, 132] width 50 height 12
click at [368, 131] on input "********" at bounding box center [366, 132] width 50 height 12
drag, startPoint x: 359, startPoint y: 134, endPoint x: 369, endPoint y: 133, distance: 9.2
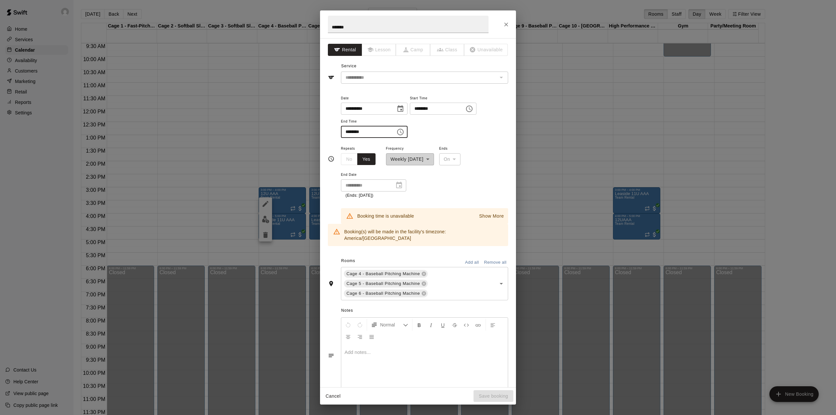
click at [369, 133] on input "********" at bounding box center [366, 132] width 50 height 12
type input "********"
click at [453, 136] on div "**********" at bounding box center [424, 116] width 167 height 44
click at [495, 393] on button "Save booking" at bounding box center [493, 396] width 40 height 12
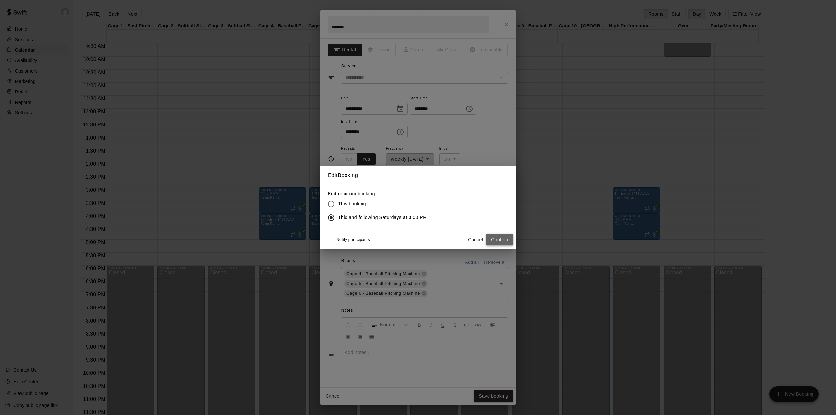
click at [495, 238] on button "Confirm" at bounding box center [499, 239] width 27 height 12
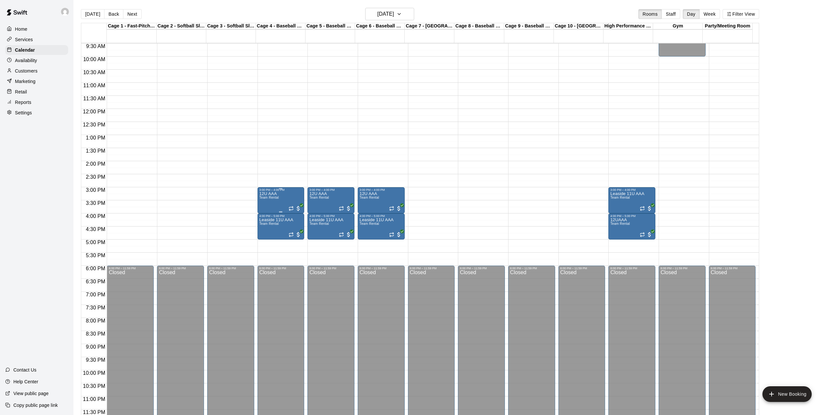
click at [277, 208] on div "12U AAA Team Rental" at bounding box center [270, 398] width 20 height 415
click at [261, 197] on icon "edit" at bounding box center [265, 200] width 8 height 8
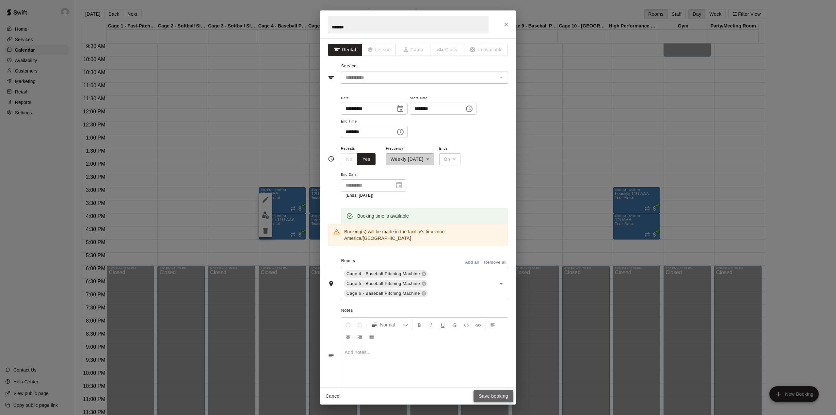
click at [494, 396] on button "Save booking" at bounding box center [493, 396] width 40 height 12
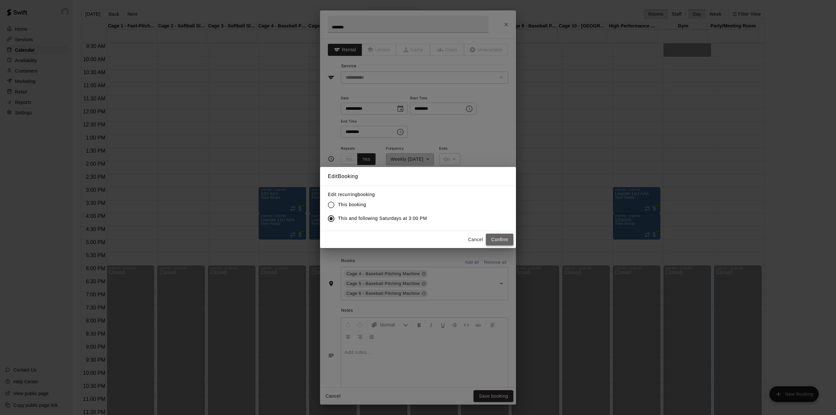
click at [494, 239] on button "Confirm" at bounding box center [499, 239] width 27 height 12
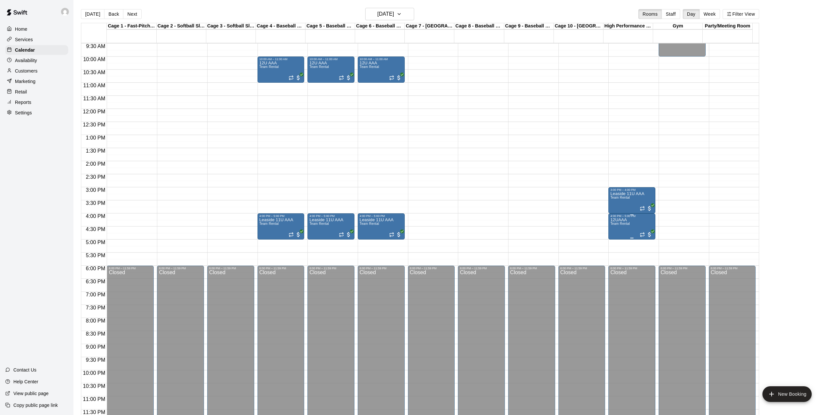
click at [636, 226] on div at bounding box center [418, 207] width 836 height 415
click at [403, 13] on div at bounding box center [418, 207] width 836 height 415
click at [407, 13] on button "[DATE]" at bounding box center [389, 14] width 49 height 12
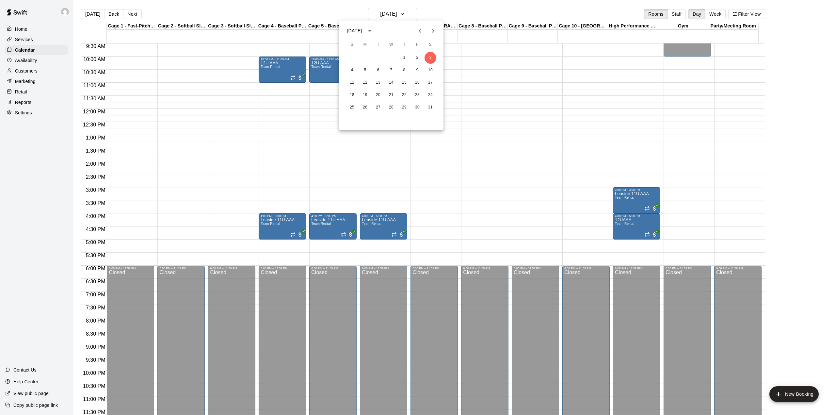
click at [418, 32] on icon "Previous month" at bounding box center [420, 31] width 8 height 8
click at [365, 93] on button "22" at bounding box center [365, 95] width 12 height 12
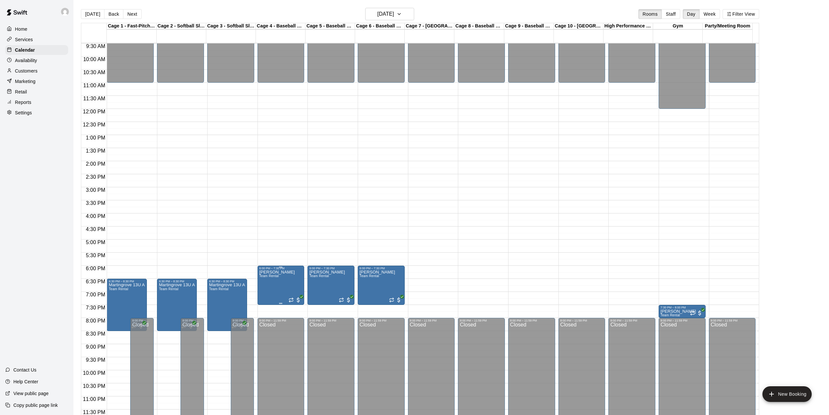
click at [264, 276] on icon "edit" at bounding box center [265, 278] width 8 height 8
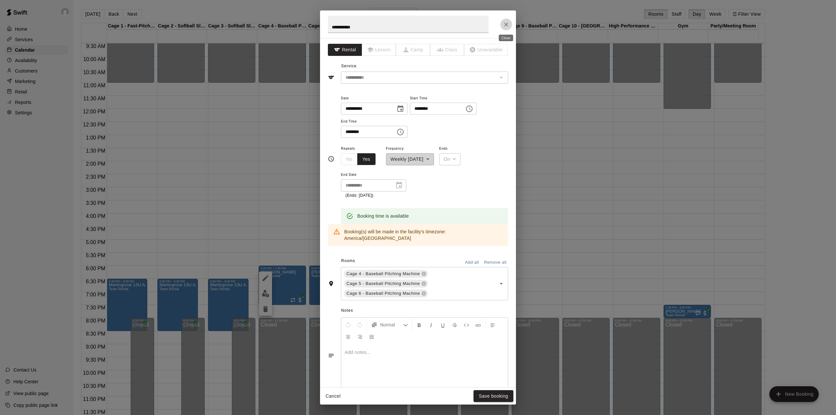
click at [505, 24] on icon "Close" at bounding box center [506, 25] width 4 height 4
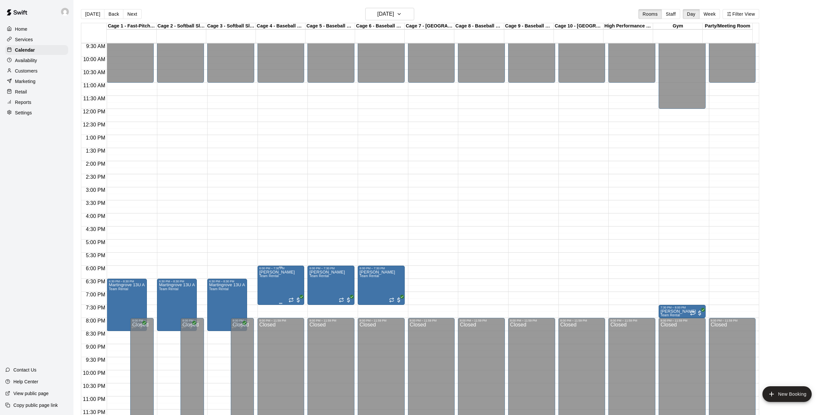
click at [264, 312] on icon "delete" at bounding box center [265, 309] width 8 height 8
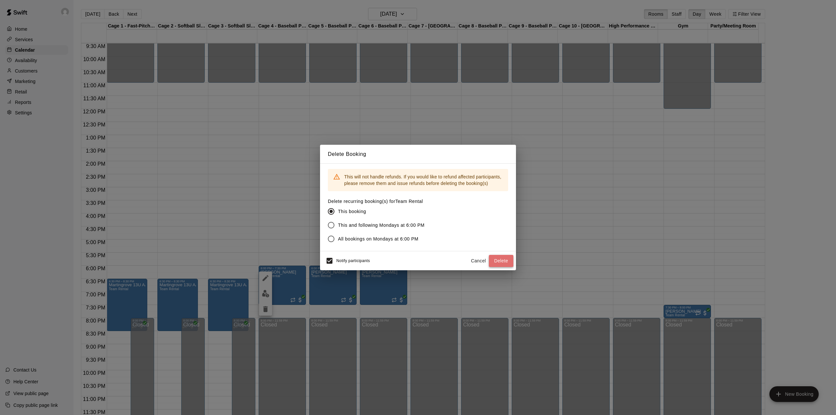
click at [506, 261] on button "Delete" at bounding box center [501, 261] width 24 height 12
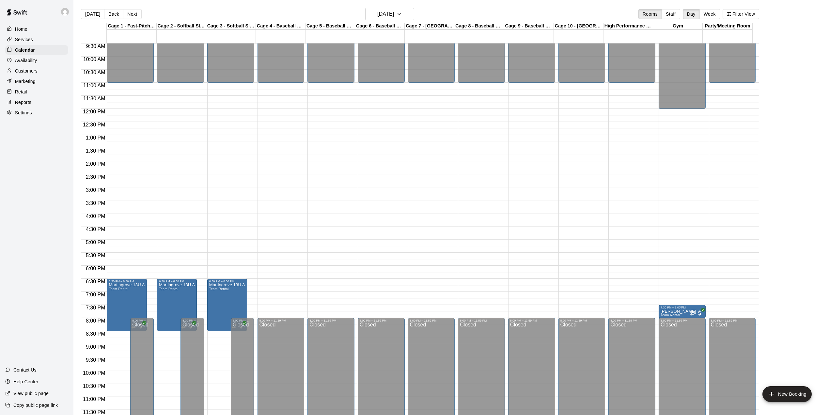
click at [670, 311] on p "[PERSON_NAME]" at bounding box center [679, 311] width 36 height 0
click at [667, 351] on icon "delete" at bounding box center [666, 350] width 5 height 6
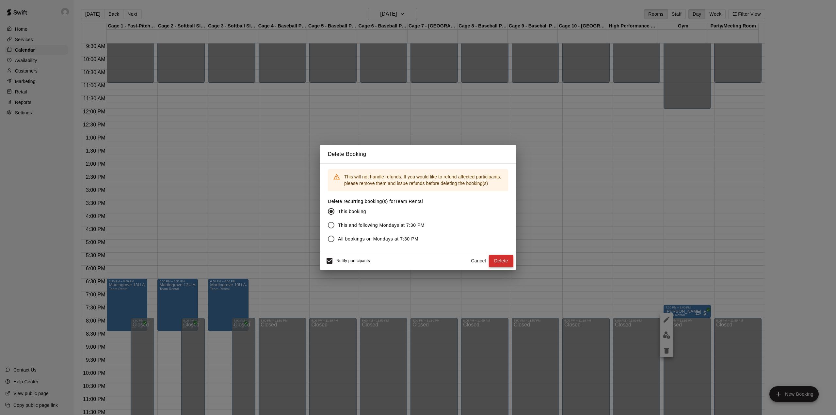
click at [501, 258] on button "Delete" at bounding box center [501, 261] width 24 height 12
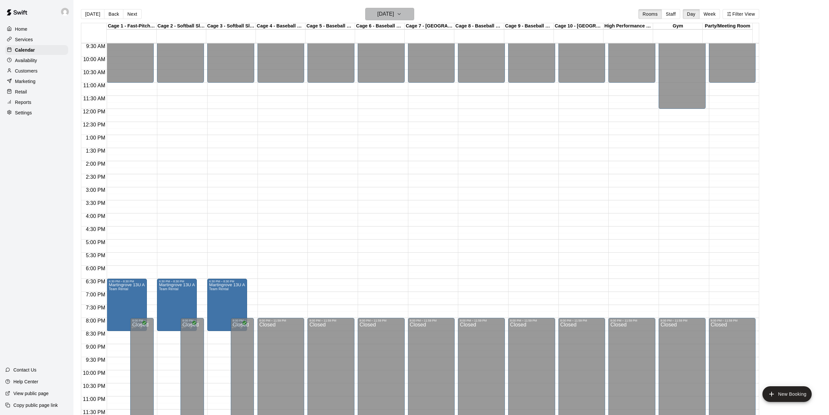
click at [402, 13] on icon "button" at bounding box center [399, 14] width 5 height 8
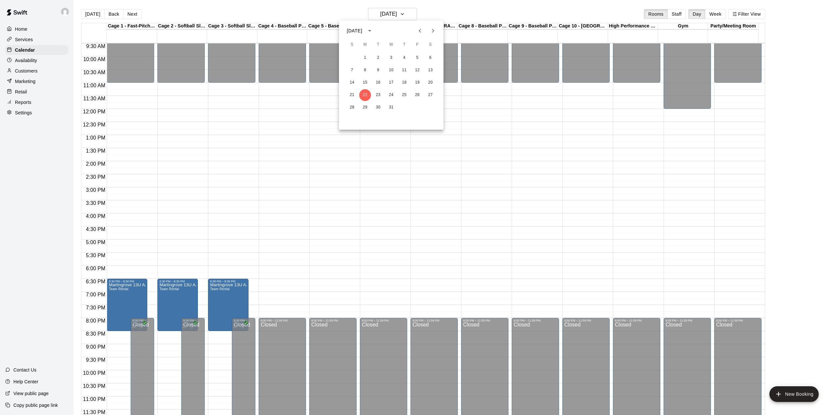
click at [430, 29] on icon "Next month" at bounding box center [433, 31] width 8 height 8
click at [439, 1] on div at bounding box center [418, 207] width 836 height 415
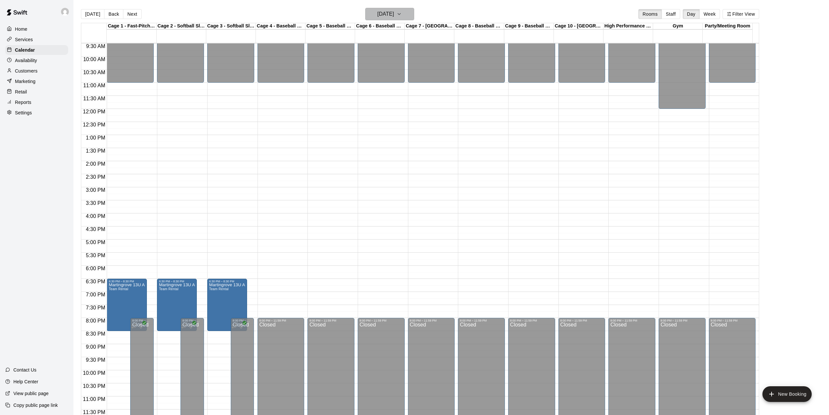
click at [394, 14] on h6 "[DATE]" at bounding box center [385, 13] width 17 height 9
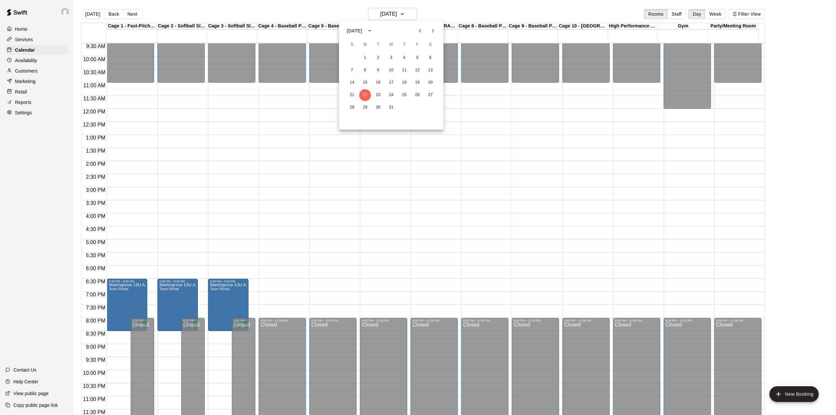
click at [432, 30] on icon "Next month" at bounding box center [433, 31] width 8 height 8
click at [432, 68] on button "10" at bounding box center [430, 70] width 12 height 12
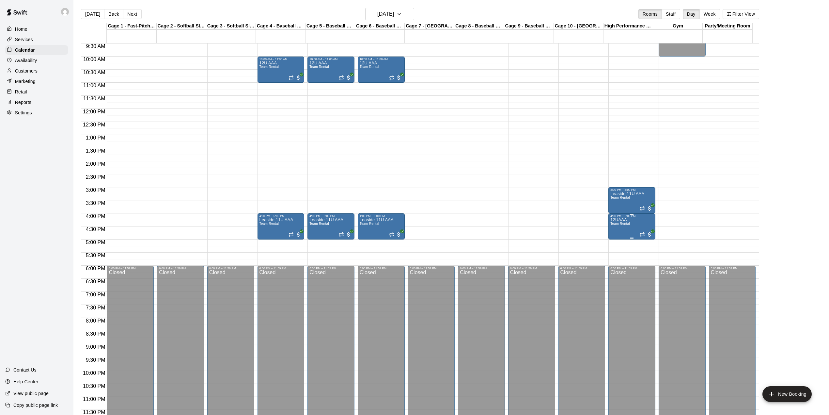
click at [615, 225] on icon "edit" at bounding box center [616, 226] width 8 height 8
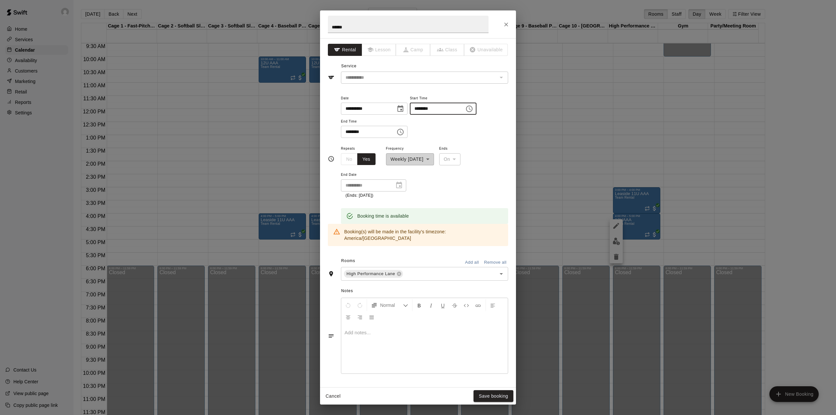
click at [432, 109] on input "********" at bounding box center [435, 108] width 50 height 12
click at [425, 108] on input "********" at bounding box center [435, 108] width 50 height 12
click at [435, 109] on input "********" at bounding box center [435, 108] width 50 height 12
click at [445, 108] on input "********" at bounding box center [435, 108] width 50 height 12
click at [444, 109] on input "********" at bounding box center [435, 108] width 50 height 12
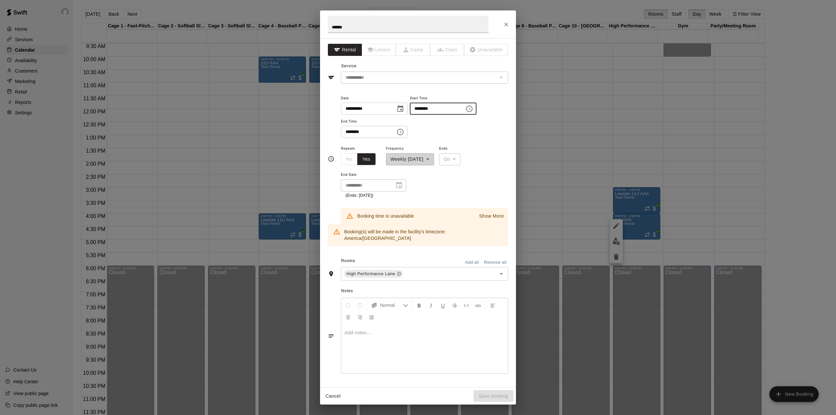
click at [444, 109] on input "********" at bounding box center [435, 108] width 50 height 12
click at [438, 109] on input "********" at bounding box center [435, 108] width 50 height 12
type input "********"
click at [349, 132] on input "********" at bounding box center [366, 132] width 50 height 12
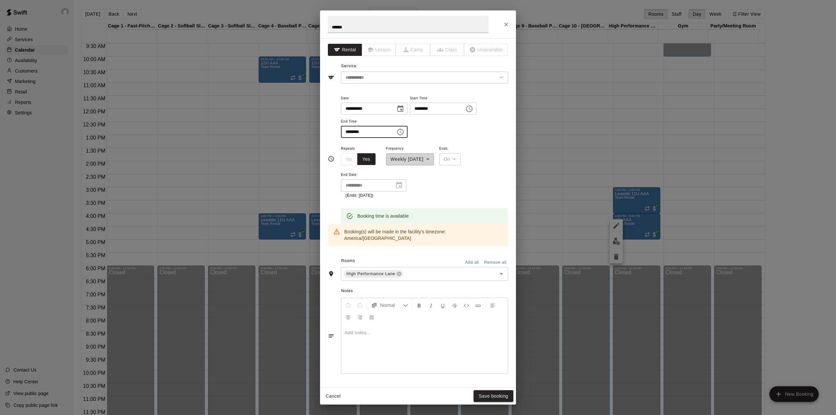
type input "********"
click at [473, 123] on div "**********" at bounding box center [424, 116] width 167 height 44
click at [493, 397] on button "Save booking" at bounding box center [493, 396] width 40 height 12
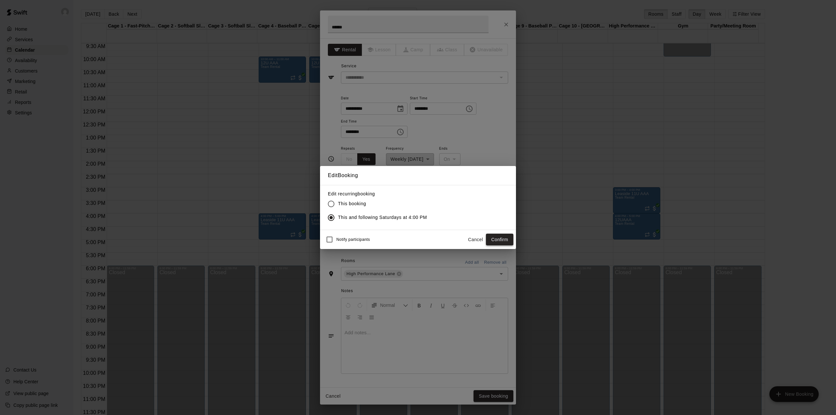
click at [499, 239] on button "Confirm" at bounding box center [499, 239] width 27 height 12
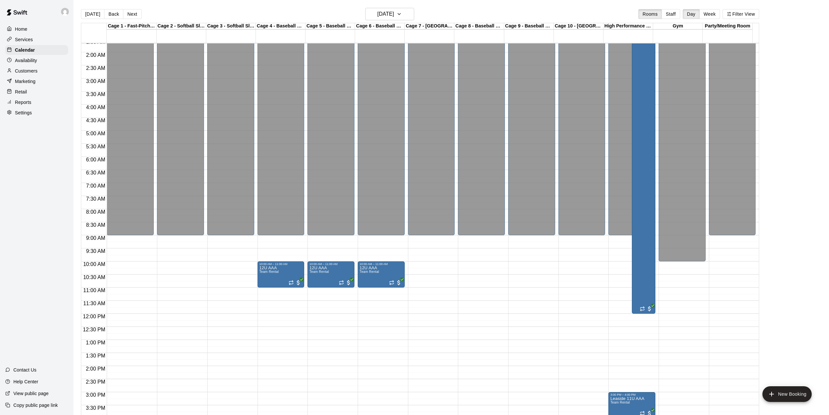
scroll to position [0, 0]
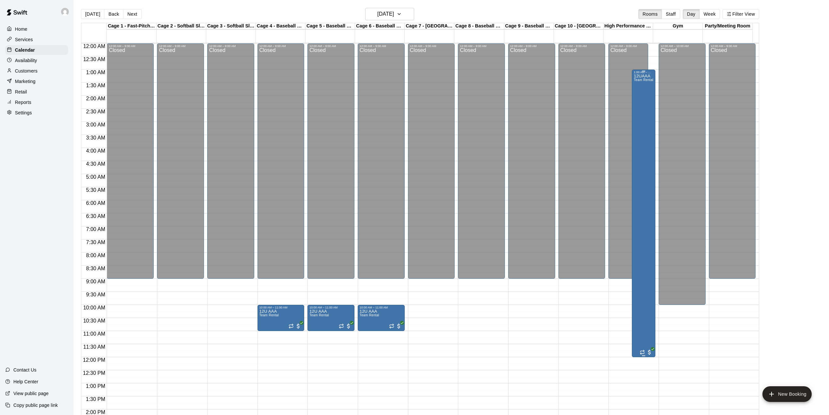
click at [642, 185] on div "12UAAA Team Rental" at bounding box center [644, 281] width 20 height 415
click at [638, 84] on icon "edit" at bounding box center [640, 82] width 6 height 6
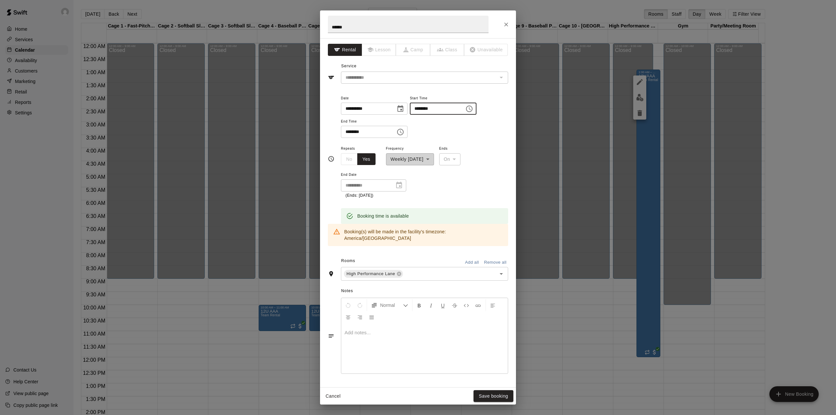
click at [432, 108] on input "********" at bounding box center [435, 108] width 50 height 12
click at [428, 107] on input "********" at bounding box center [435, 108] width 50 height 12
type input "********"
click at [495, 392] on button "Save booking" at bounding box center [493, 396] width 40 height 12
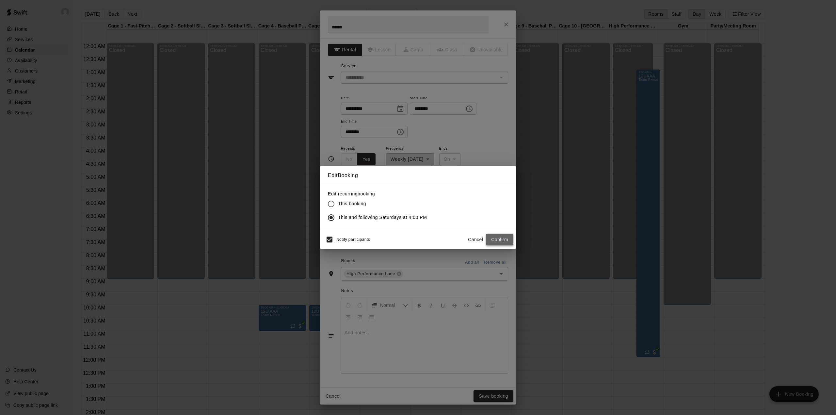
click at [498, 240] on button "Confirm" at bounding box center [499, 239] width 27 height 12
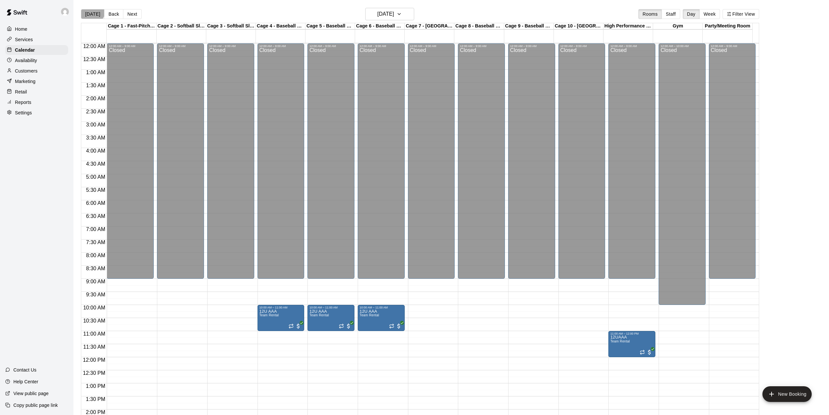
click at [92, 10] on button "[DATE]" at bounding box center [93, 14] width 24 height 10
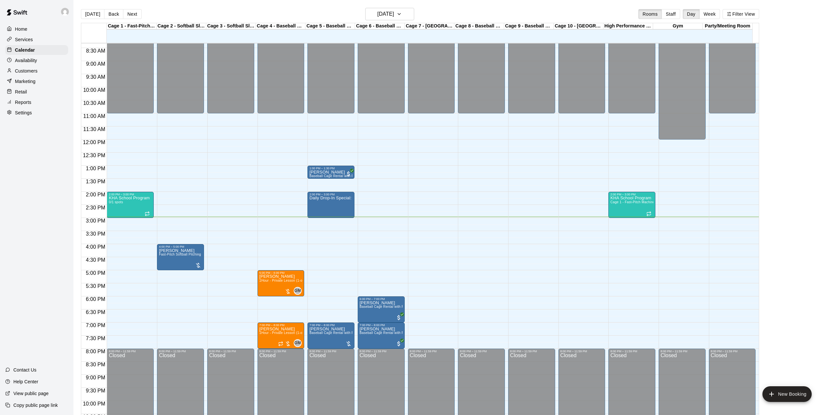
scroll to position [249, 0]
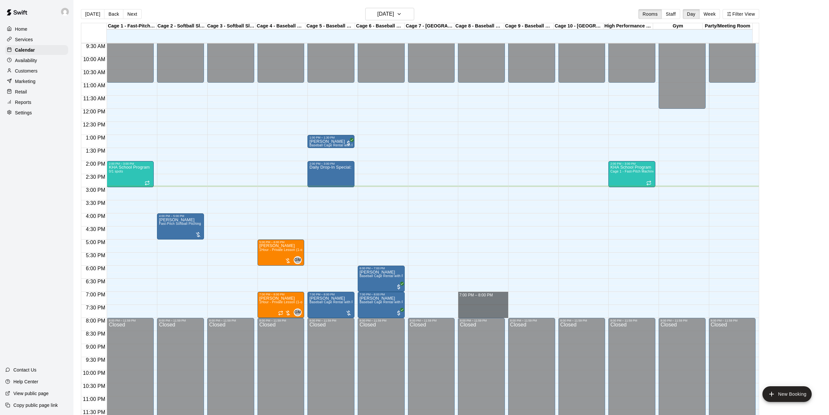
drag, startPoint x: 473, startPoint y: 294, endPoint x: 477, endPoint y: 313, distance: 19.7
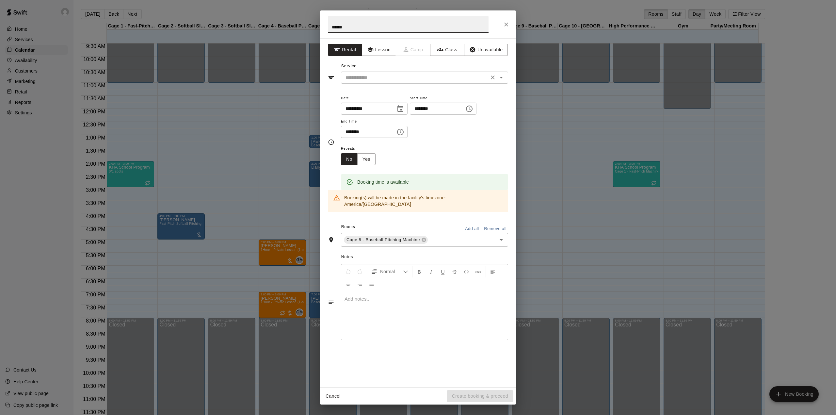
type input "******"
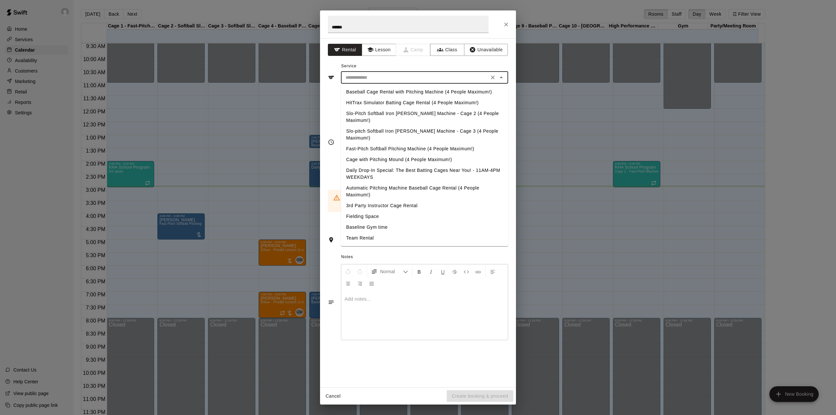
click at [351, 81] on input "text" at bounding box center [415, 77] width 144 height 8
click at [362, 92] on li "Baseball Cage Rental with Pitching Machine (4 People Maximum!)" at bounding box center [424, 92] width 167 height 11
type input "**********"
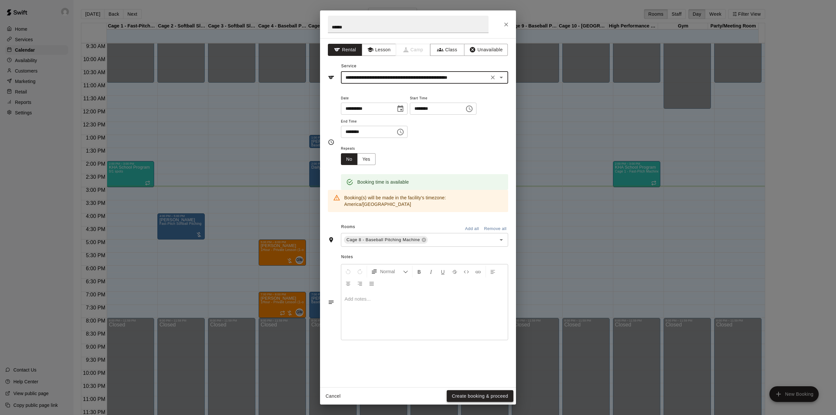
click at [473, 397] on button "Create booking & proceed" at bounding box center [480, 396] width 67 height 12
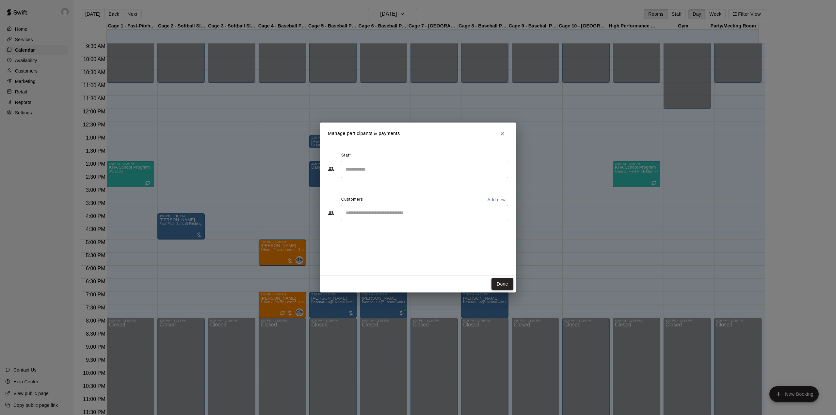
click at [494, 284] on button "Done" at bounding box center [502, 284] width 22 height 12
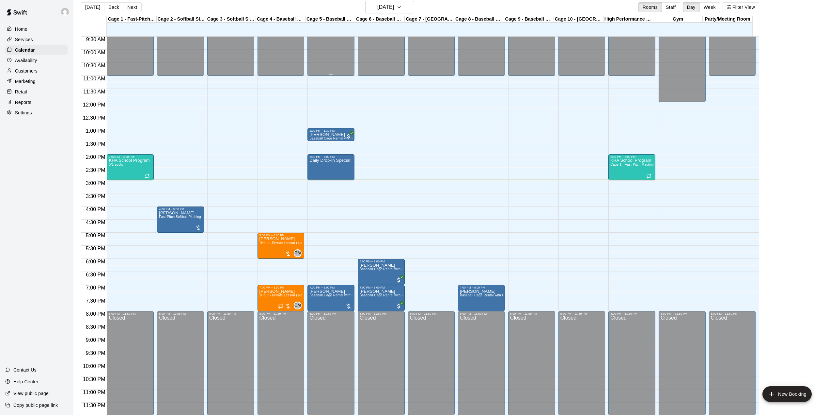
scroll to position [10, 0]
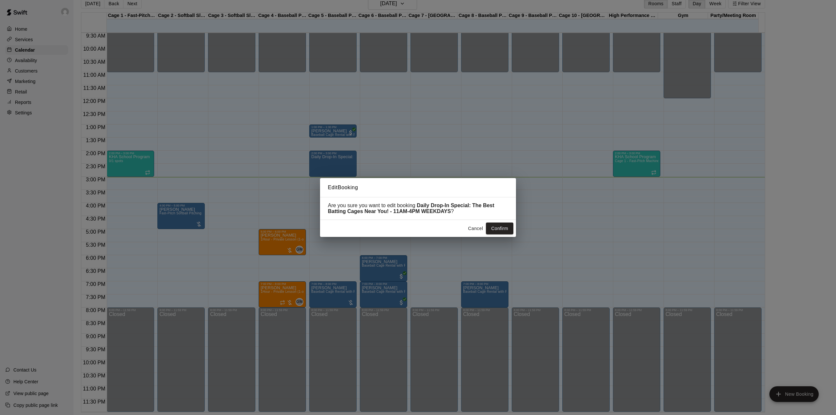
click at [470, 228] on button "Cancel" at bounding box center [475, 228] width 21 height 12
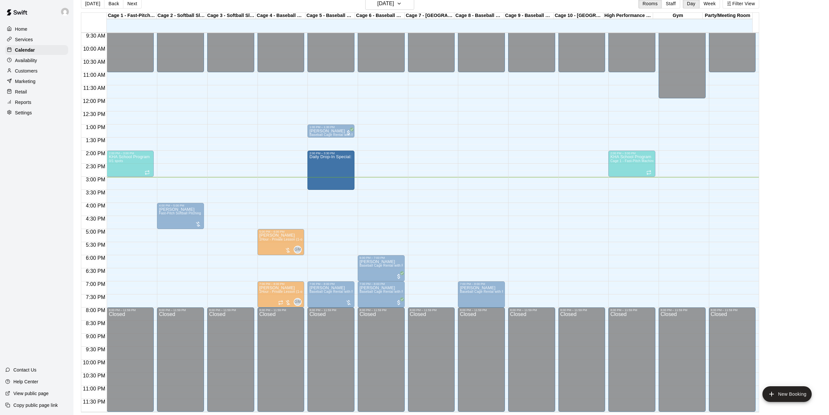
drag, startPoint x: 330, startPoint y: 175, endPoint x: 330, endPoint y: 191, distance: 16.0
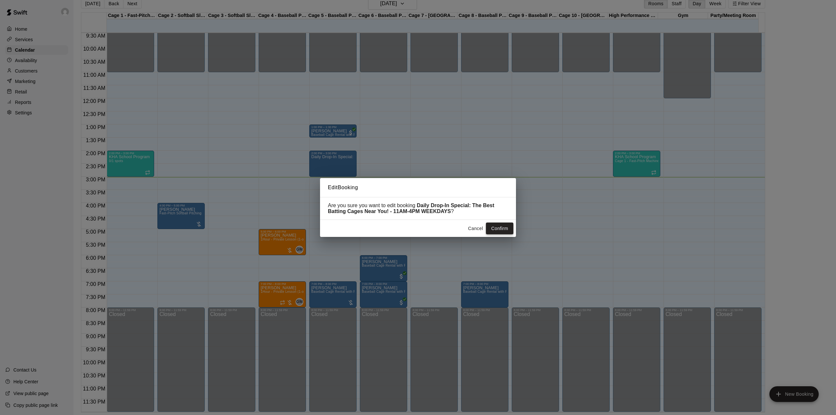
click at [493, 228] on button "Confirm" at bounding box center [499, 228] width 27 height 12
